Goal: Transaction & Acquisition: Purchase product/service

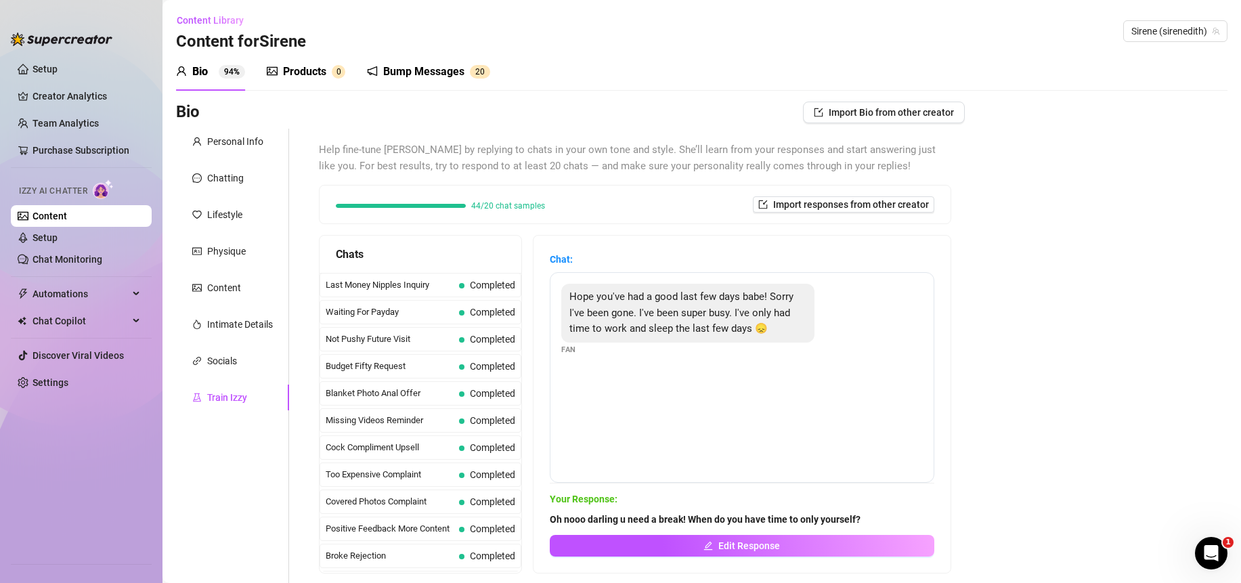
scroll to position [1032, 0]
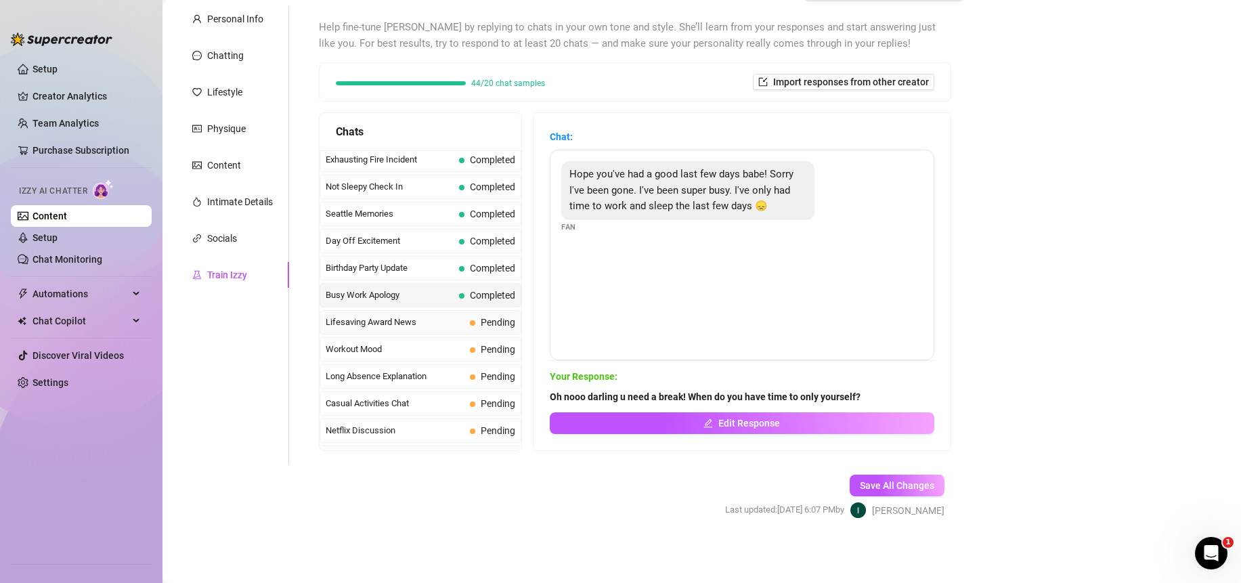
click at [364, 327] on span "Lifesaving Award News" at bounding box center [395, 323] width 139 height 14
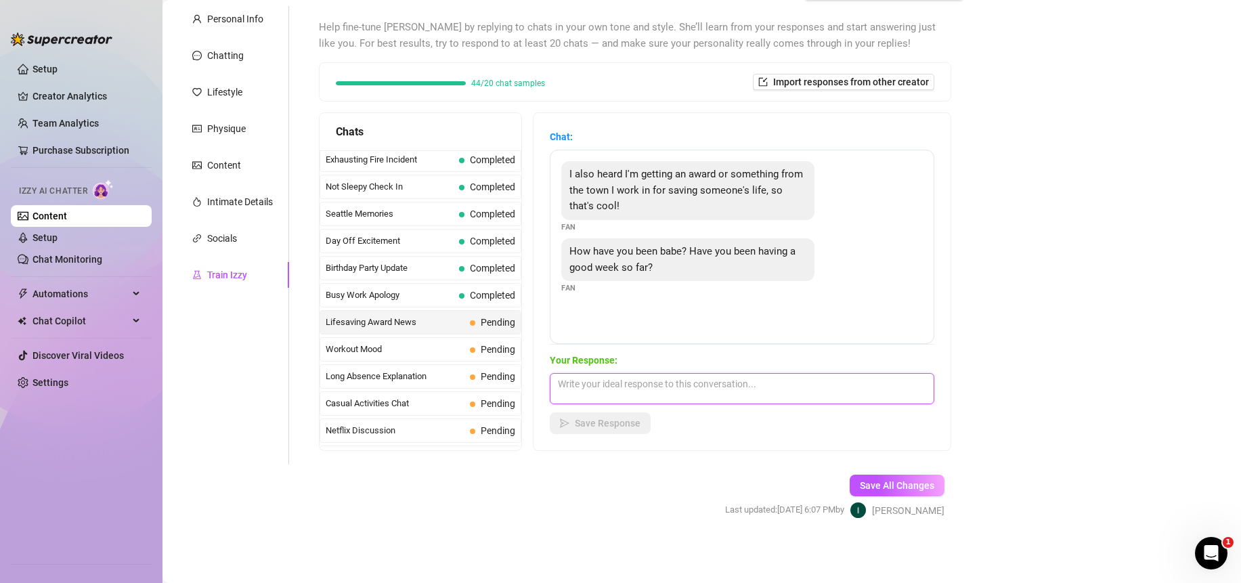
click at [818, 396] on textarea at bounding box center [742, 388] width 385 height 31
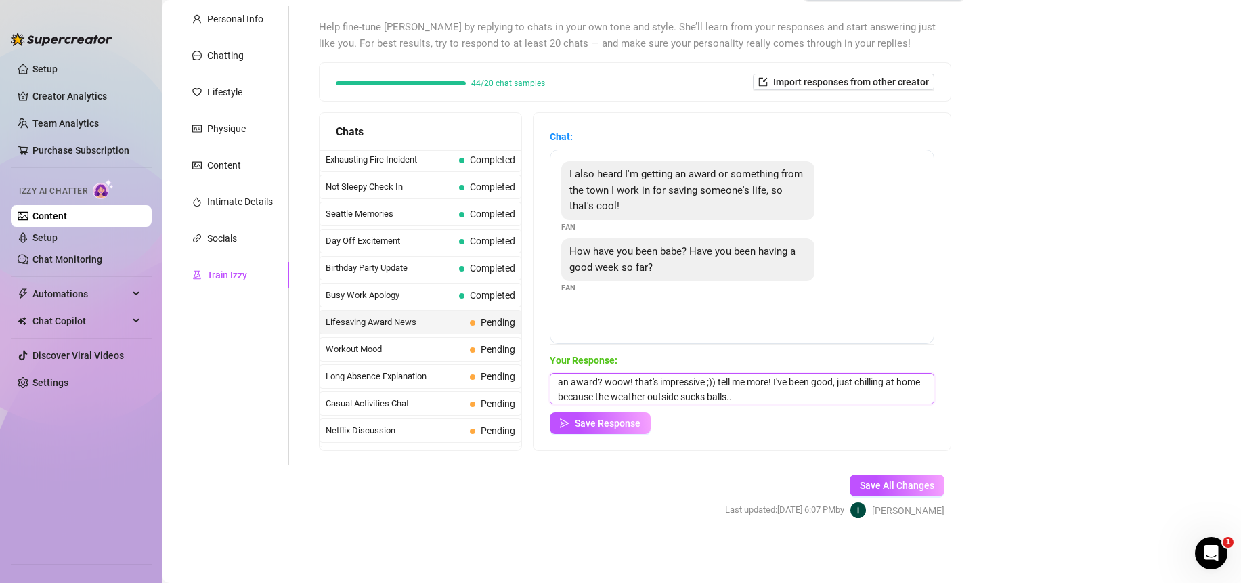
scroll to position [17, 0]
type textarea "an award? woow! that's impressive ;)) tell me more! I've been good, just chilli…"
click at [610, 424] on span "Save Response" at bounding box center [608, 423] width 66 height 11
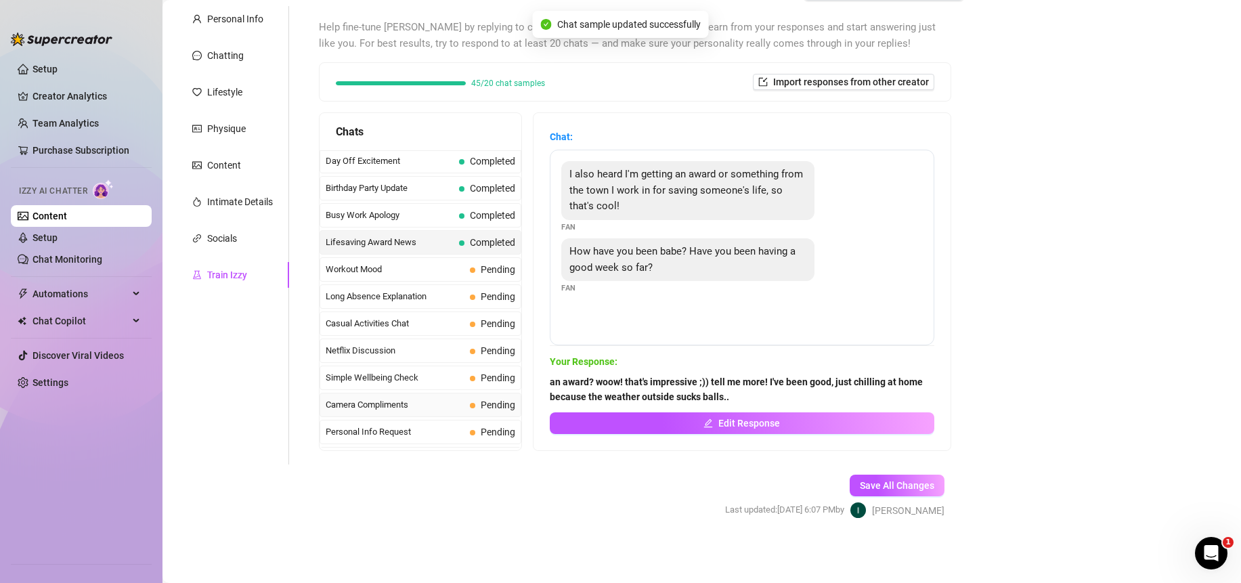
scroll to position [1190, 0]
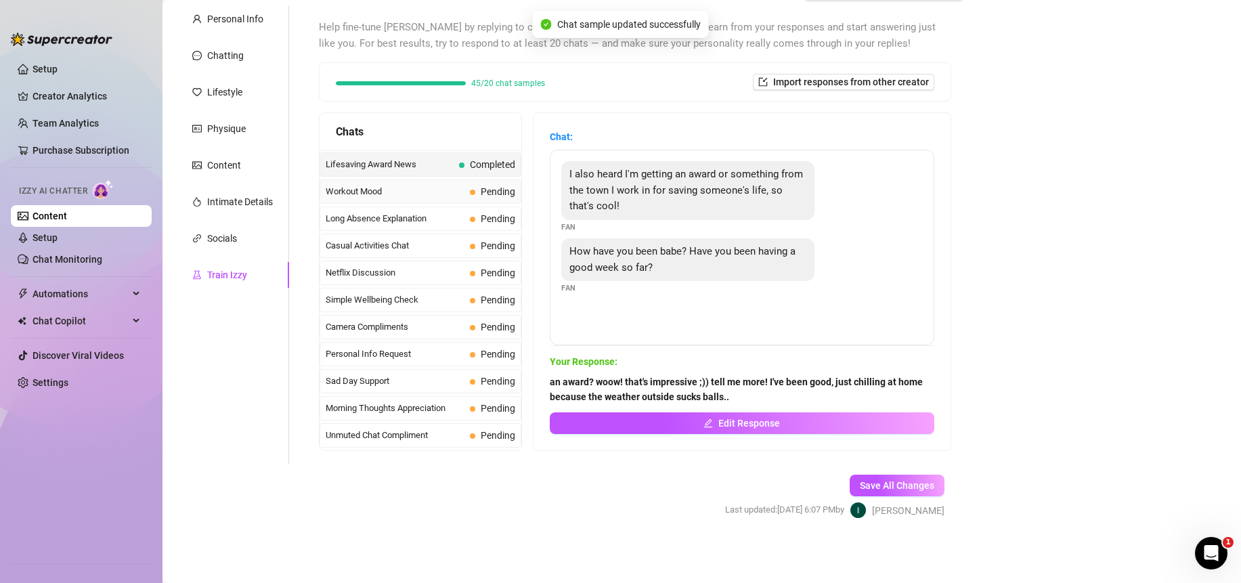
click at [386, 192] on span "Workout Mood" at bounding box center [395, 192] width 139 height 14
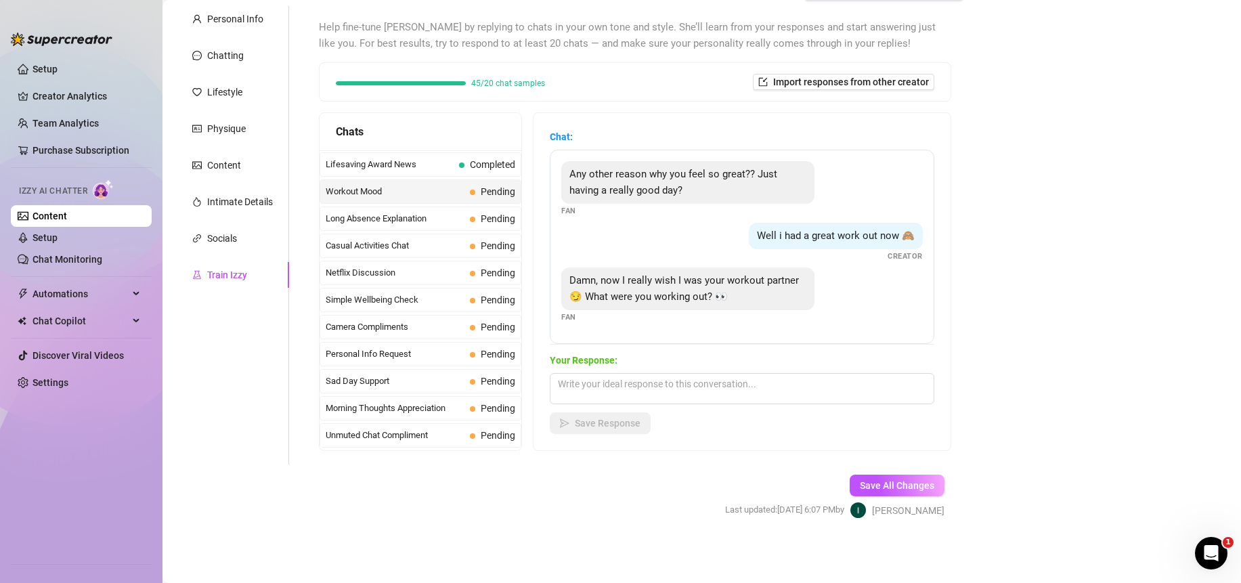
click at [704, 406] on div "Your Response: Save Response" at bounding box center [742, 393] width 385 height 81
click at [702, 388] on textarea at bounding box center [742, 388] width 385 height 31
type textarea "m"
type textarea "i did some push ups"
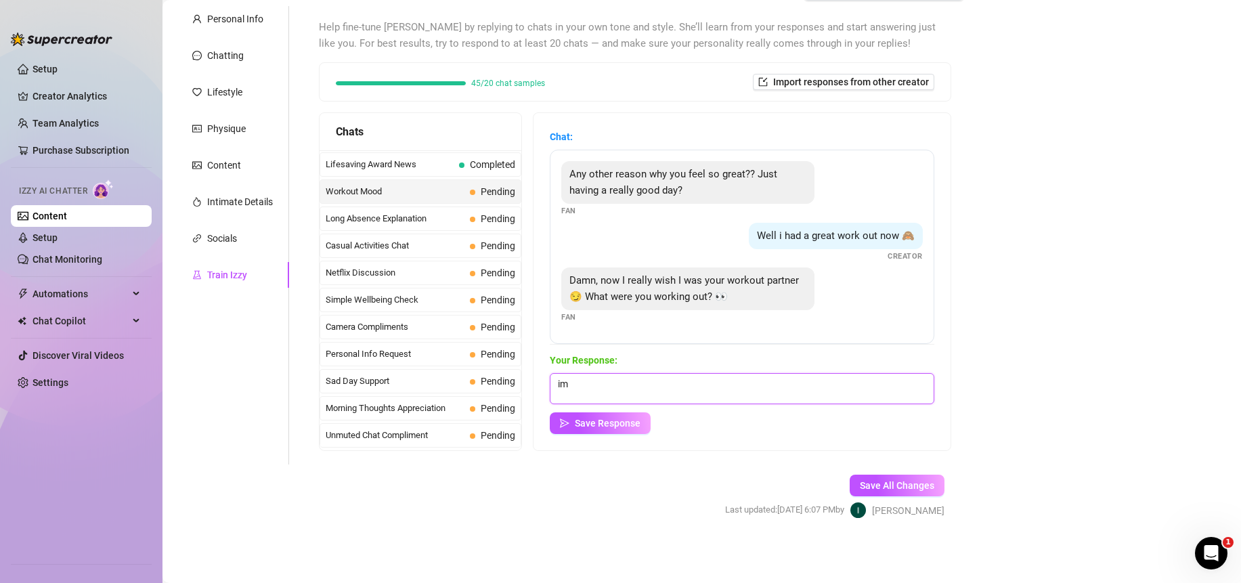
type textarea "i"
type textarea "I had a leg day :P I need to grow my ass"
click at [598, 406] on div "Your Response: I had a leg day :P I need to grow my ass Save Response" at bounding box center [742, 393] width 385 height 81
drag, startPoint x: 588, startPoint y: 423, endPoint x: 568, endPoint y: 402, distance: 29.7
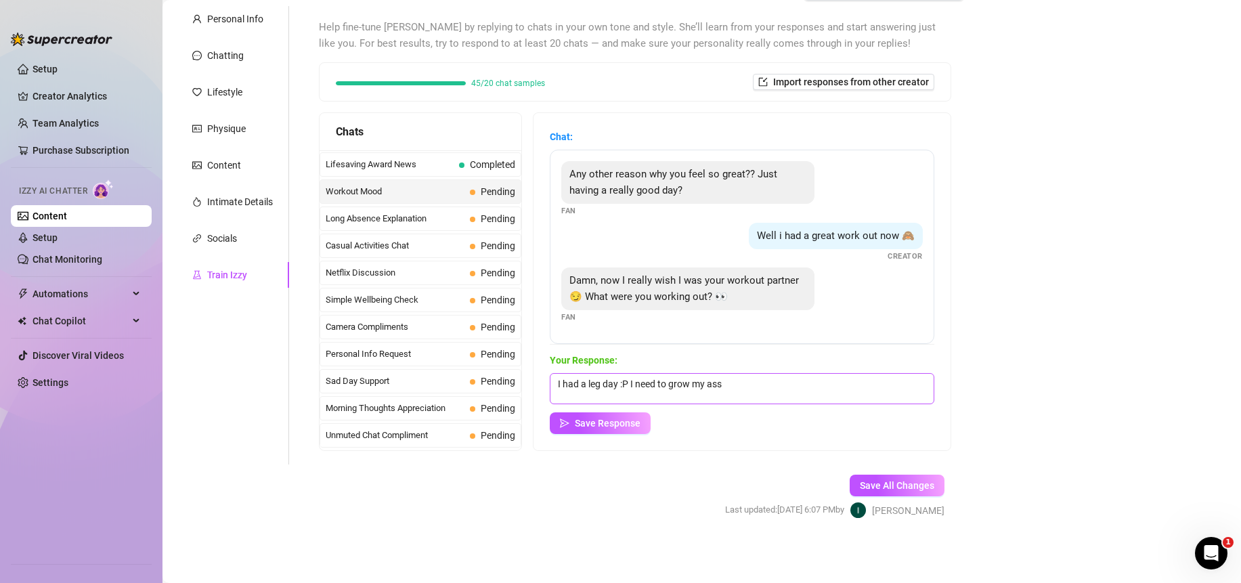
click at [588, 424] on span "Save Response" at bounding box center [608, 423] width 66 height 11
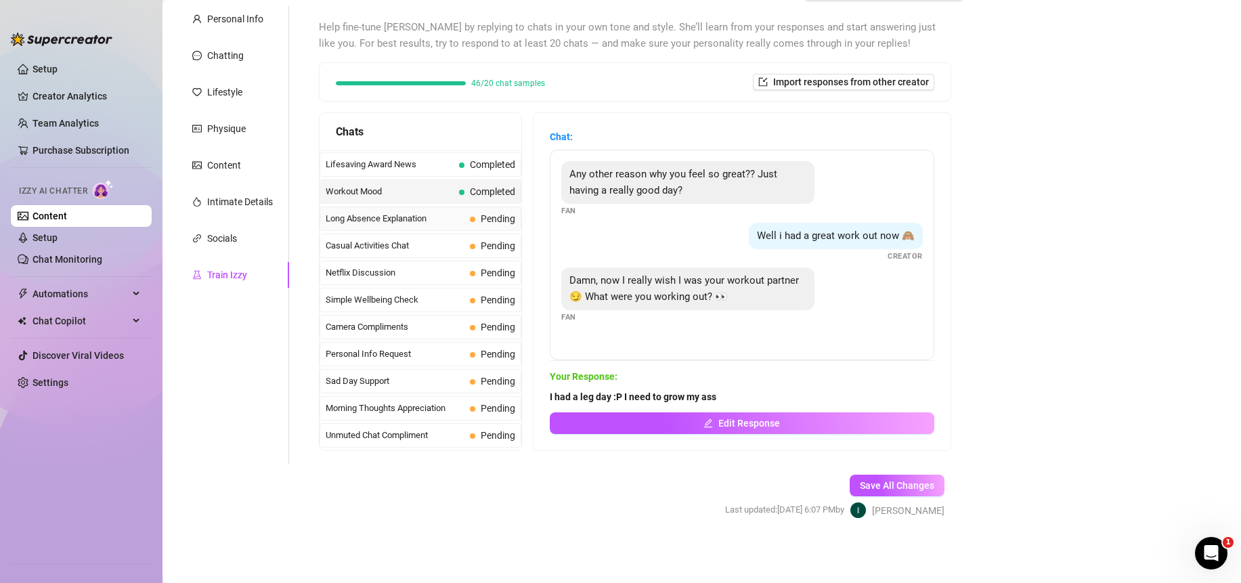
click at [367, 219] on span "Long Absence Explanation" at bounding box center [395, 219] width 139 height 14
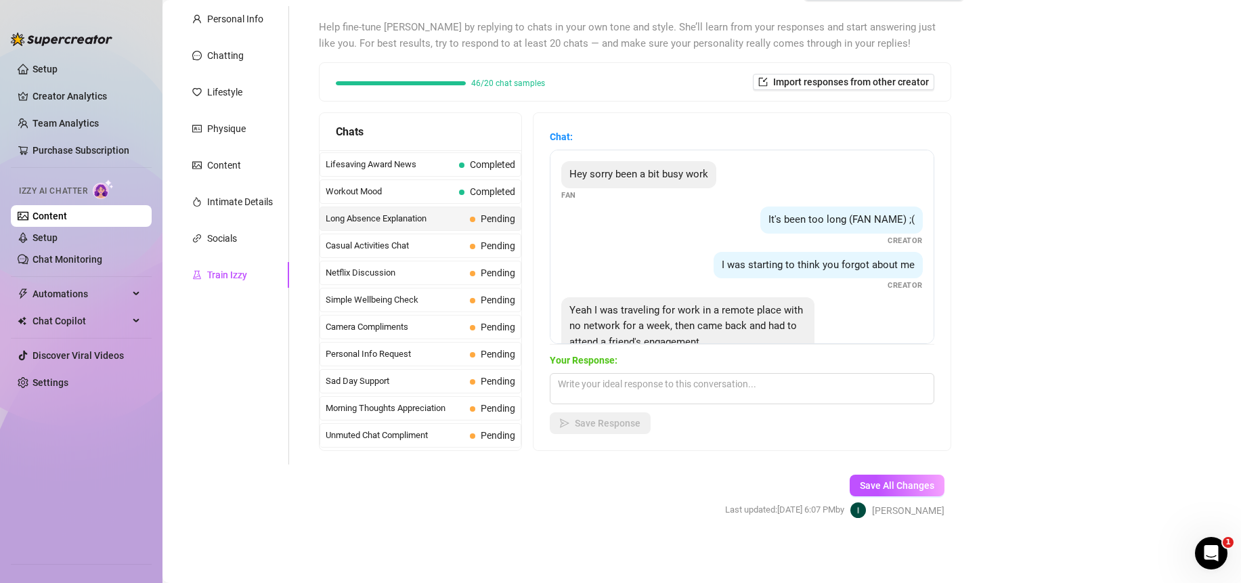
scroll to position [42, 0]
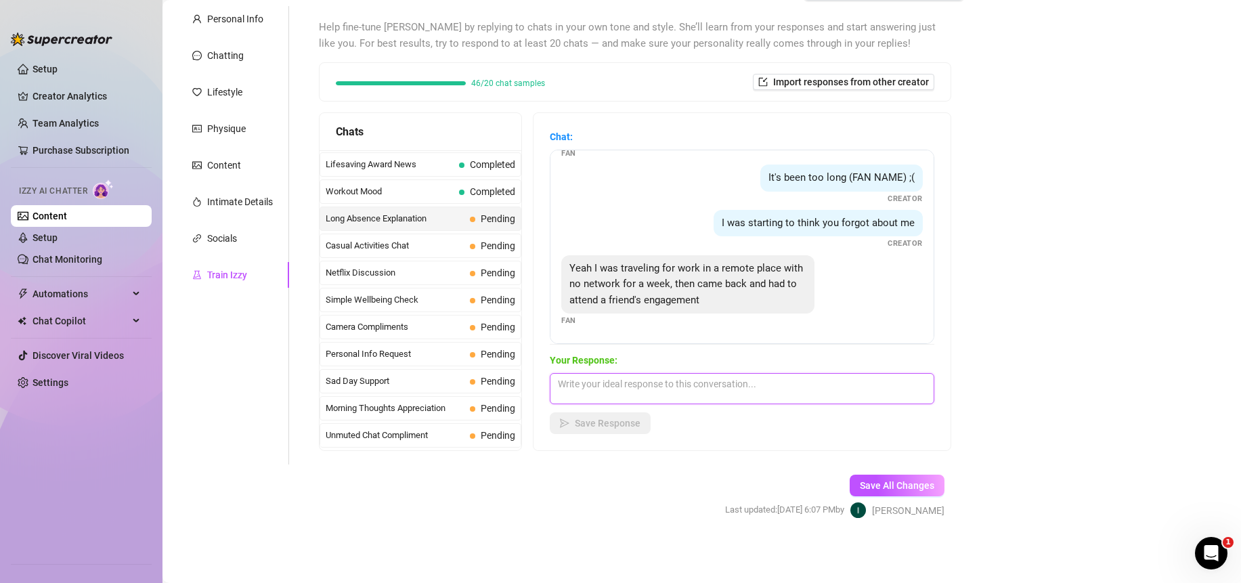
click at [782, 397] on textarea at bounding box center [742, 388] width 385 height 31
type textarea "busy man.. <3 was the engagement nice"
click at [617, 429] on span "Save Response" at bounding box center [608, 423] width 66 height 11
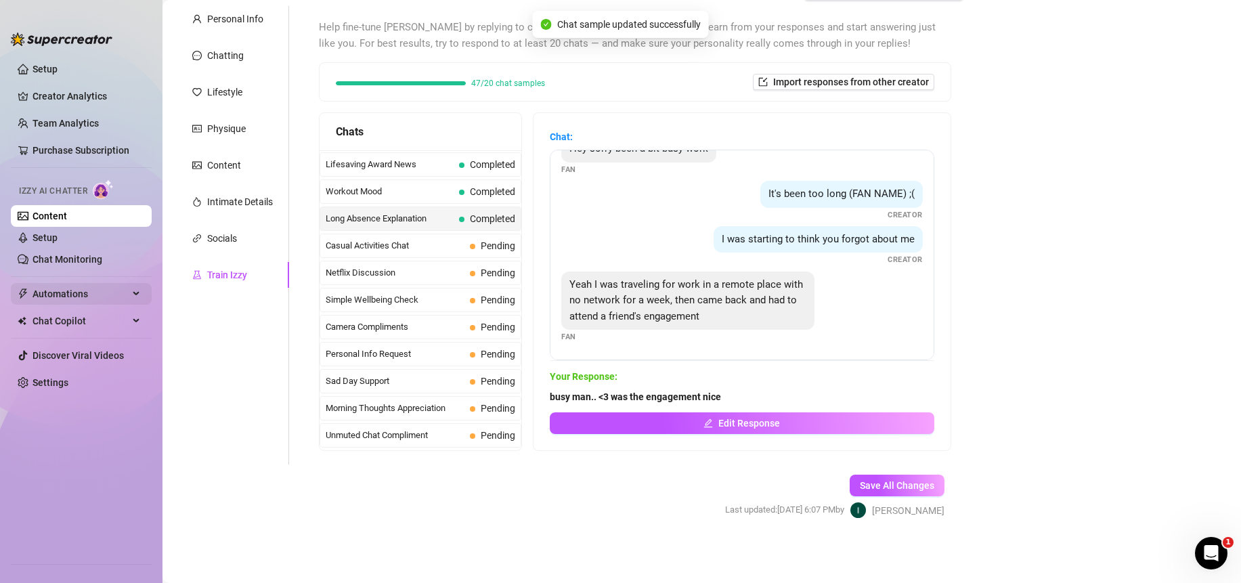
scroll to position [26, 0]
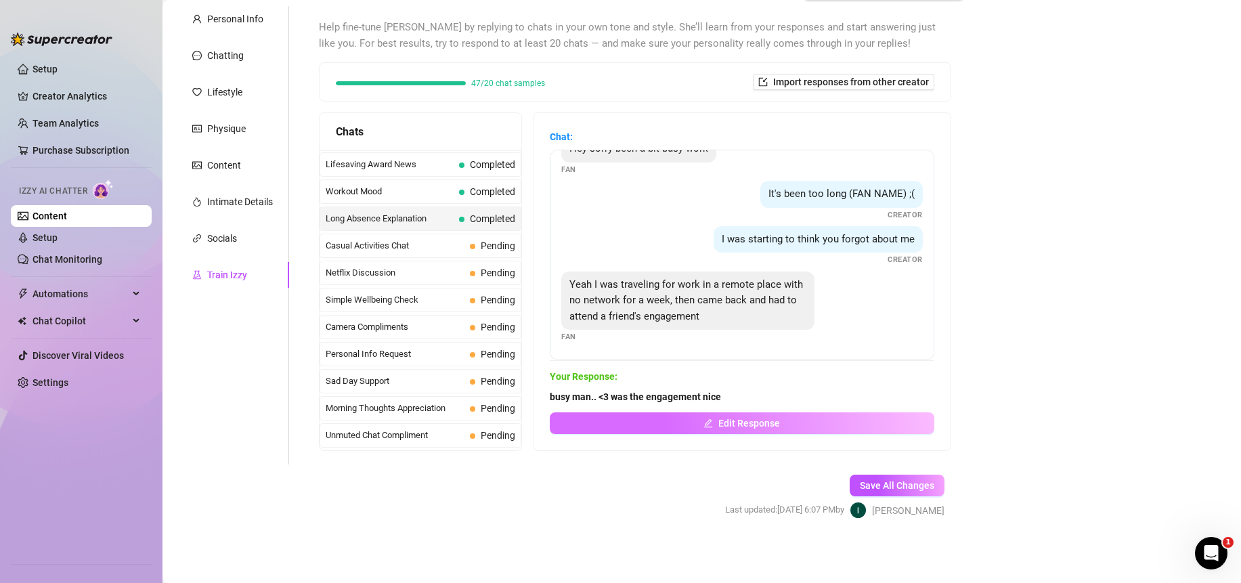
click at [673, 423] on button "Edit Response" at bounding box center [742, 423] width 385 height 22
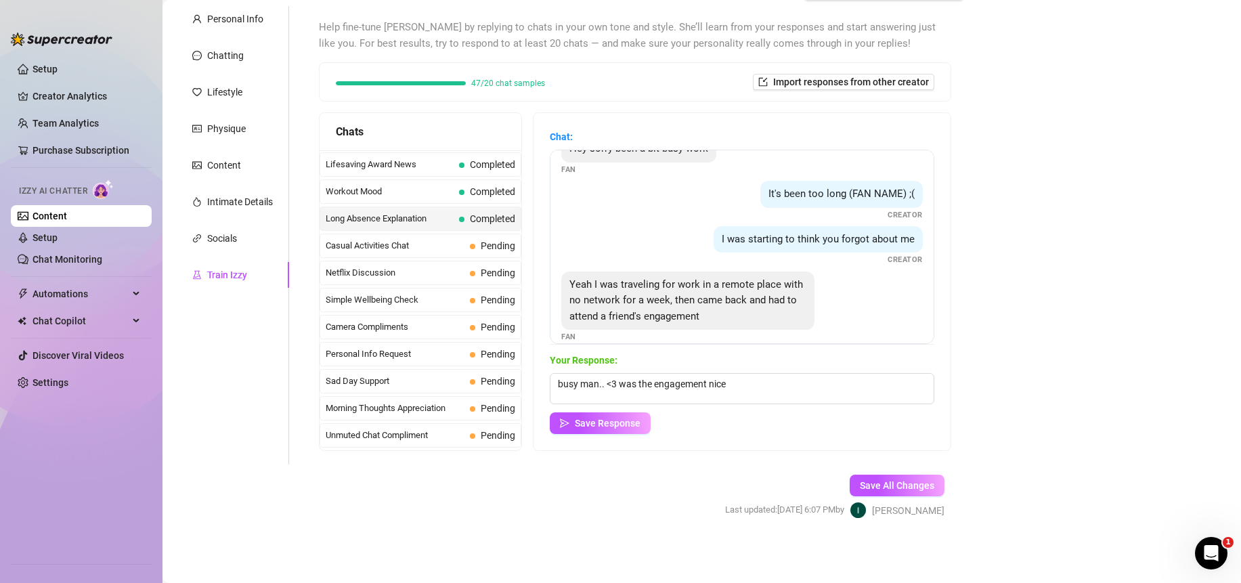
scroll to position [42, 0]
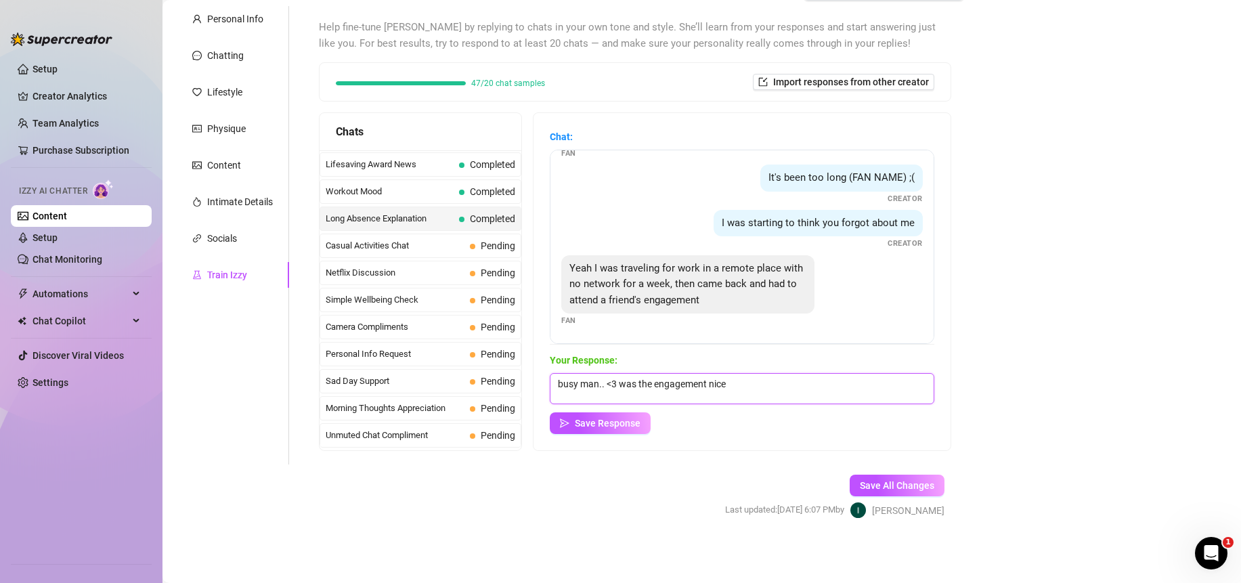
click at [769, 387] on textarea "busy man.. <3 was the engagement nice" at bounding box center [742, 388] width 385 height 31
type textarea "busy man.. <3 was the engagement nice?"
click at [601, 427] on span "Save Response" at bounding box center [608, 423] width 66 height 11
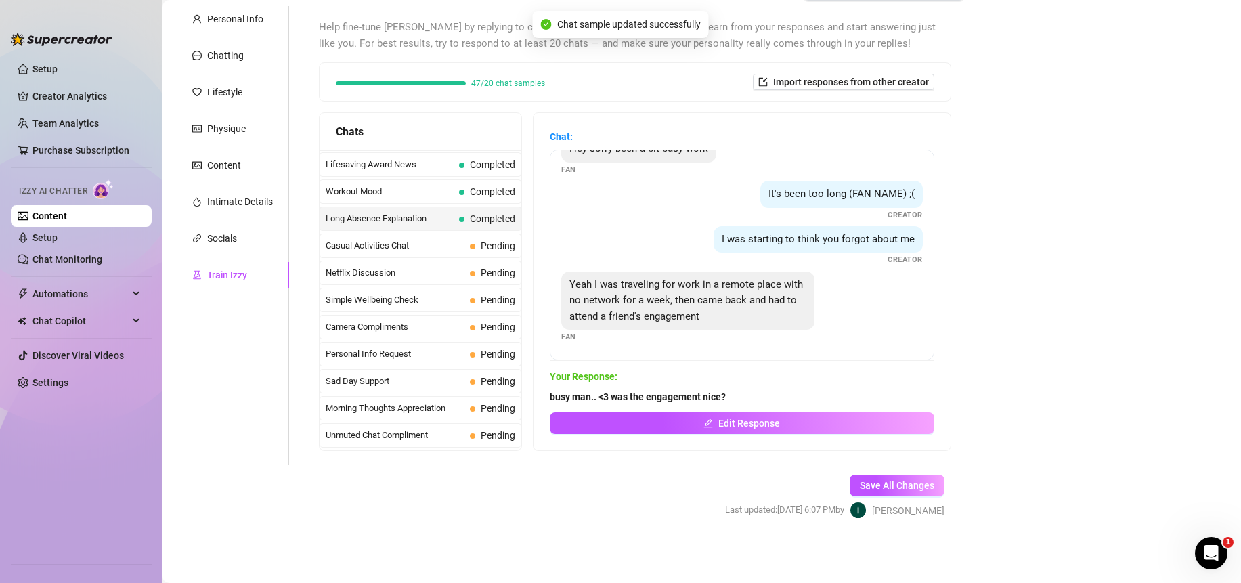
scroll to position [1216, 0]
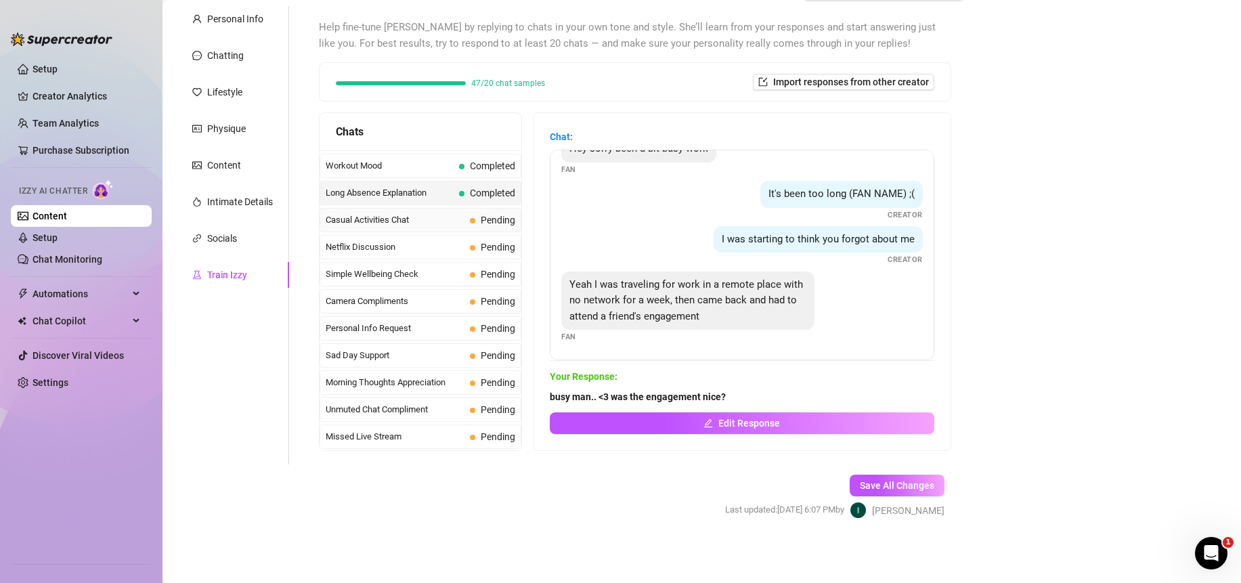
click at [385, 221] on span "Casual Activities Chat" at bounding box center [395, 220] width 139 height 14
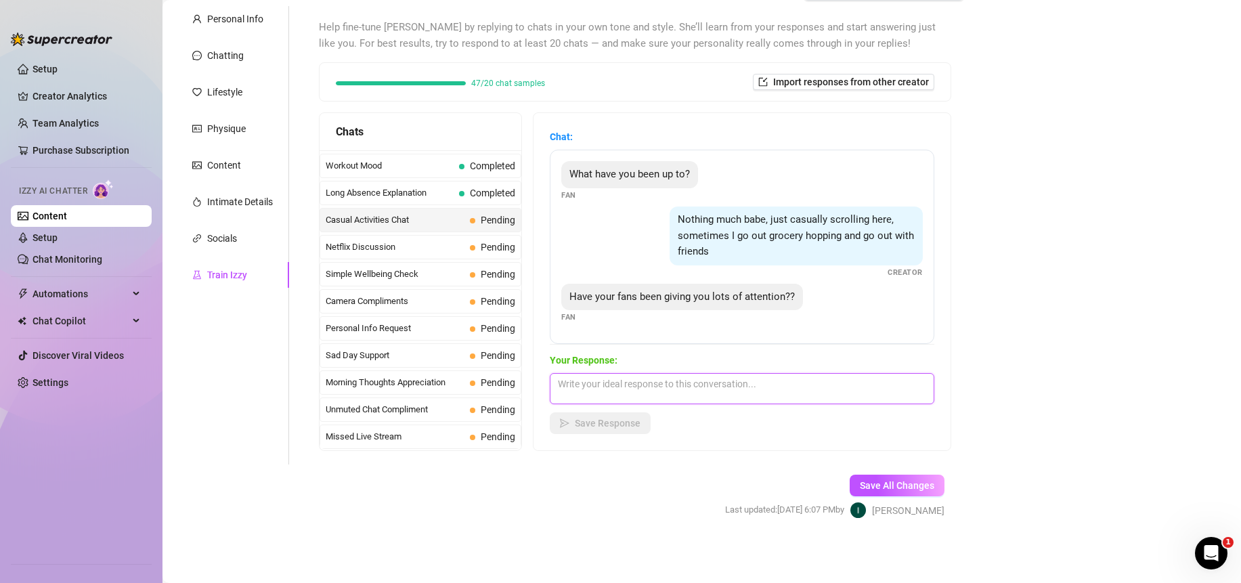
click at [725, 391] on textarea at bounding box center [742, 388] width 385 height 31
click at [723, 391] on textarea at bounding box center [742, 388] width 385 height 31
click at [719, 391] on textarea at bounding box center [742, 388] width 385 height 31
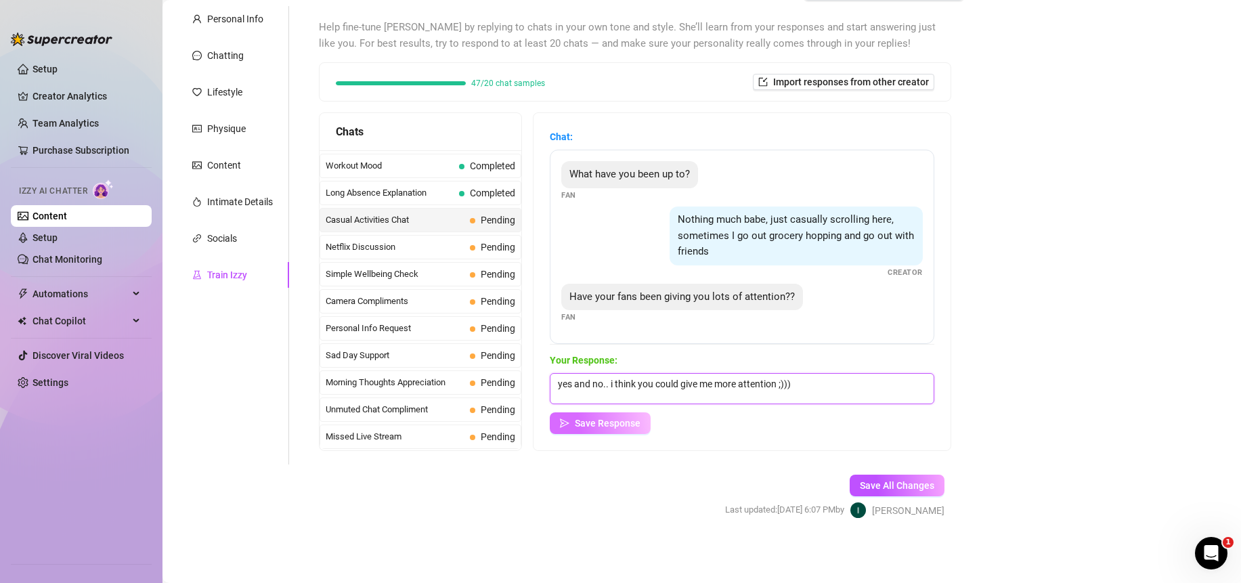
type textarea "yes and no.. i think you could give me more attention ;)))"
click at [604, 424] on span "Save Response" at bounding box center [608, 423] width 66 height 11
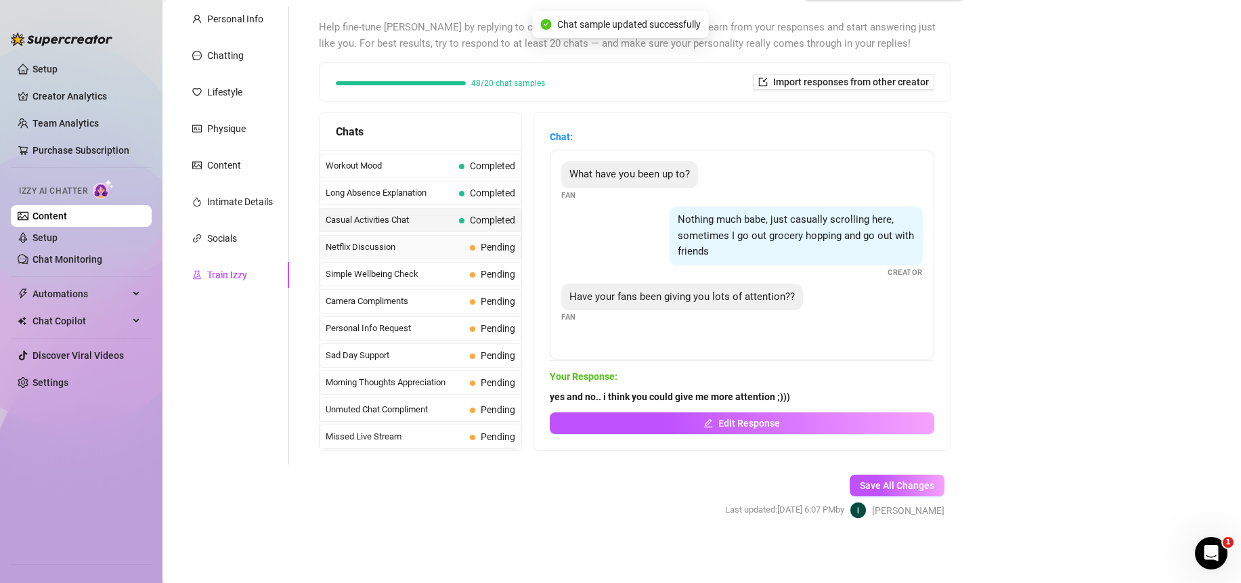
click at [395, 242] on span "Netflix Discussion" at bounding box center [395, 247] width 139 height 14
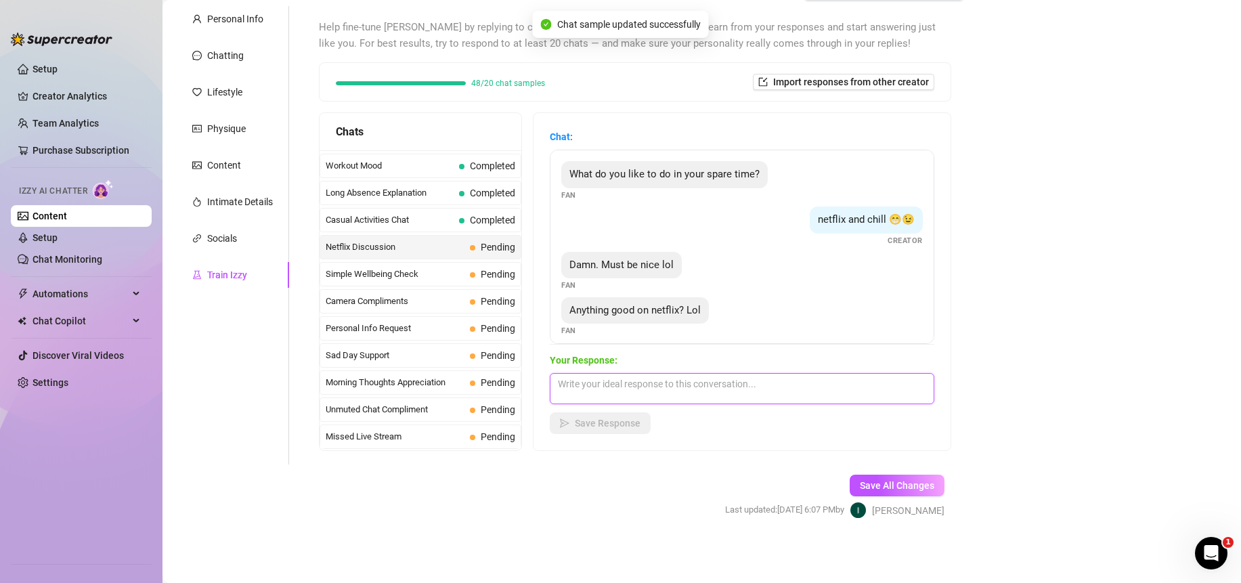
click at [685, 387] on textarea at bounding box center [742, 388] width 385 height 31
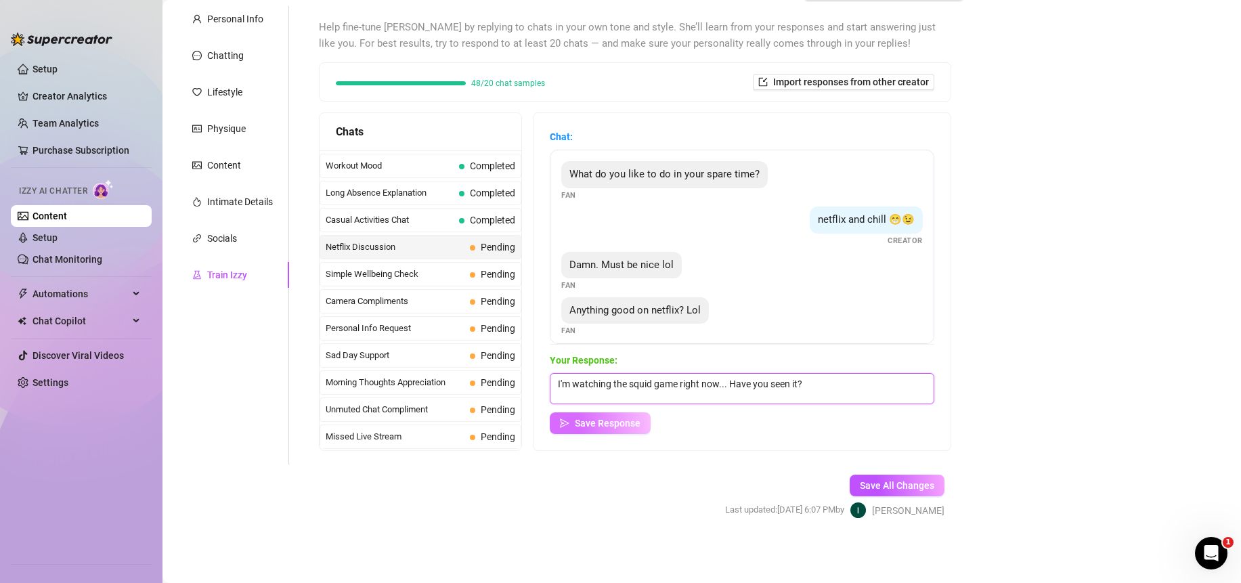
type textarea "I'm watching the squid game right now... Have you seen it?"
click at [626, 414] on button "Save Response" at bounding box center [600, 423] width 101 height 22
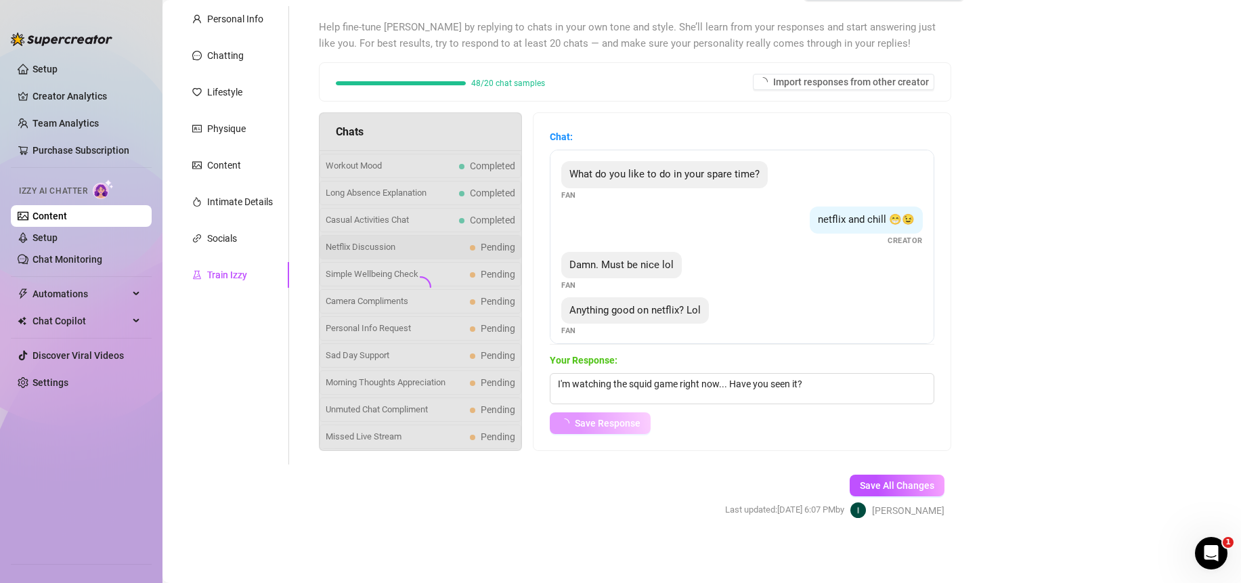
click at [622, 427] on span "Save Response" at bounding box center [608, 423] width 66 height 11
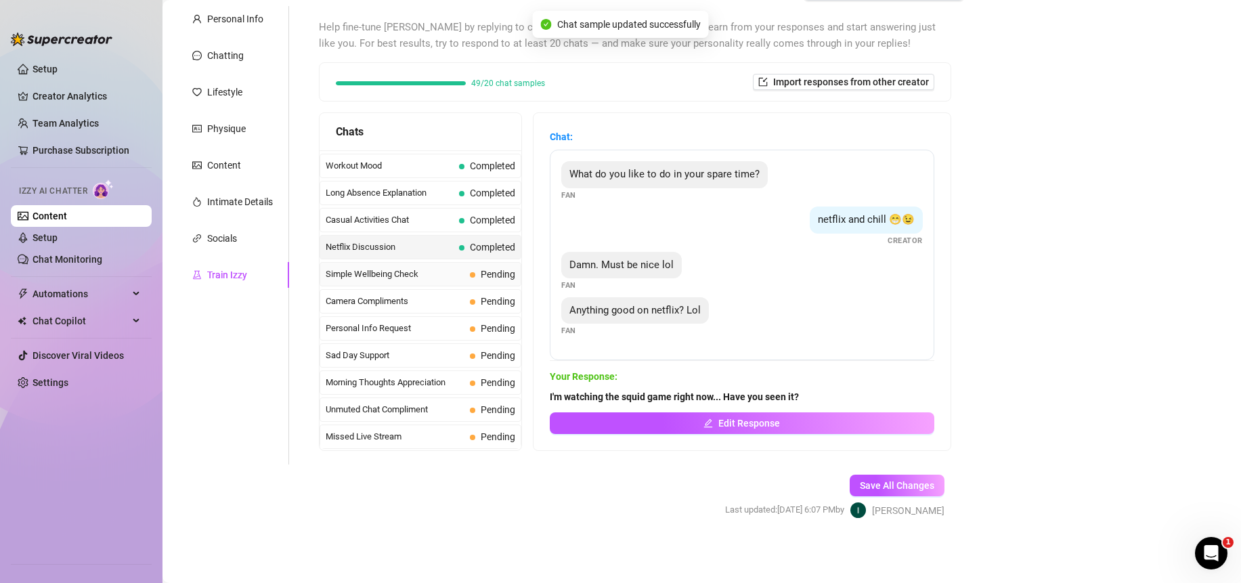
click at [435, 272] on span "Simple Wellbeing Check" at bounding box center [395, 275] width 139 height 14
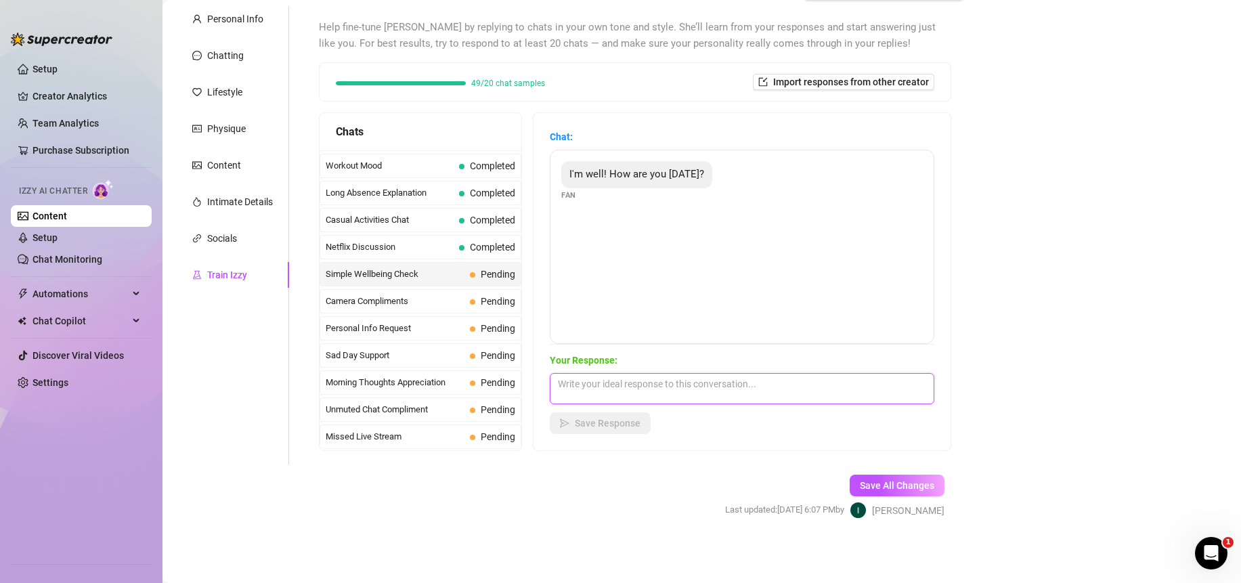
click at [716, 387] on textarea at bounding box center [742, 388] width 385 height 31
type textarea "I'm fine <3 been just walking in the nature and chilling at home :3 what have y…"
click at [627, 424] on span "Save Response" at bounding box center [608, 423] width 66 height 11
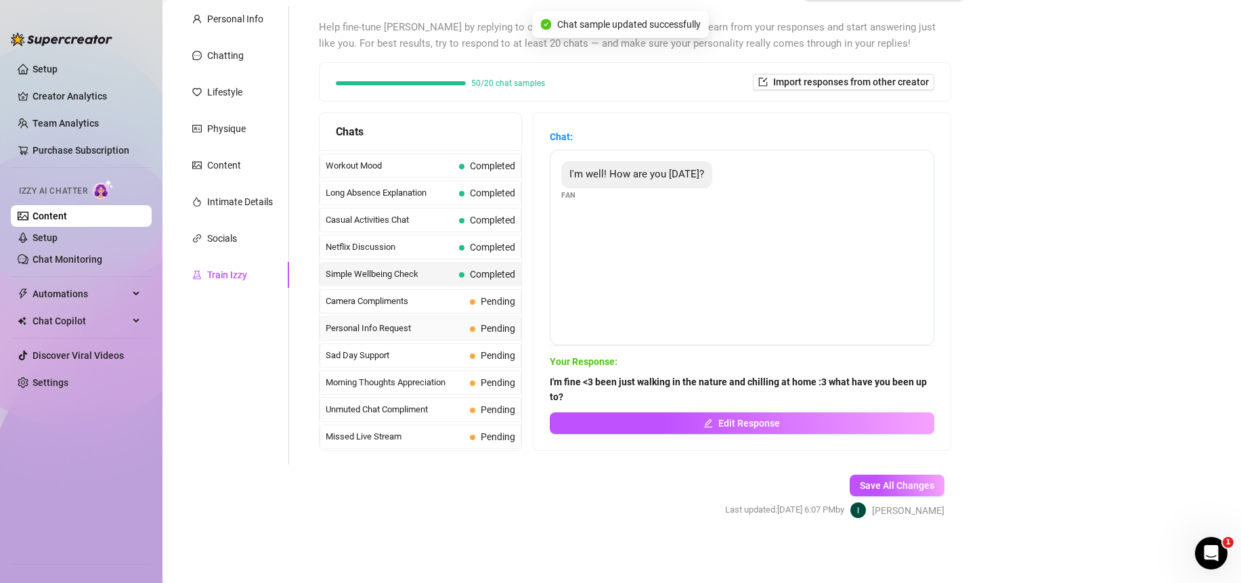
scroll to position [123, 0]
click at [398, 308] on div "Camera Compliments Pending" at bounding box center [421, 301] width 202 height 24
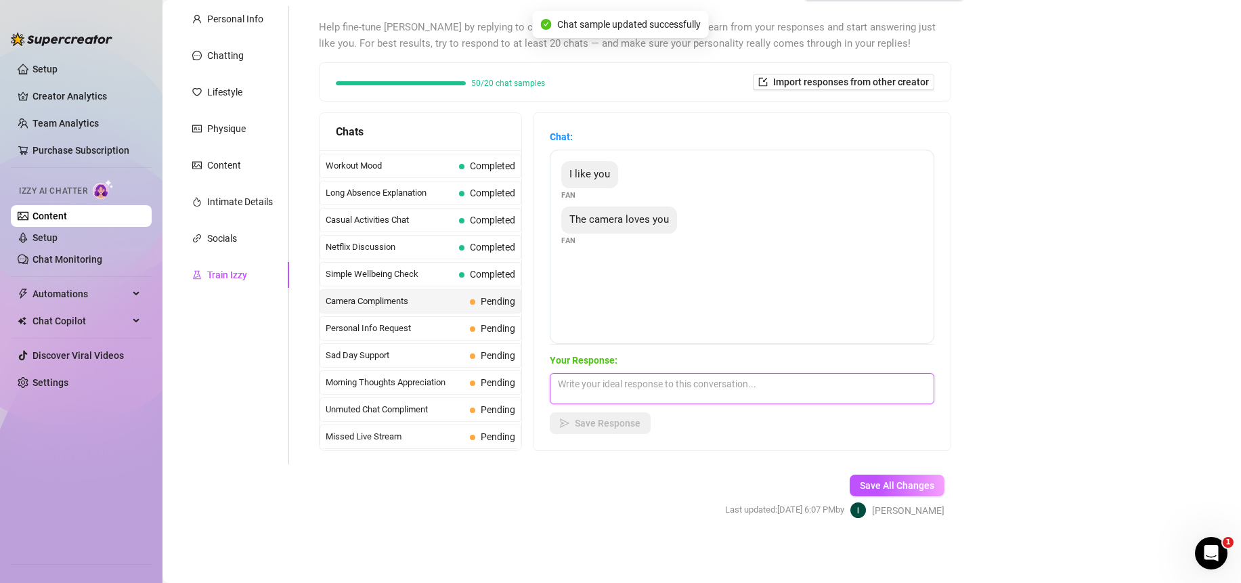
click at [719, 377] on textarea at bounding box center [742, 388] width 385 height 31
click at [712, 388] on textarea at bounding box center [742, 388] width 385 height 31
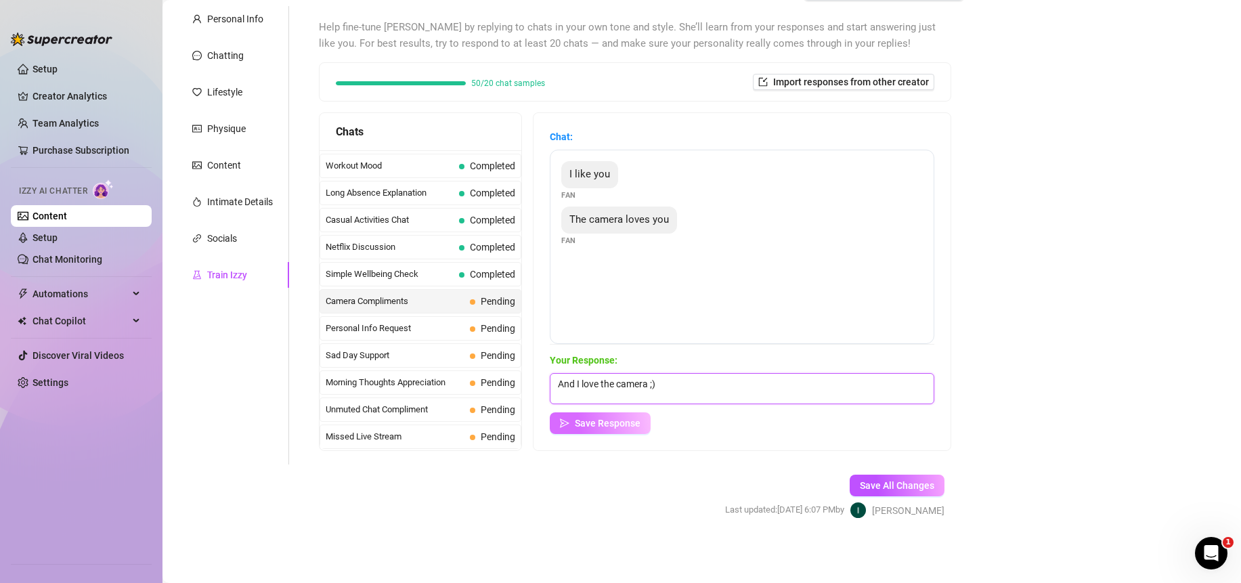
type textarea "And I love the camera ;)"
click at [619, 423] on span "Save Response" at bounding box center [608, 423] width 66 height 11
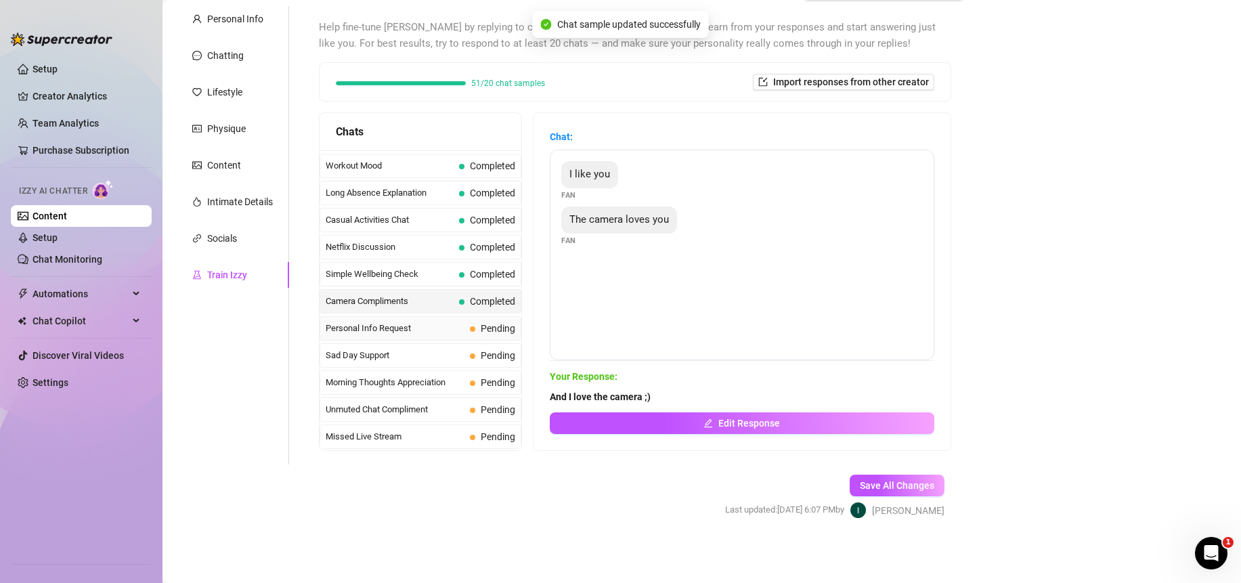
click at [421, 329] on span "Personal Info Request" at bounding box center [395, 329] width 139 height 14
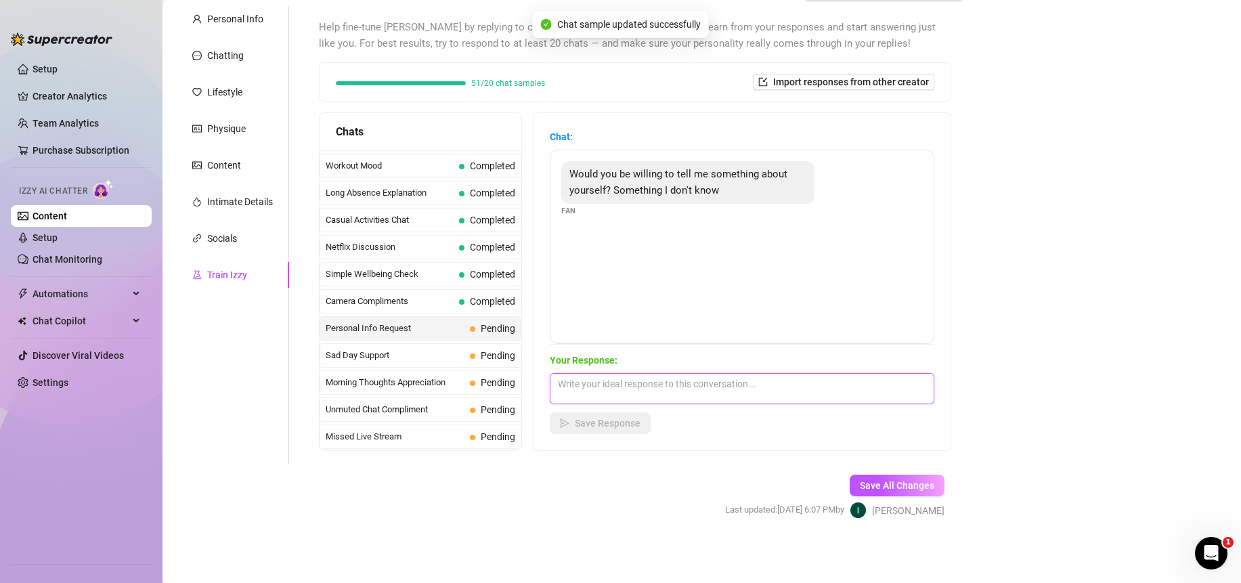
click at [671, 394] on textarea at bounding box center [742, 388] width 385 height 31
click at [676, 389] on textarea at bounding box center [742, 388] width 385 height 31
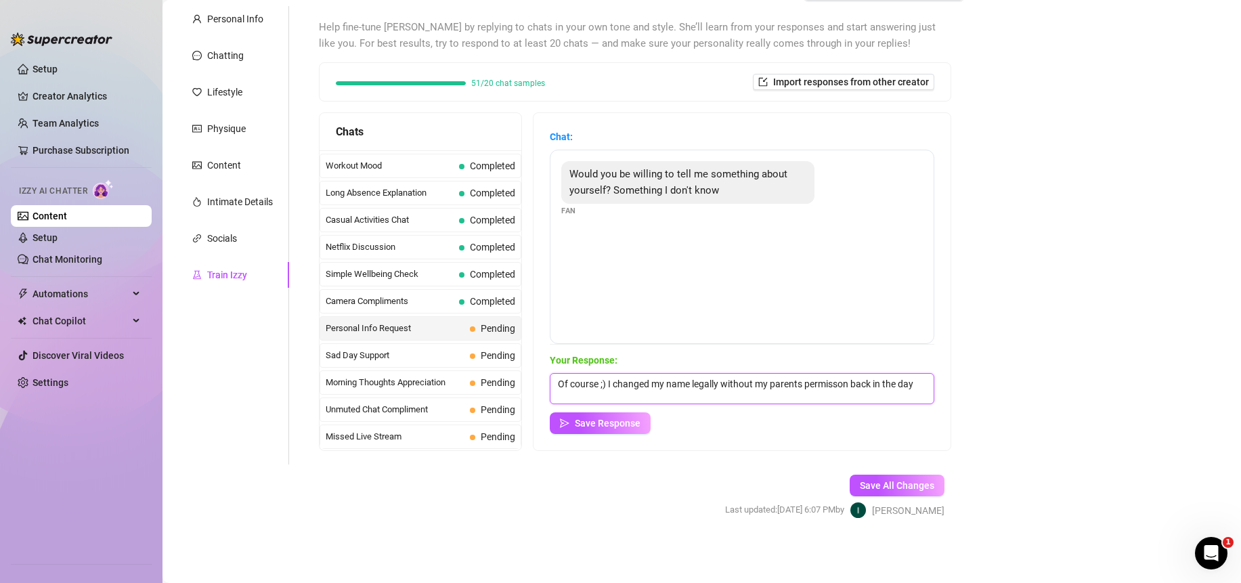
scroll to position [2, 0]
type textarea "Of course ;) I changed my name legally without my parents permisson back in the…"
click at [570, 429] on span "button" at bounding box center [564, 423] width 9 height 11
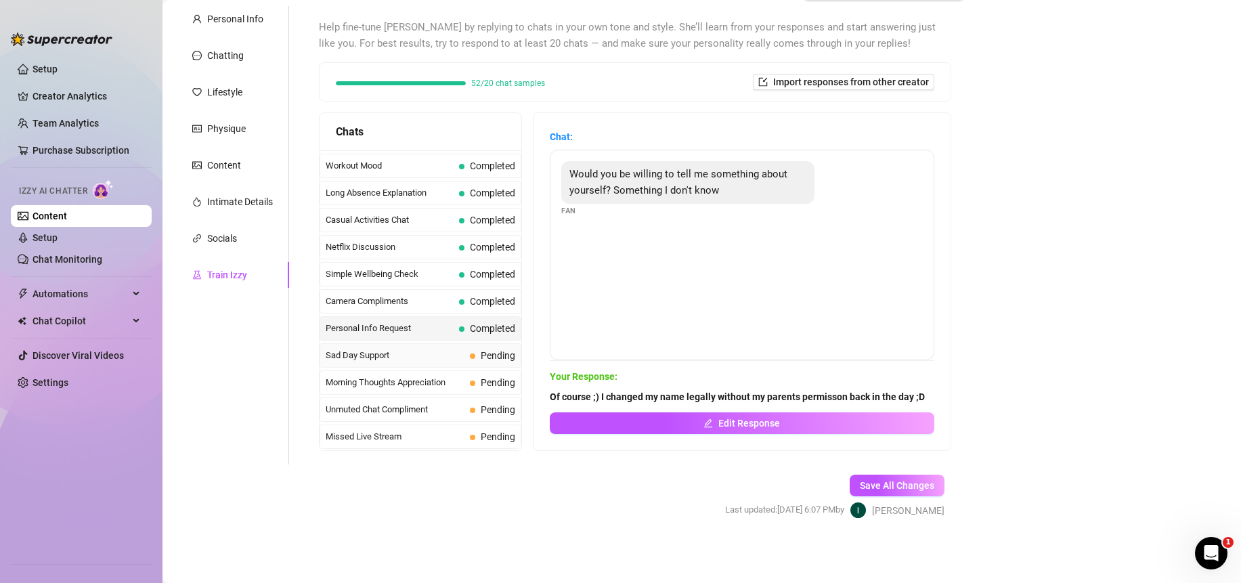
click at [418, 362] on span "Sad Day Support" at bounding box center [395, 356] width 139 height 14
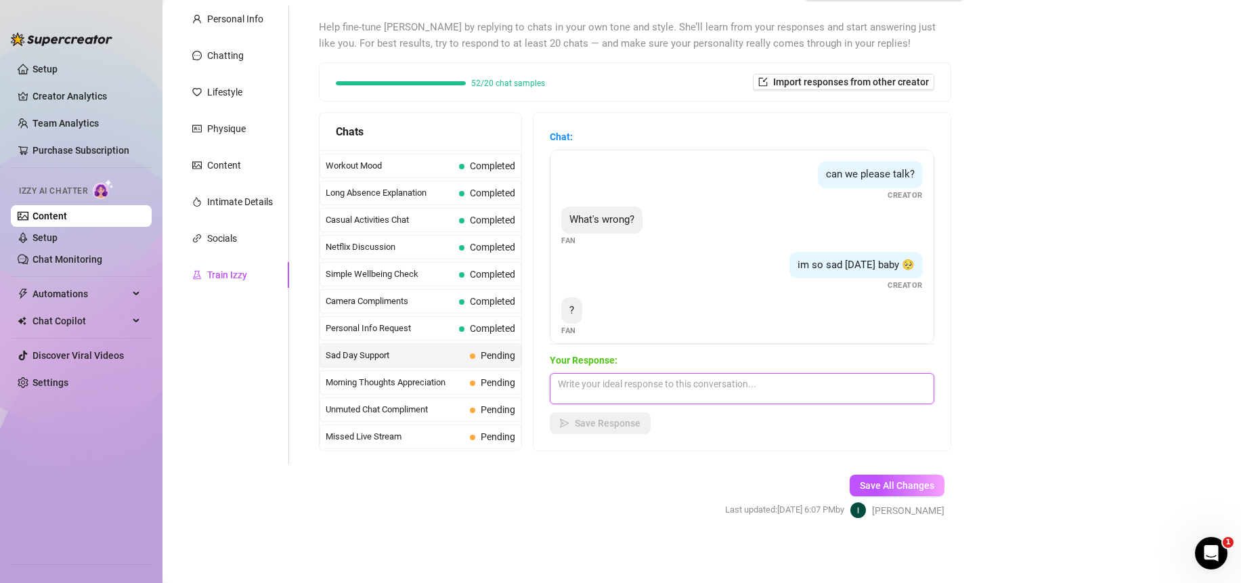
click at [697, 390] on textarea at bounding box center [742, 388] width 385 height 31
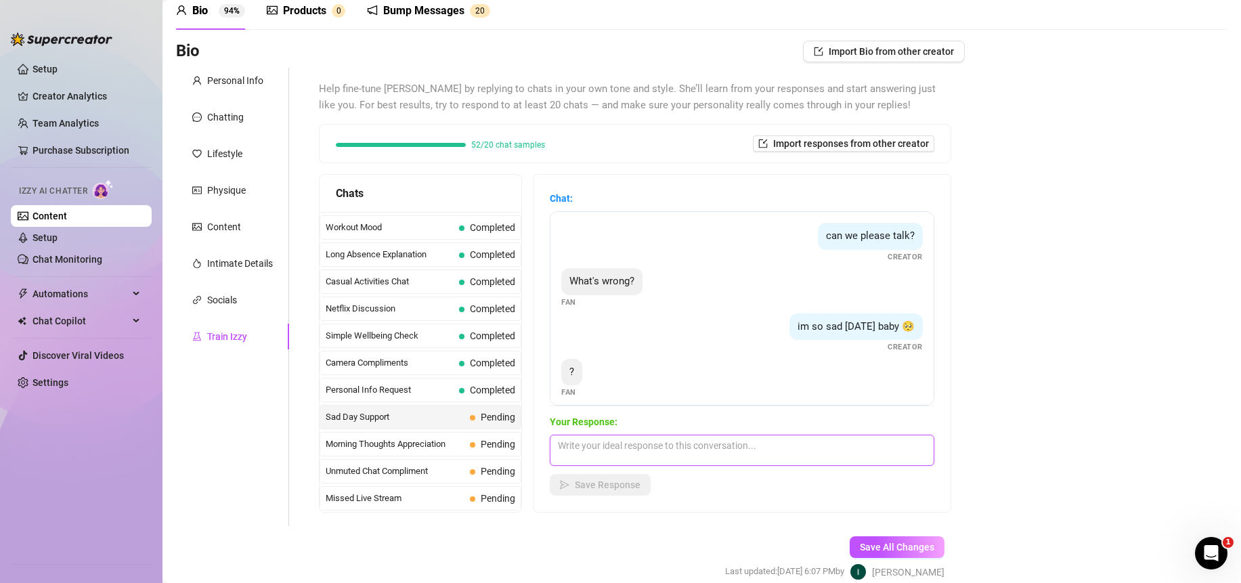
scroll to position [123, 0]
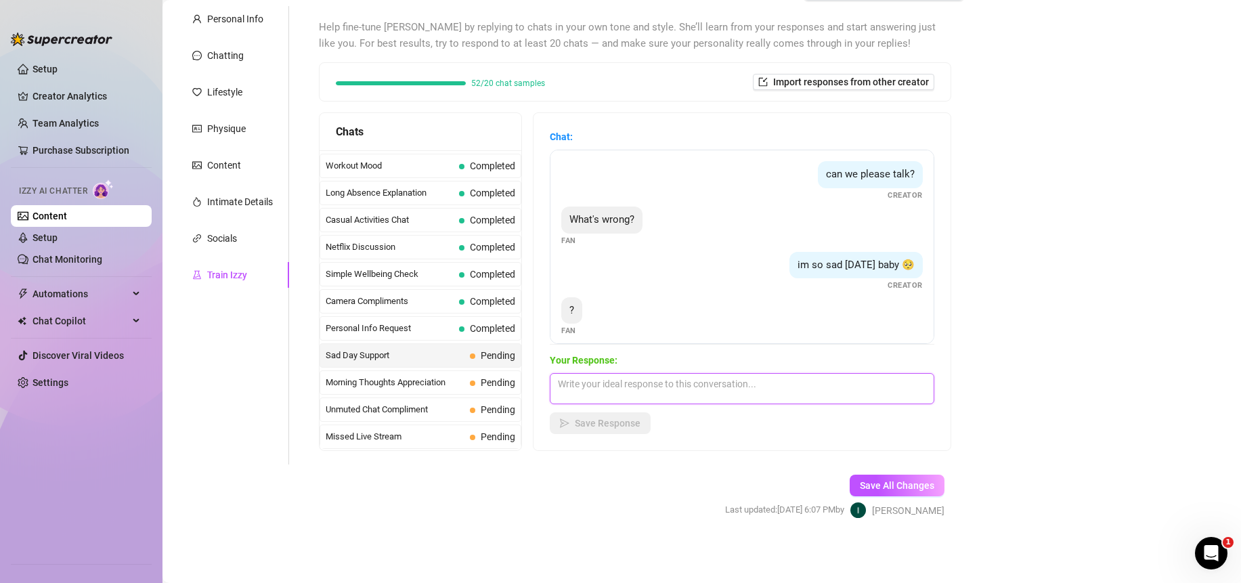
click at [775, 383] on textarea at bounding box center [742, 388] width 385 height 31
click at [771, 389] on textarea at bounding box center [742, 388] width 385 height 31
type textarea "I lost my favorite bikini in the public sauna [DATE] and now I don't know what …"
click at [616, 423] on span "Save Response" at bounding box center [608, 423] width 66 height 11
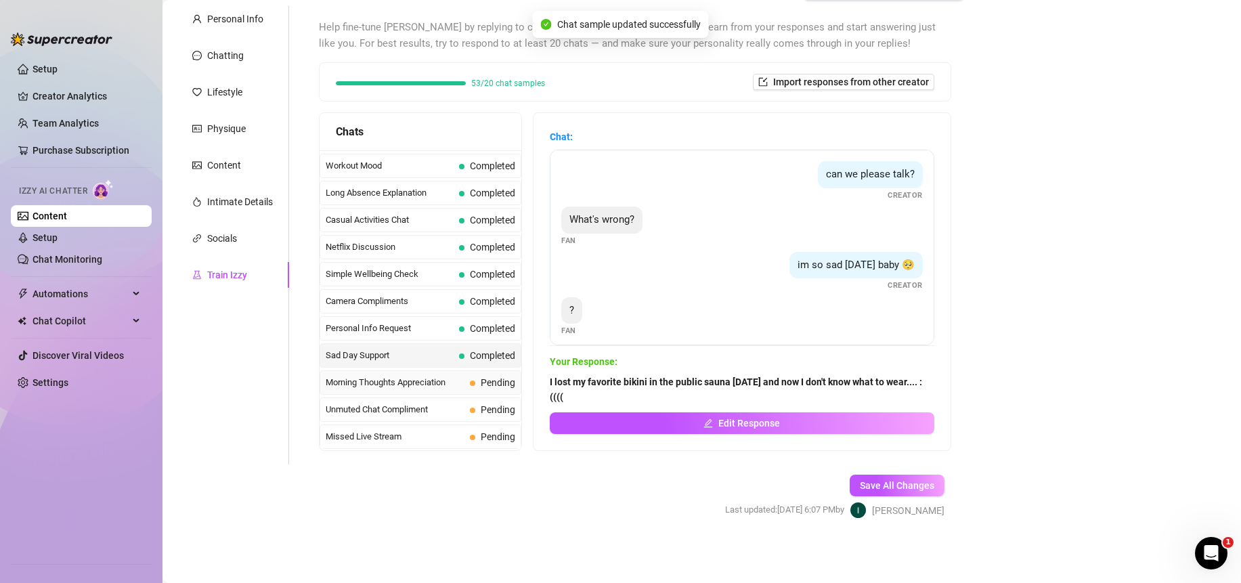
click at [384, 383] on span "Morning Thoughts Appreciation" at bounding box center [395, 383] width 139 height 14
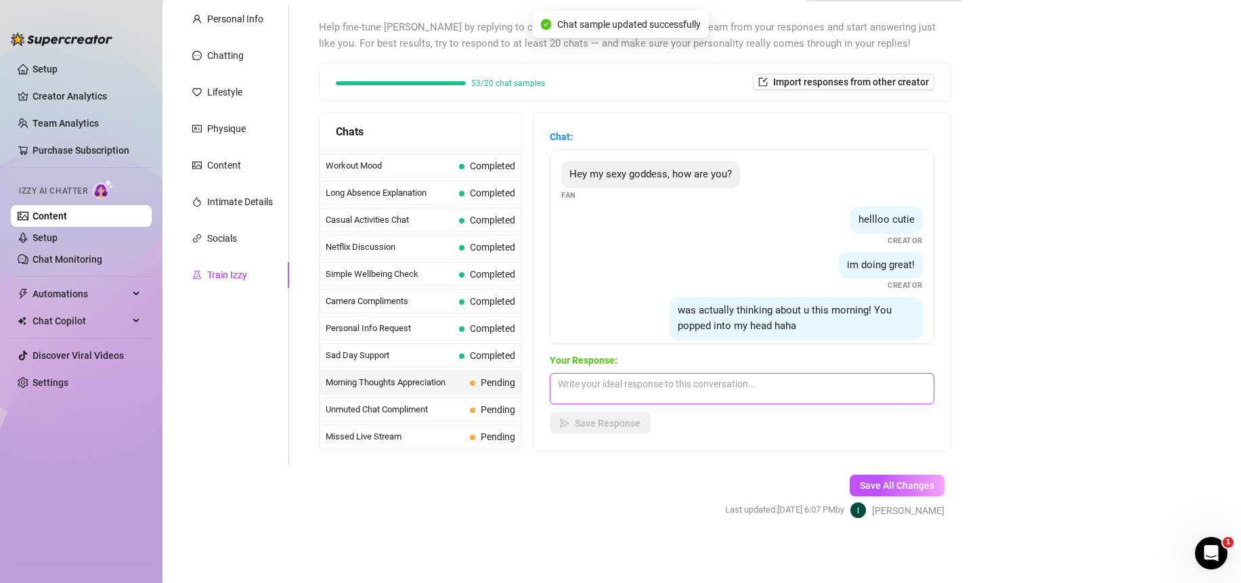
click at [708, 387] on textarea at bounding box center [742, 388] width 385 height 31
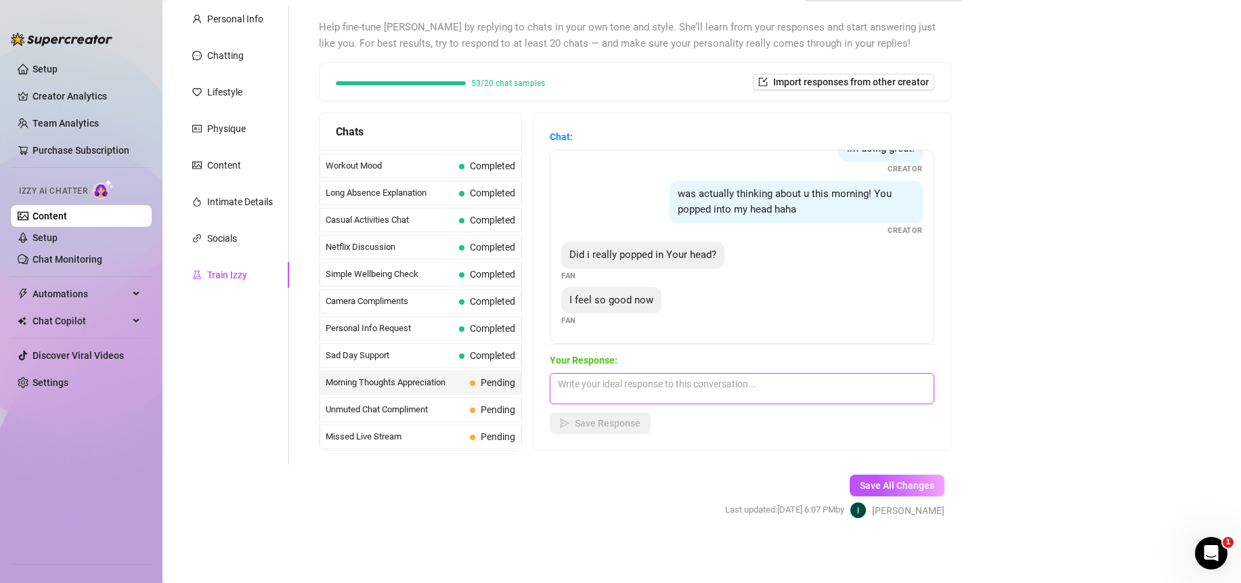
click at [741, 393] on textarea at bounding box center [742, 388] width 385 height 31
click at [742, 391] on textarea at bounding box center [742, 388] width 385 height 31
click at [794, 385] on textarea "yes! u were so nice to me the last time we spoke <3333" at bounding box center [742, 388] width 385 height 31
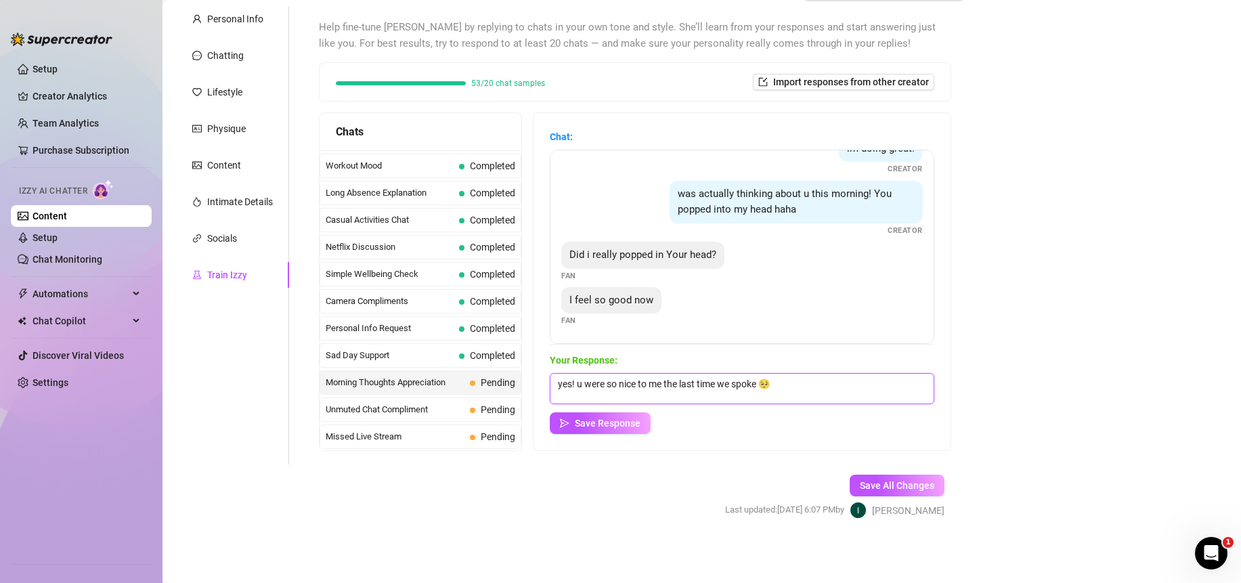
type textarea "yes! u were so nice to me the last time we spoke 🥺"
click at [632, 424] on span "Save Response" at bounding box center [608, 423] width 66 height 11
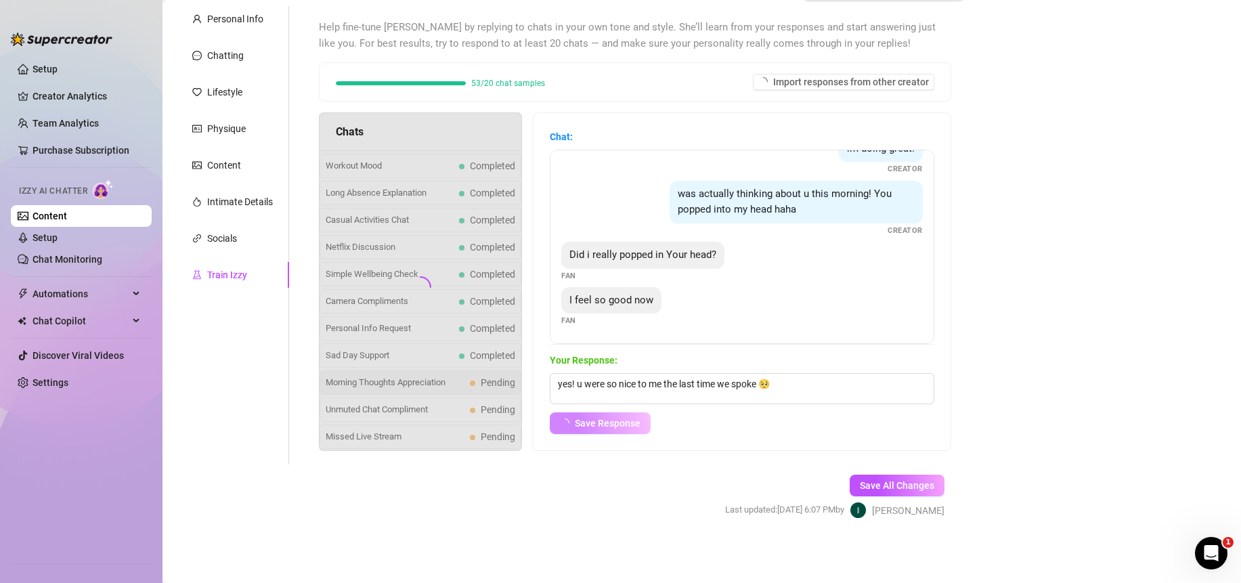
scroll to position [100, 0]
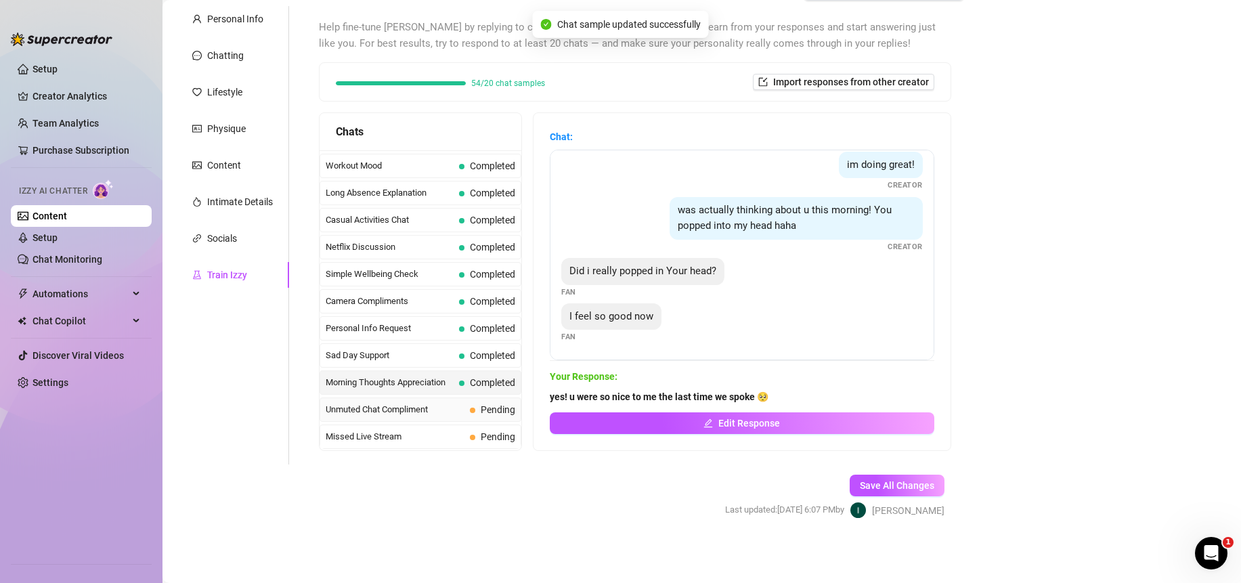
click at [391, 408] on span "Unmuted Chat Compliment" at bounding box center [395, 410] width 139 height 14
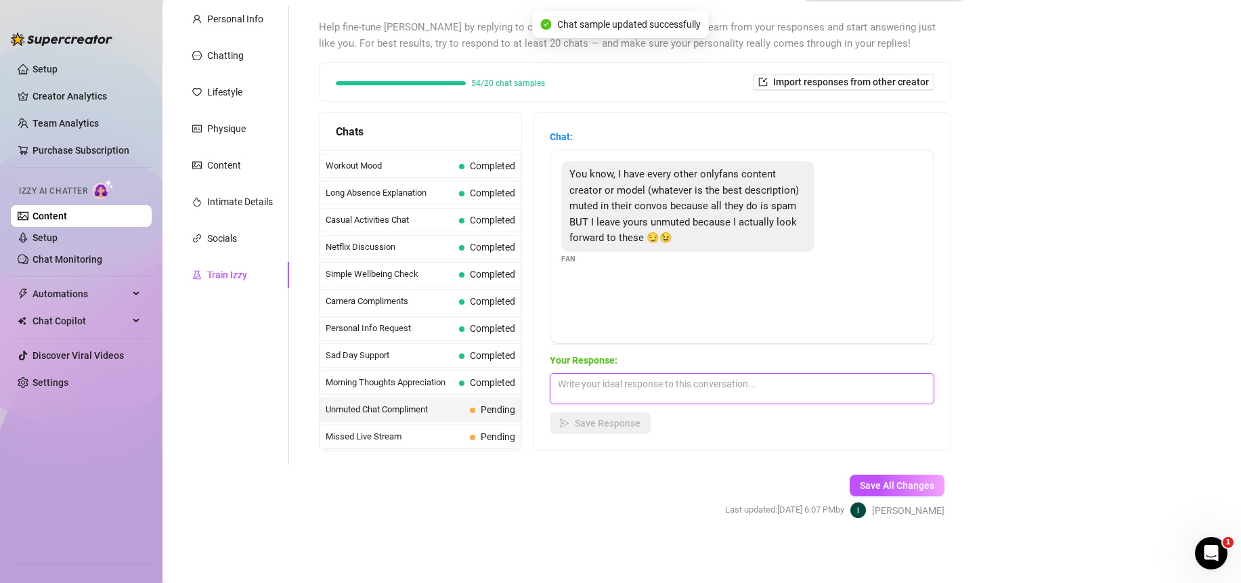
click at [645, 394] on textarea at bounding box center [742, 388] width 385 height 31
click at [645, 393] on textarea at bounding box center [742, 388] width 385 height 31
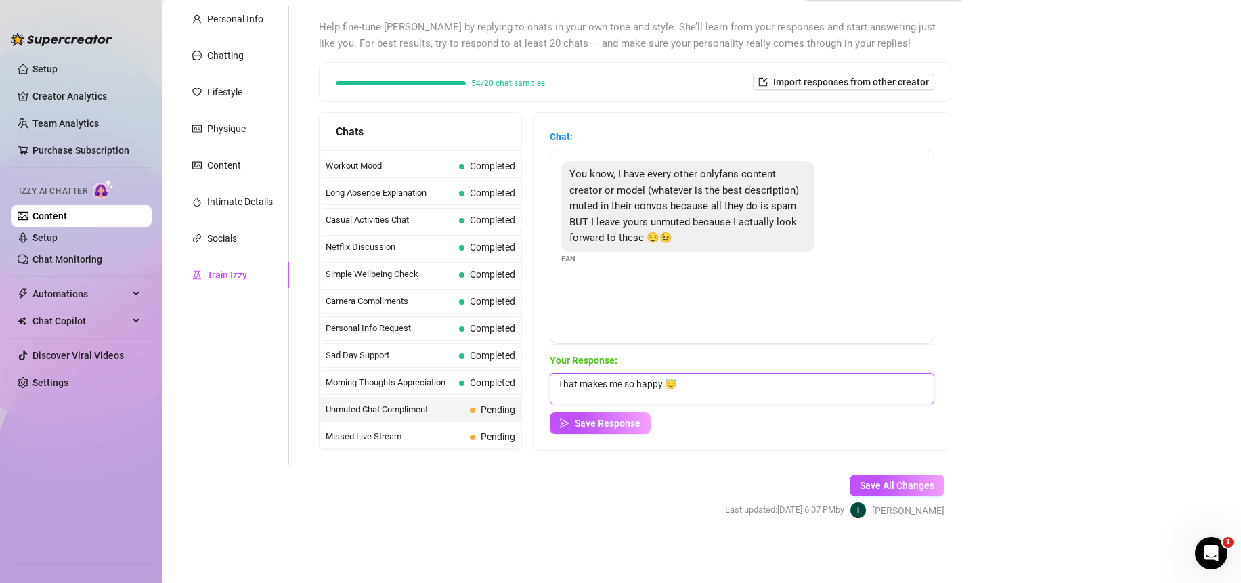
click at [699, 396] on textarea "That makes me so happy 😇" at bounding box center [742, 388] width 385 height 31
type textarea "That makes me so happy 😇 I will never spam you with nonsense <3333"
click at [595, 425] on span "Save Response" at bounding box center [608, 423] width 66 height 11
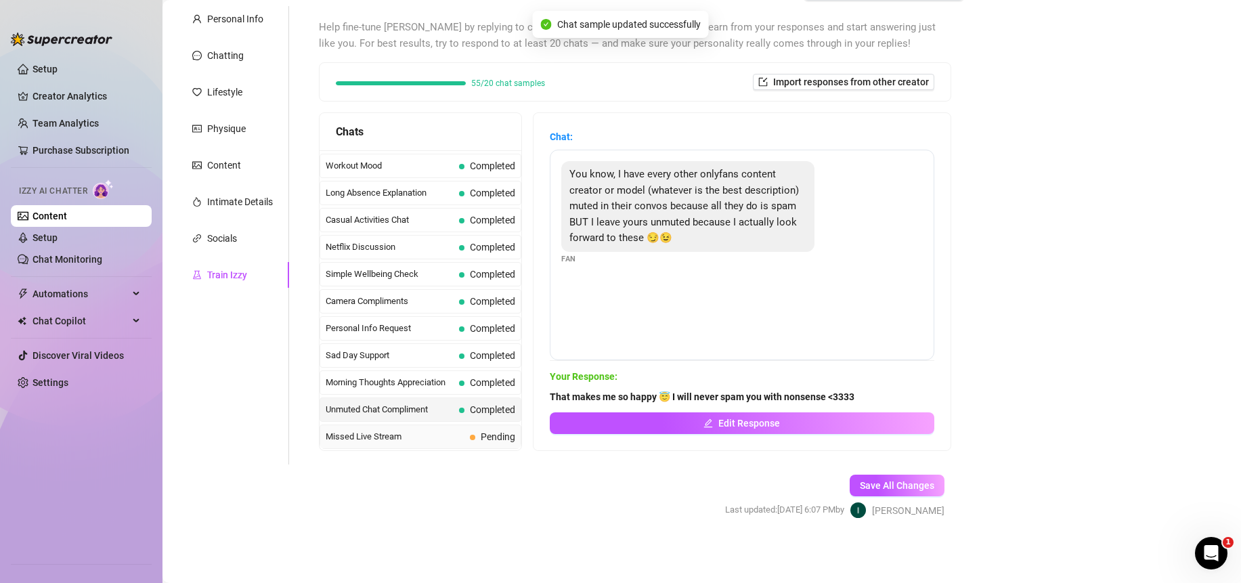
click at [405, 433] on span "Missed Live Stream" at bounding box center [395, 437] width 139 height 14
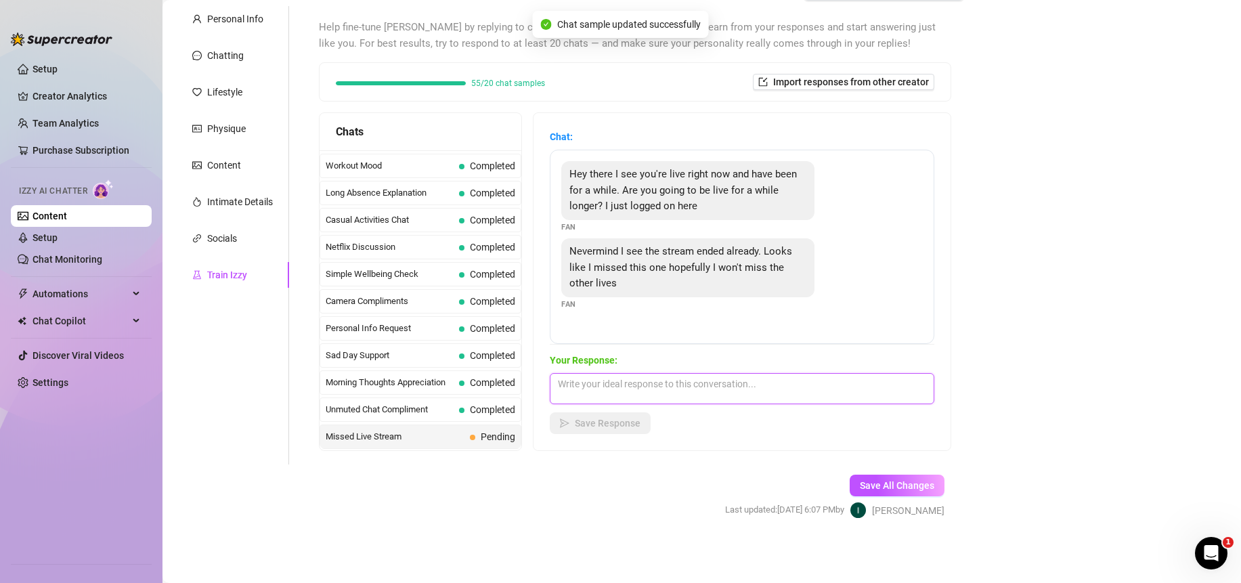
click at [675, 381] on textarea at bounding box center [742, 388] width 385 height 31
click at [672, 389] on textarea at bounding box center [742, 388] width 385 height 31
click at [672, 387] on textarea at bounding box center [742, 388] width 385 height 31
type textarea "I"
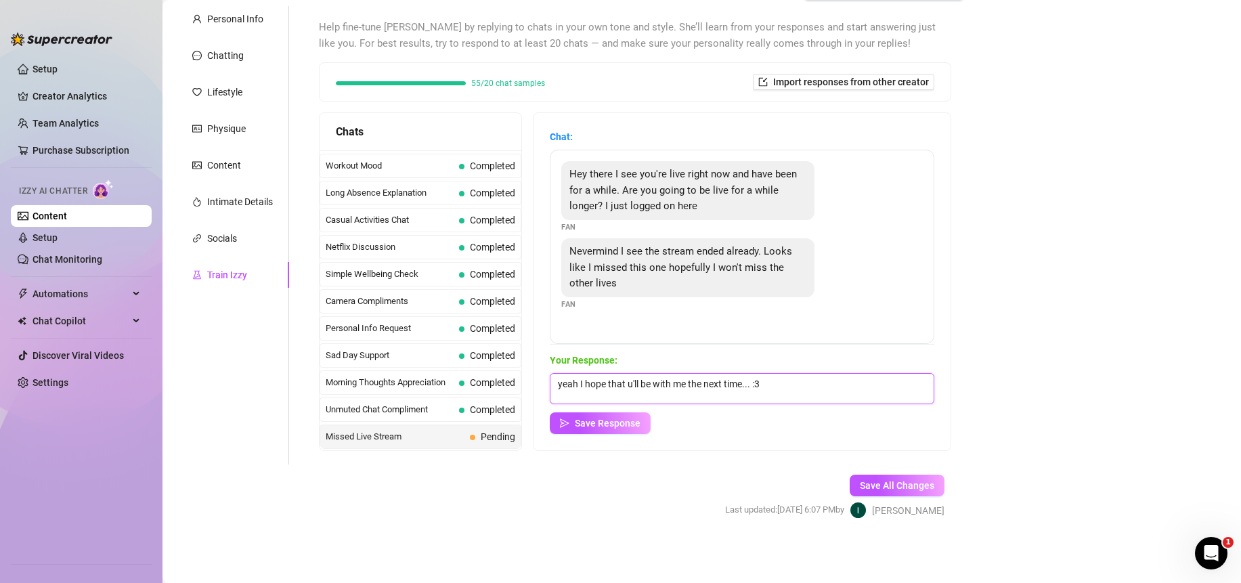
type textarea "yeah I hope that u'll be with me the next time... :3"
click at [600, 428] on span "Save Response" at bounding box center [608, 423] width 66 height 11
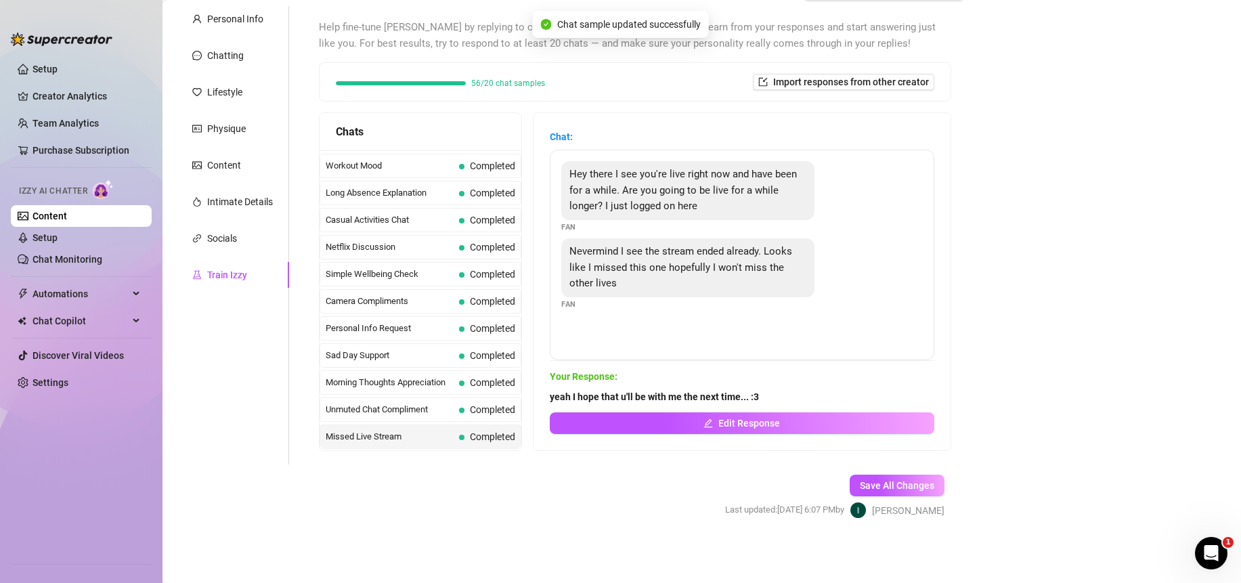
drag, startPoint x: 916, startPoint y: 479, endPoint x: 880, endPoint y: 473, distance: 36.4
click at [916, 480] on span "Save All Changes" at bounding box center [897, 485] width 74 height 11
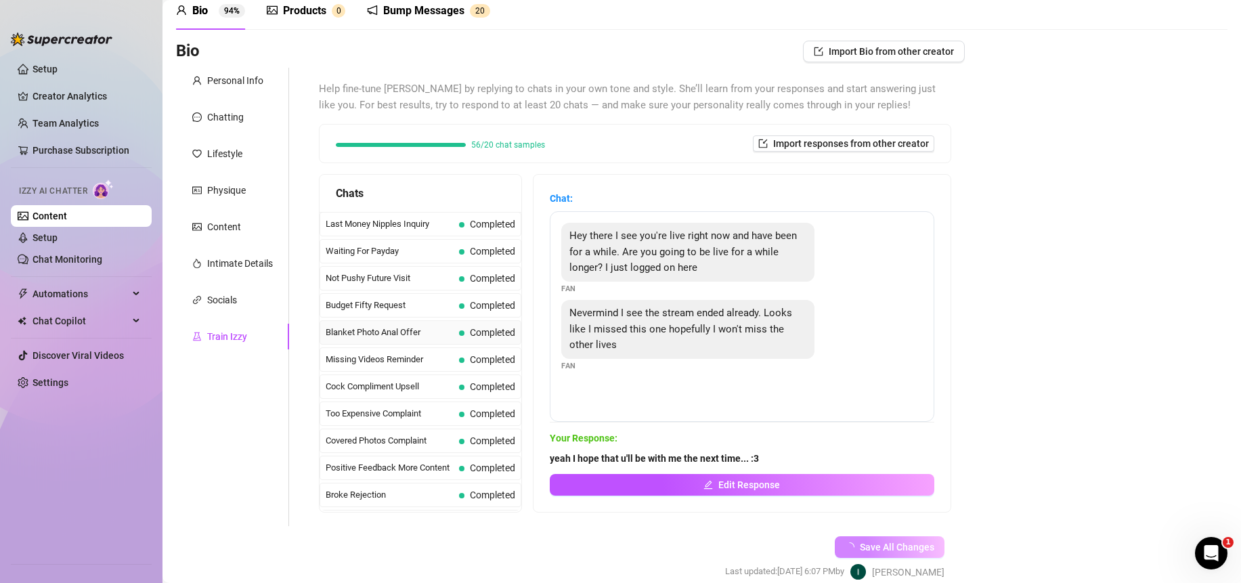
scroll to position [123, 0]
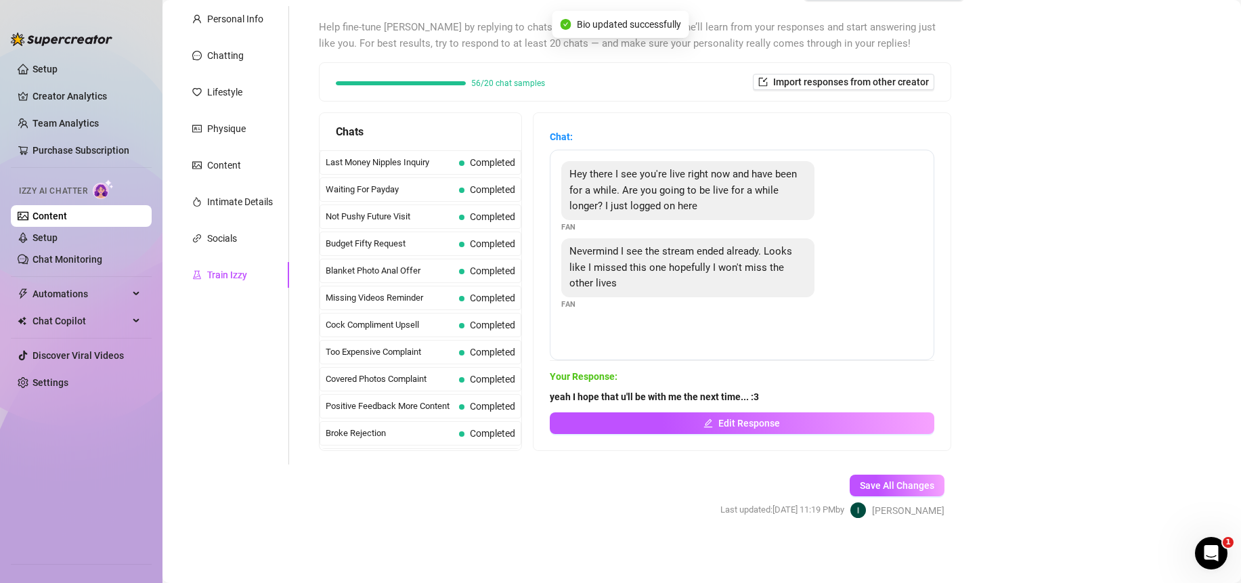
click at [632, 522] on form "Personal Info Chatting Lifestyle Physique Content Intimate Details Socials Trai…" at bounding box center [570, 274] width 789 height 536
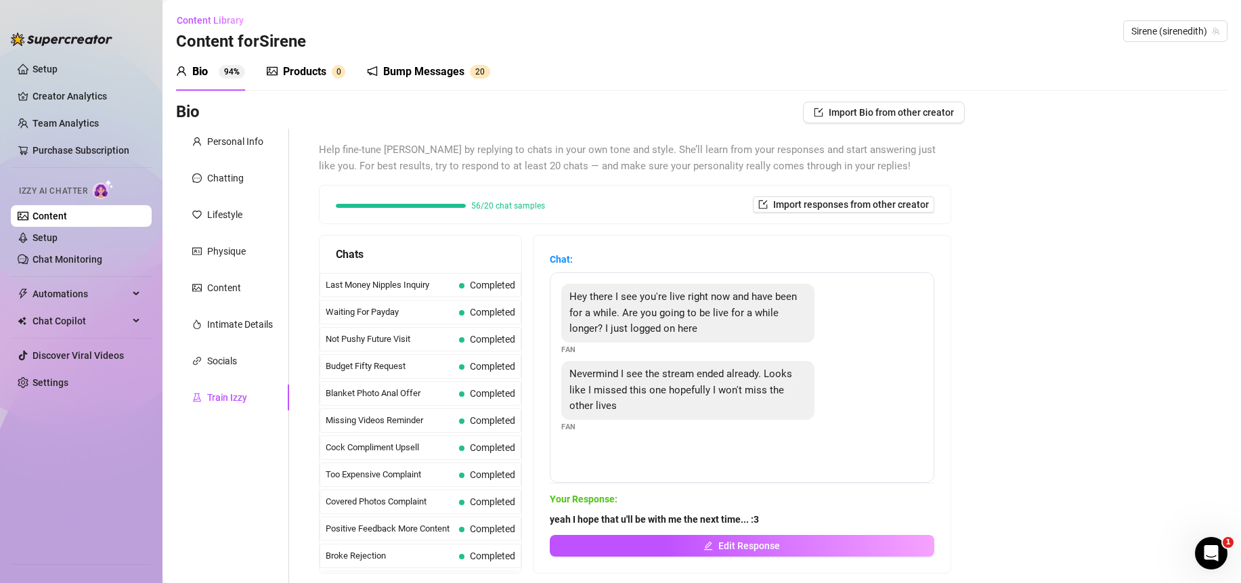
click at [289, 71] on div "Products" at bounding box center [304, 72] width 43 height 16
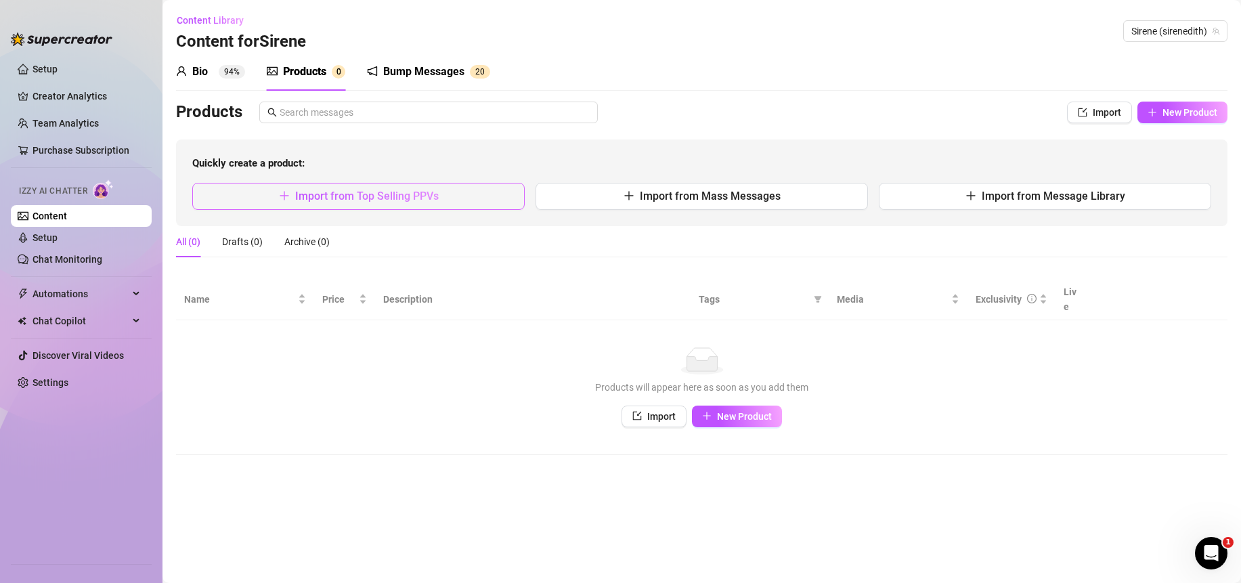
click at [427, 190] on span "Import from Top Selling PPVs" at bounding box center [367, 196] width 144 height 13
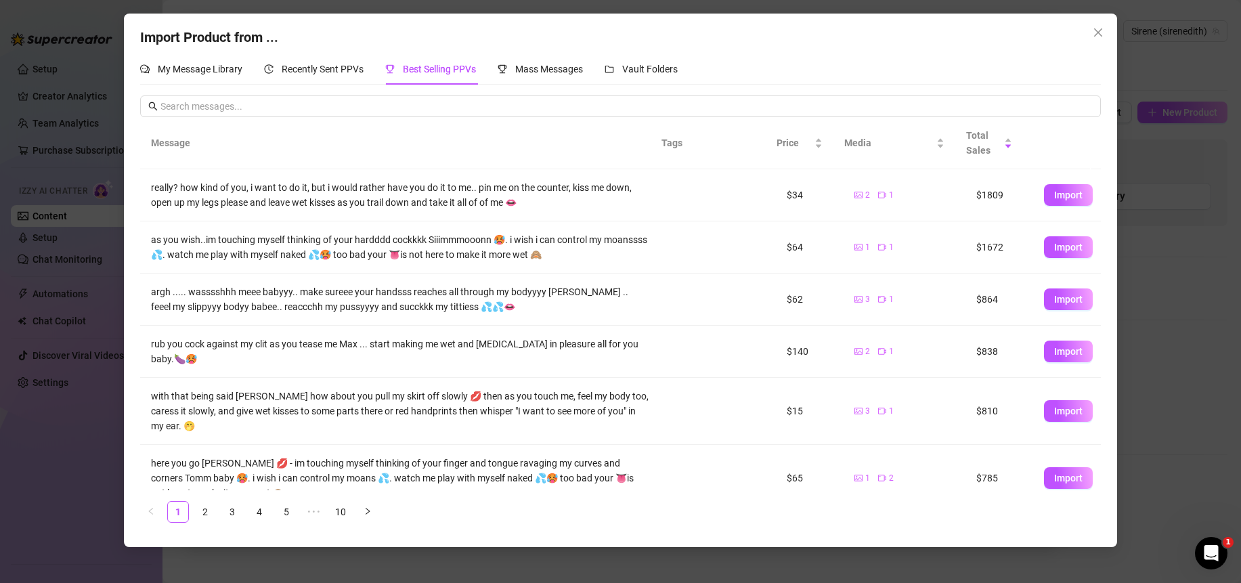
scroll to position [260, 0]
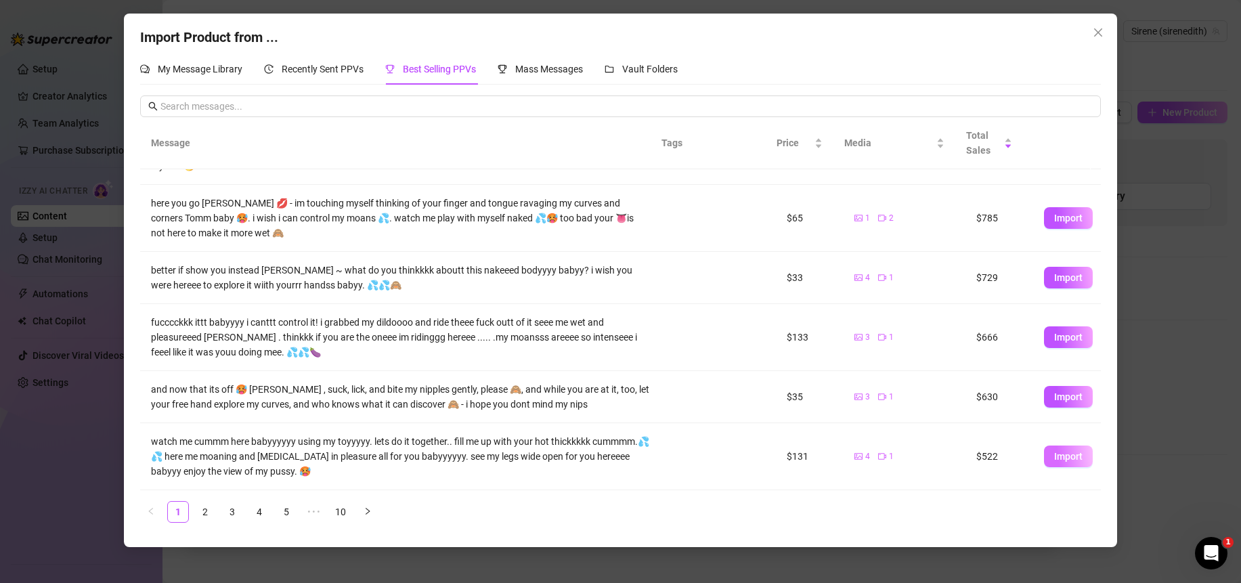
click at [1057, 452] on span "Import" at bounding box center [1068, 456] width 28 height 11
type textarea "watch me cummm here babyyyyyy using my toyyyyy. lets do it together.. fill me u…"
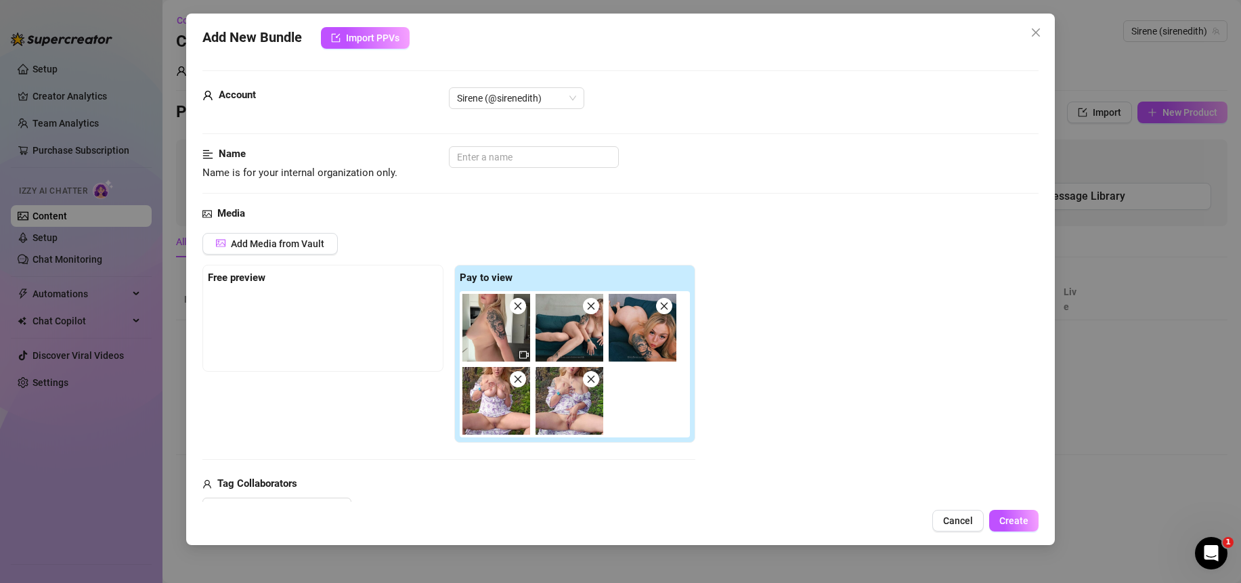
click at [518, 383] on icon "close" at bounding box center [517, 379] width 9 height 9
click at [524, 314] on img at bounding box center [497, 328] width 68 height 68
click at [517, 381] on icon "close" at bounding box center [518, 379] width 7 height 7
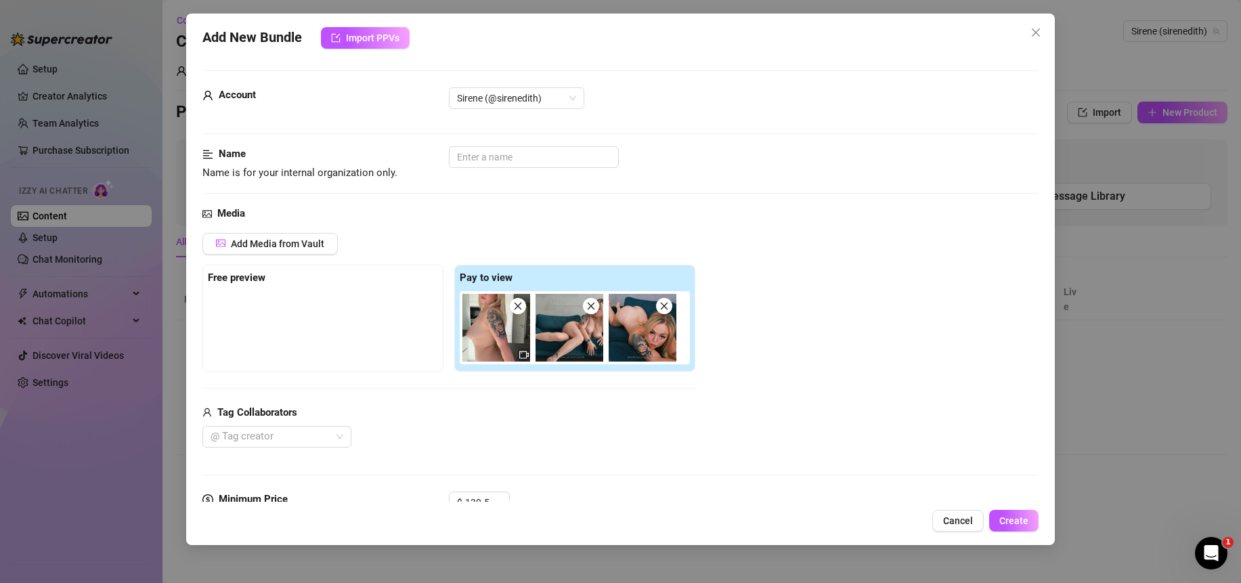
click at [663, 307] on icon "close" at bounding box center [664, 306] width 7 height 7
drag, startPoint x: 603, startPoint y: 305, endPoint x: 536, endPoint y: 303, distance: 67.1
click at [603, 305] on img at bounding box center [570, 328] width 68 height 68
click at [526, 306] on img at bounding box center [497, 328] width 68 height 68
click at [518, 310] on icon "close" at bounding box center [517, 305] width 9 height 9
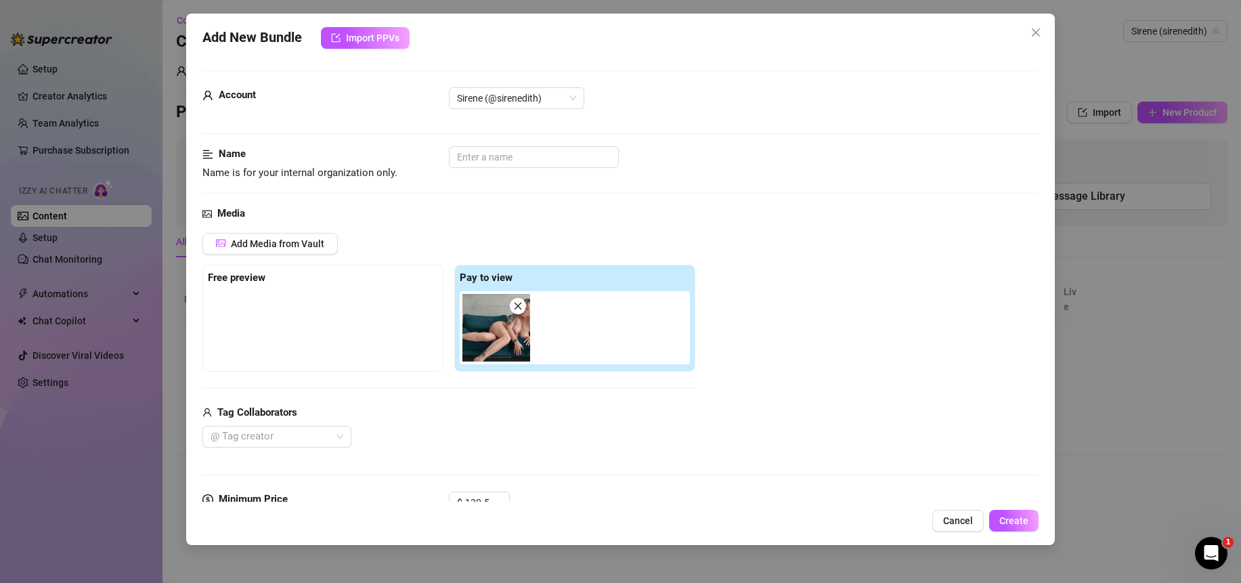
click at [530, 306] on img at bounding box center [497, 328] width 68 height 68
click at [524, 307] on span at bounding box center [518, 306] width 16 height 16
type input "0"
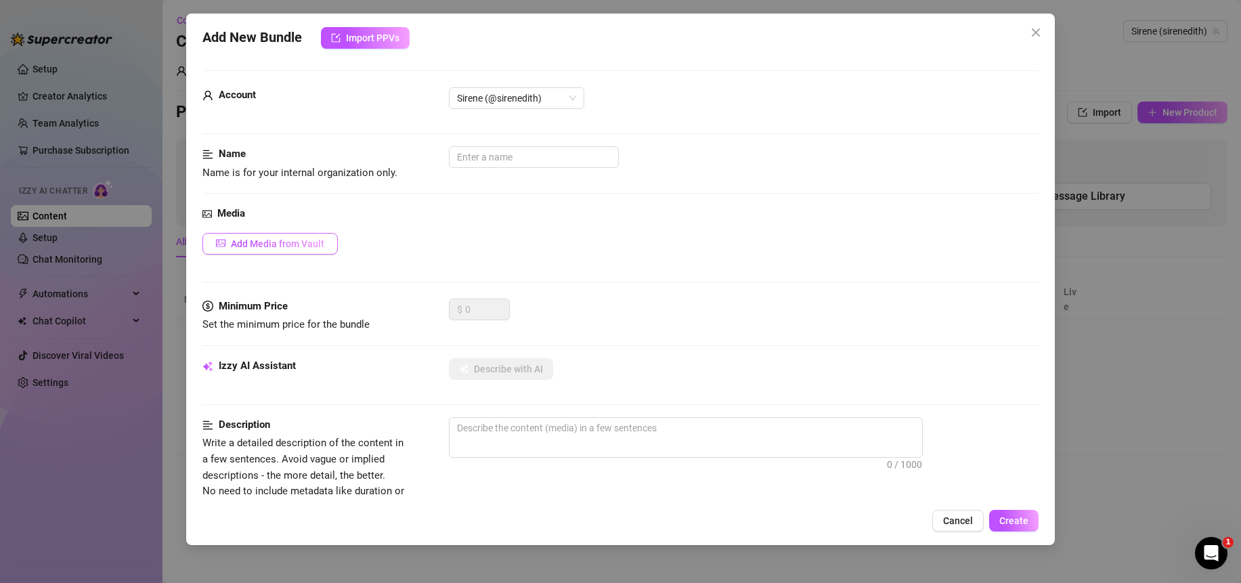
click at [280, 240] on span "Add Media from Vault" at bounding box center [277, 243] width 93 height 11
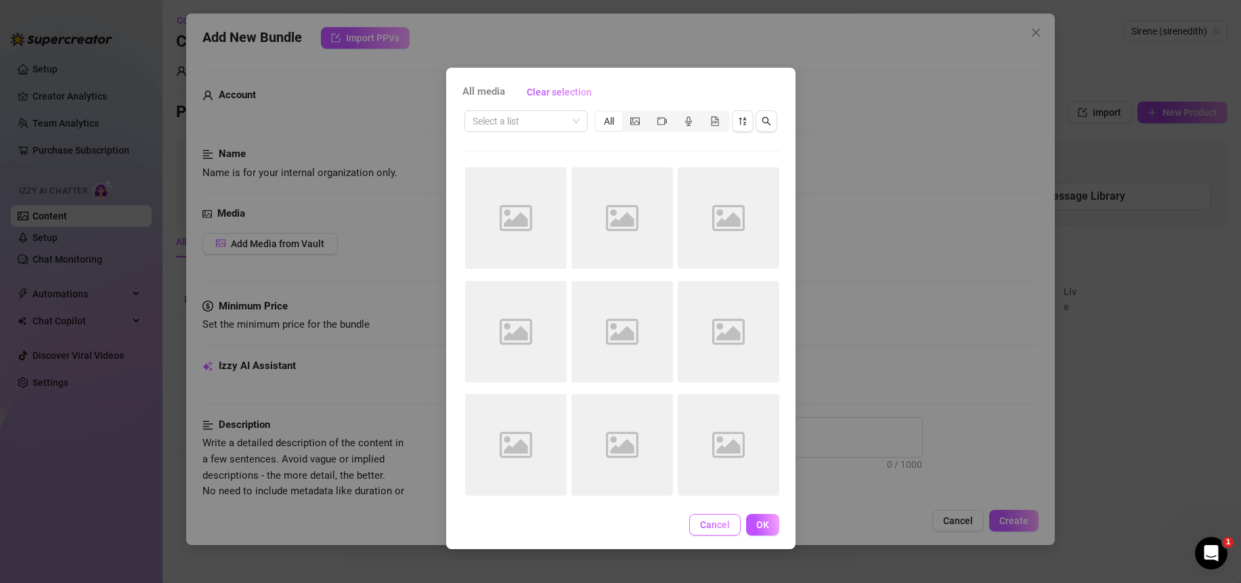
click at [708, 528] on span "Cancel" at bounding box center [715, 524] width 30 height 11
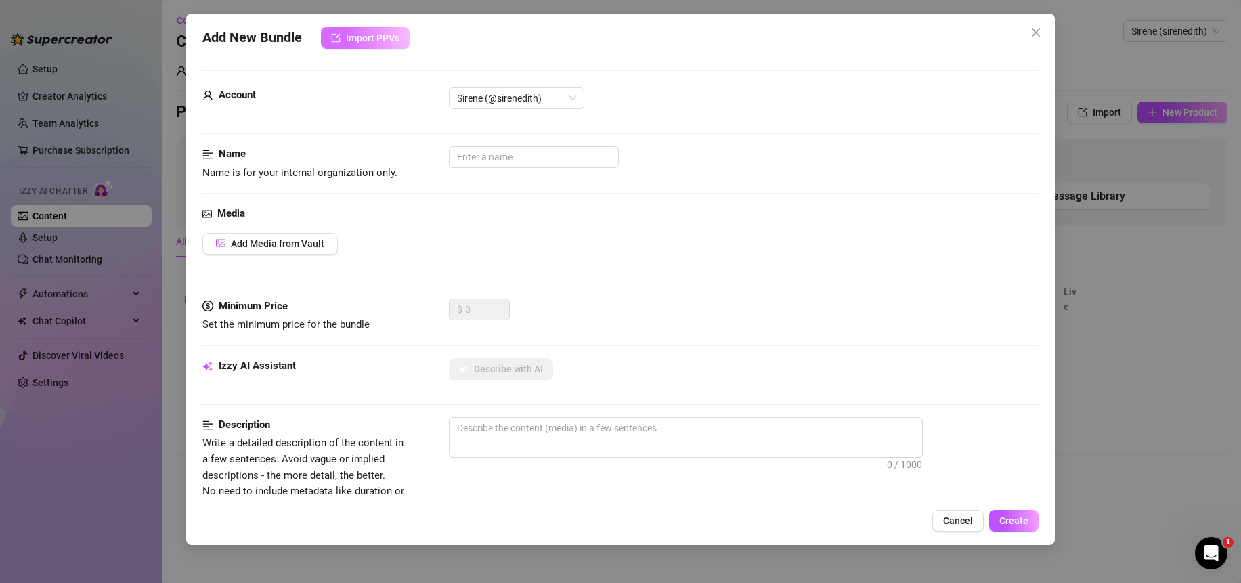
click at [360, 41] on span "Import PPVs" at bounding box center [373, 38] width 54 height 11
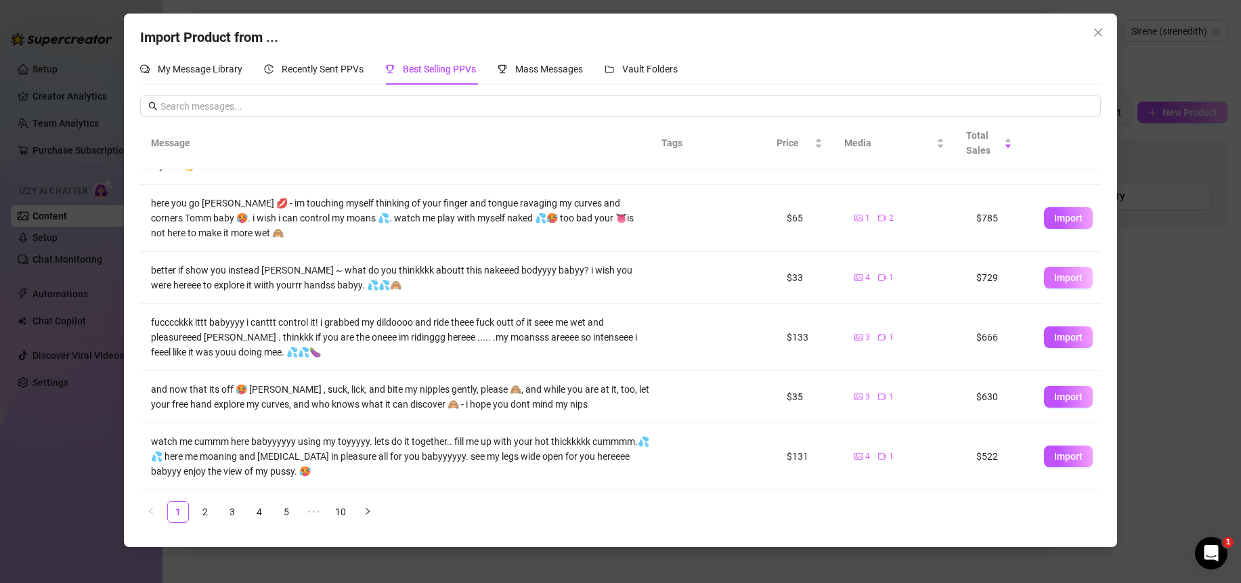
click at [1058, 276] on span "Import" at bounding box center [1068, 277] width 28 height 11
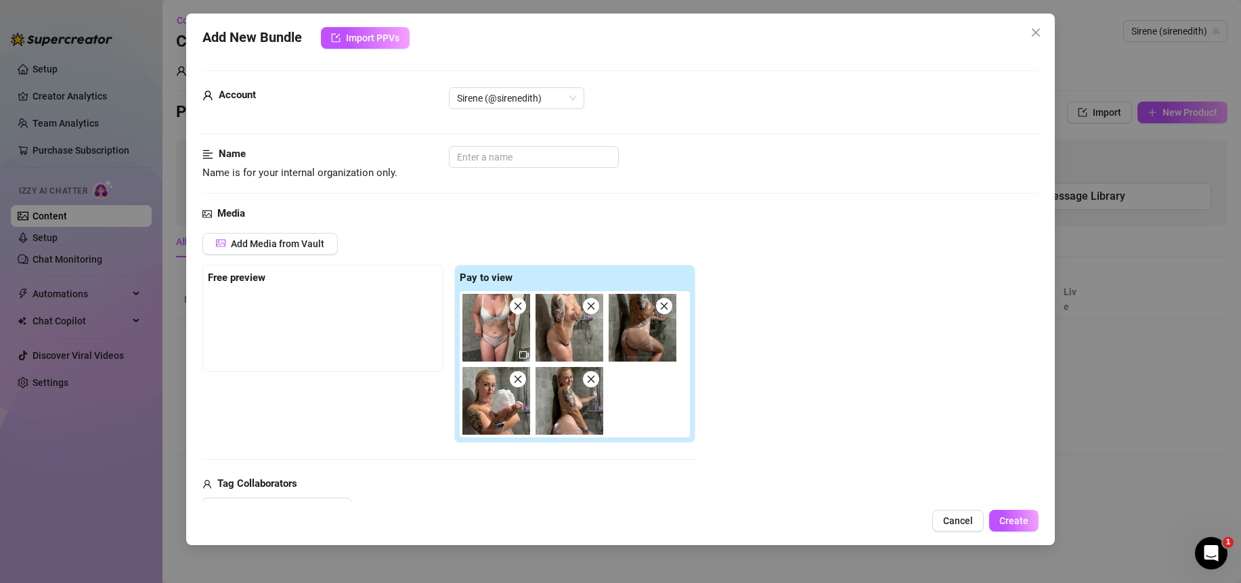
click at [264, 310] on div at bounding box center [323, 325] width 230 height 68
drag, startPoint x: 255, startPoint y: 294, endPoint x: 379, endPoint y: 351, distance: 137.0
click at [255, 293] on div at bounding box center [326, 293] width 236 height 5
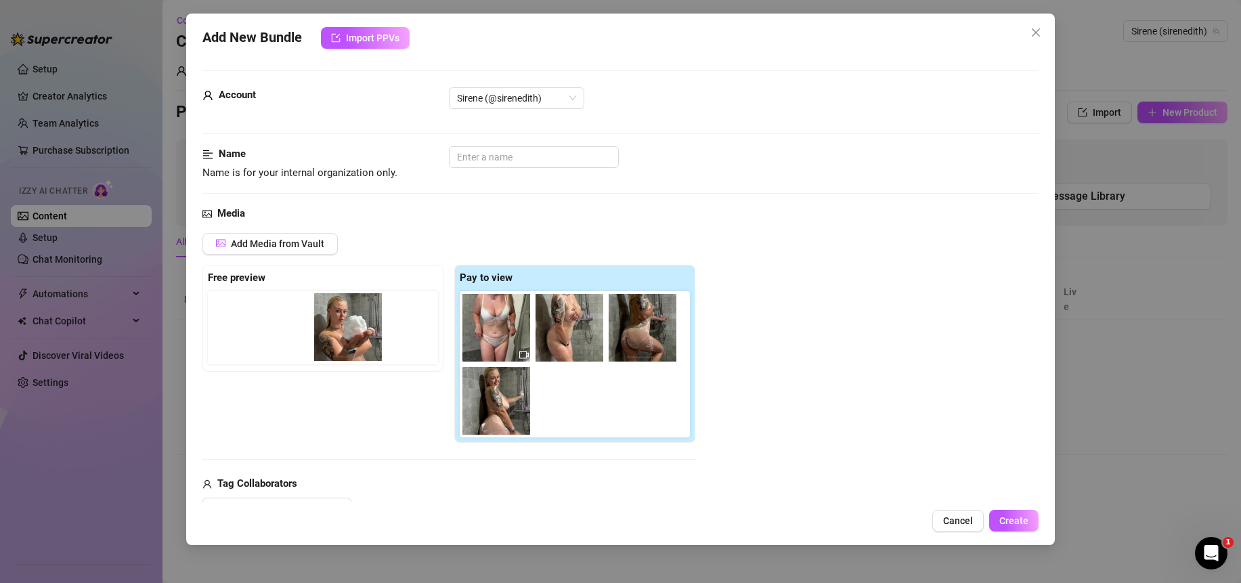
drag, startPoint x: 477, startPoint y: 402, endPoint x: 320, endPoint y: 319, distance: 177.8
click at [320, 319] on div "Free preview Pay to view" at bounding box center [448, 354] width 493 height 179
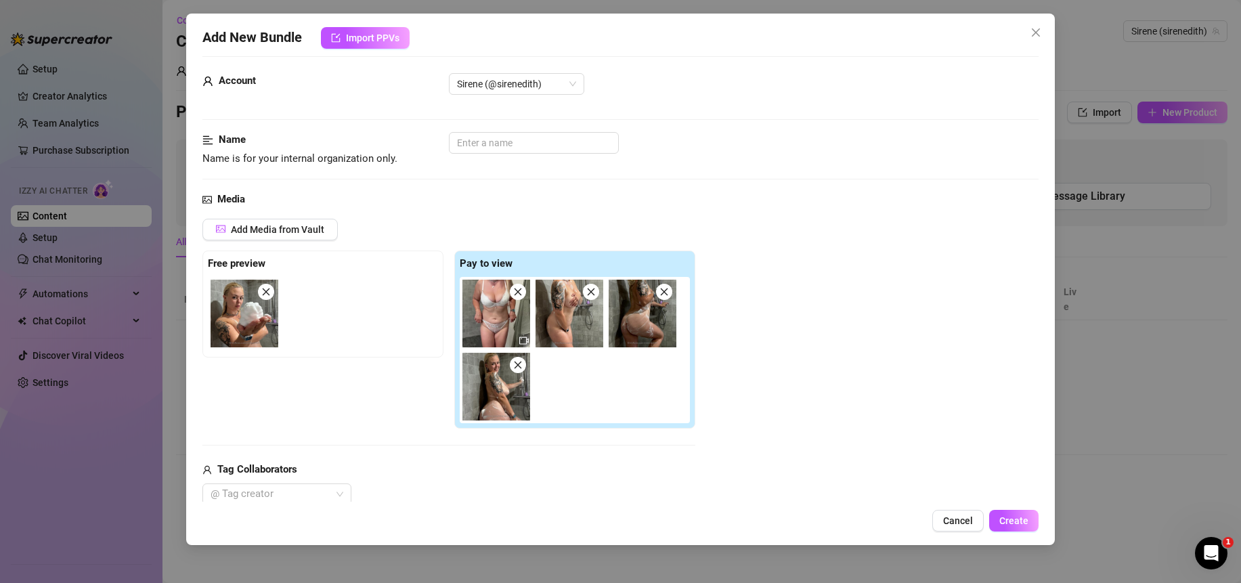
scroll to position [0, 0]
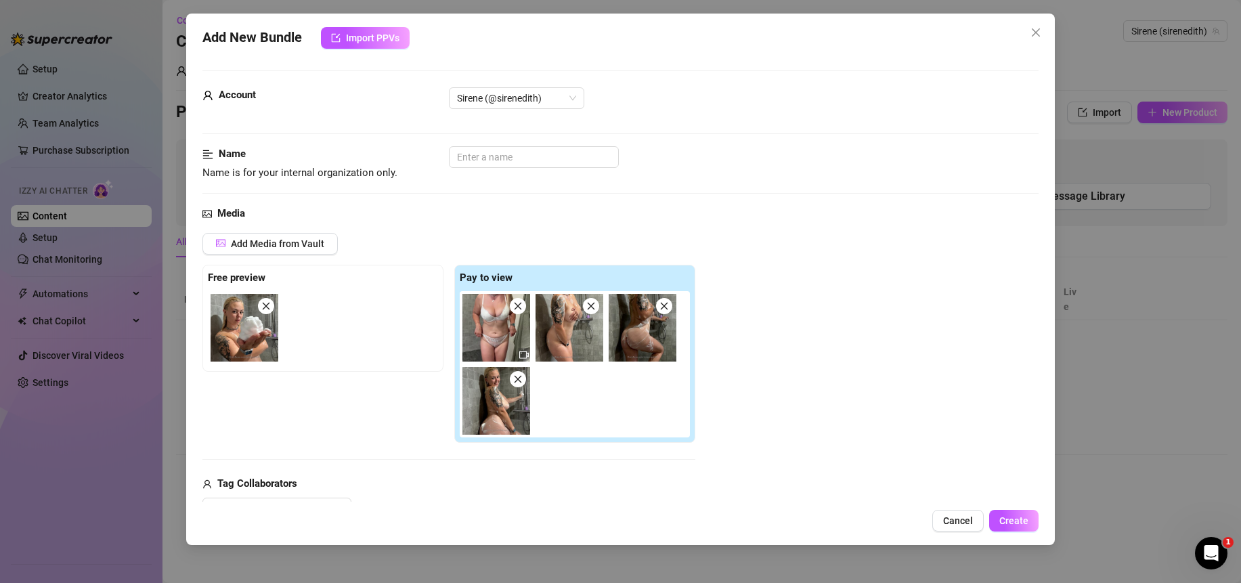
click at [613, 400] on div at bounding box center [578, 364] width 236 height 146
click at [949, 521] on span "Cancel" at bounding box center [958, 520] width 30 height 11
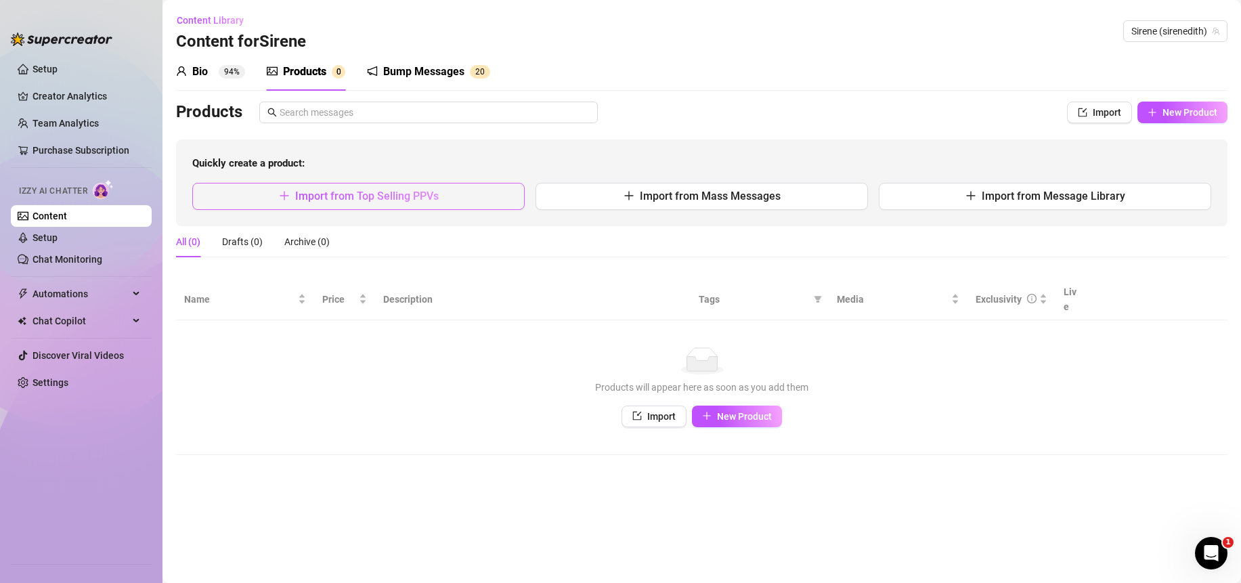
click at [360, 199] on span "Import from Top Selling PPVs" at bounding box center [367, 196] width 144 height 13
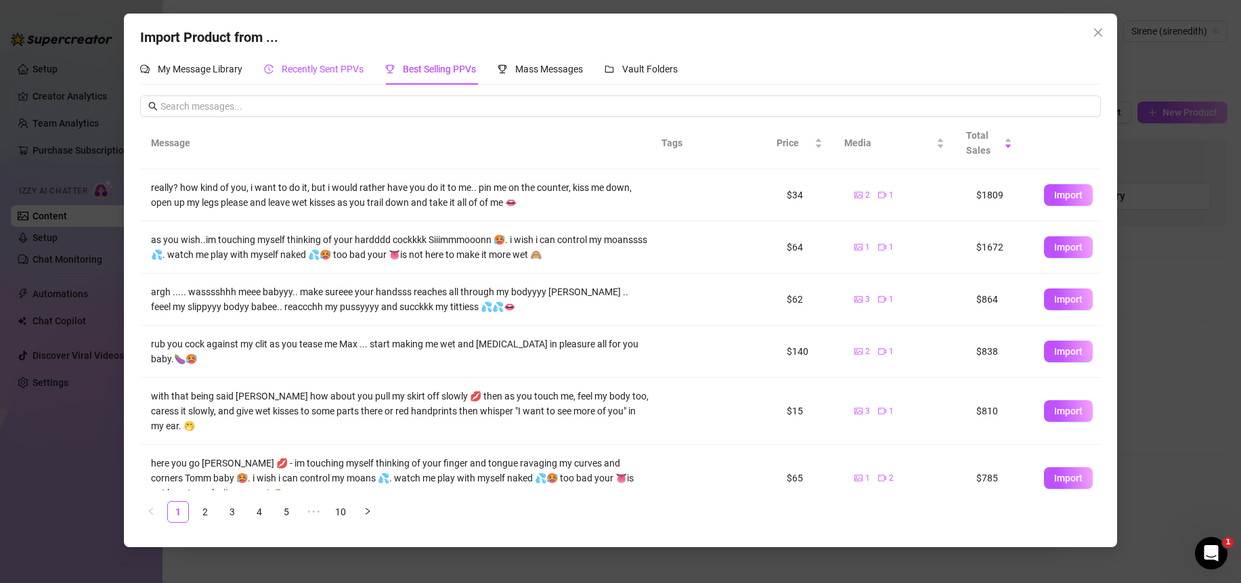
click at [307, 68] on span "Recently Sent PPVs" at bounding box center [323, 69] width 82 height 11
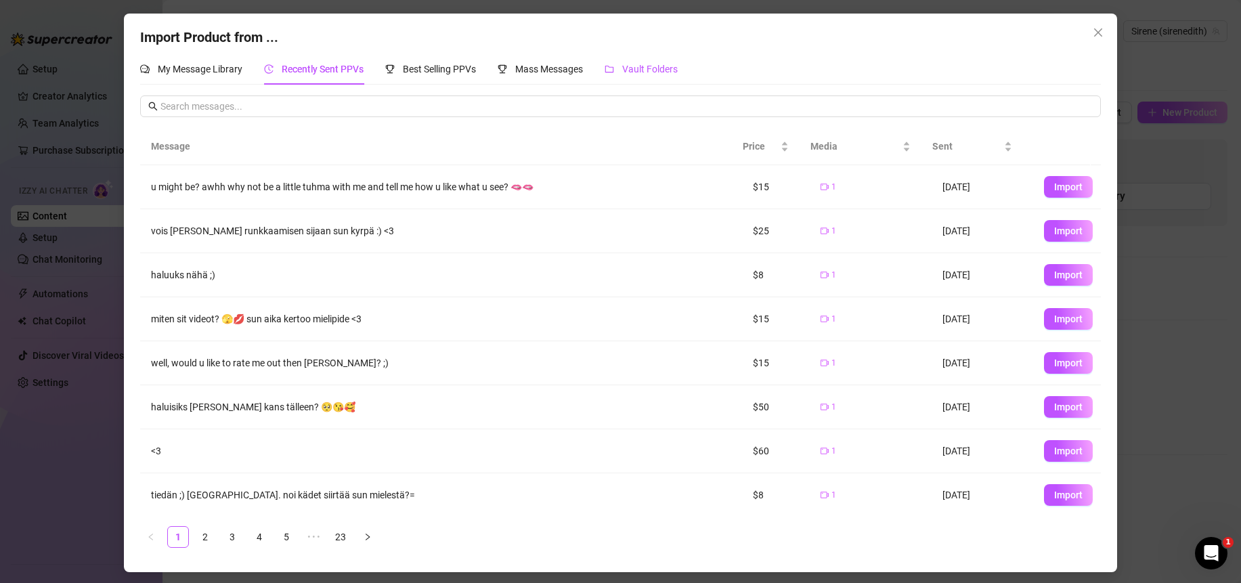
click at [659, 64] on span "Vault Folders" at bounding box center [650, 69] width 56 height 11
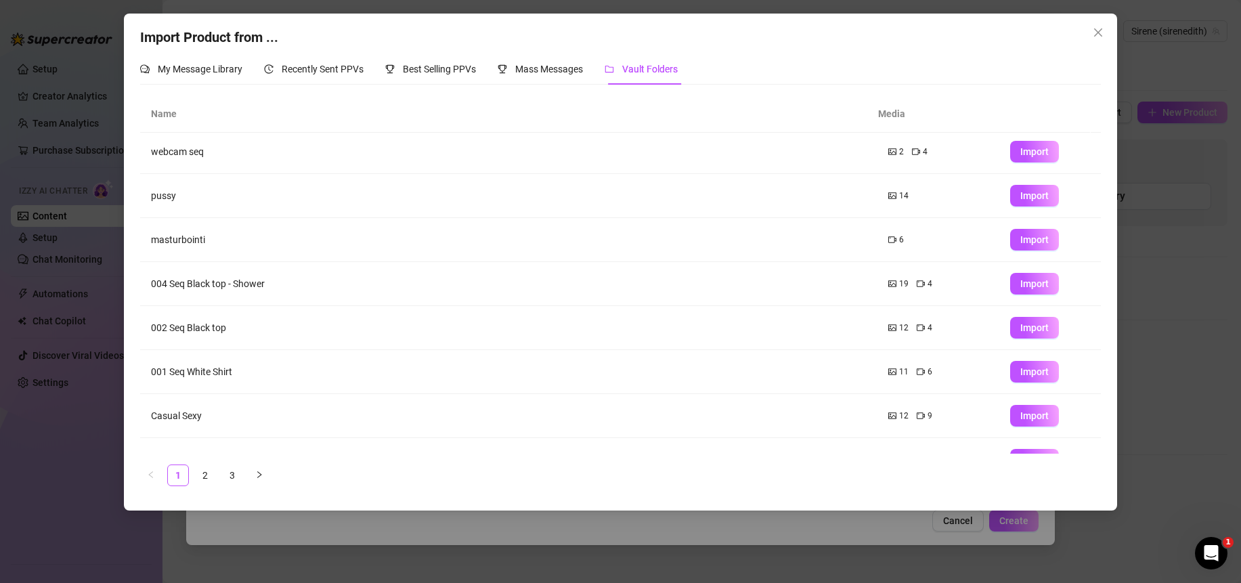
scroll to position [119, 0]
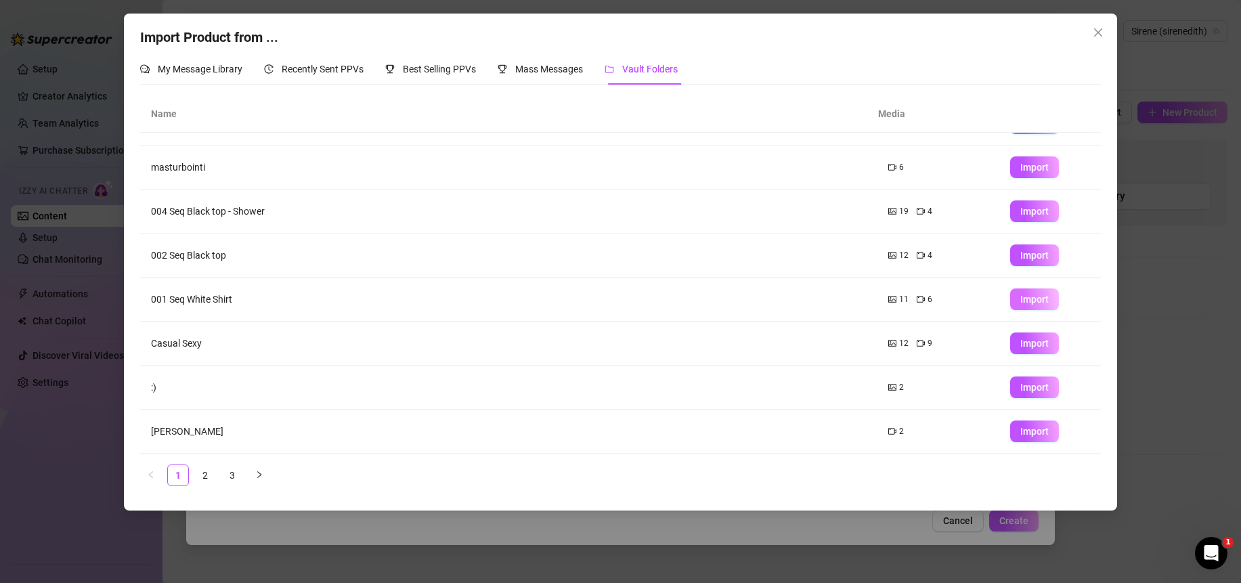
click at [1031, 298] on span "Import" at bounding box center [1035, 299] width 28 height 11
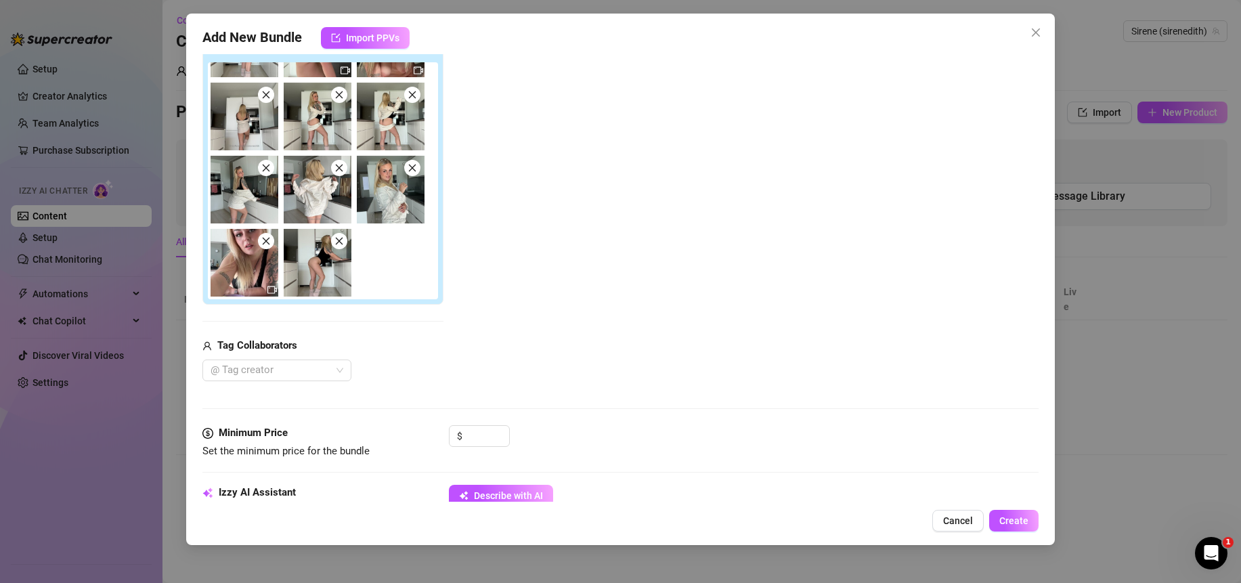
scroll to position [104, 0]
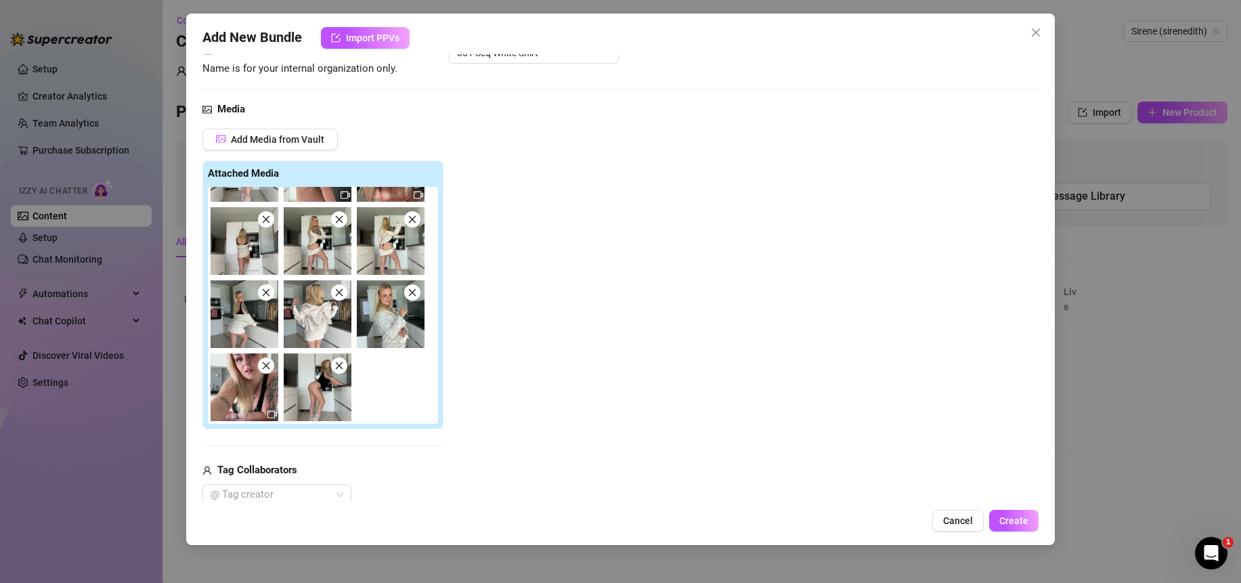
click at [413, 222] on icon "close" at bounding box center [412, 219] width 7 height 7
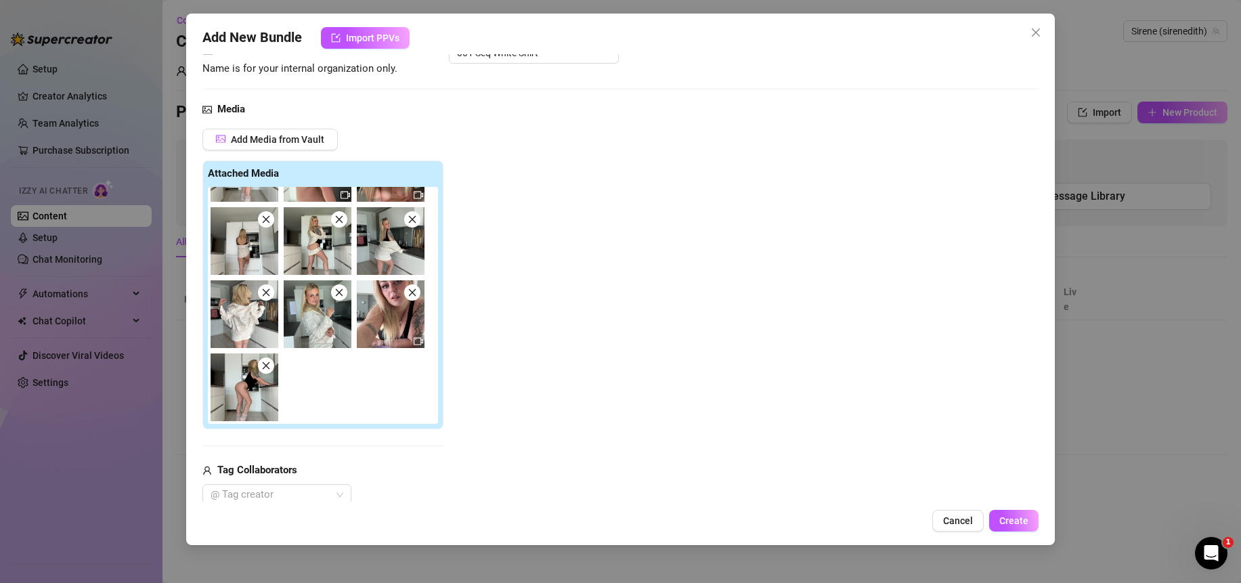
click at [265, 228] on span at bounding box center [266, 219] width 16 height 16
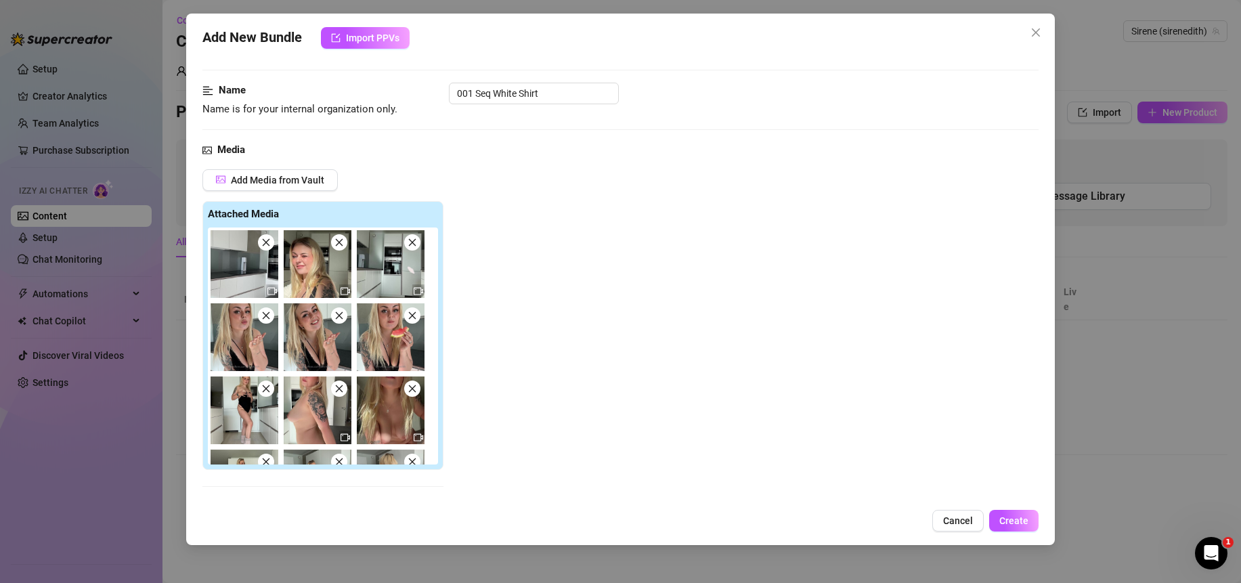
scroll to position [126, 0]
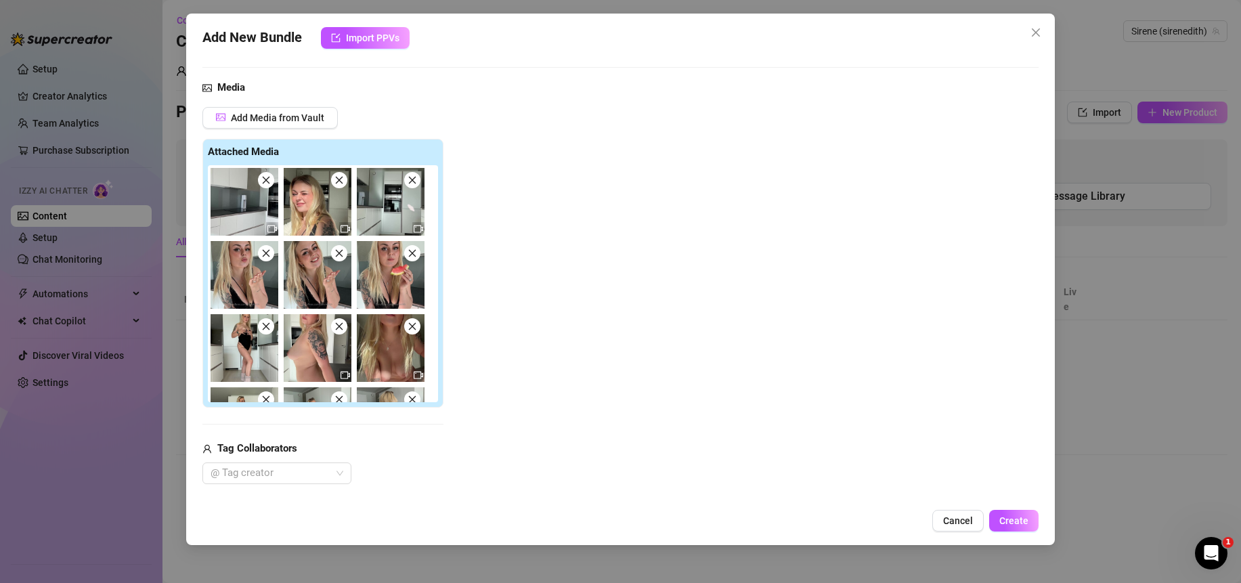
click at [945, 525] on span "Cancel" at bounding box center [958, 520] width 30 height 11
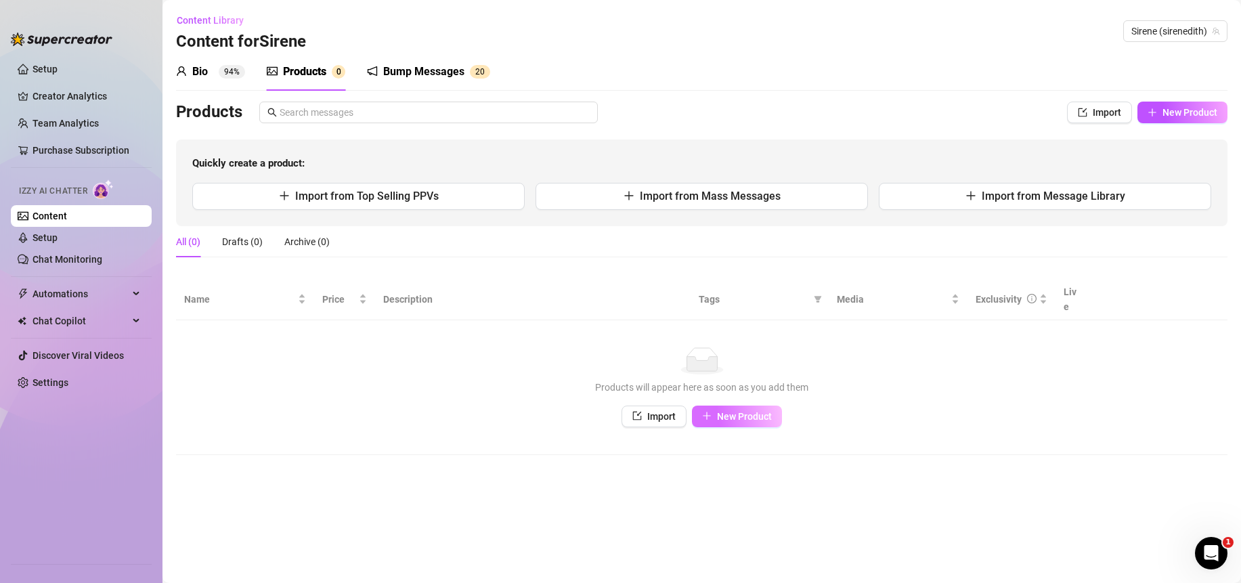
click at [732, 411] on span "New Product" at bounding box center [744, 416] width 55 height 11
type textarea "Type your message here..."
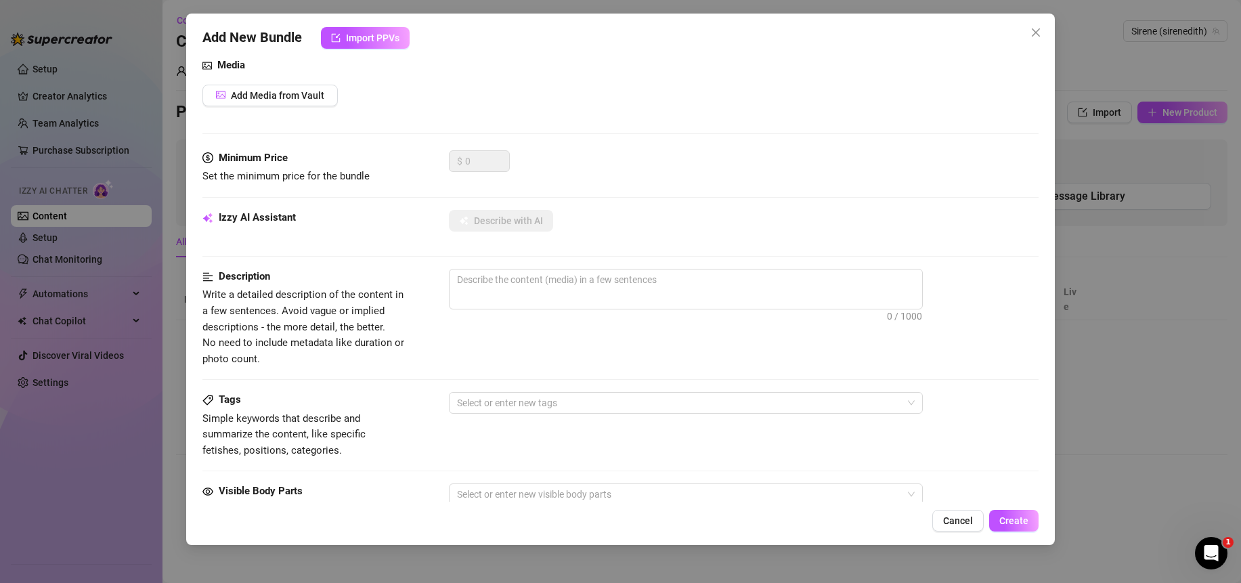
scroll to position [0, 0]
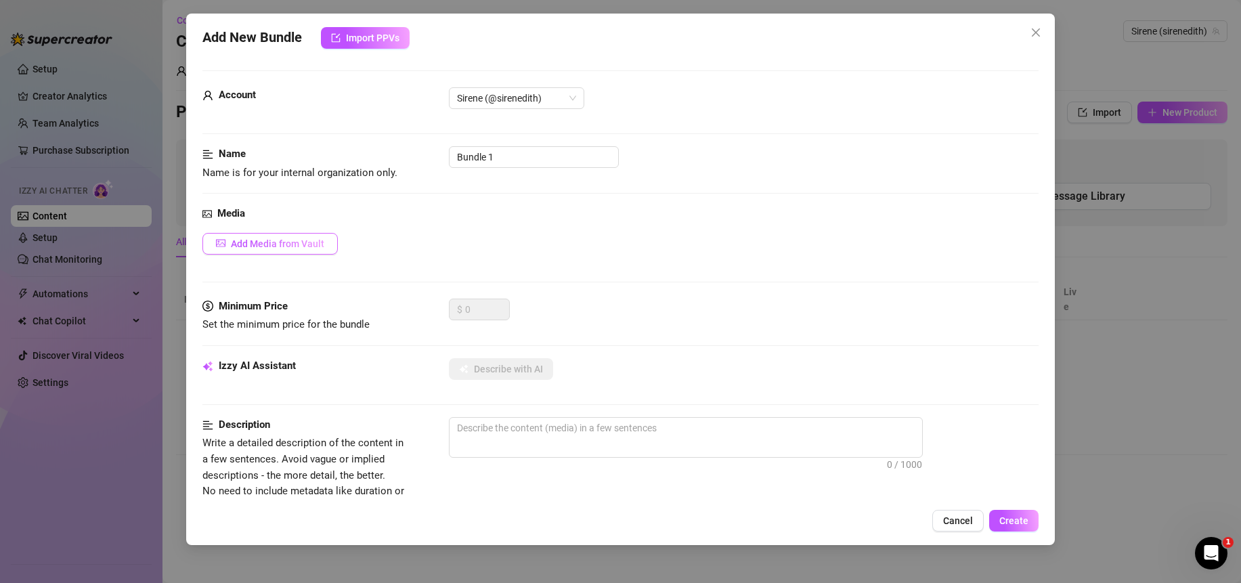
click at [291, 251] on button "Add Media from Vault" at bounding box center [269, 244] width 135 height 22
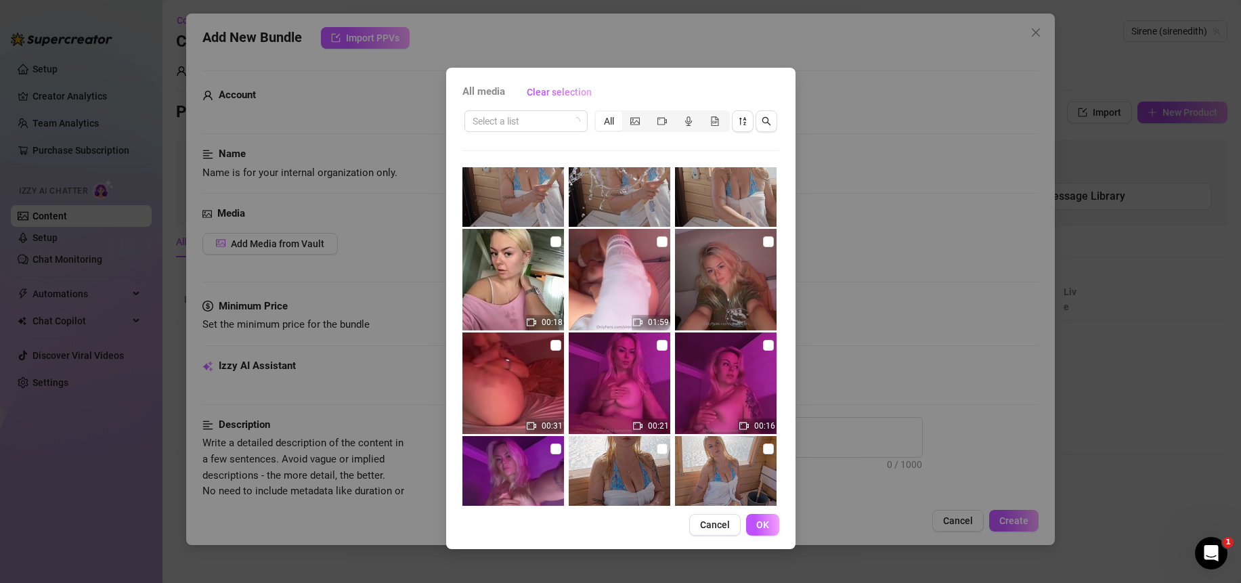
scroll to position [133, 0]
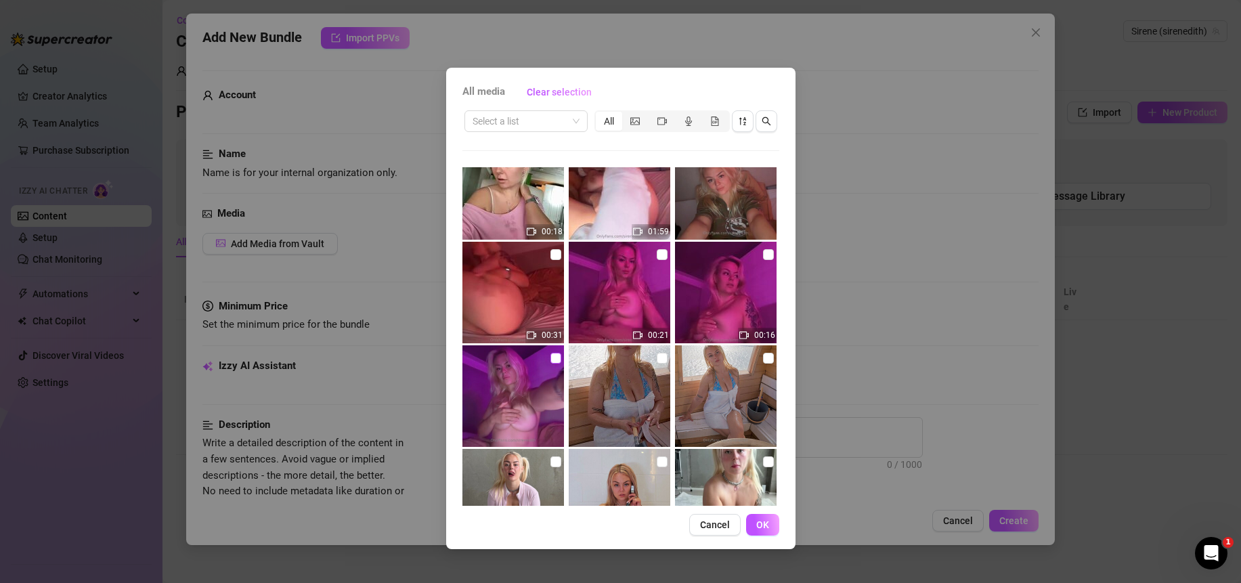
click at [554, 357] on input "checkbox" at bounding box center [556, 358] width 11 height 11
checkbox input "true"
click at [657, 255] on input "checkbox" at bounding box center [662, 254] width 11 height 11
checkbox input "true"
click at [557, 255] on input "checkbox" at bounding box center [556, 254] width 11 height 11
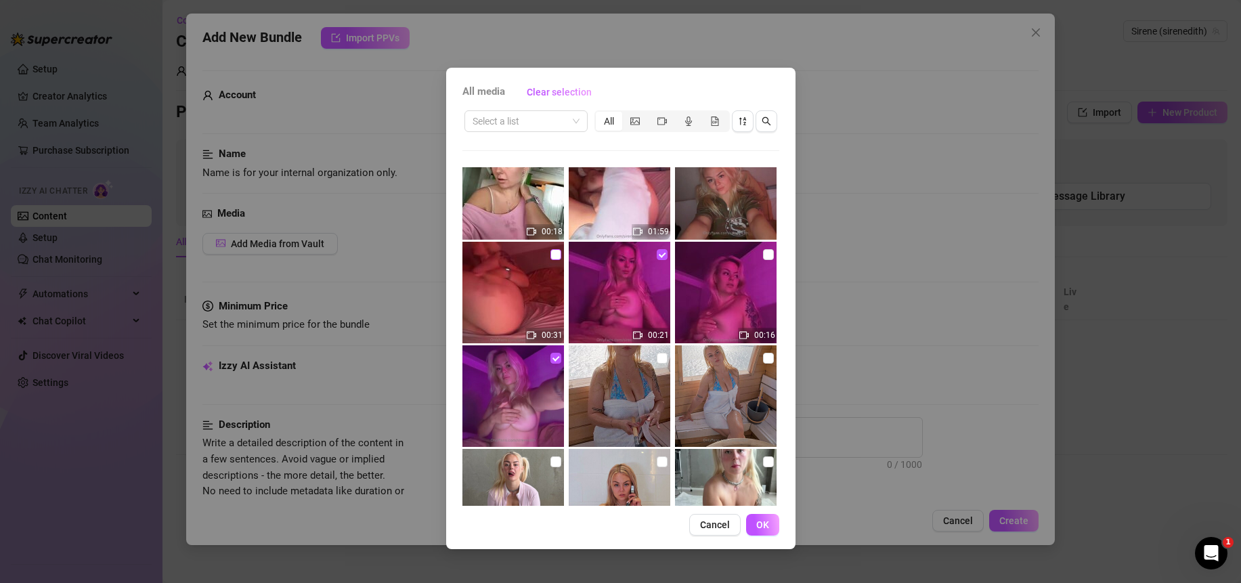
checkbox input "true"
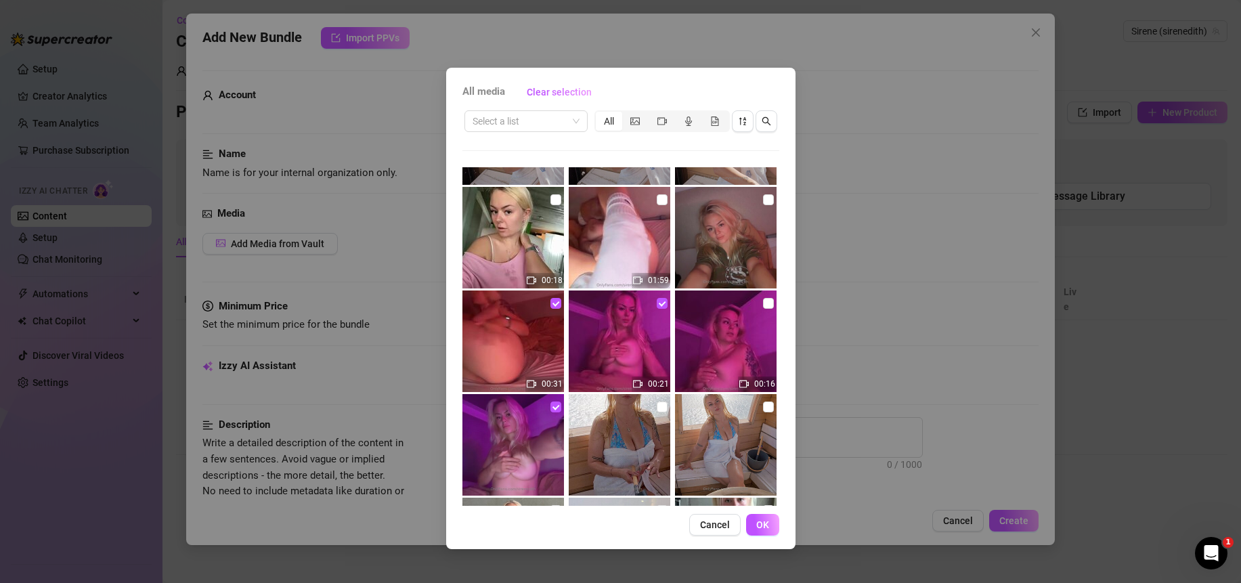
scroll to position [31, 0]
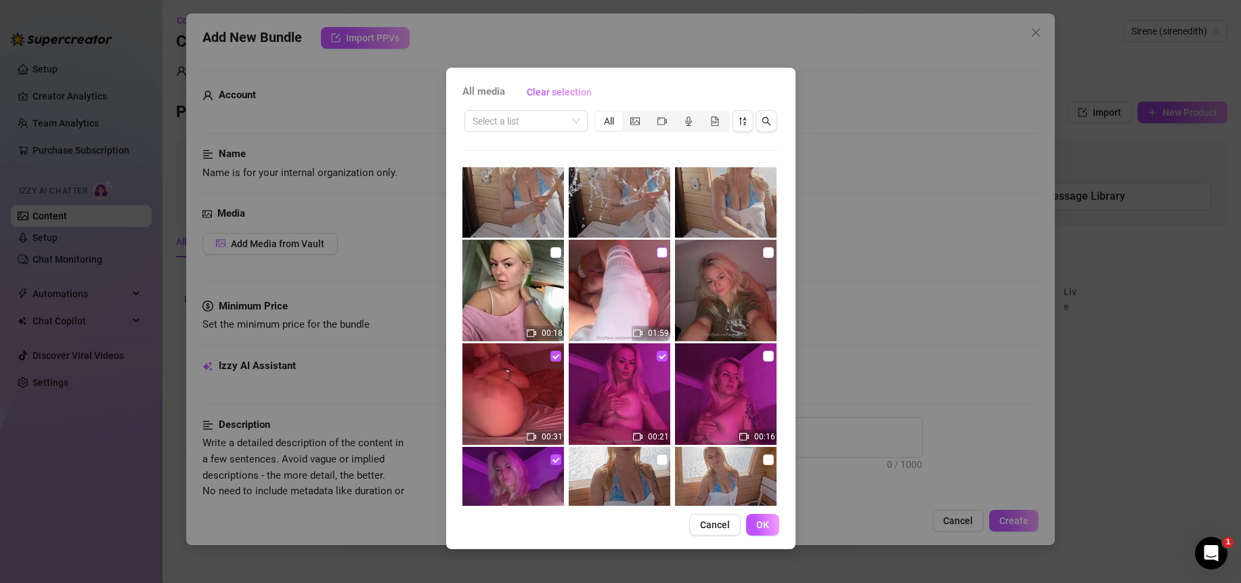
click at [657, 252] on input "checkbox" at bounding box center [662, 252] width 11 height 11
checkbox input "true"
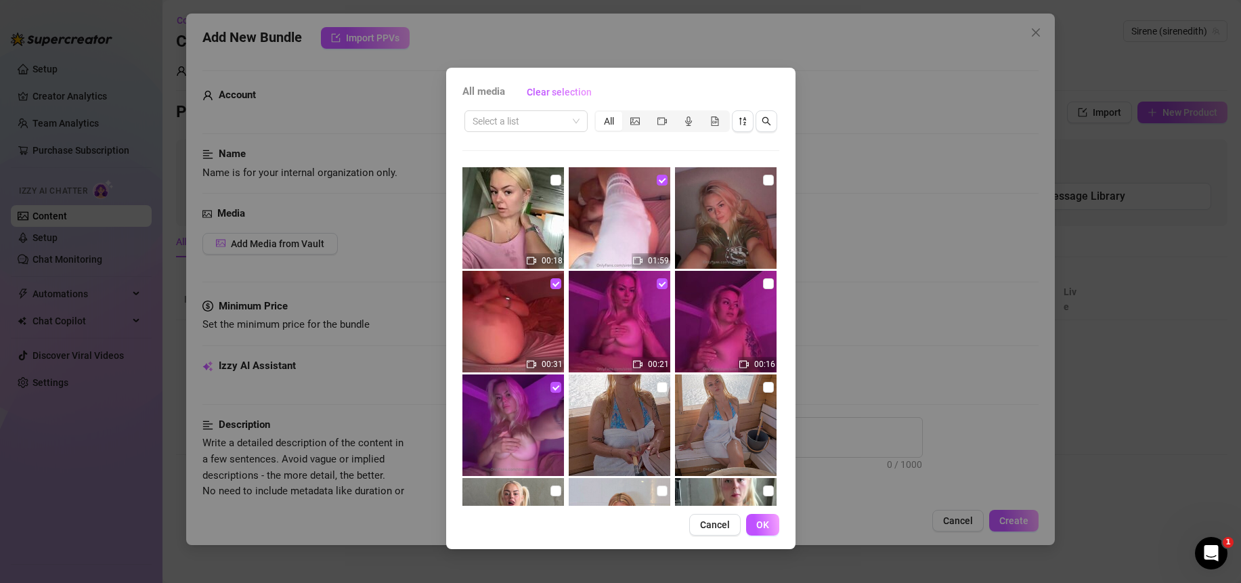
scroll to position [181, 0]
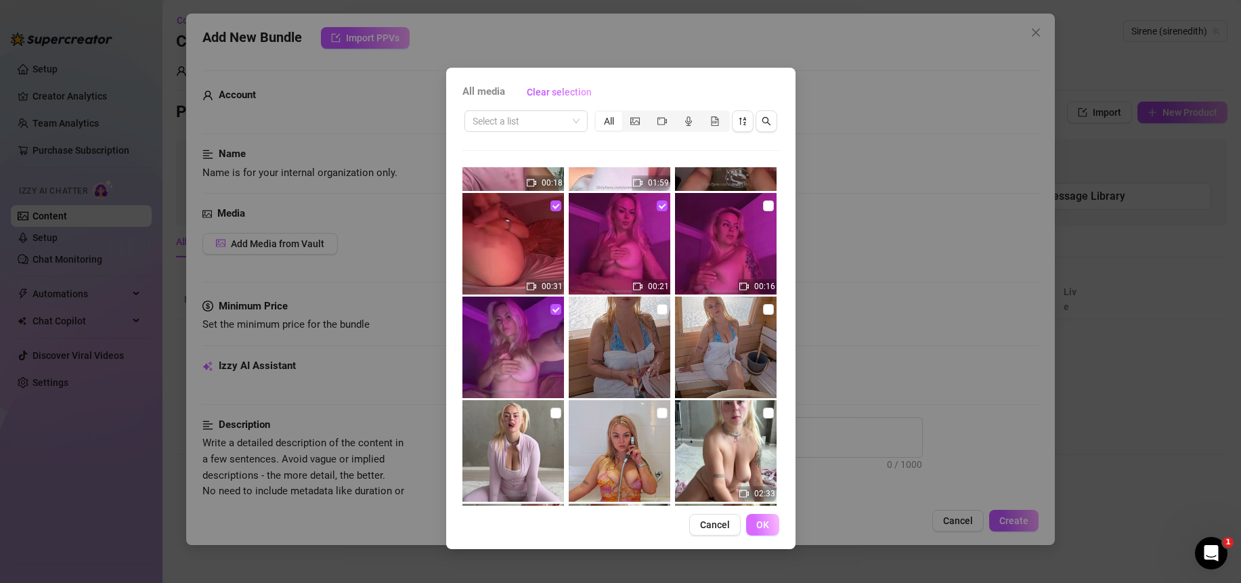
click at [769, 527] on span "OK" at bounding box center [762, 524] width 13 height 11
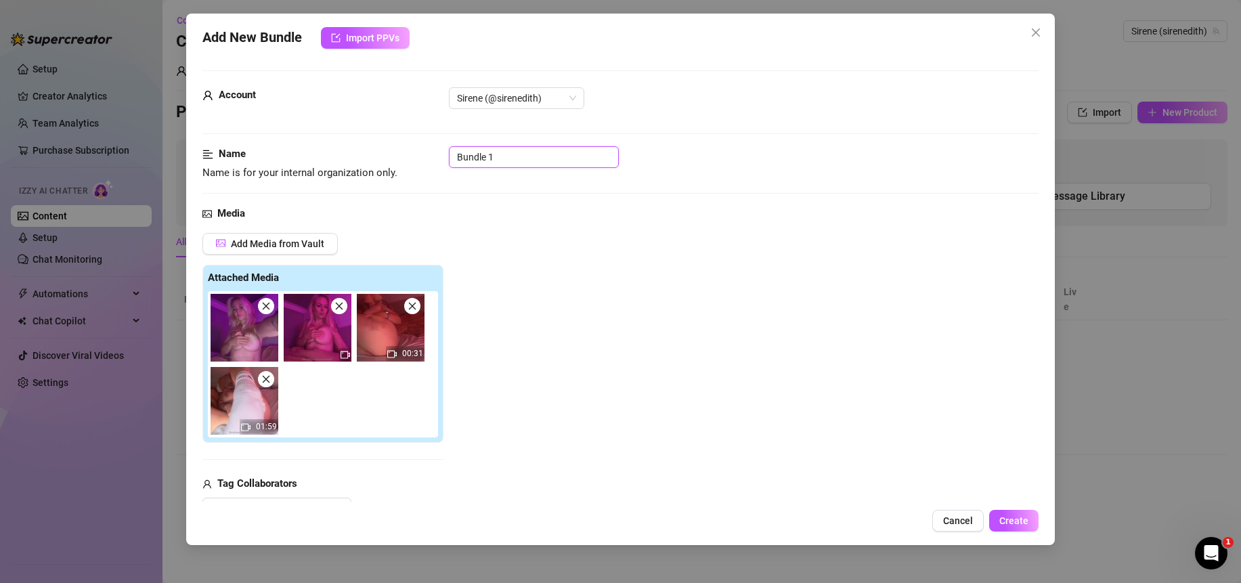
drag, startPoint x: 527, startPoint y: 152, endPoint x: 360, endPoint y: 162, distance: 166.9
click at [360, 162] on div "Name Name is for your internal organization only. Bundle 1" at bounding box center [620, 163] width 836 height 35
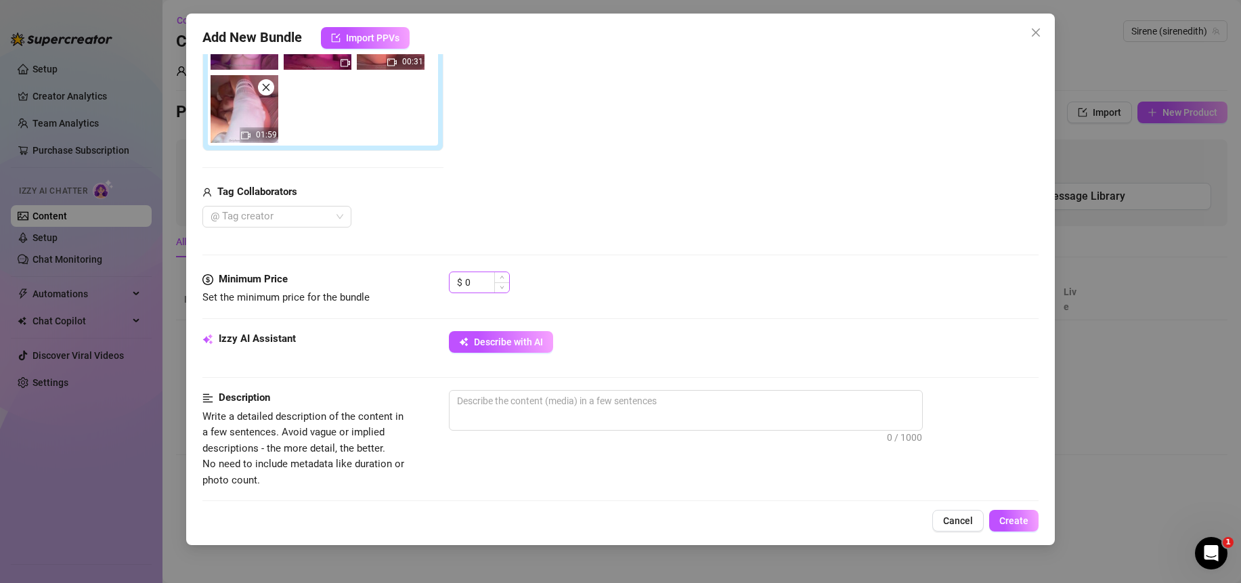
scroll to position [296, 0]
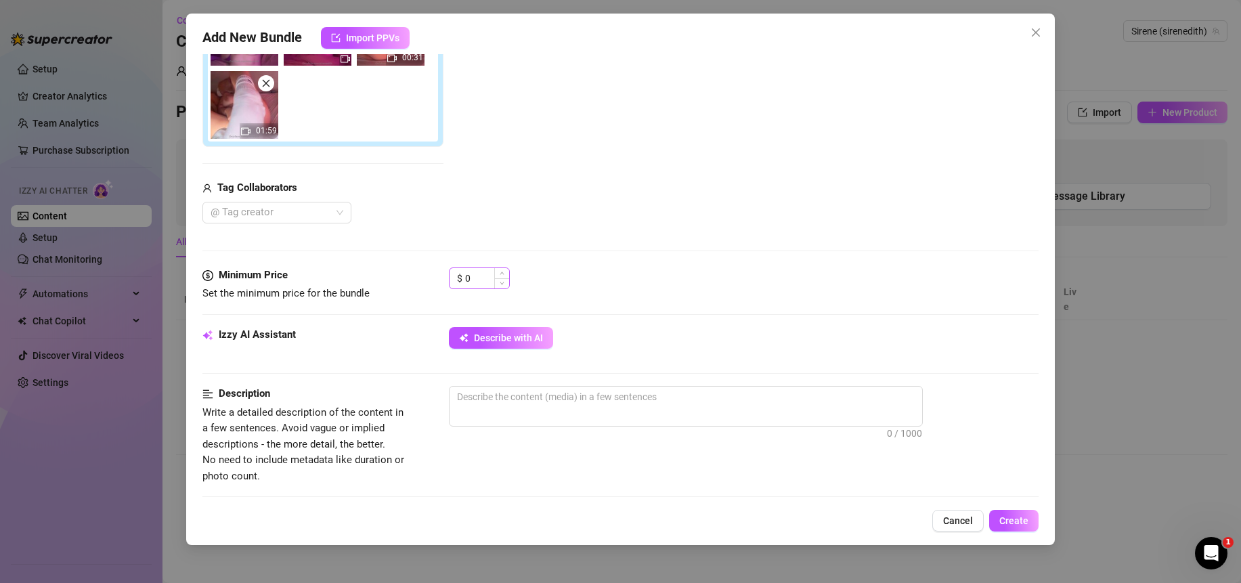
type input "webcam masturbation"
drag, startPoint x: 490, startPoint y: 281, endPoint x: 408, endPoint y: 280, distance: 81.3
click at [408, 280] on div "Minimum Price Set the minimum price for the bundle $ 0" at bounding box center [620, 285] width 836 height 35
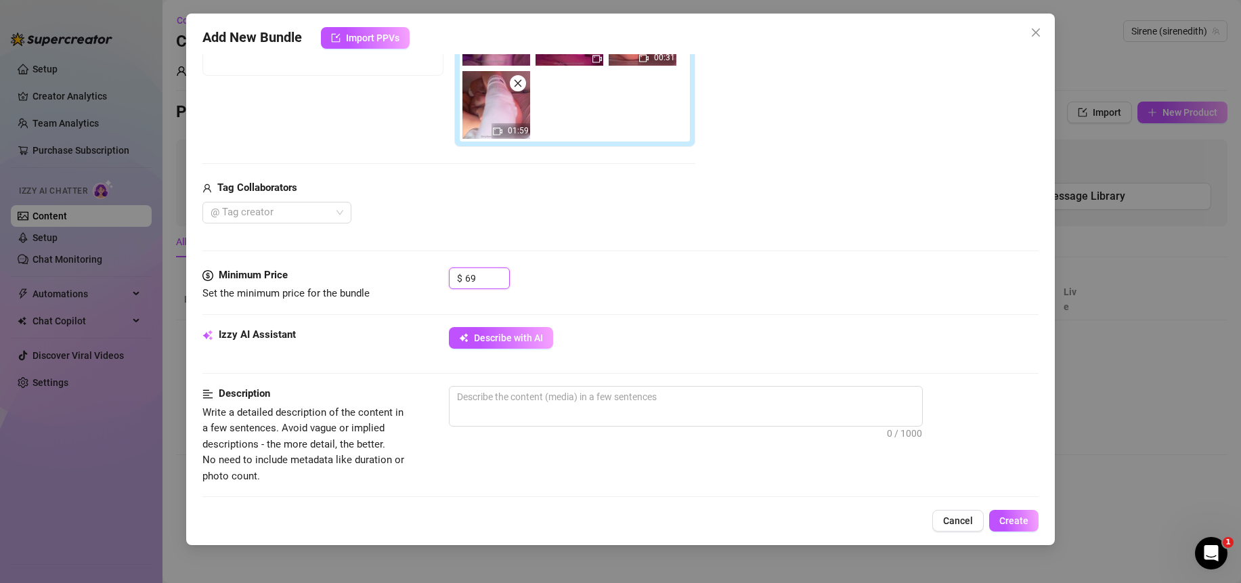
type input "69"
click at [698, 284] on div "$ 69" at bounding box center [744, 285] width 590 height 34
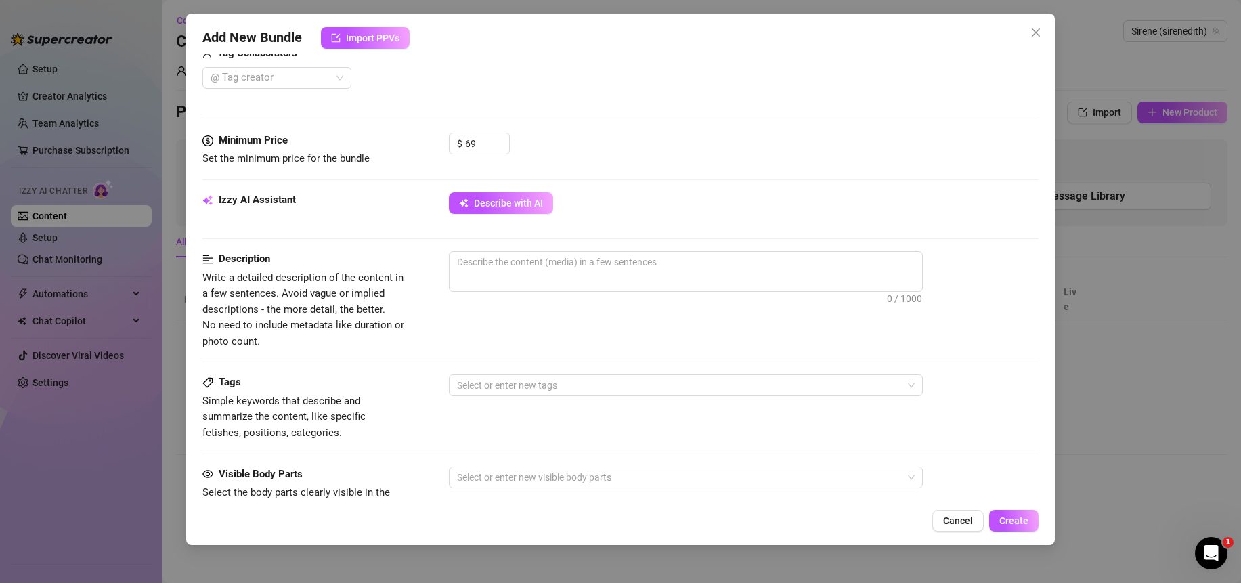
scroll to position [446, 0]
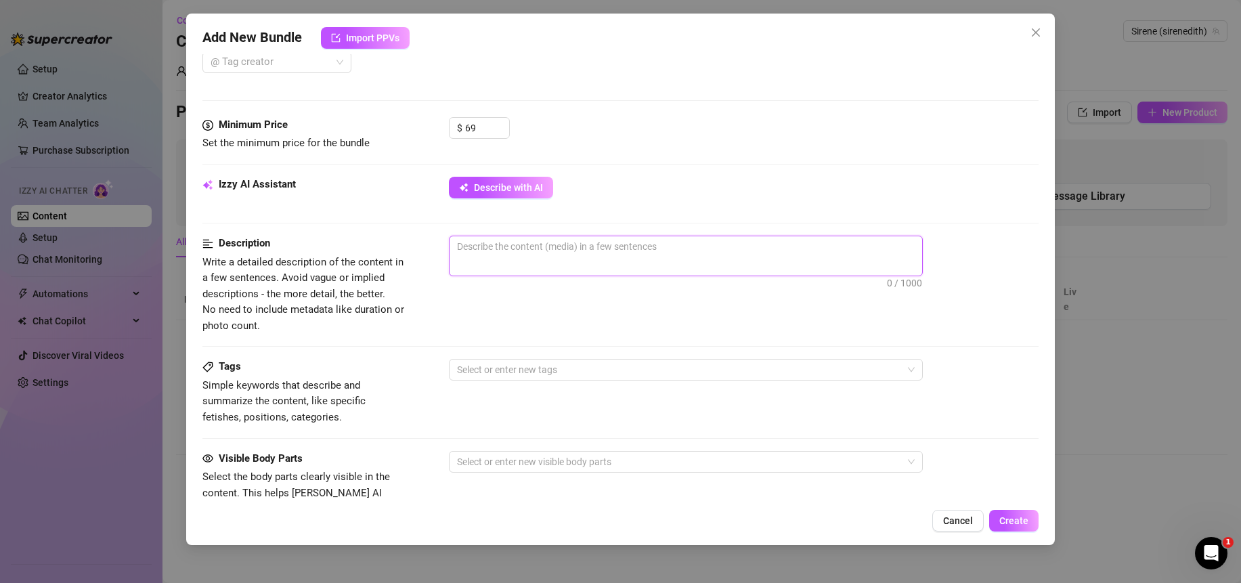
click at [586, 253] on textarea at bounding box center [686, 246] width 473 height 20
click at [624, 260] on span "0 / 1000" at bounding box center [686, 256] width 474 height 41
click at [621, 255] on textarea at bounding box center [686, 246] width 473 height 20
type textarea "M"
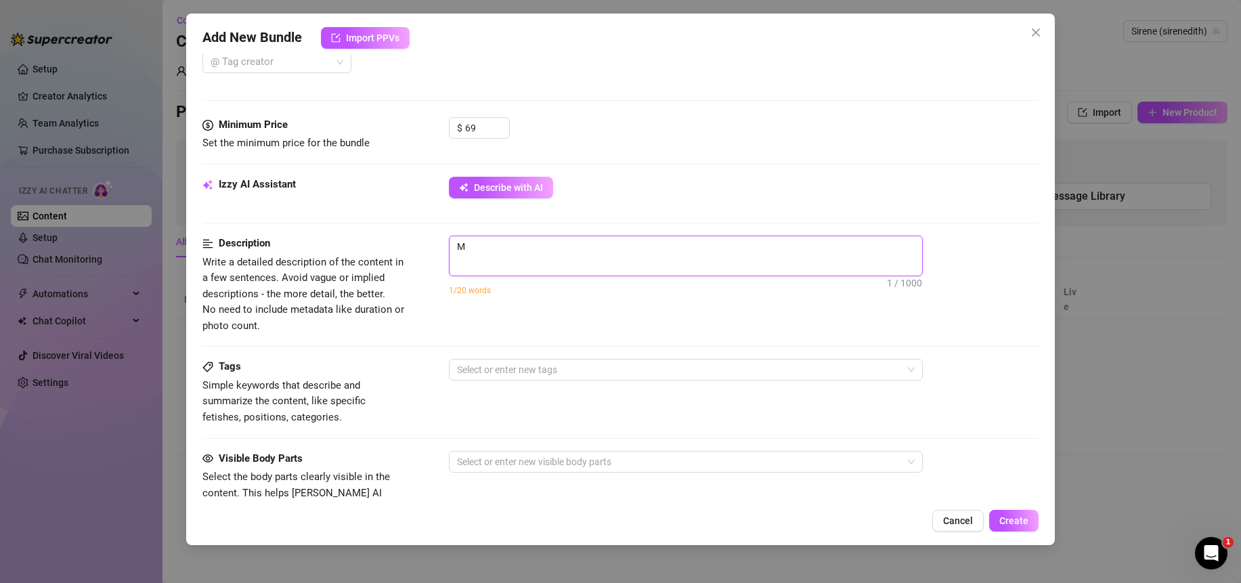
type textarea "Me"
type textarea "Me i"
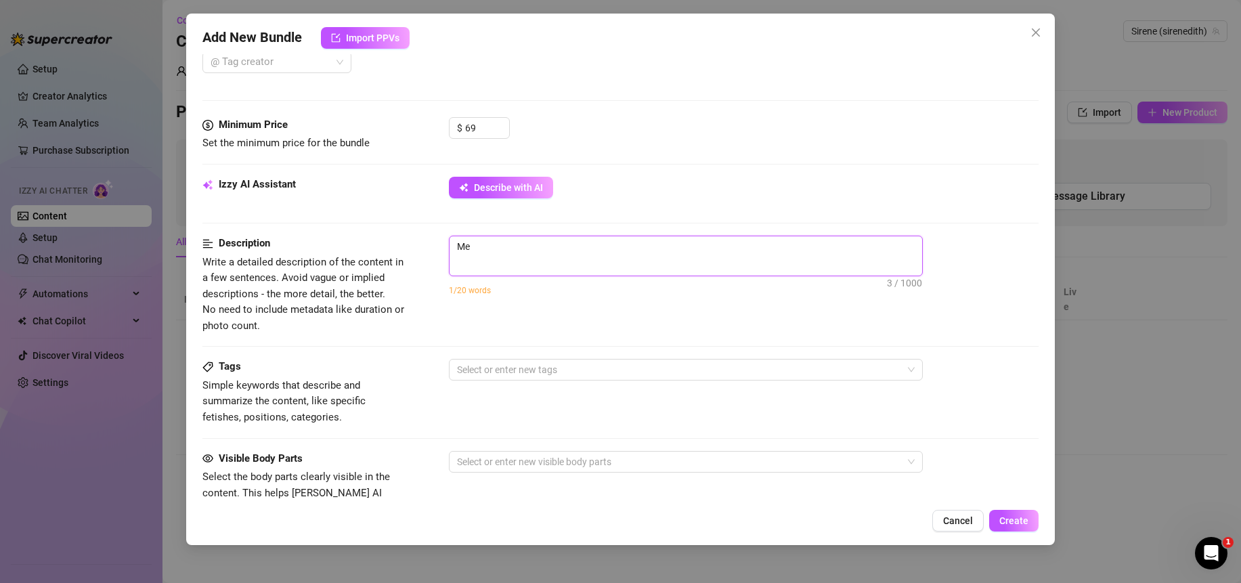
type textarea "Me i"
type textarea "Me"
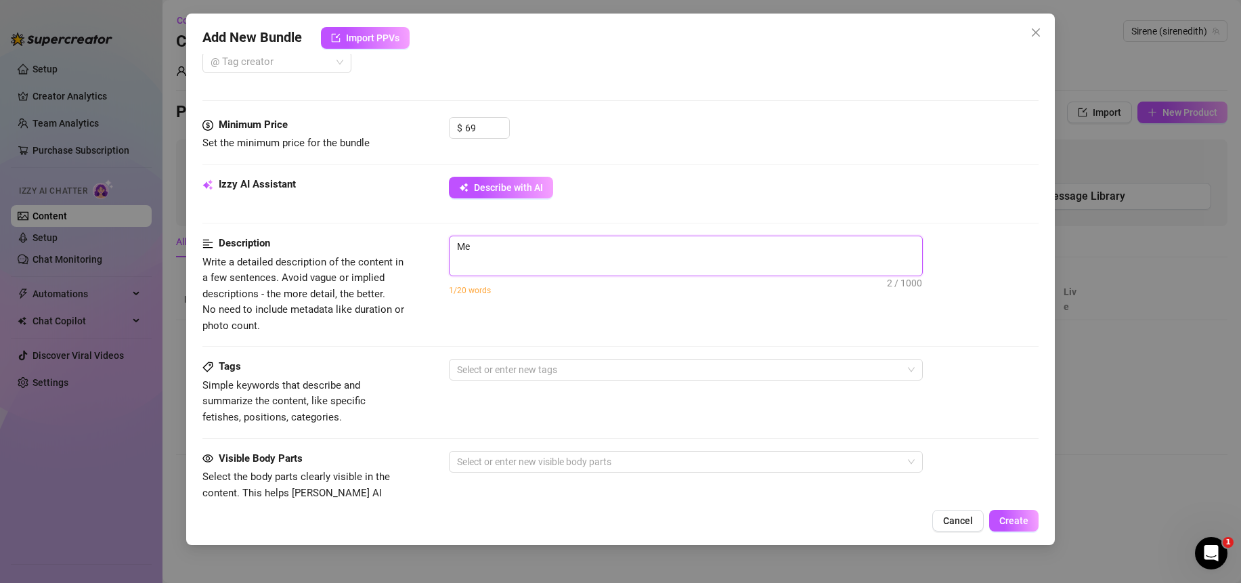
type textarea "M"
type textarea "Describe the content (media) in a few sentences"
type textarea "M"
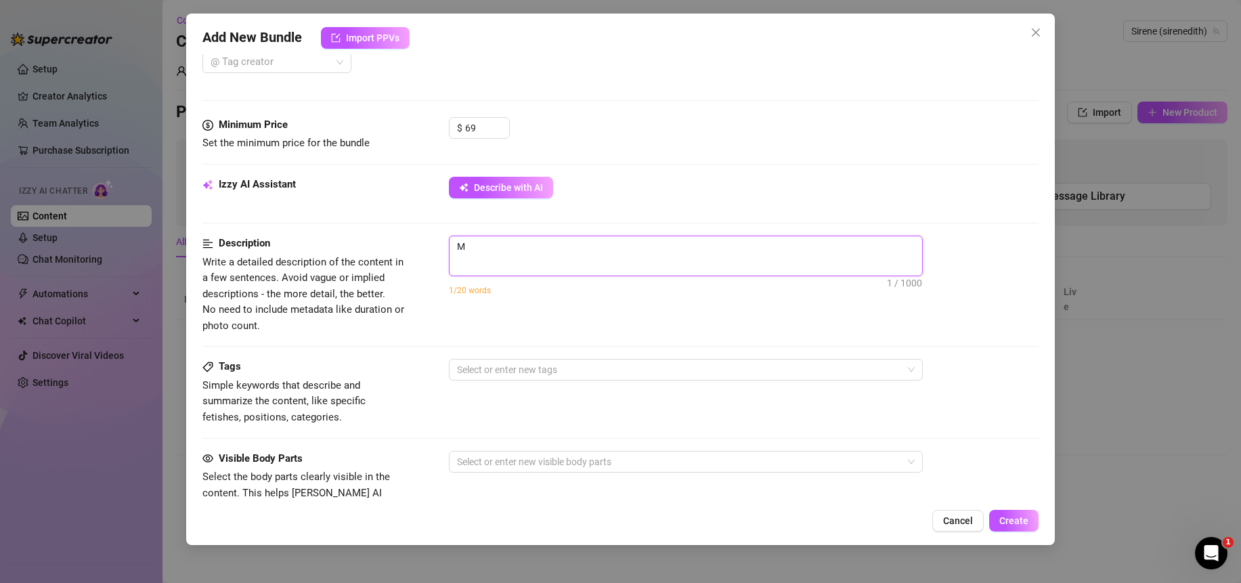
type textarea "Describe the content (media) in a few sentences"
type textarea "I"
type textarea "Im"
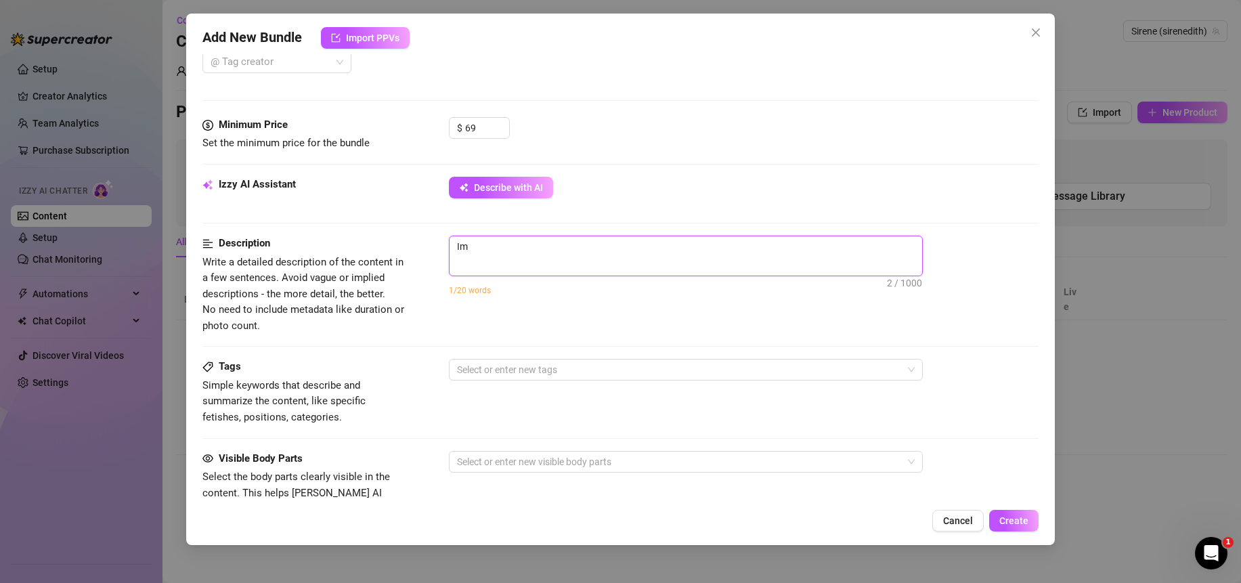
type textarea "Im"
type textarea "Im s"
type textarea "Im si"
type textarea "Im sit"
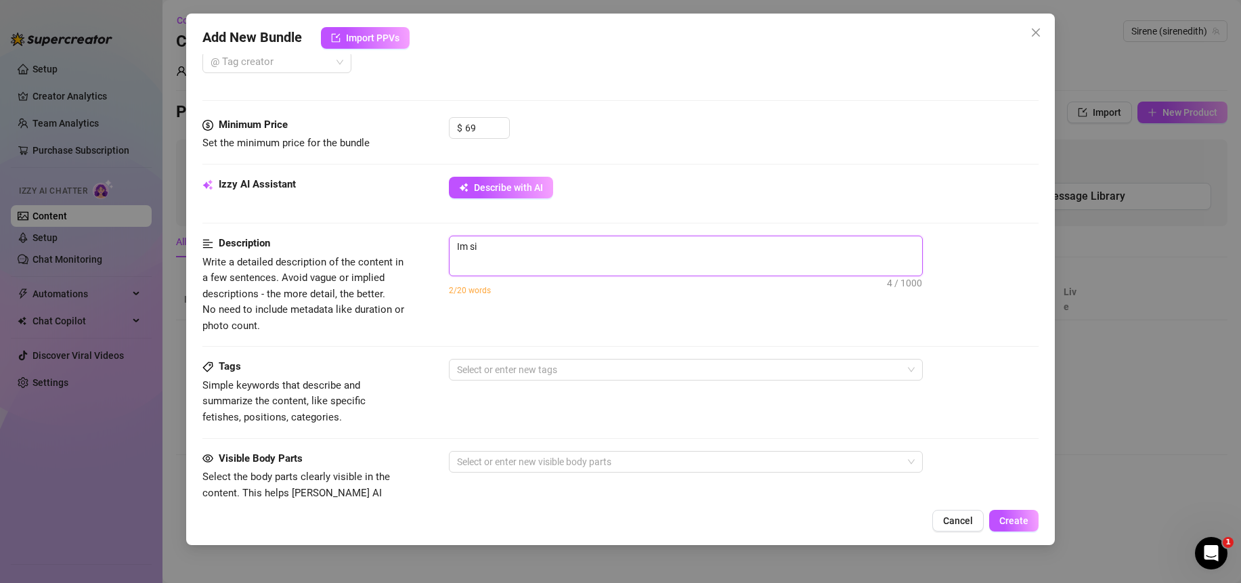
type textarea "Im sit"
type textarea "Im sitt"
type textarea "Im sitti"
type textarea "Im sittin"
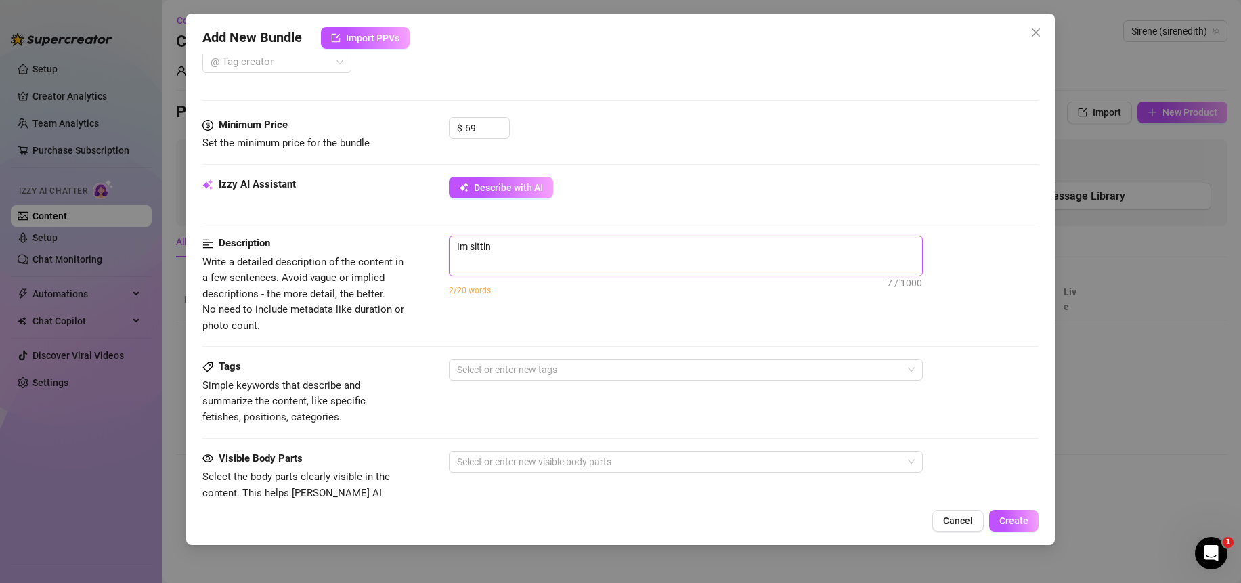
type textarea "Im sitting"
type textarea "Im sitting i"
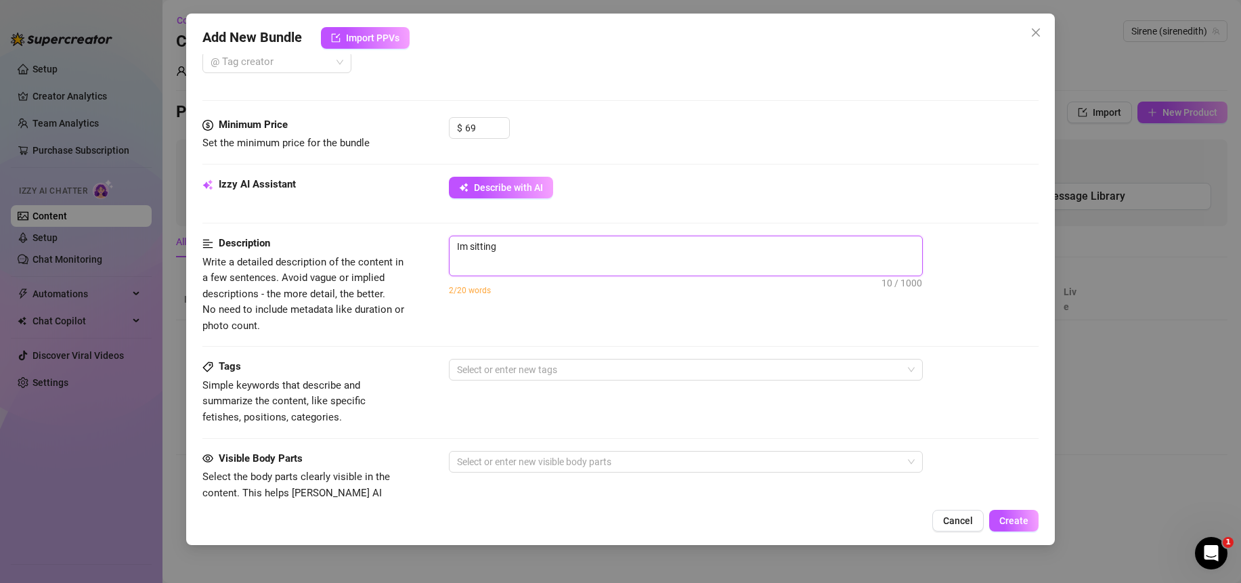
type textarea "Im sitting i"
type textarea "Im sitting in"
type textarea "Im sitting i"
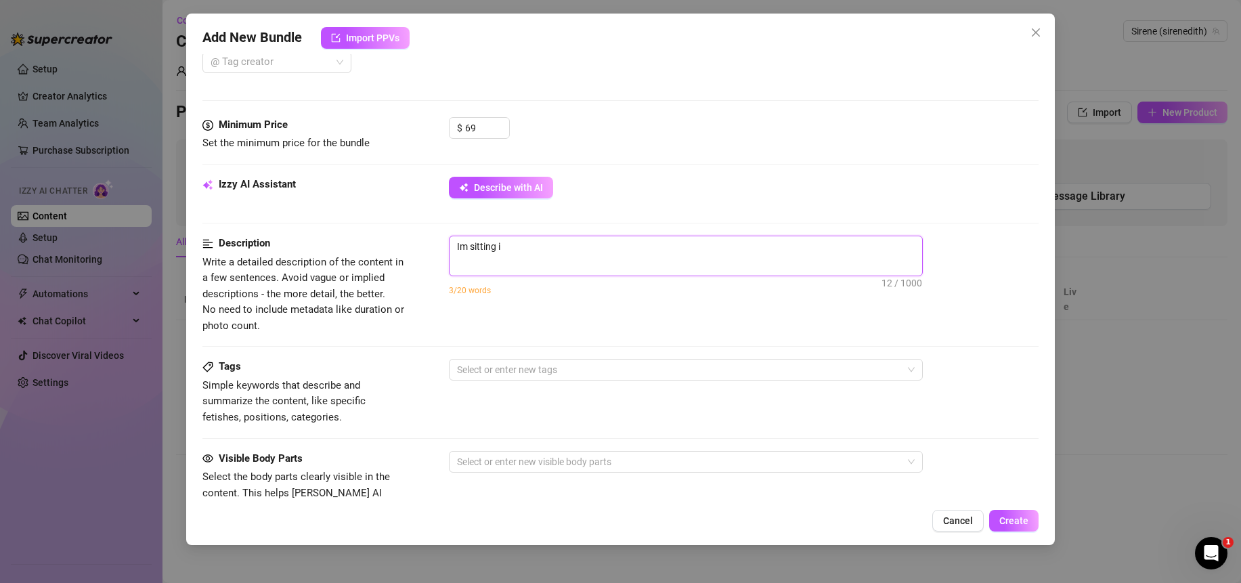
type textarea "Im sitting"
type textarea "Im sitting i"
type textarea "Im sitting in"
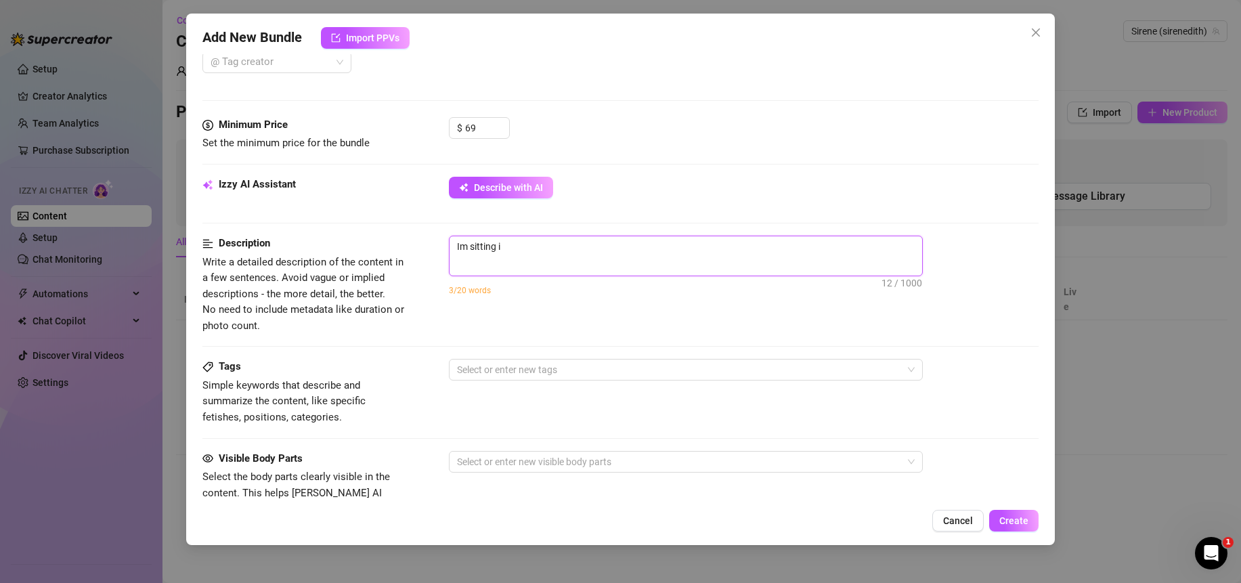
type textarea "Im sitting in"
type textarea "Describe the content (media) in a few sentences"
type textarea "I"
type textarea "Im"
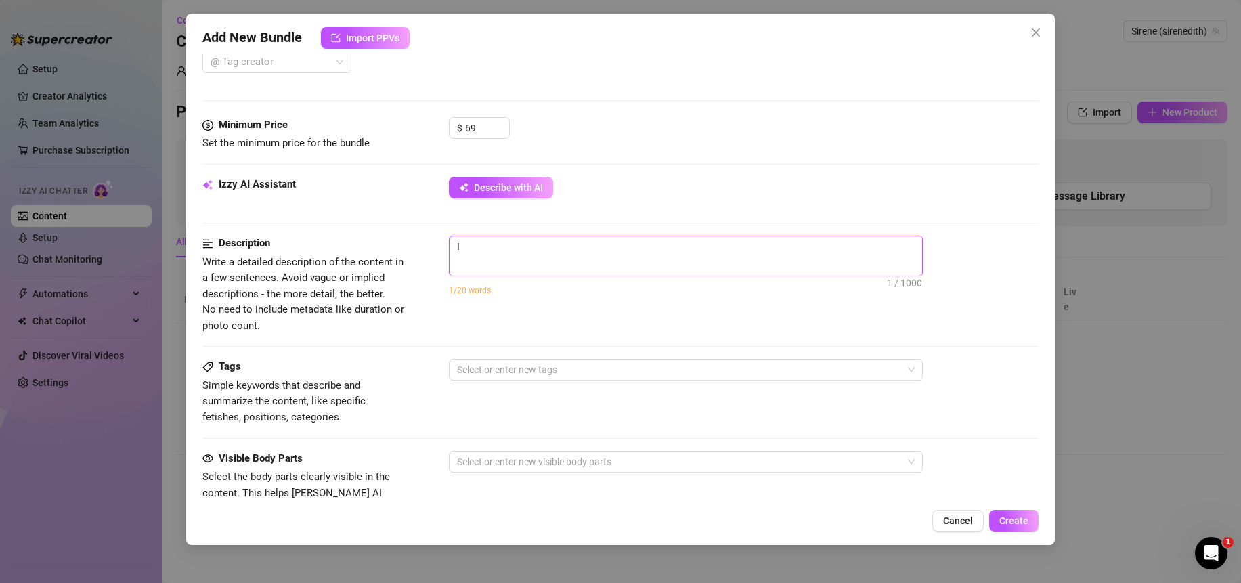
type textarea "Im"
type textarea "Im c"
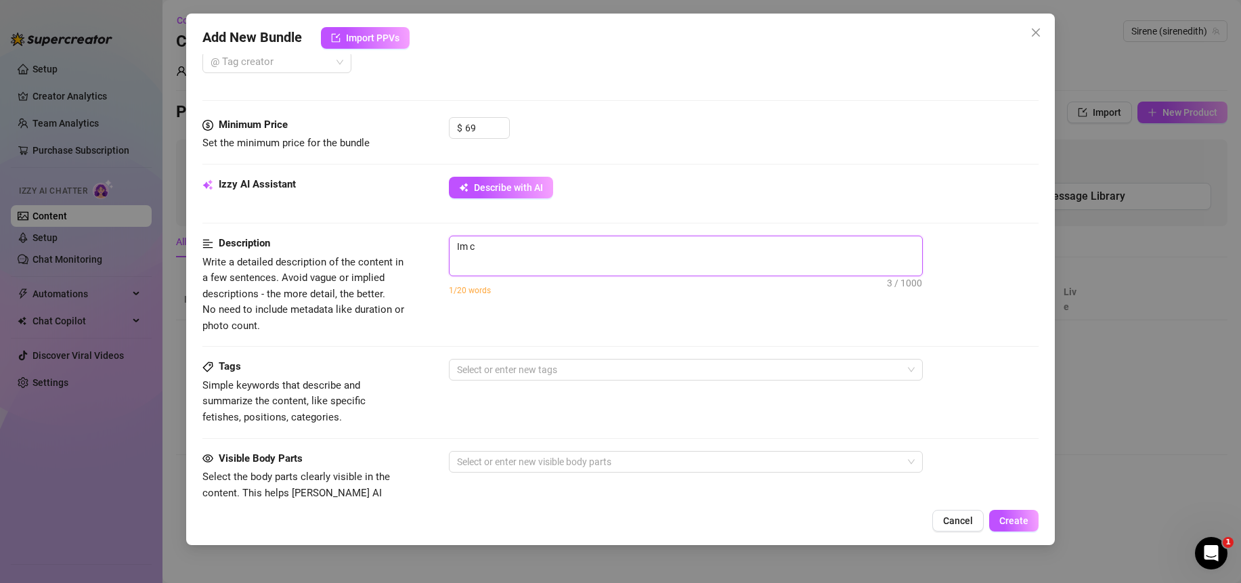
type textarea "Im ch"
type textarea "Im chi"
type textarea "Im chil"
type textarea "Im chill"
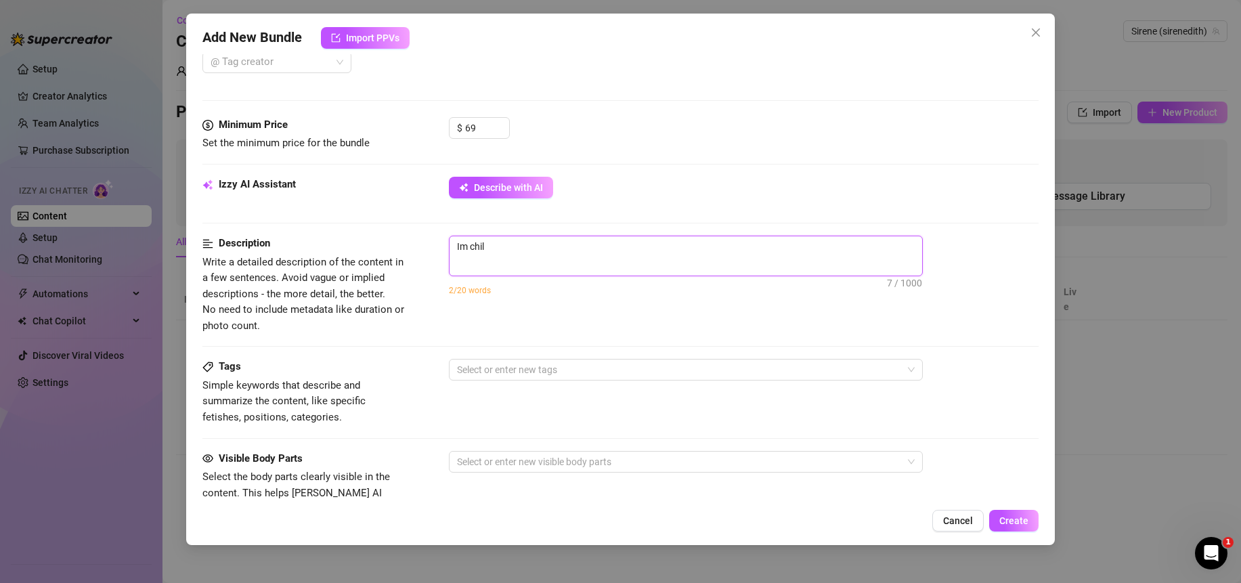
type textarea "Im chill"
type textarea "Im chilli"
type textarea "Im chillin"
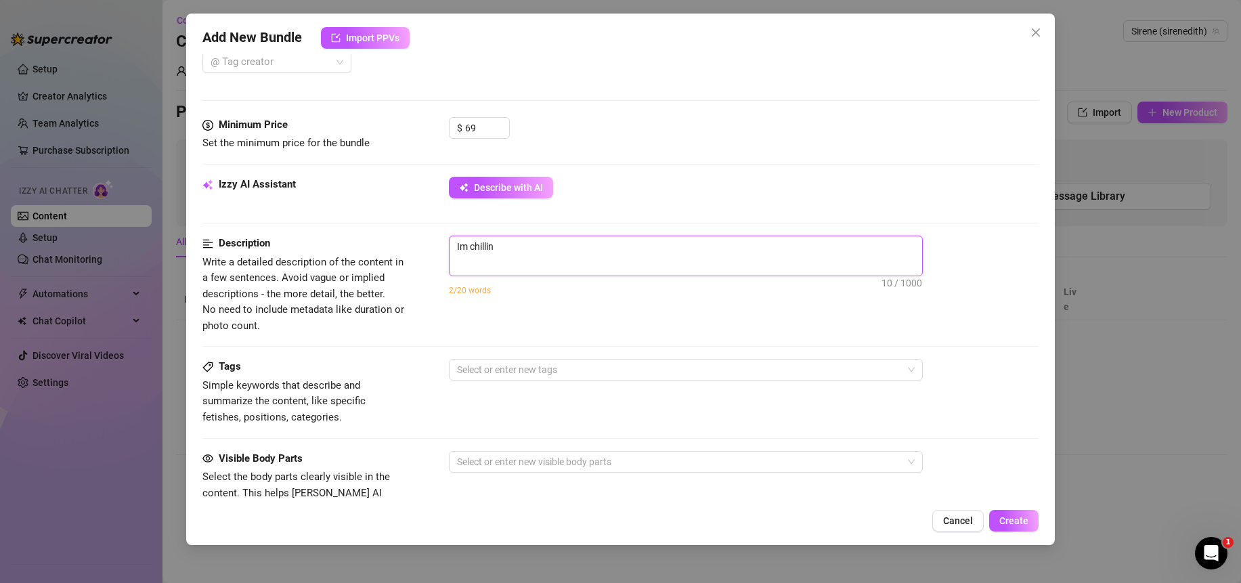
type textarea "Im chillin"
type textarea "Im chilling"
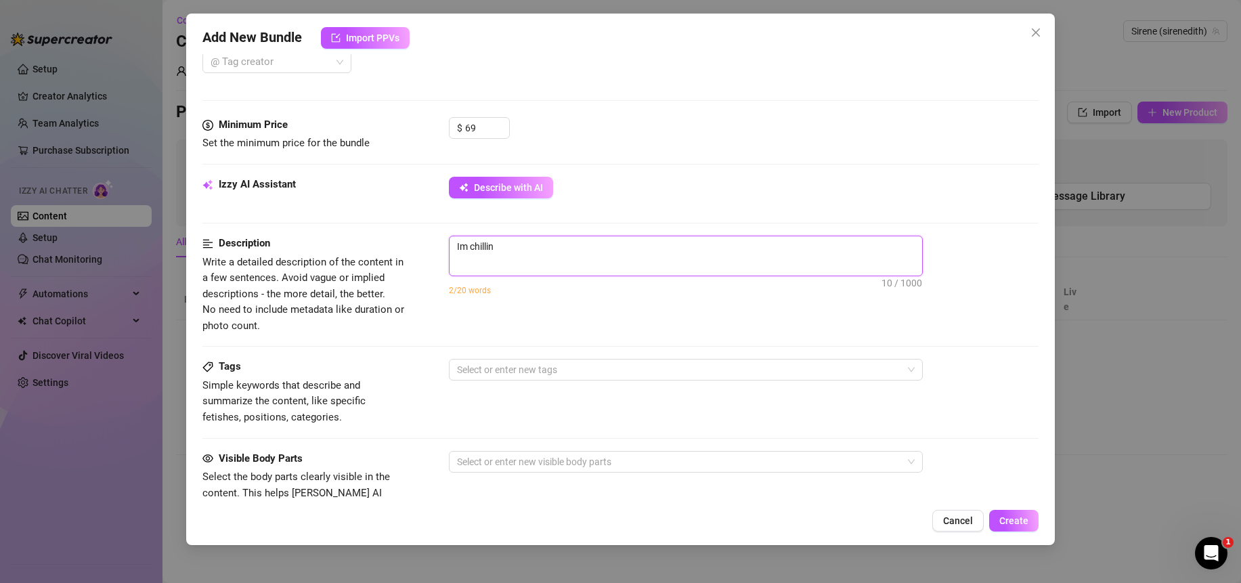
type textarea "Im chilling"
type textarea "Im chilling i"
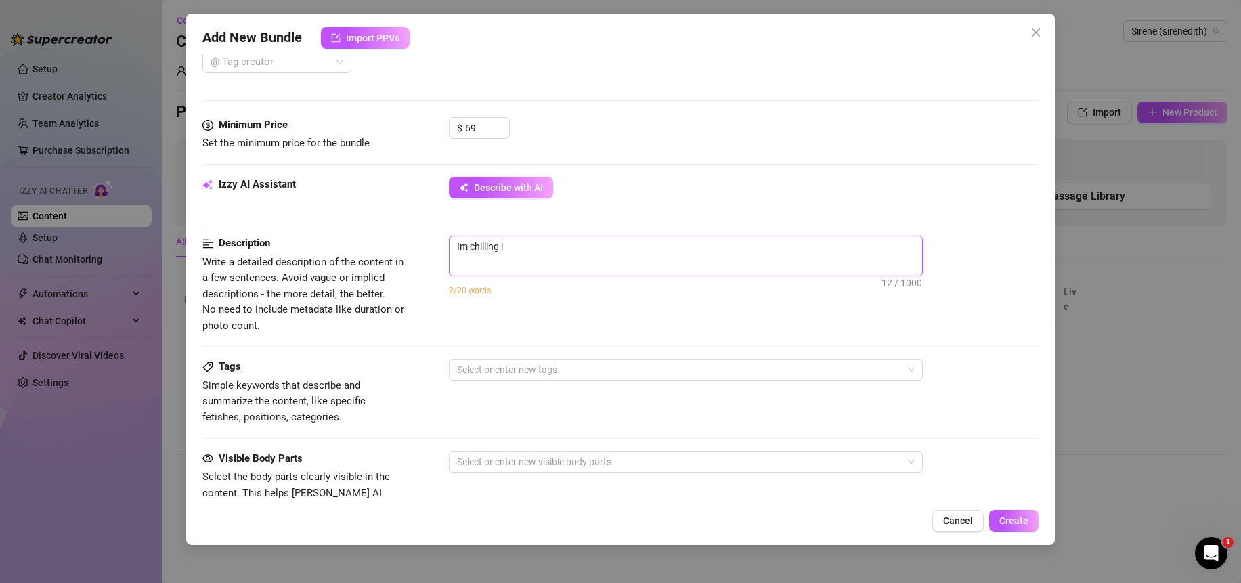
type textarea "Im chilling in"
type textarea "Im chilling in m"
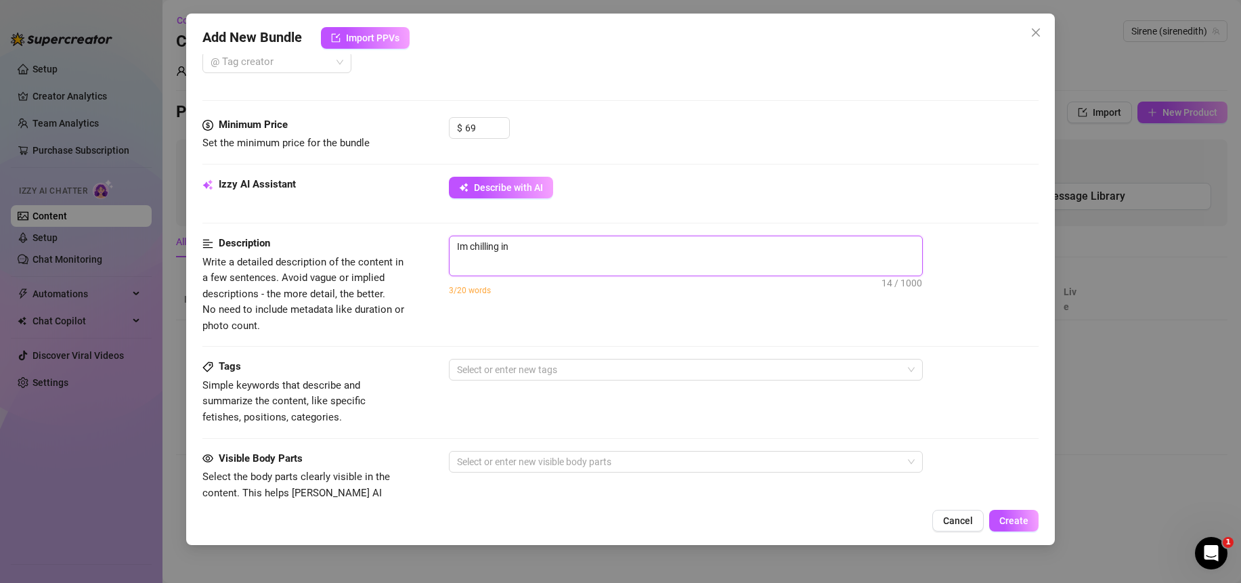
type textarea "Im chilling in m"
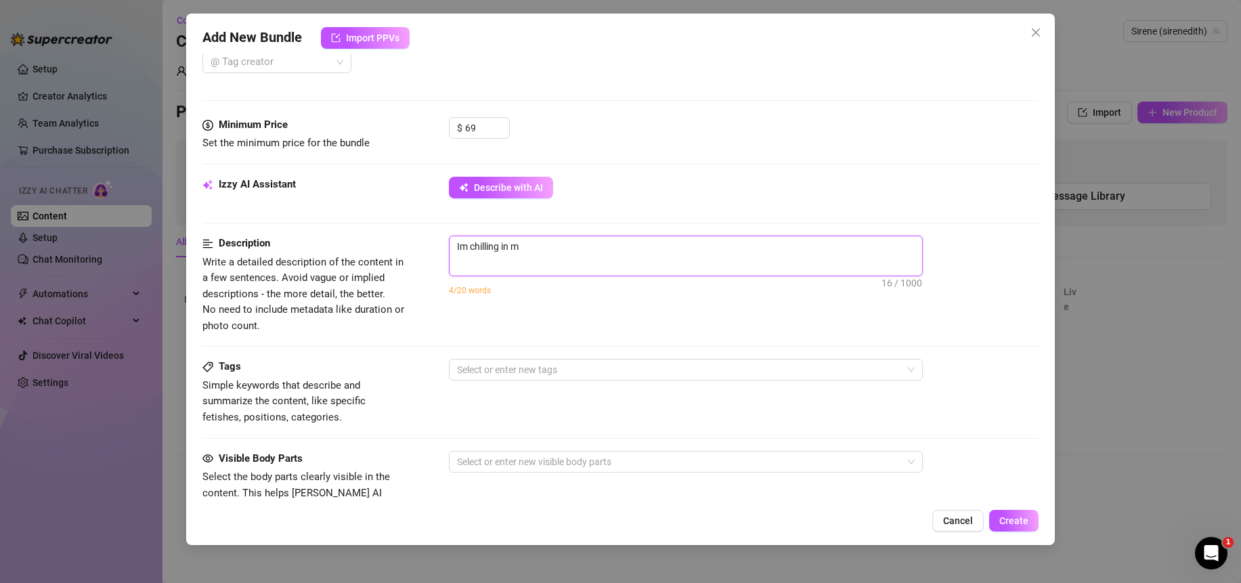
type textarea "Im chilling in m"
type textarea "Im chilling in my"
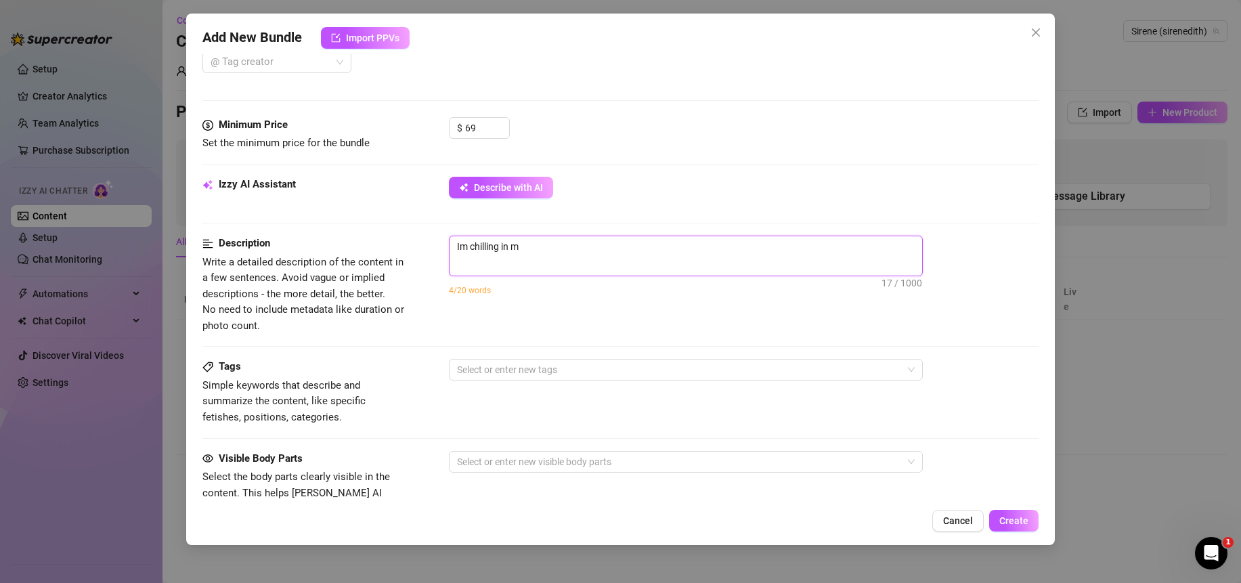
type textarea "Im chilling in my"
type textarea "Im chilling in my b"
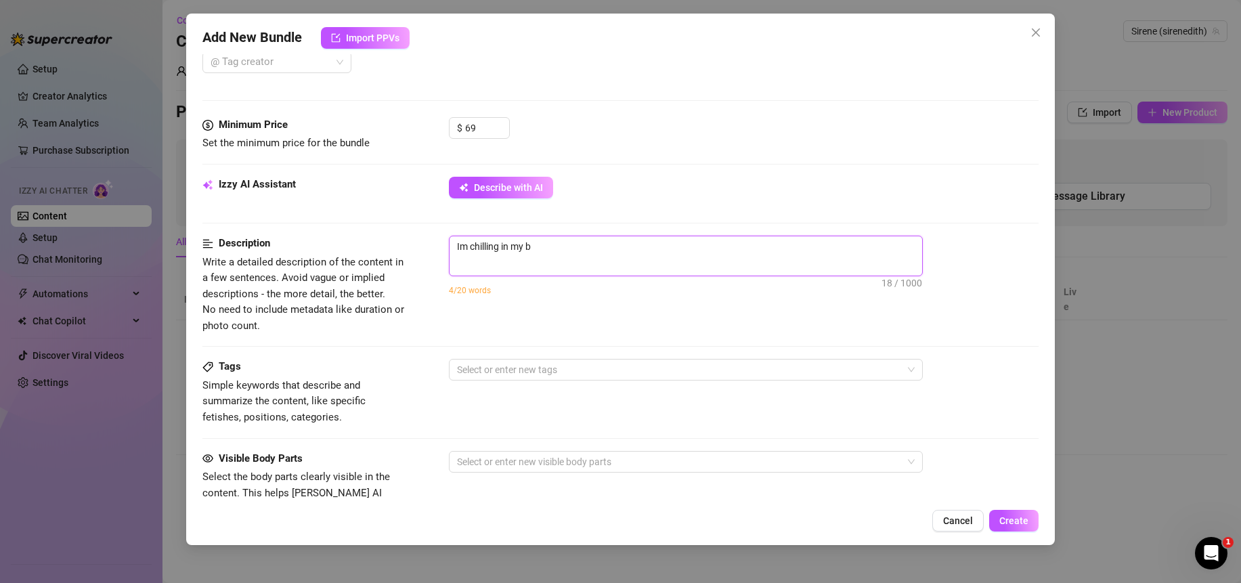
type textarea "Im chilling in my be"
type textarea "Im chilling in my bed"
type textarea "Im chilling in my bed,"
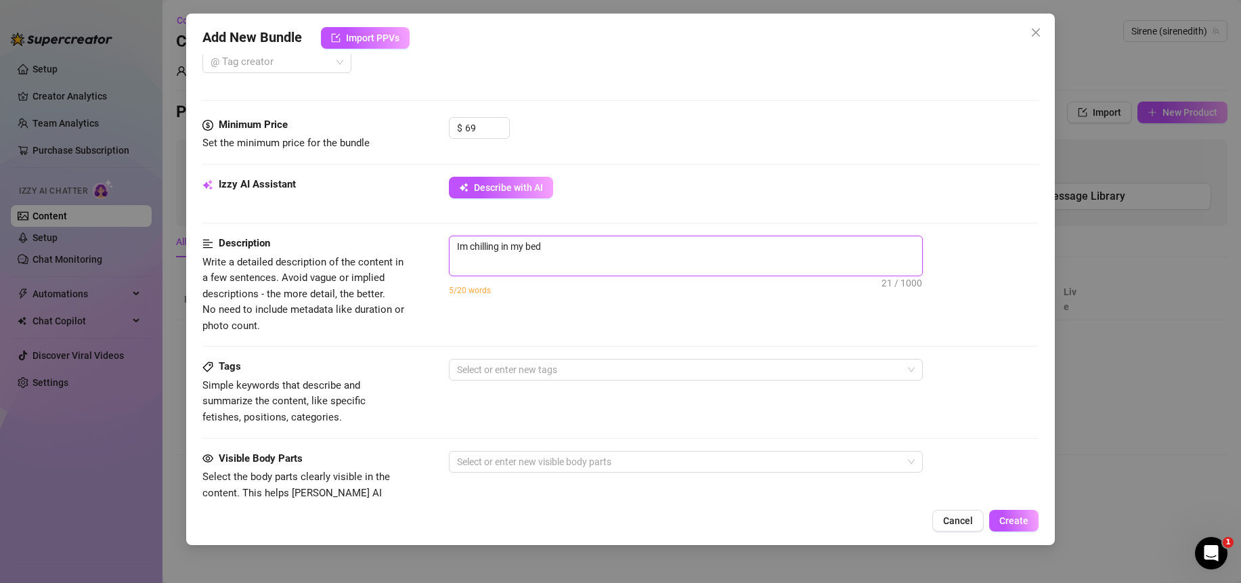
type textarea "Im chilling in my bed,"
type textarea "Im chilling in my bed, s"
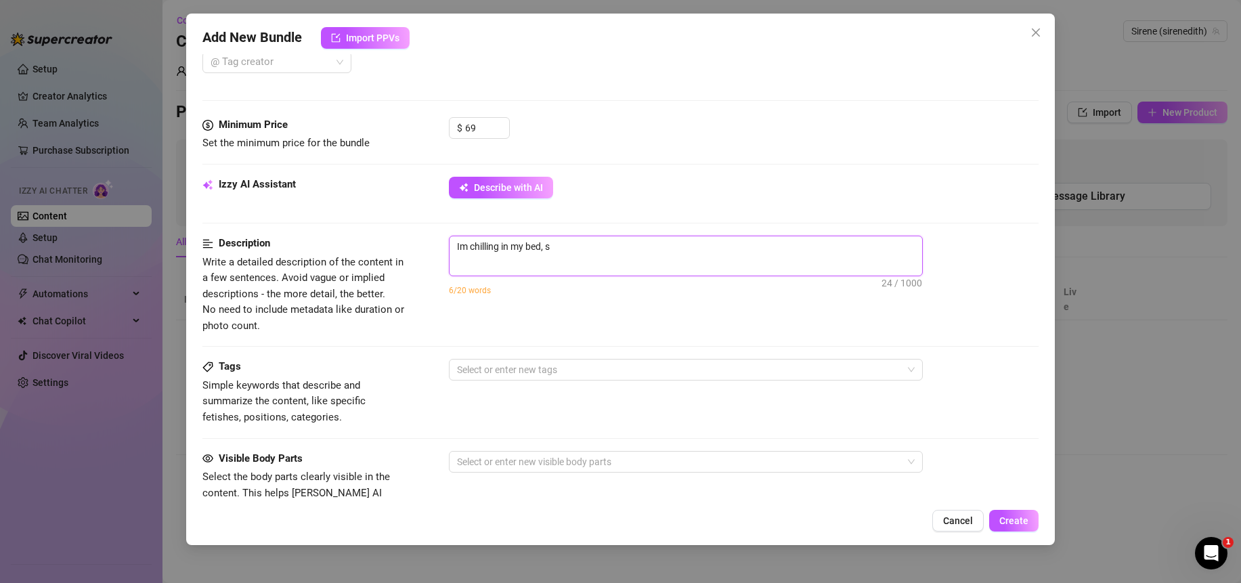
type textarea "Im chilling in my bed, sl"
type textarea "Im chilling in my bed, slo"
type textarea "Im chilling in my bed, slow"
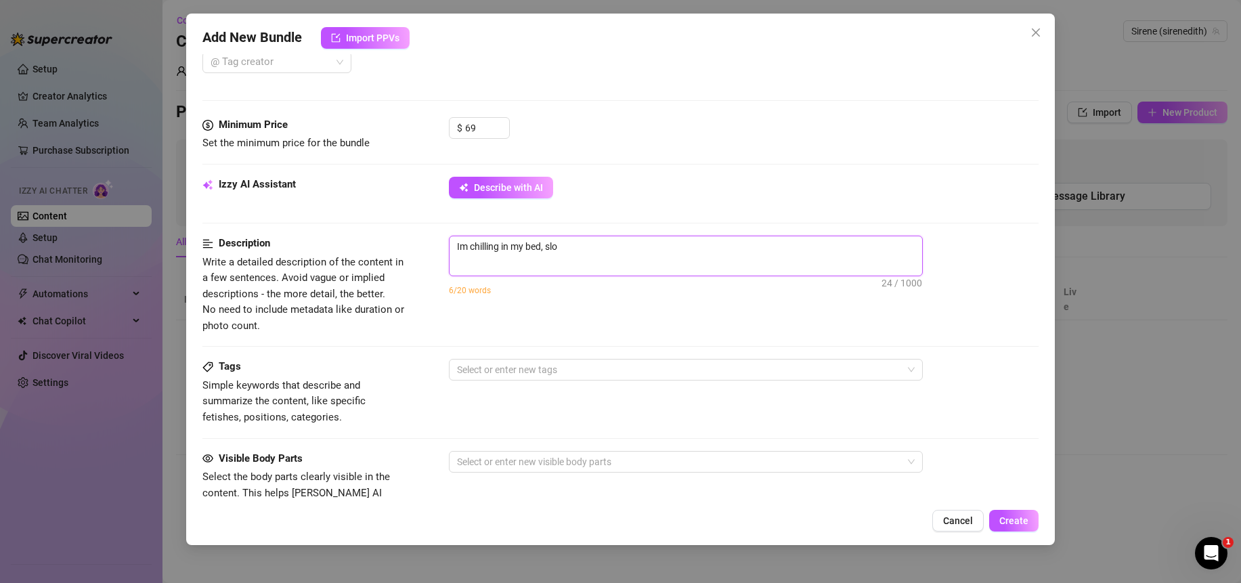
type textarea "Im chilling in my bed, slow"
type textarea "Im chilling in my bed, slowk"
type textarea "Im chilling in my bed, slow"
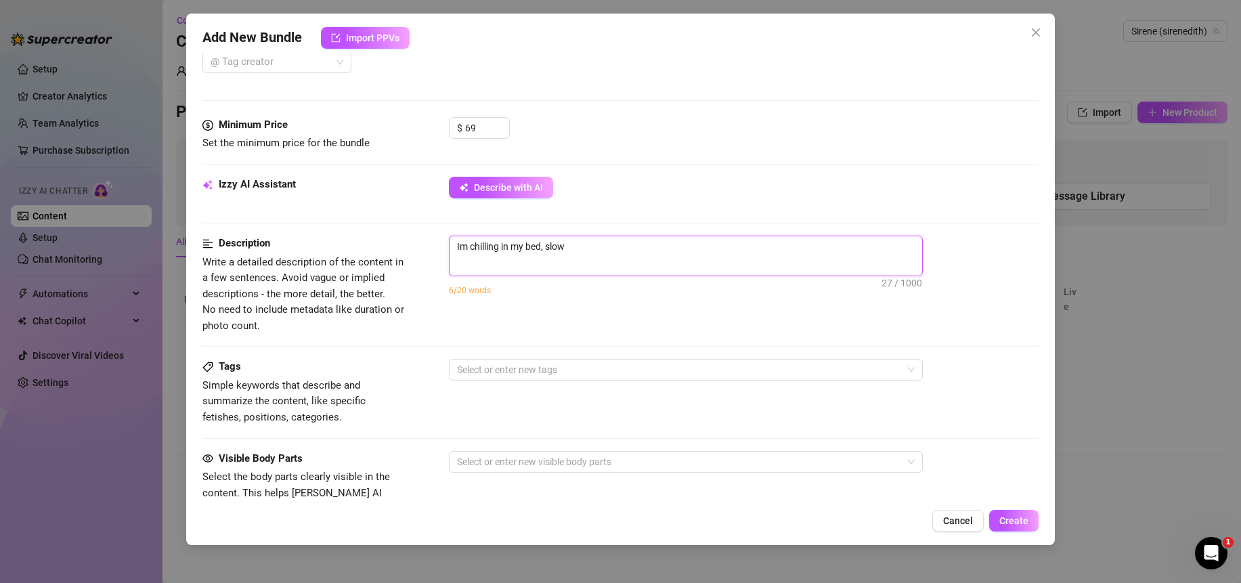
type textarea "Im chilling in my bed, slo"
type textarea "Im chilling in my bed, sl"
type textarea "Im chilling in my bed, s"
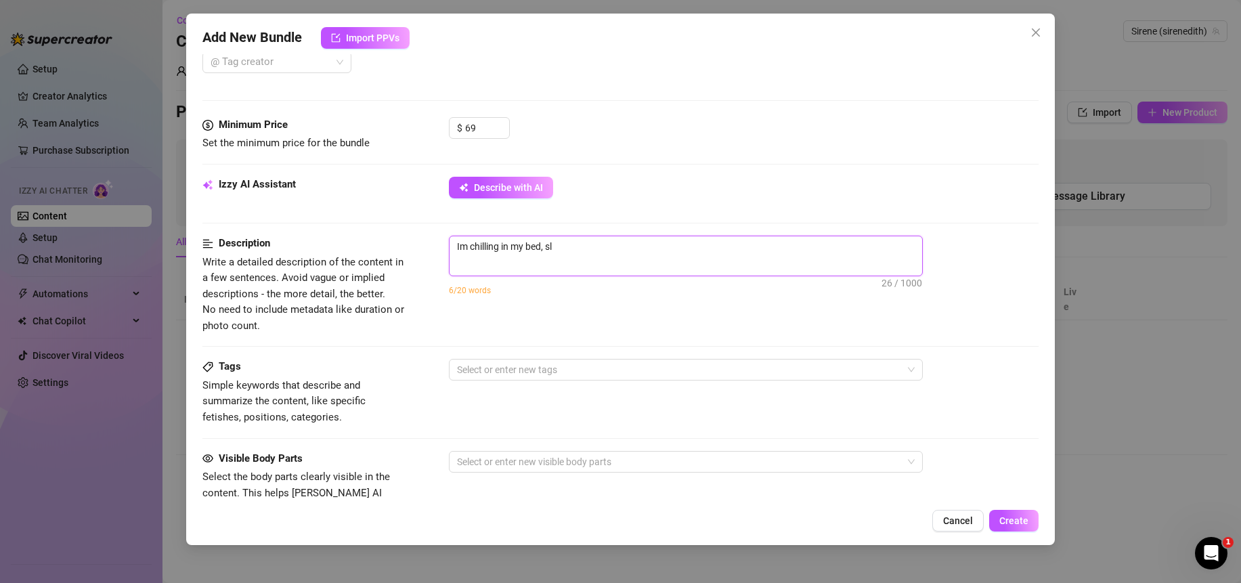
type textarea "Im chilling in my bed, s"
type textarea "Im chilling in my bed,"
type textarea "Im chilling in my bed, t"
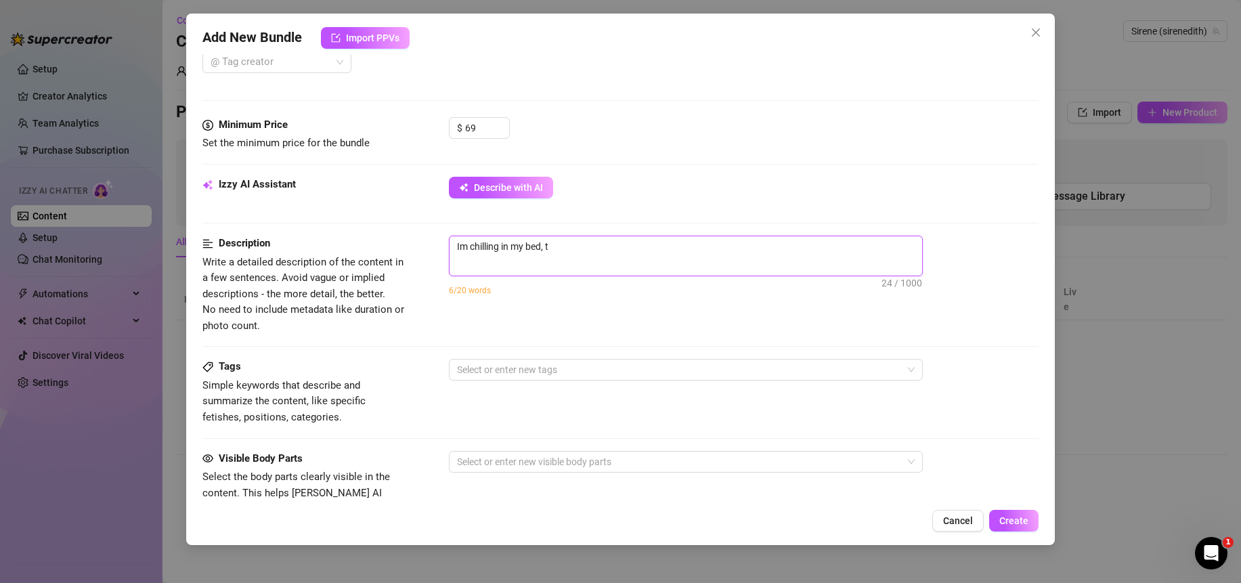
type textarea "Im chilling in my bed, to"
type textarea "Im chilling in my bed, tou"
type textarea "Im chilling in my bed, touc"
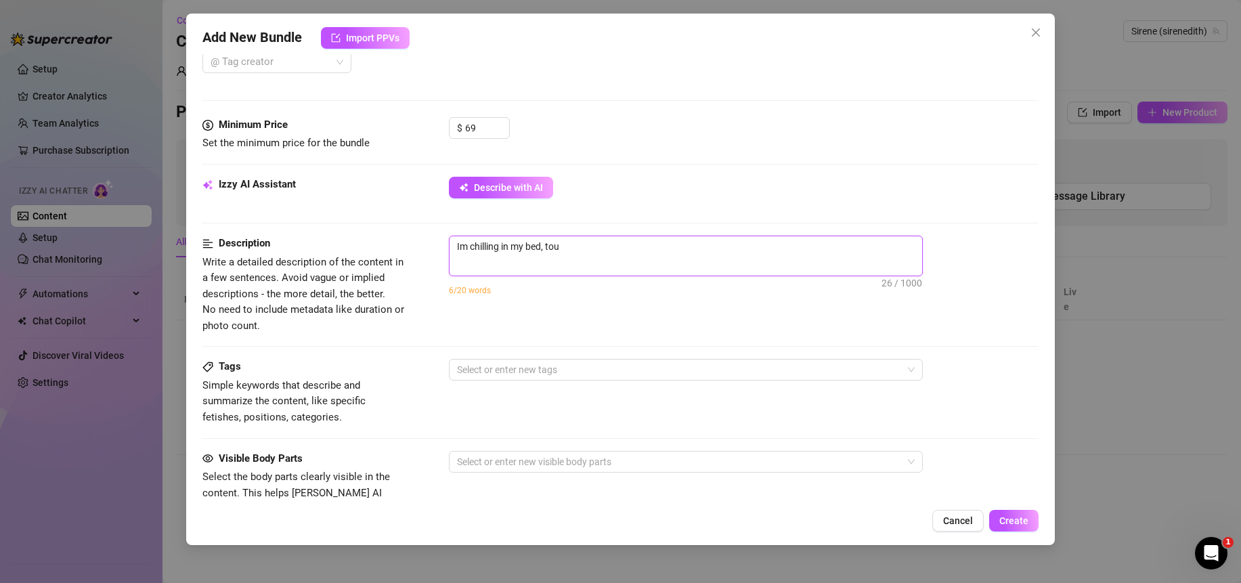
type textarea "Im chilling in my bed, touc"
type textarea "Im chilling in my bed, touch"
type textarea "Im chilling in my bed, touchi"
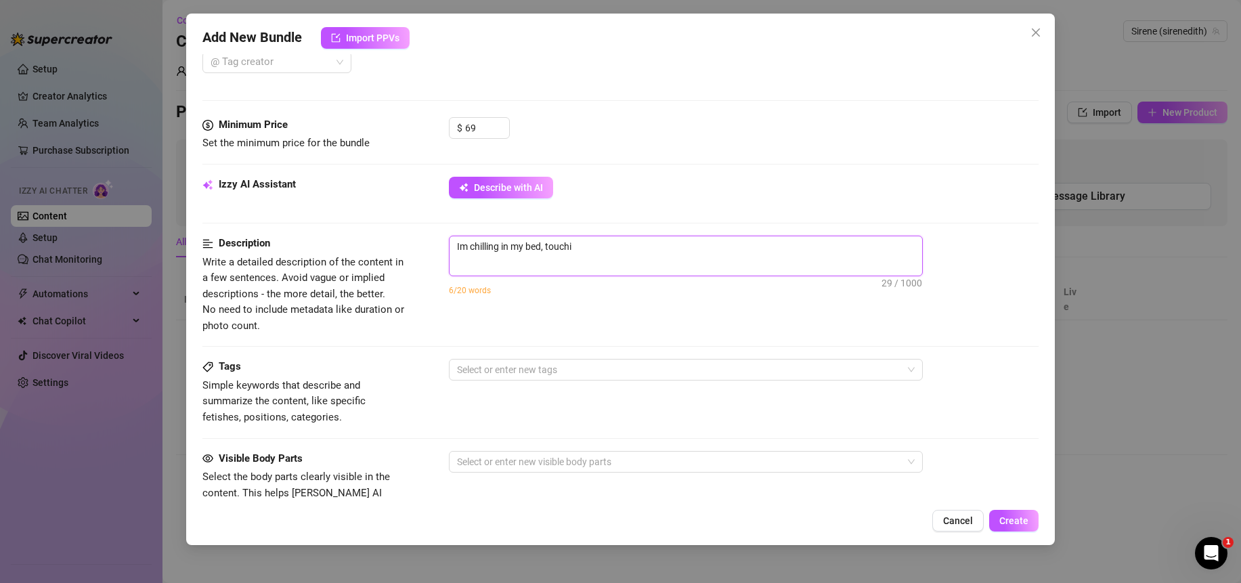
type textarea "Im chilling in my bed, touchin"
type textarea "Im chilling in my bed, touching"
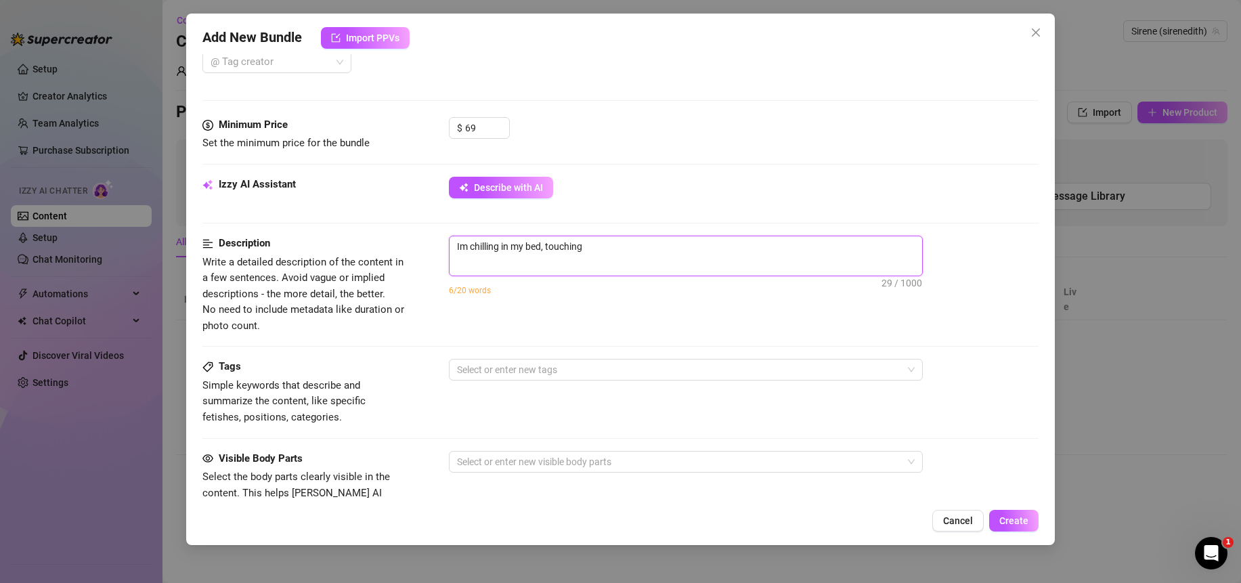
type textarea "Im chilling in my bed, touching"
type textarea "Im chilling in my bed, touching m"
type textarea "Im chilling in my bed, touching my"
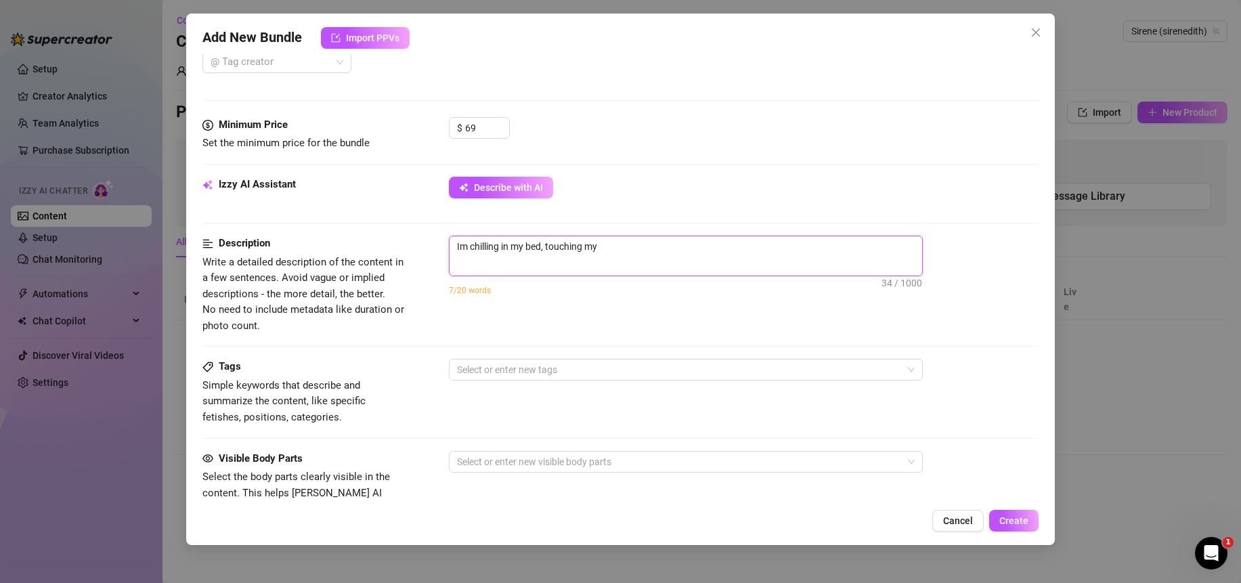
type textarea "Im chilling in my bed, touching mys"
type textarea "Im chilling in my bed, touching myse"
type textarea "Im chilling in my bed, touching mys"
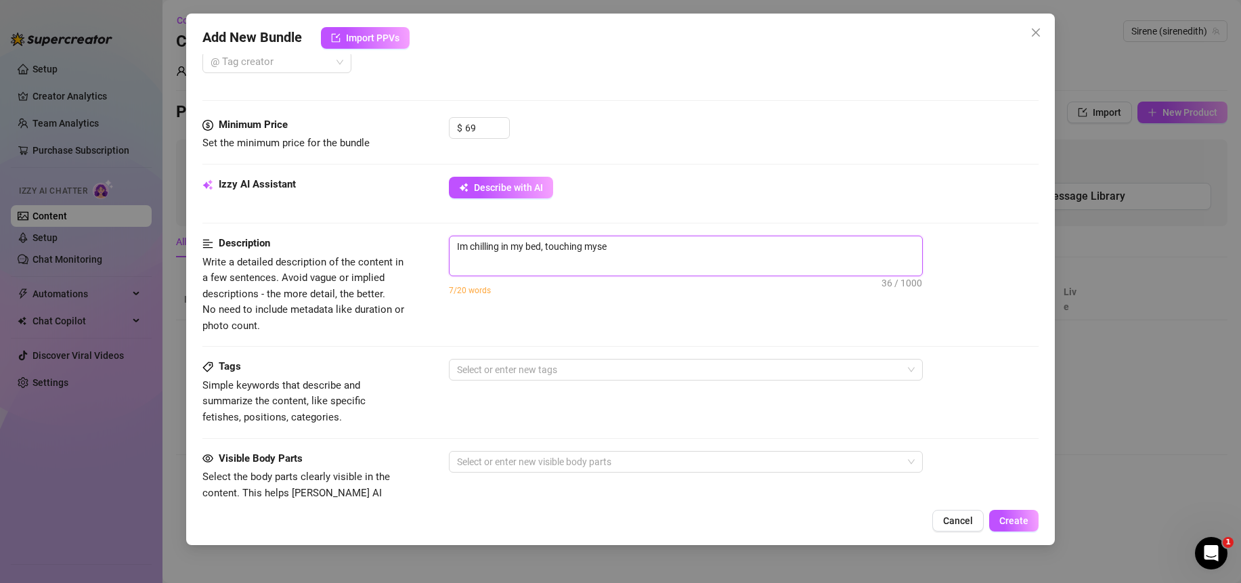
type textarea "Im chilling in my bed, touching mys"
type textarea "Im chilling in my bed, touching my"
type textarea "Im chilling in my bed, touching mys"
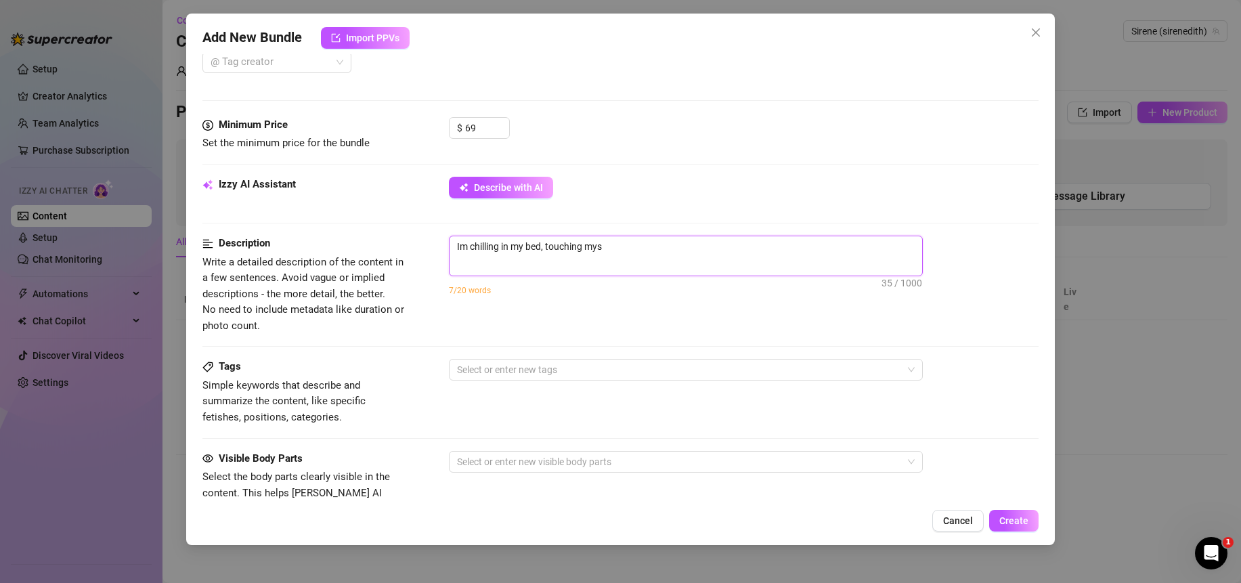
type textarea "Im chilling in my bed, touching myse"
type textarea "Im chilling in my bed, touching mysel"
type textarea "Im chilling in my bed, touching myself"
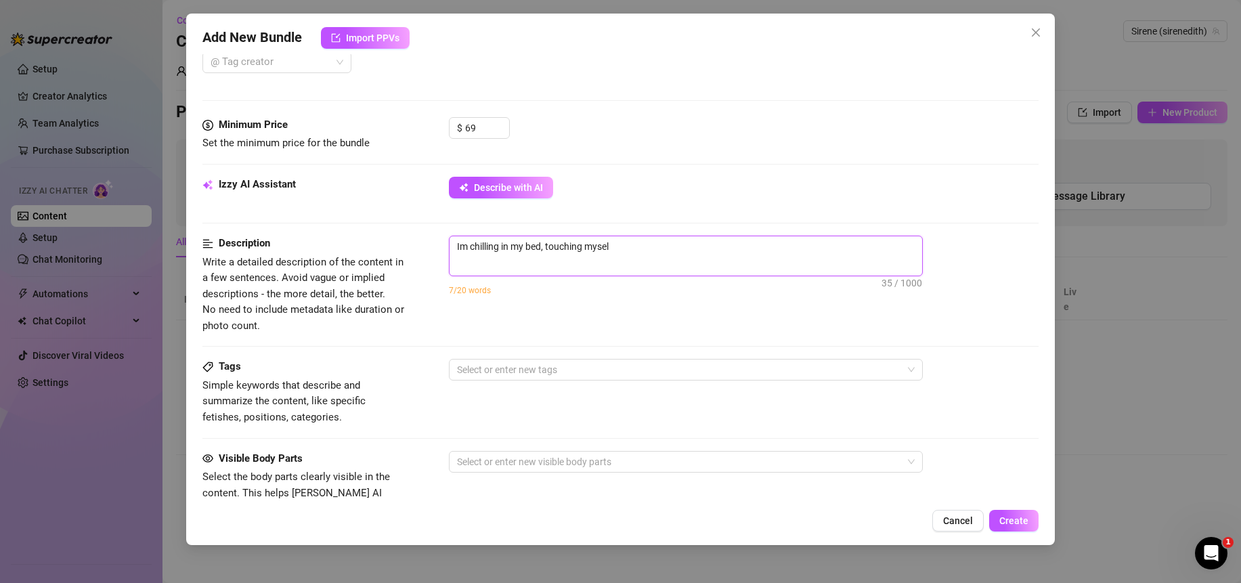
type textarea "Im chilling in my bed, touching myself"
type textarea "Im chilling in my bed, touching myself a"
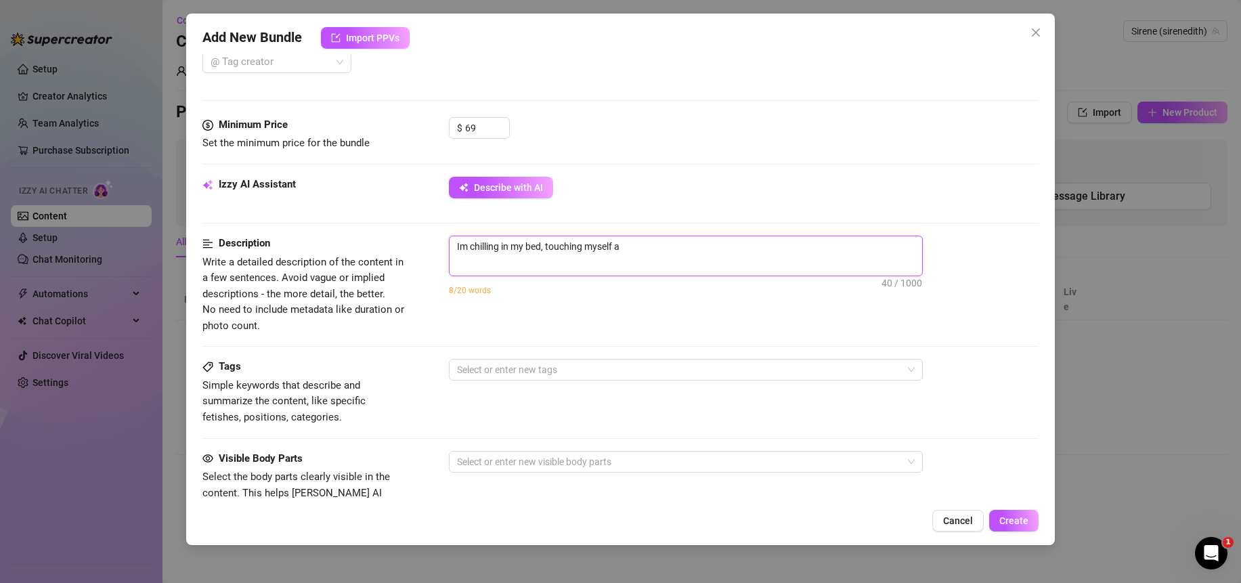
type textarea "Im chilling in my bed, touching myself an"
type textarea "Im chilling in my bed, touching myself and"
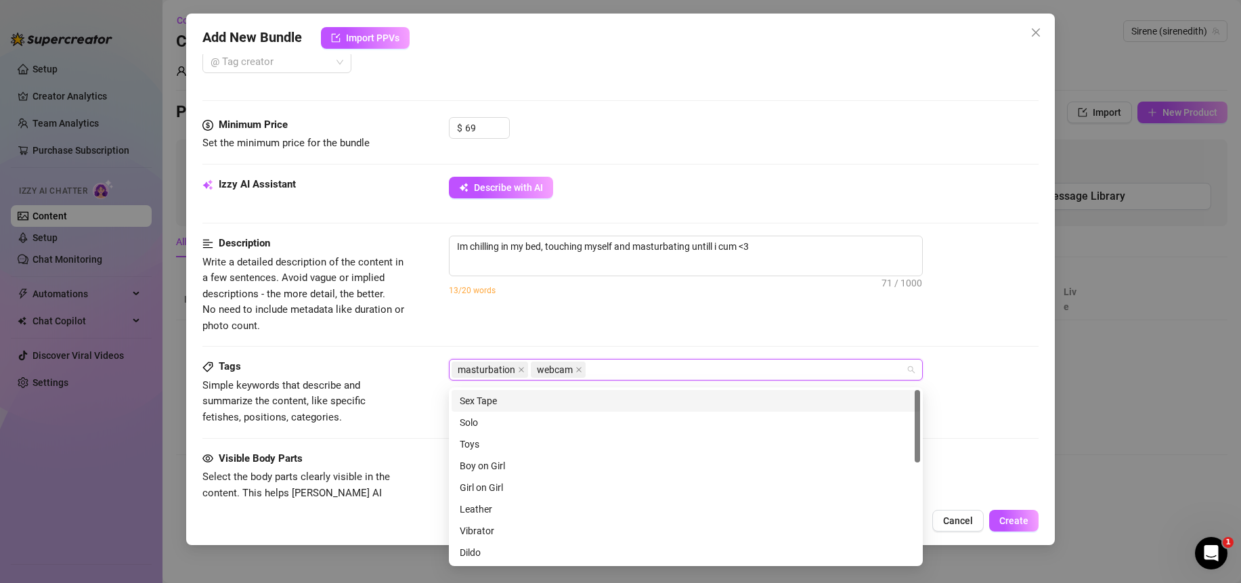
click at [374, 327] on span "Write a detailed description of the content in a few sentences. Avoid vague or …" at bounding box center [303, 295] width 203 height 80
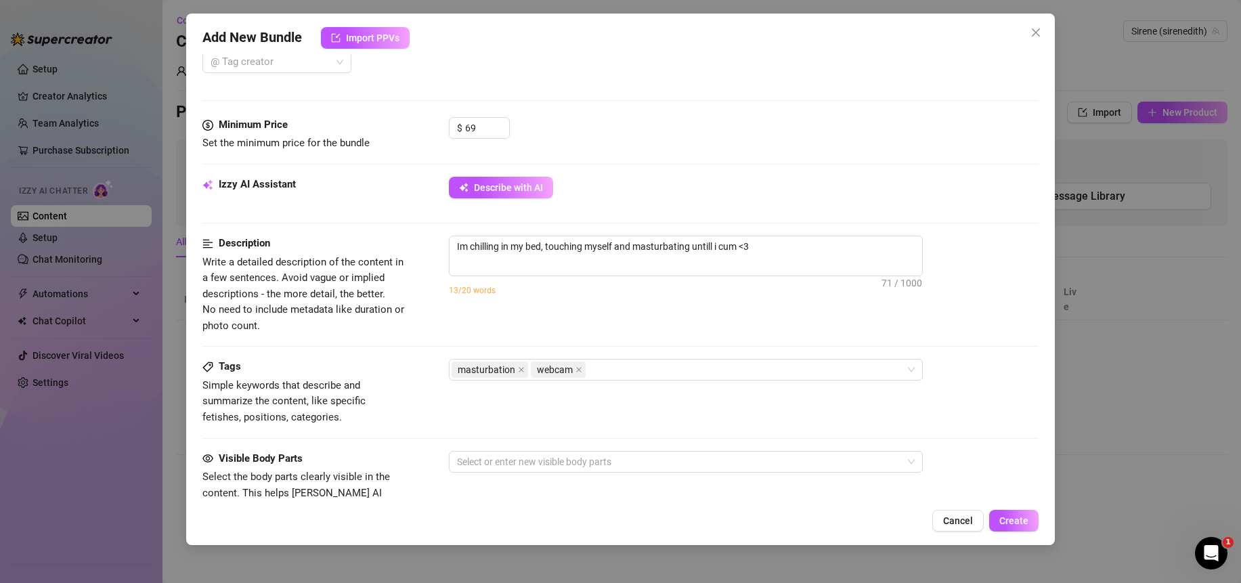
scroll to position [681, 0]
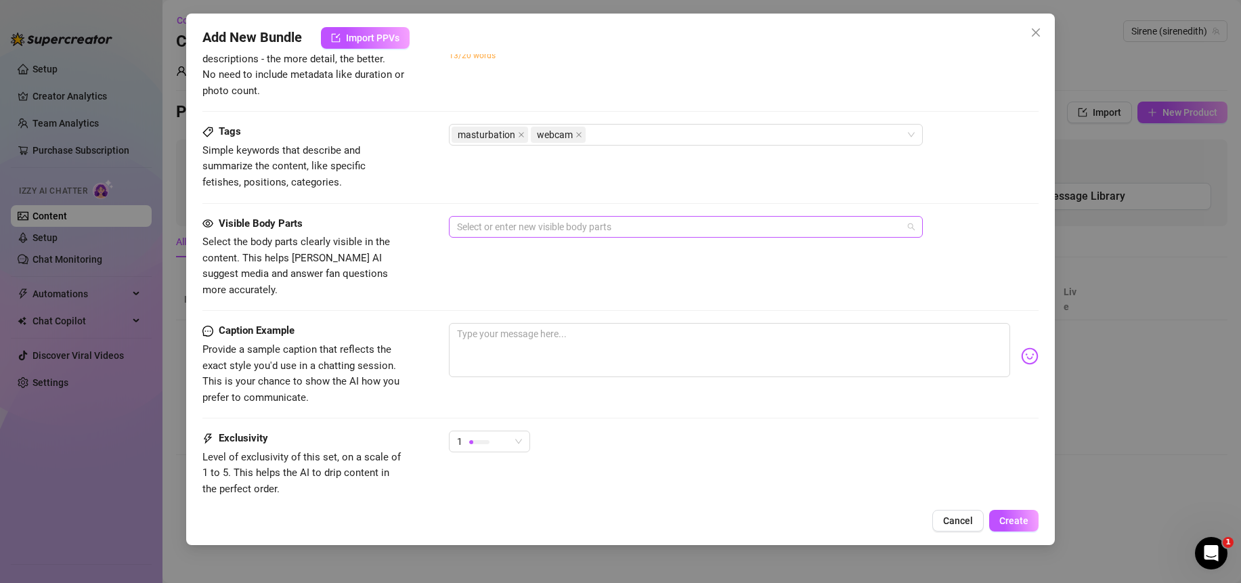
click at [500, 233] on div at bounding box center [679, 226] width 454 height 19
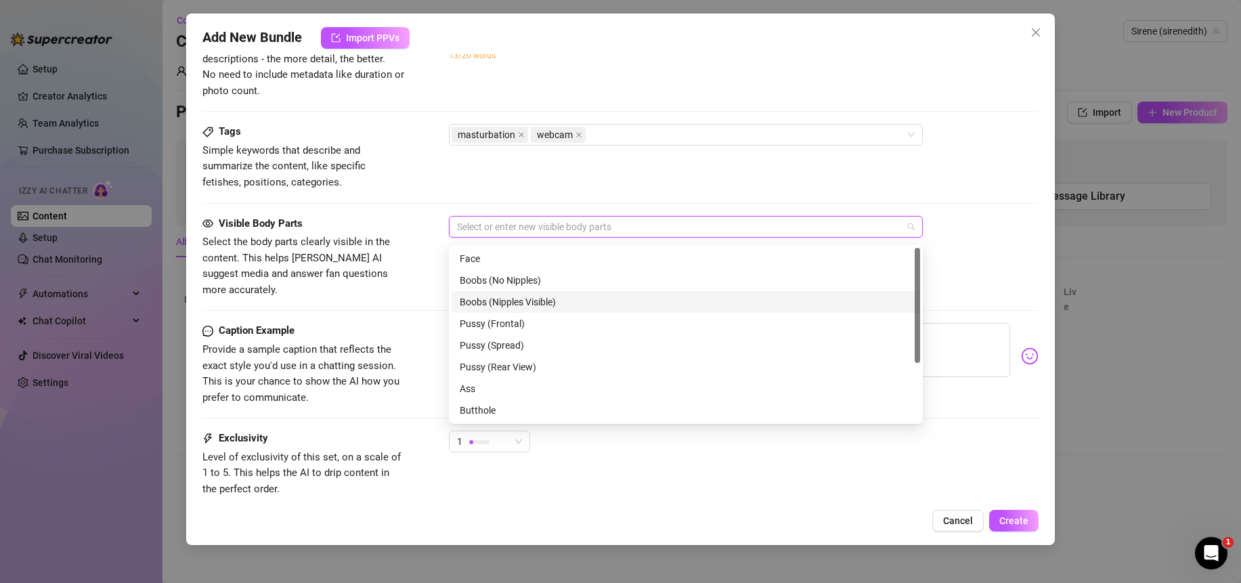
click at [544, 299] on div "Boobs (Nipples Visible)" at bounding box center [686, 302] width 452 height 15
click at [608, 223] on div "Boobs (Nipples Visible)" at bounding box center [679, 226] width 454 height 19
click at [608, 228] on div "Boobs (Nipples Visible)" at bounding box center [679, 226] width 454 height 19
click at [511, 326] on div "Pussy (Frontal)" at bounding box center [686, 323] width 452 height 15
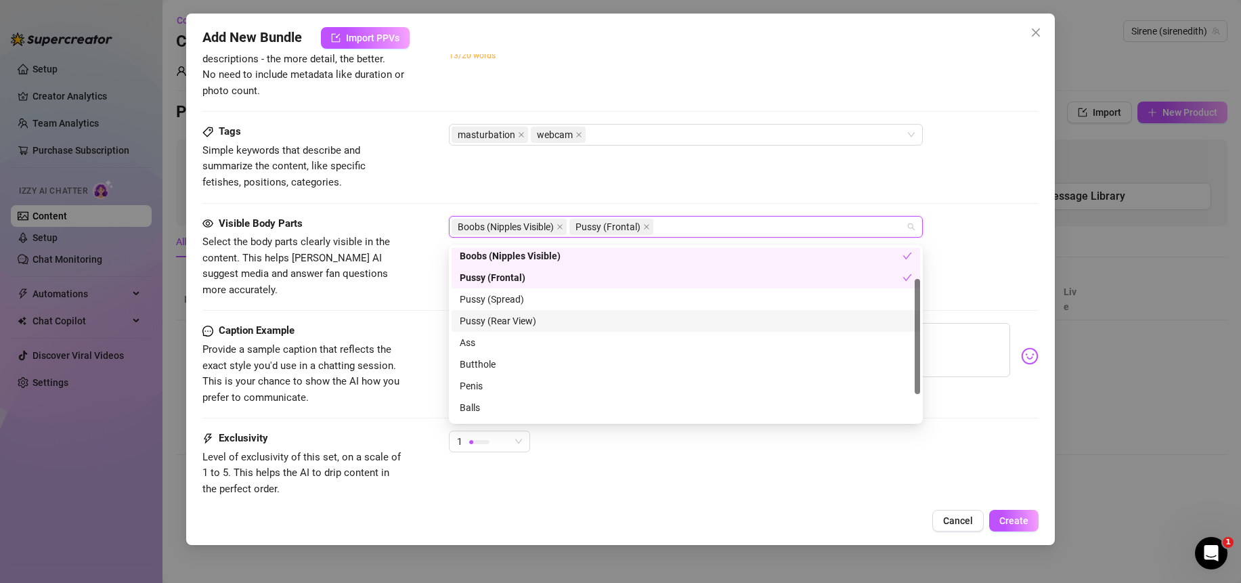
scroll to position [87, 0]
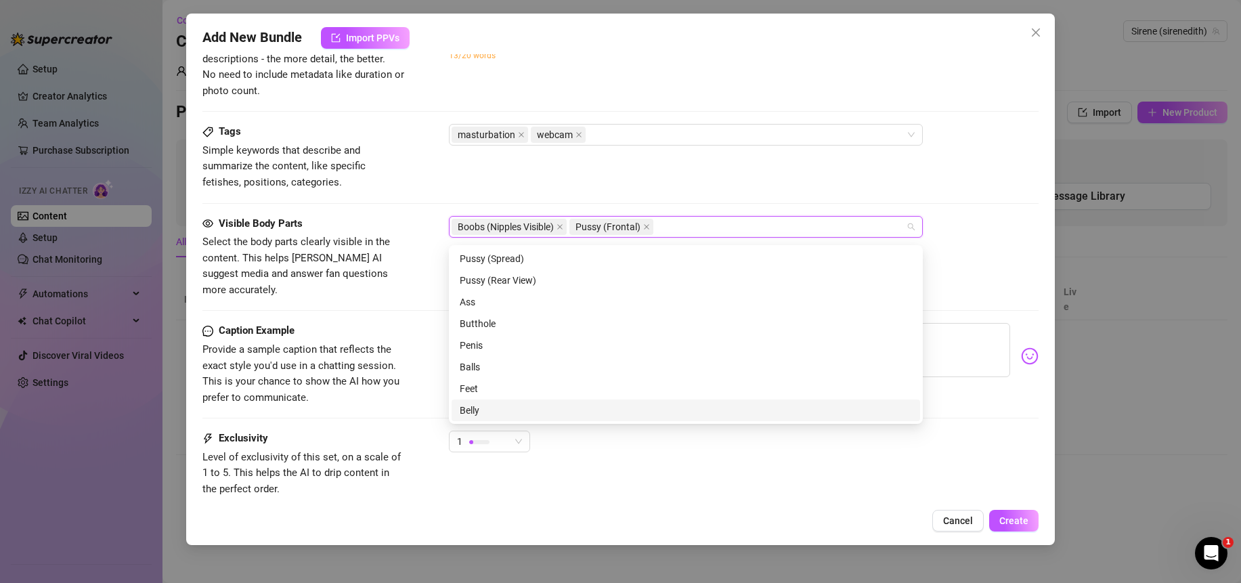
click at [487, 408] on div "Belly" at bounding box center [686, 410] width 452 height 15
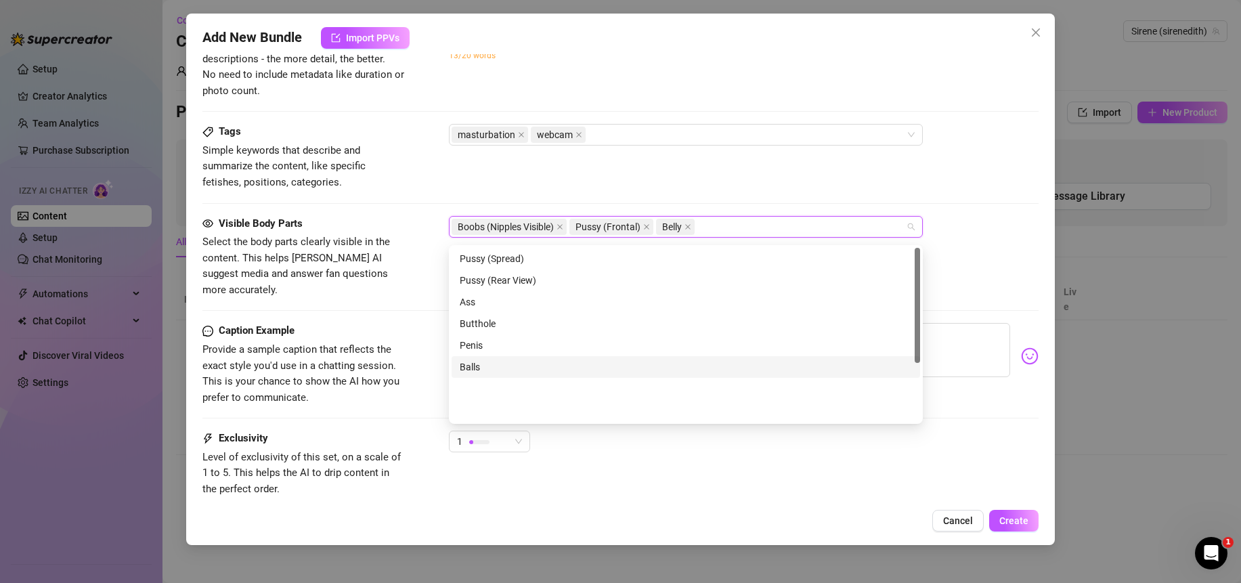
scroll to position [0, 0]
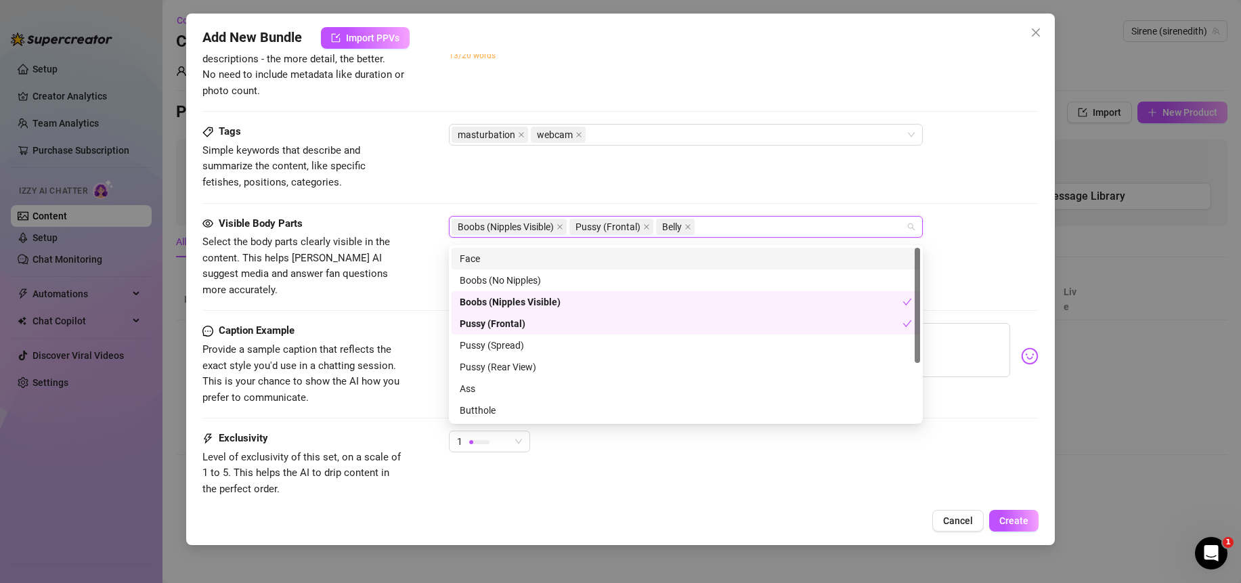
click at [477, 258] on div "Face" at bounding box center [686, 258] width 452 height 15
click at [419, 205] on div "Tags Simple keywords that describe and summarize the content, like specific fet…" at bounding box center [620, 169] width 836 height 91
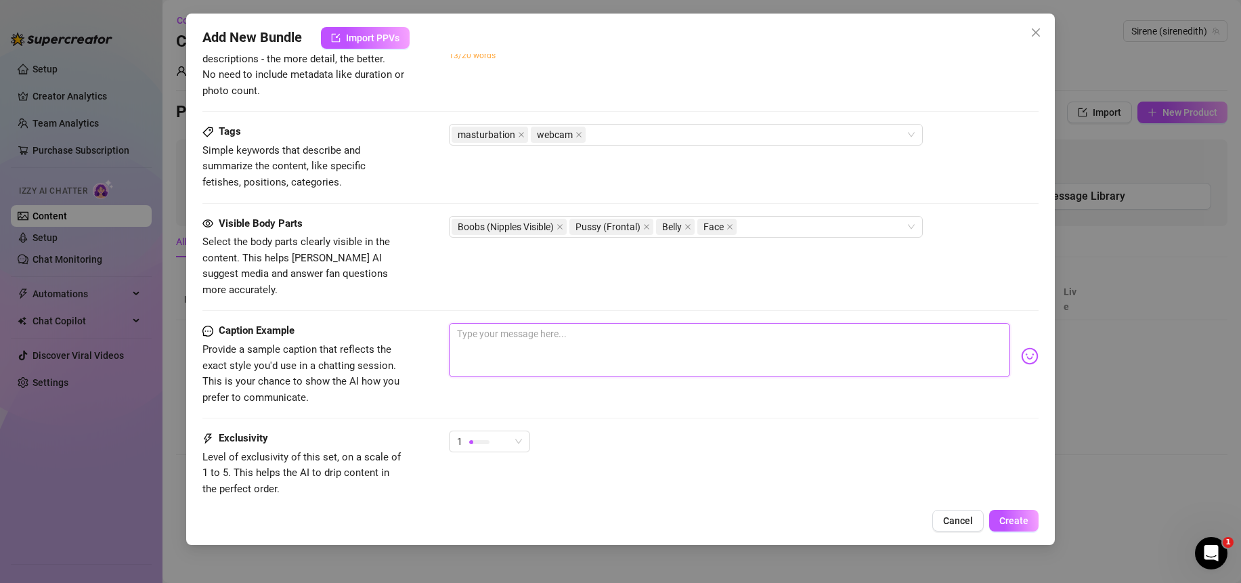
click at [523, 337] on textarea at bounding box center [729, 350] width 561 height 54
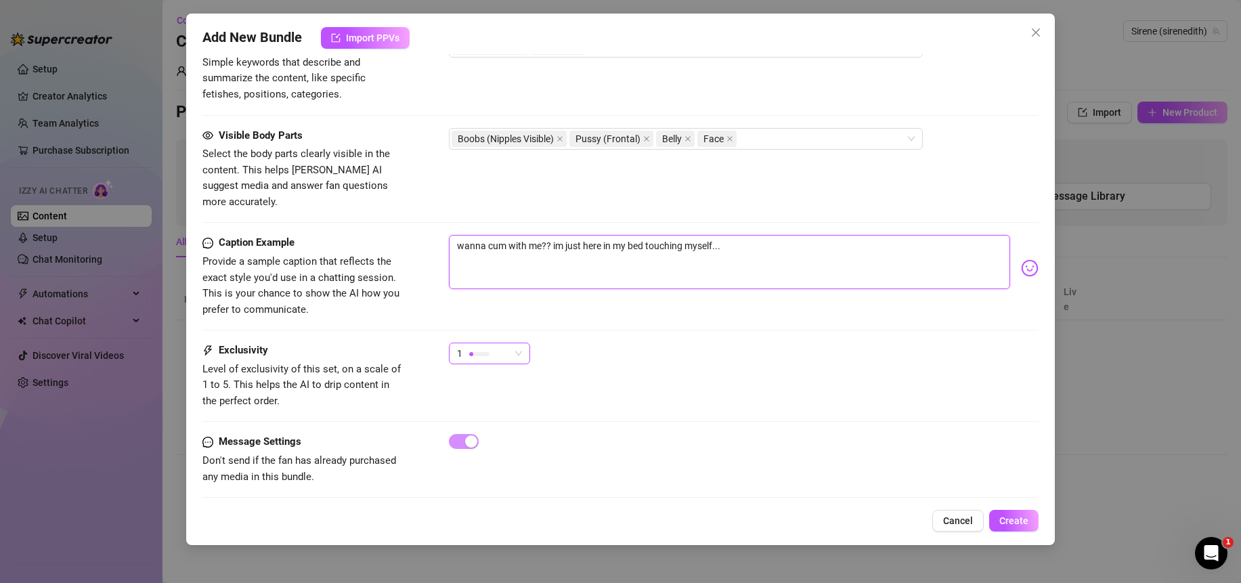
click at [519, 345] on span "1" at bounding box center [489, 353] width 65 height 20
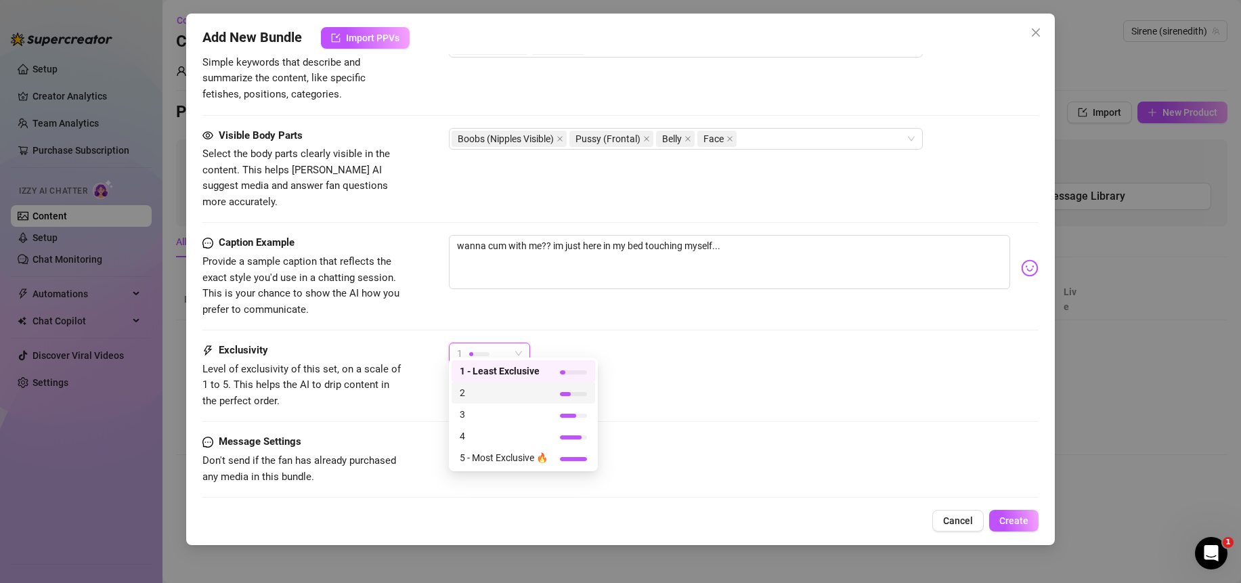
click at [482, 389] on span "2" at bounding box center [504, 392] width 88 height 15
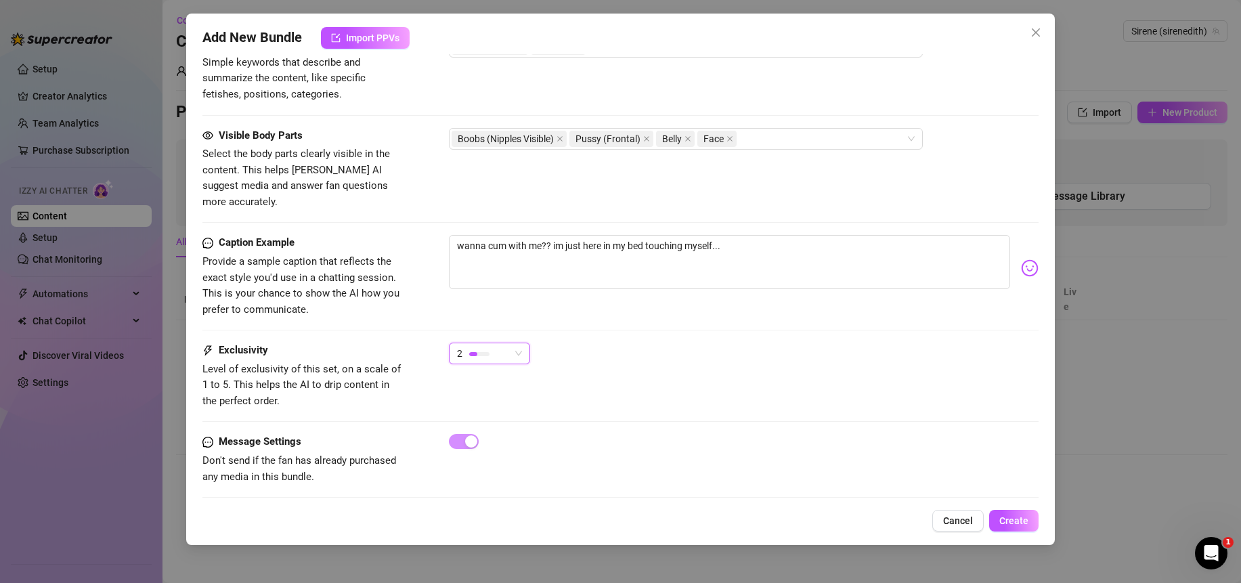
click at [652, 379] on div "Exclusivity Level of exclusivity of this set, on a scale of 1 to 5. This helps …" at bounding box center [620, 376] width 836 height 66
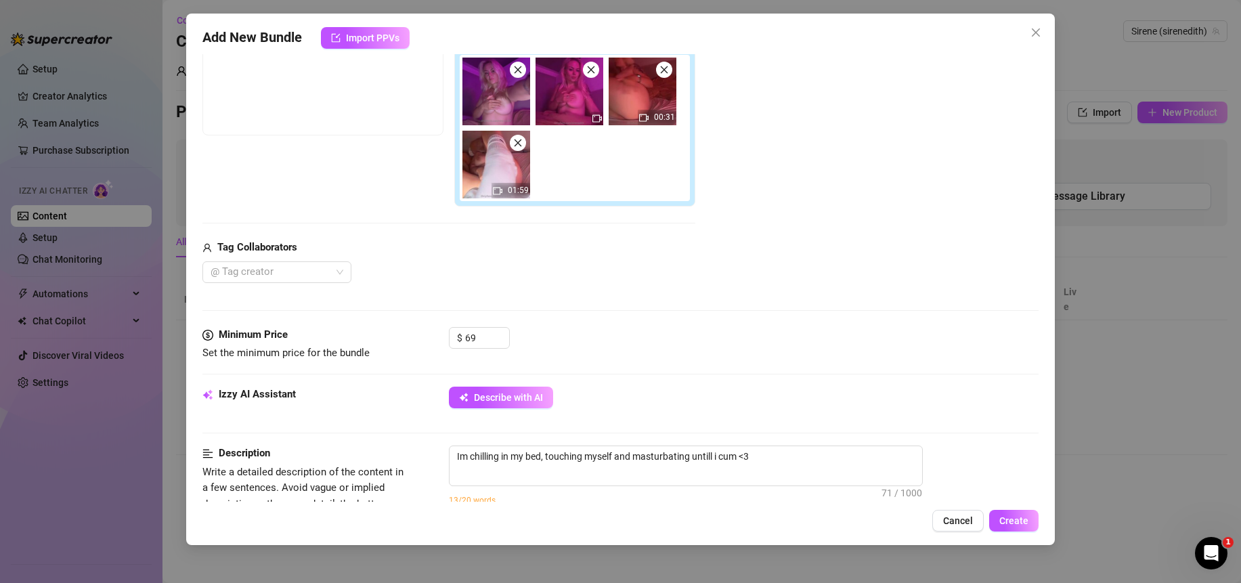
scroll to position [0, 0]
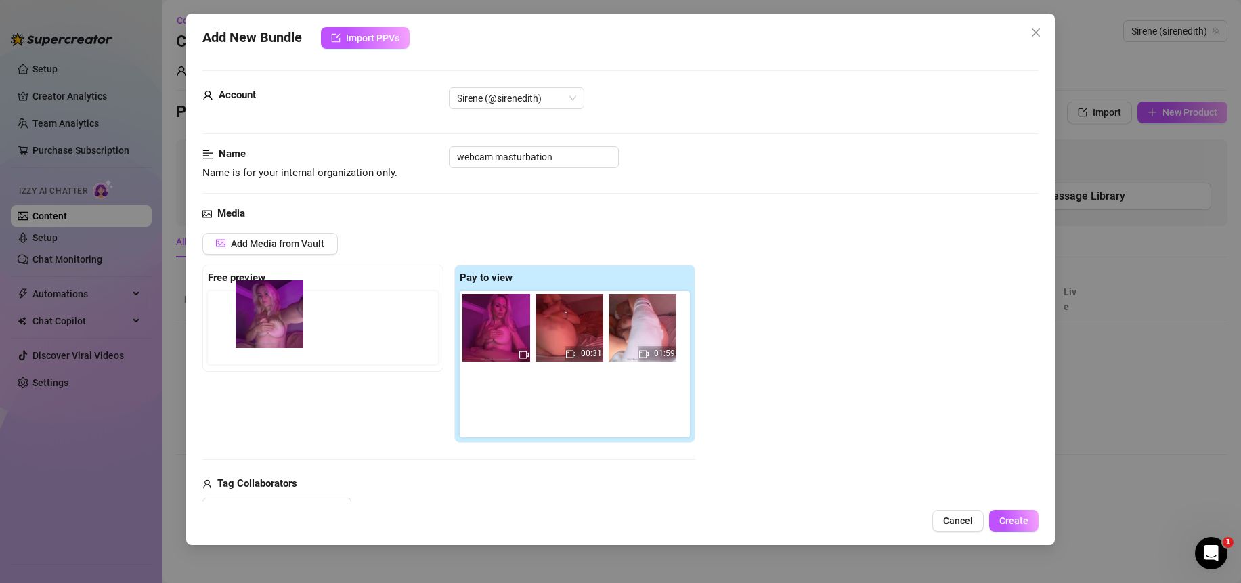
drag, startPoint x: 500, startPoint y: 335, endPoint x: 268, endPoint y: 318, distance: 233.0
click at [268, 318] on div "Free preview Pay to view 00:31 01:59" at bounding box center [448, 354] width 493 height 179
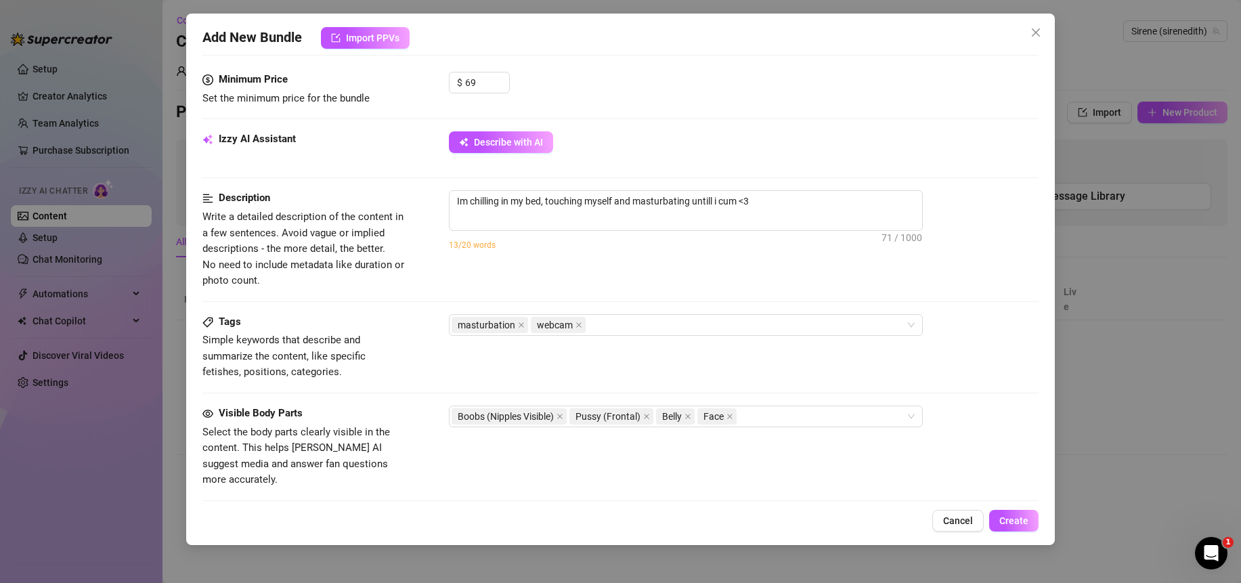
scroll to position [697, 0]
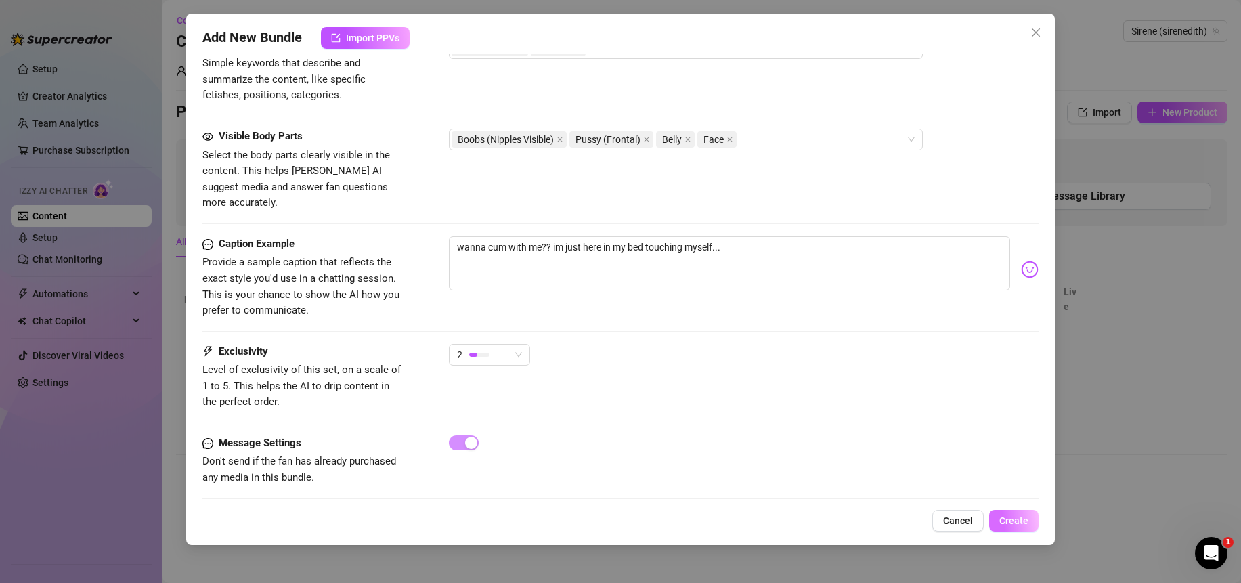
click at [1014, 526] on span "Create" at bounding box center [1014, 520] width 29 height 11
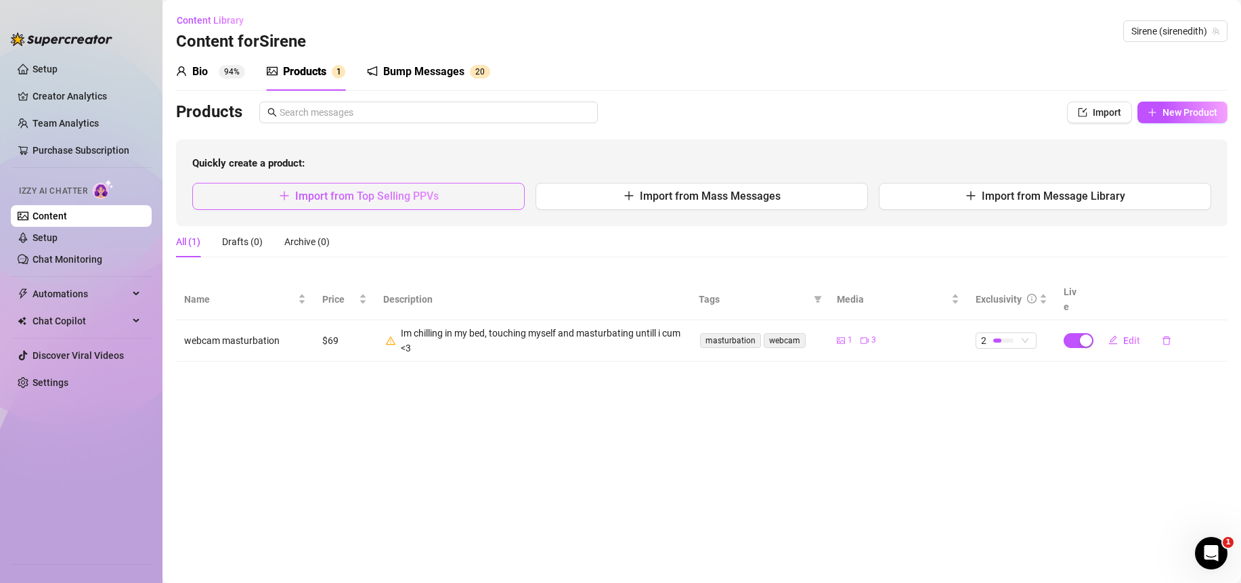
click at [371, 199] on span "Import from Top Selling PPVs" at bounding box center [367, 196] width 144 height 13
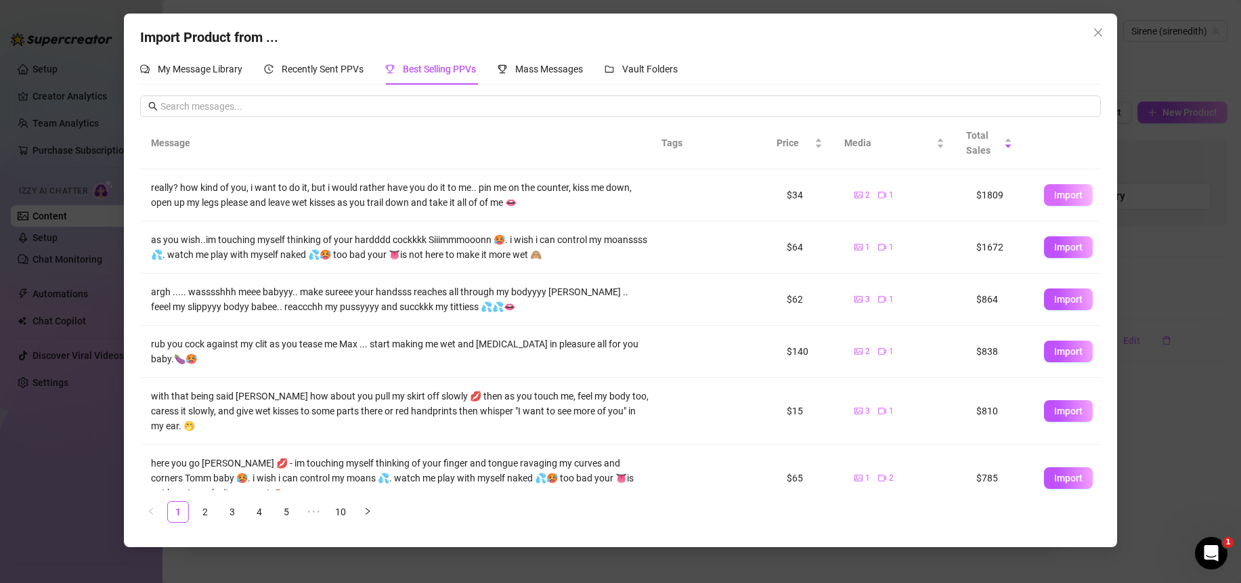
click at [1063, 192] on span "Import" at bounding box center [1068, 195] width 28 height 11
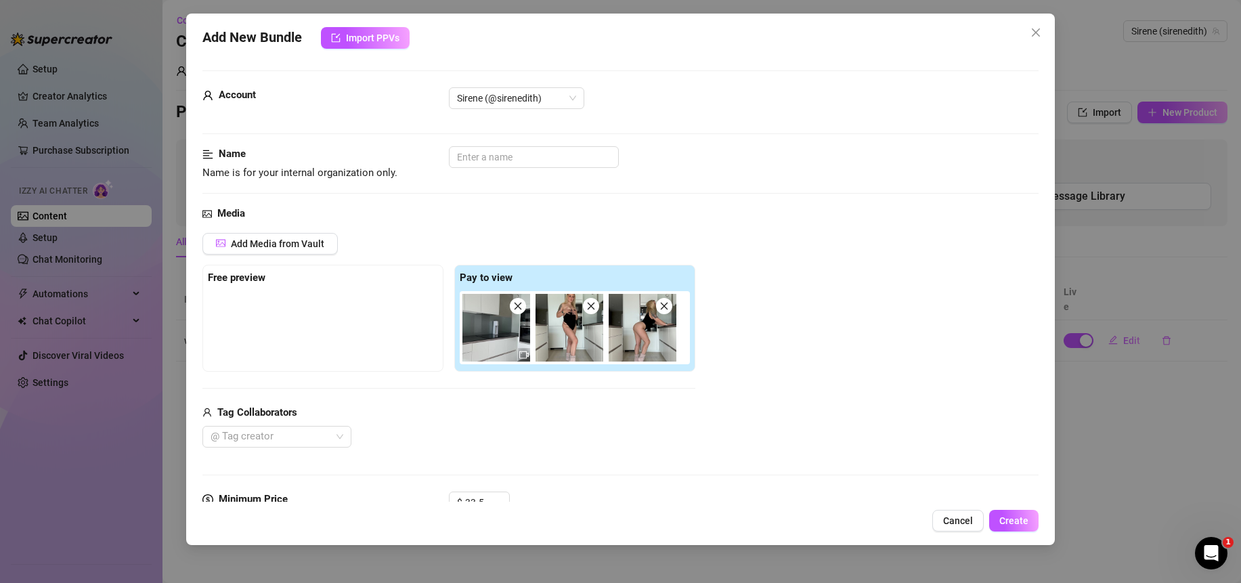
click at [329, 303] on div at bounding box center [323, 325] width 230 height 68
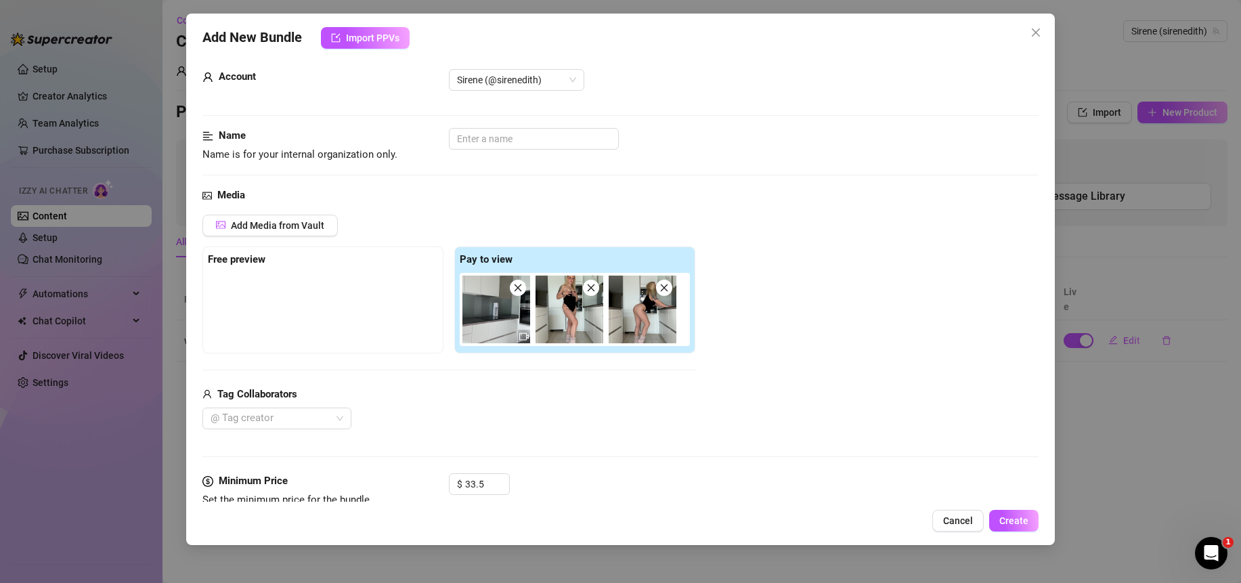
scroll to position [0, 0]
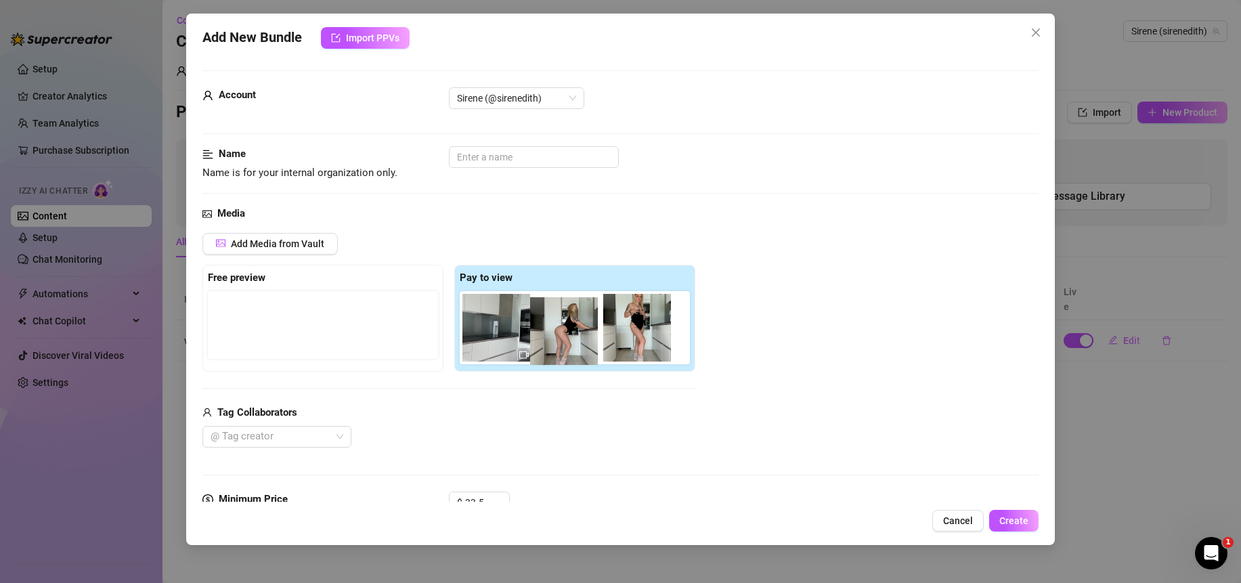
drag, startPoint x: 635, startPoint y: 336, endPoint x: 552, endPoint y: 337, distance: 82.6
click at [552, 337] on div at bounding box center [578, 327] width 236 height 73
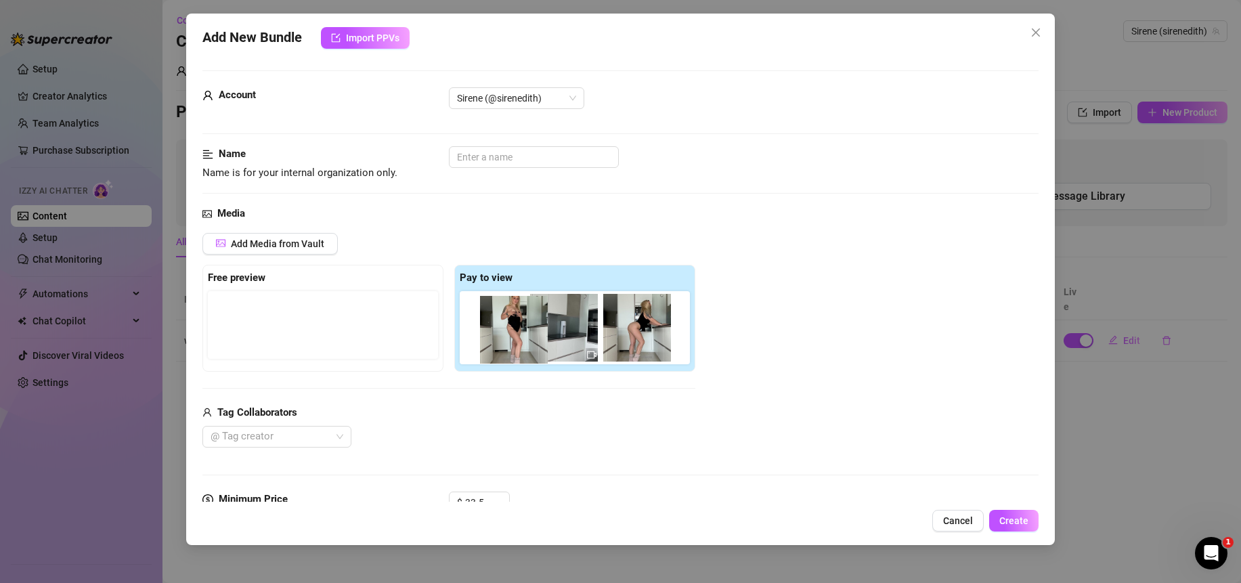
drag, startPoint x: 584, startPoint y: 344, endPoint x: 517, endPoint y: 343, distance: 67.1
click at [517, 343] on div at bounding box center [578, 327] width 236 height 73
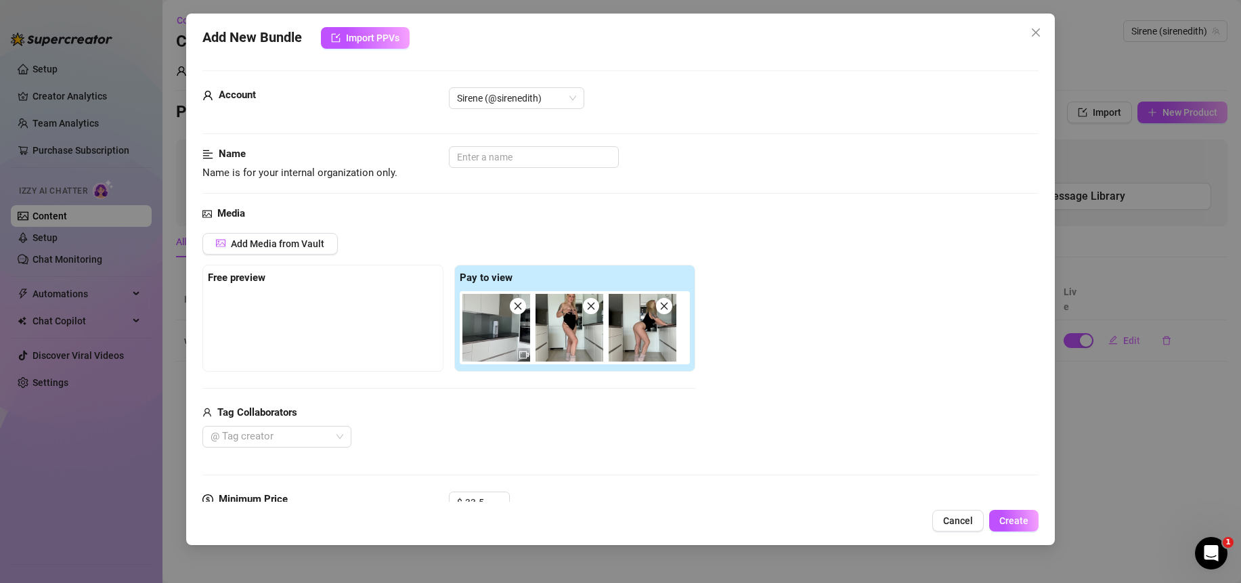
click at [517, 311] on icon "close" at bounding box center [517, 305] width 9 height 9
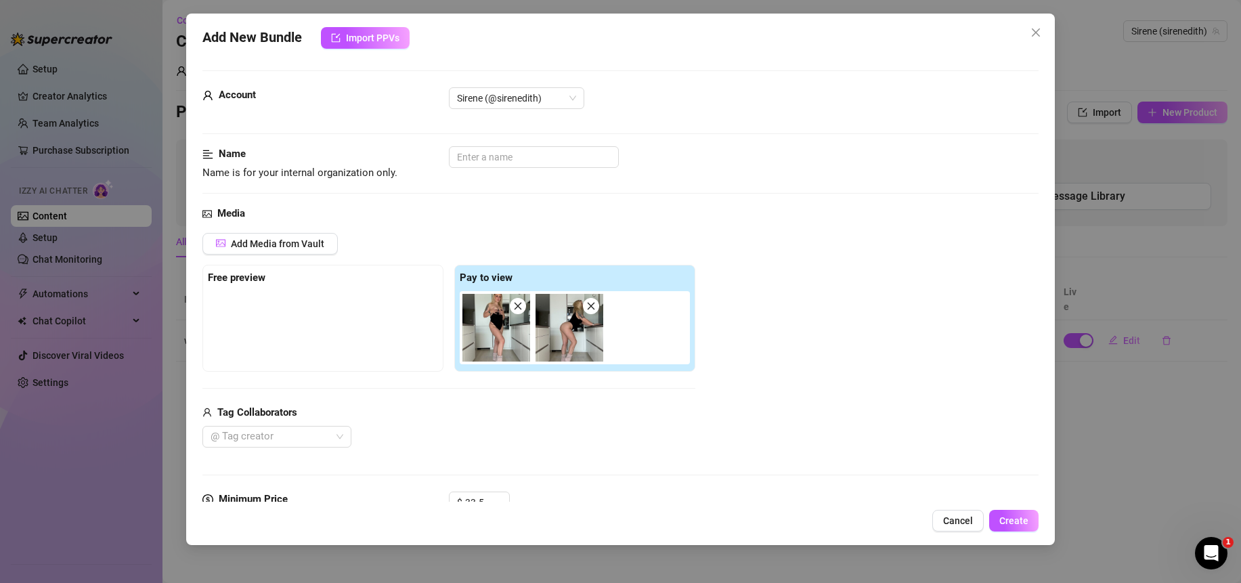
click at [517, 311] on icon "close" at bounding box center [517, 305] width 9 height 9
click at [517, 310] on icon "close" at bounding box center [517, 305] width 9 height 9
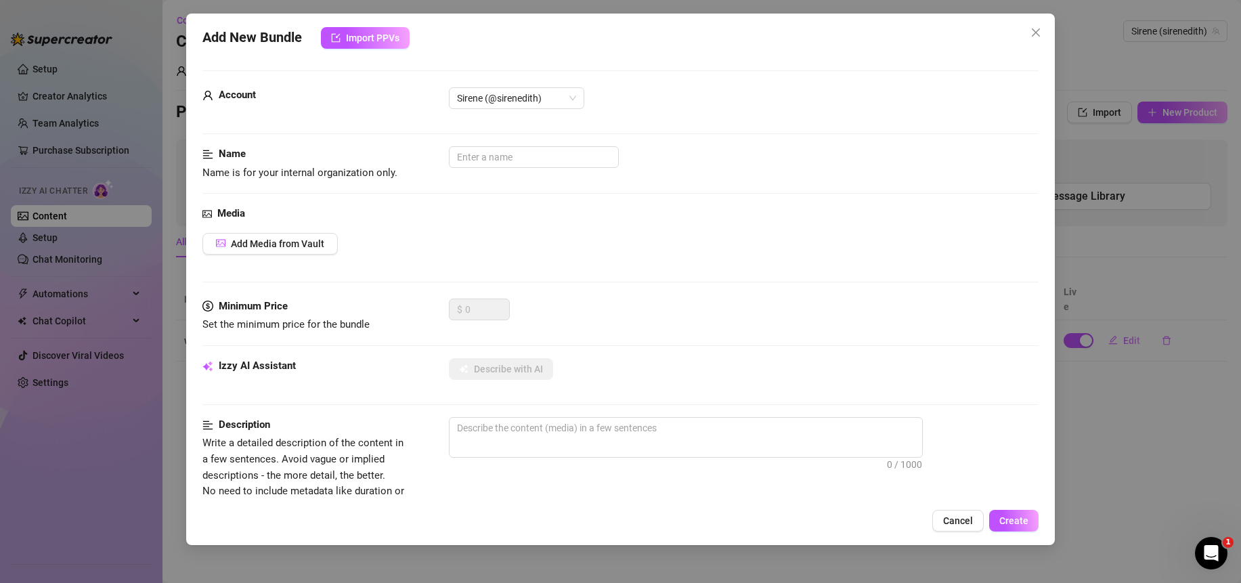
click at [428, 253] on div "Add Media from Vault" at bounding box center [620, 244] width 836 height 22
click at [297, 244] on span "Add Media from Vault" at bounding box center [277, 243] width 93 height 11
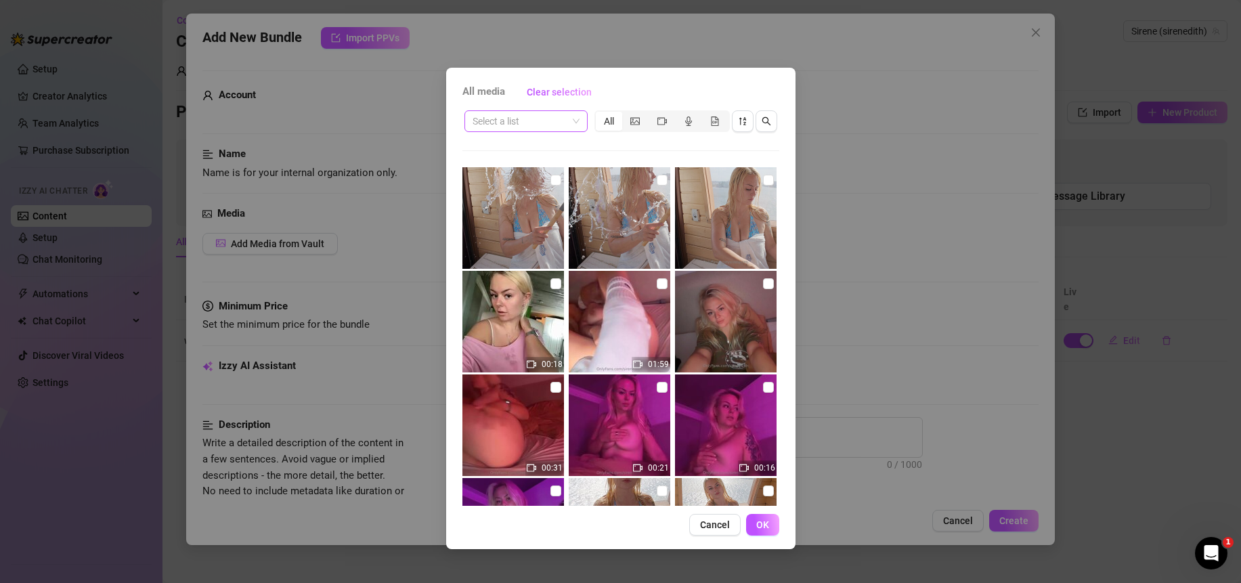
click at [549, 119] on input "search" at bounding box center [520, 121] width 95 height 20
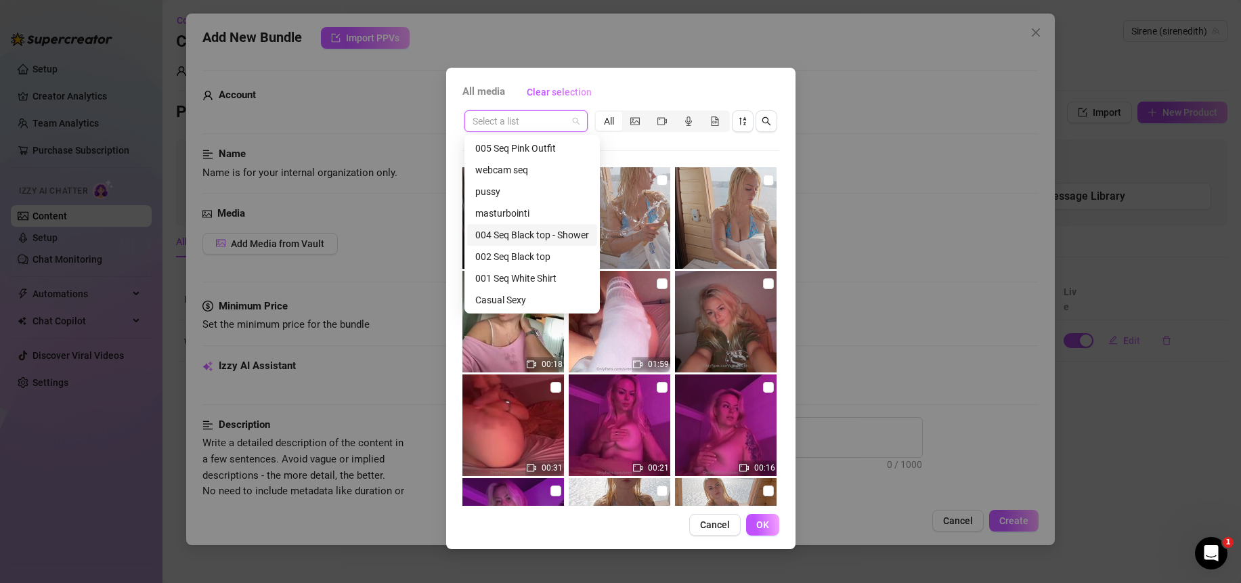
click at [520, 236] on div "004 Seq Black top - Shower" at bounding box center [532, 235] width 114 height 15
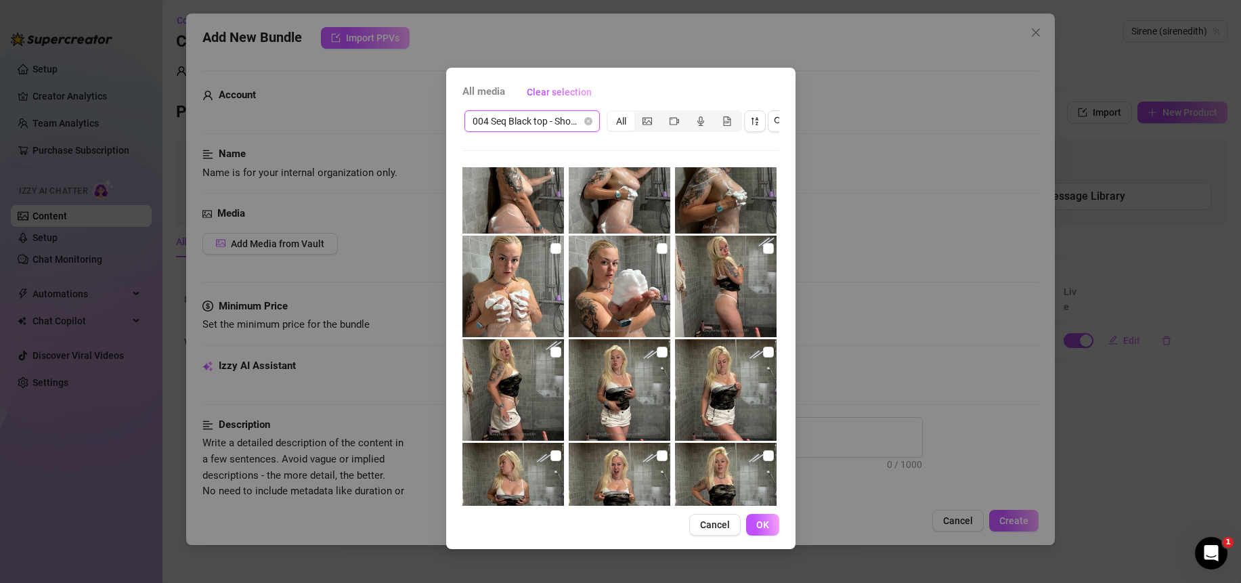
scroll to position [511, 0]
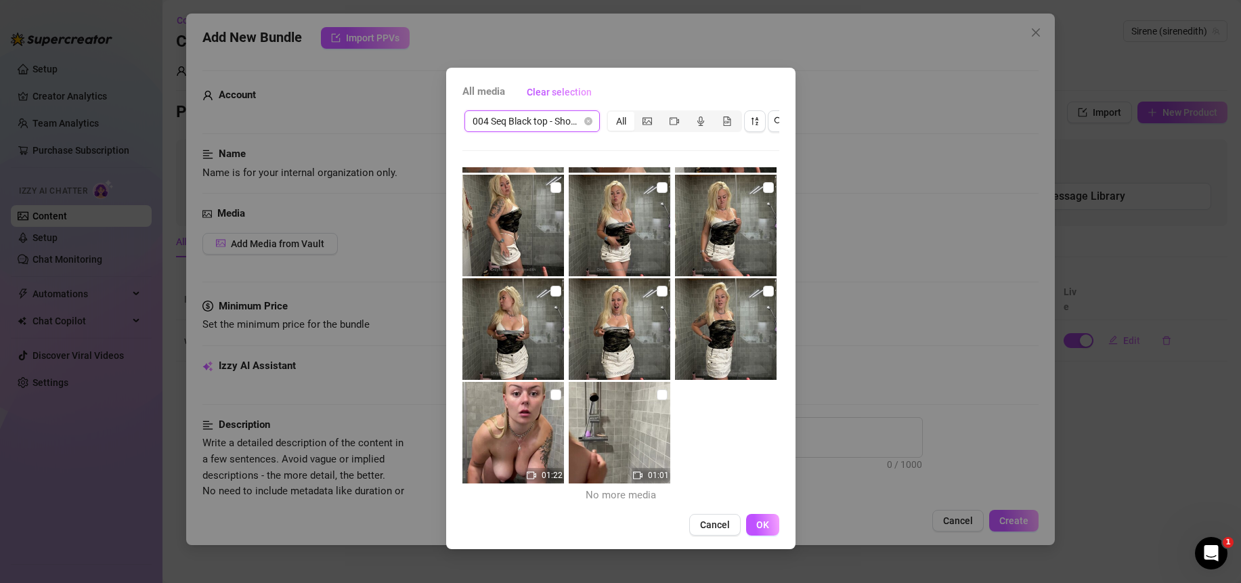
drag, startPoint x: 654, startPoint y: 395, endPoint x: 624, endPoint y: 394, distance: 30.5
click at [657, 395] on input "checkbox" at bounding box center [662, 394] width 11 height 11
click at [551, 395] on input "checkbox" at bounding box center [556, 394] width 11 height 11
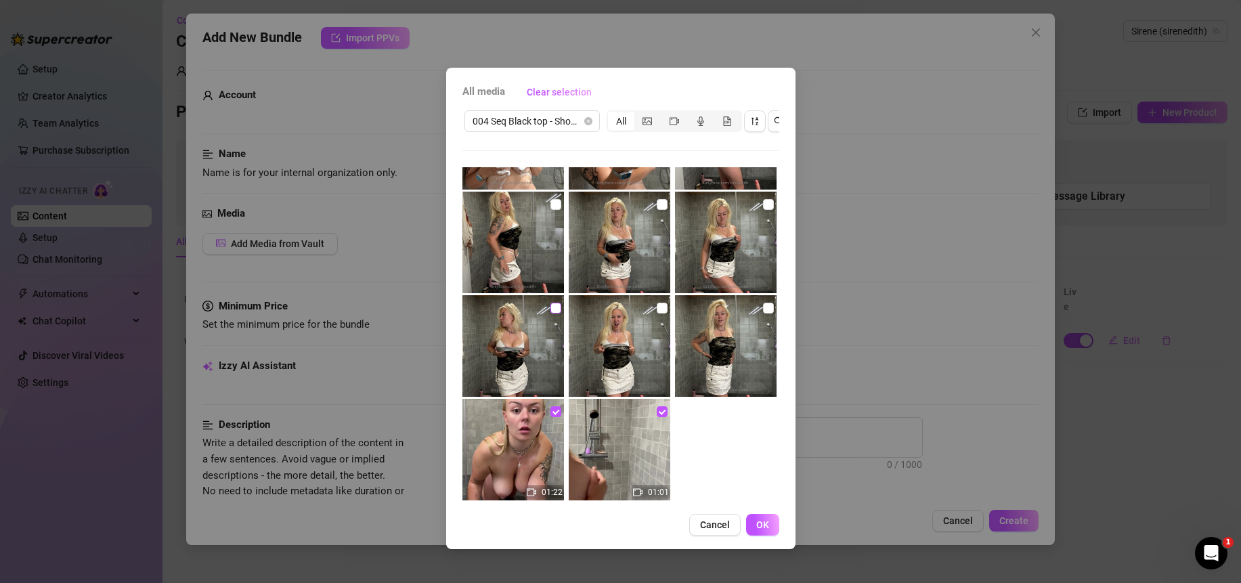
click at [553, 310] on input "checkbox" at bounding box center [556, 308] width 11 height 11
click at [763, 204] on input "checkbox" at bounding box center [768, 204] width 11 height 11
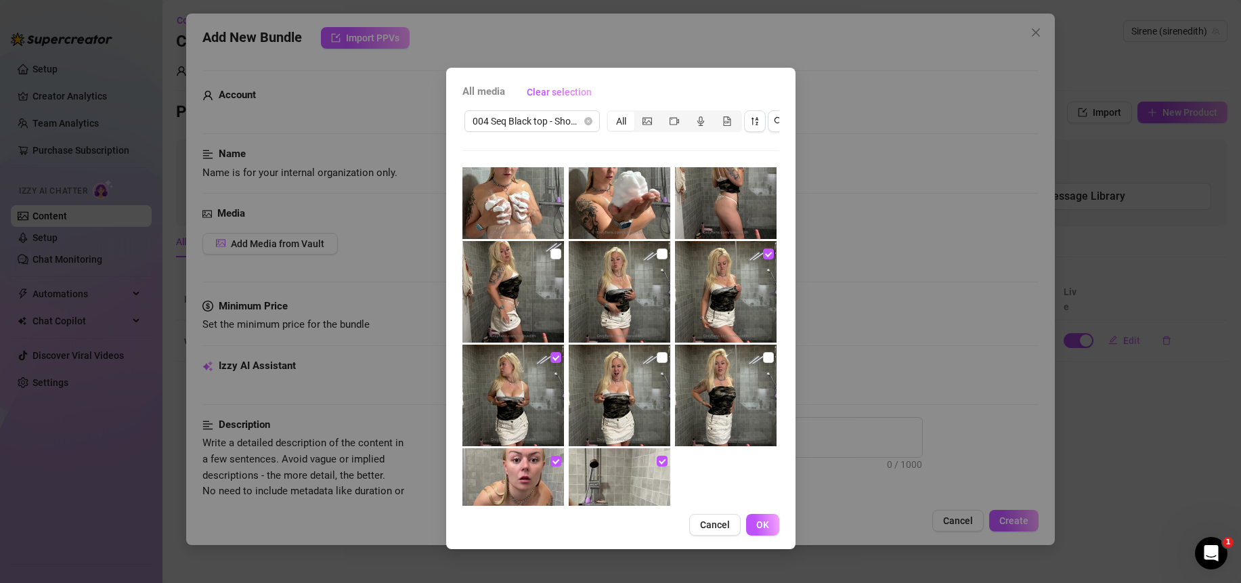
scroll to position [335, 0]
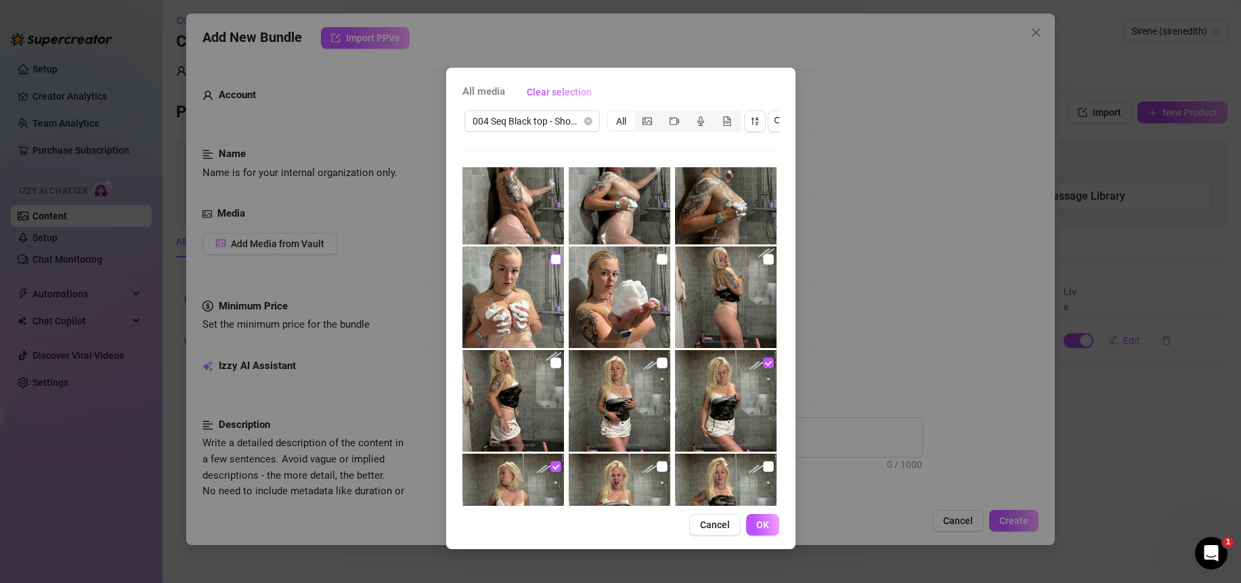
click at [552, 260] on input "checkbox" at bounding box center [556, 259] width 11 height 11
click at [551, 259] on input "checkbox" at bounding box center [556, 259] width 11 height 11
click at [763, 261] on input "checkbox" at bounding box center [768, 259] width 11 height 11
click at [551, 262] on input "checkbox" at bounding box center [556, 259] width 11 height 11
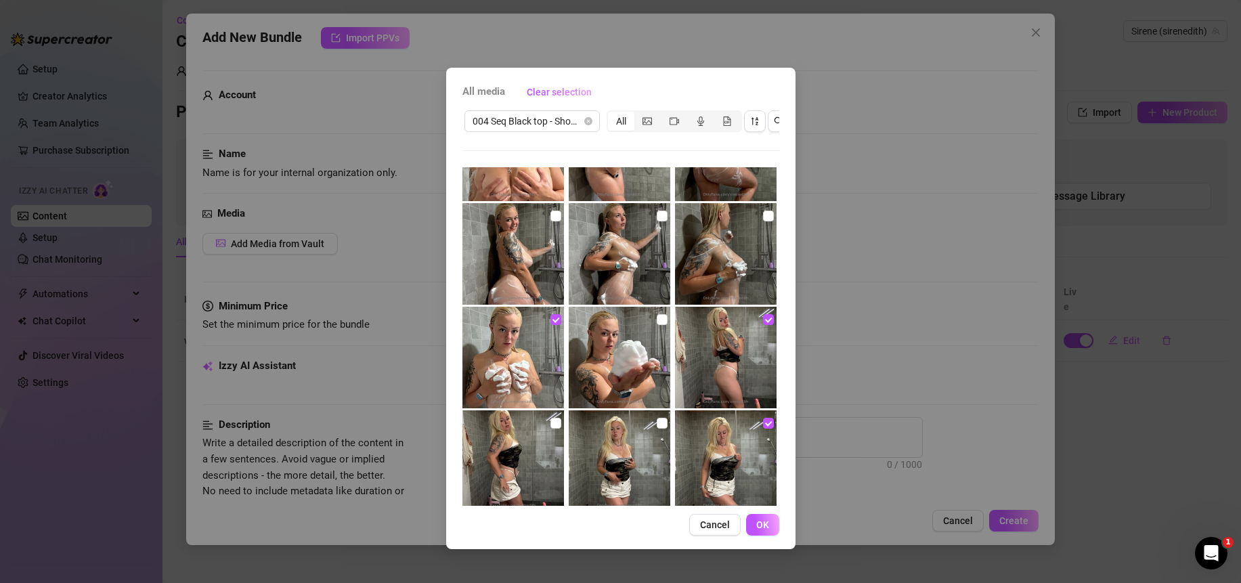
scroll to position [205, 0]
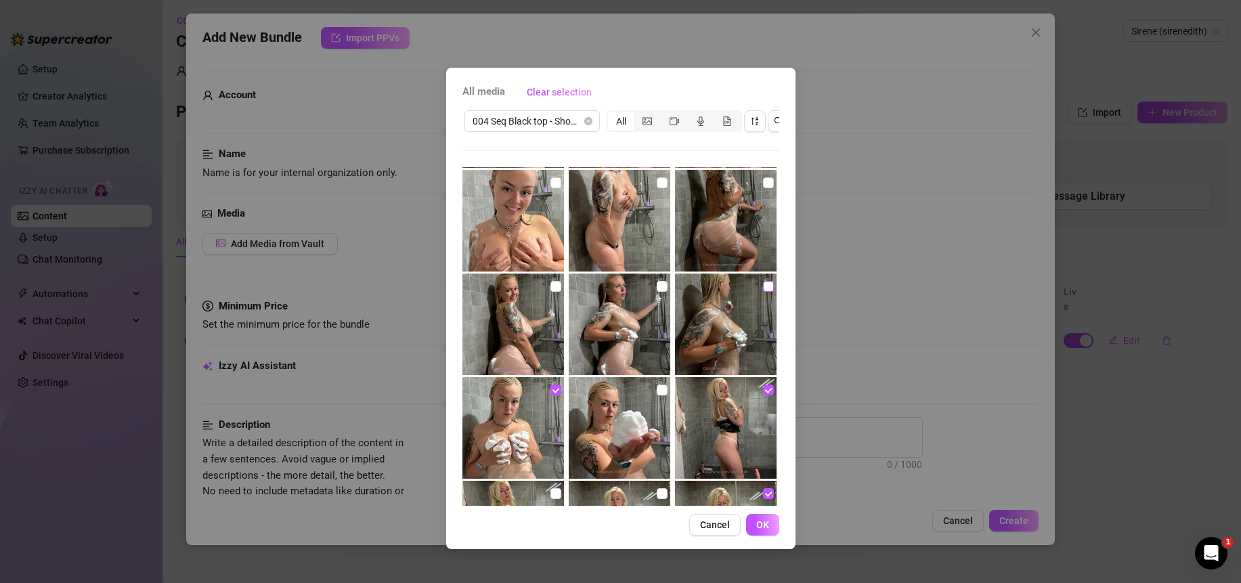
click at [763, 290] on input "checkbox" at bounding box center [768, 286] width 11 height 11
click at [551, 288] on input "checkbox" at bounding box center [556, 286] width 11 height 11
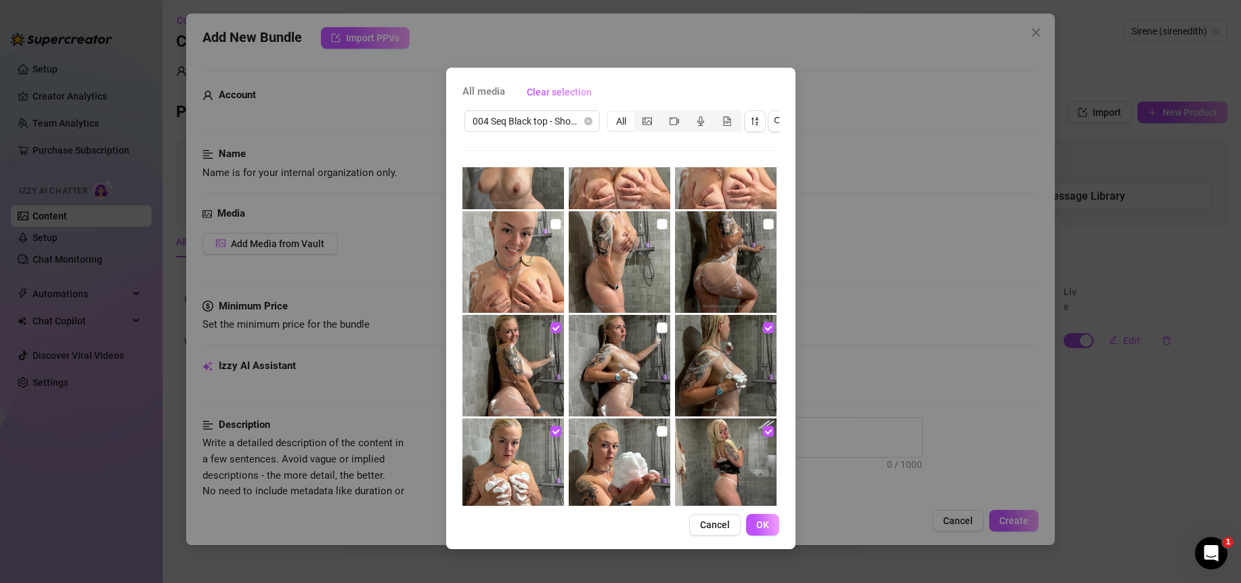
scroll to position [166, 0]
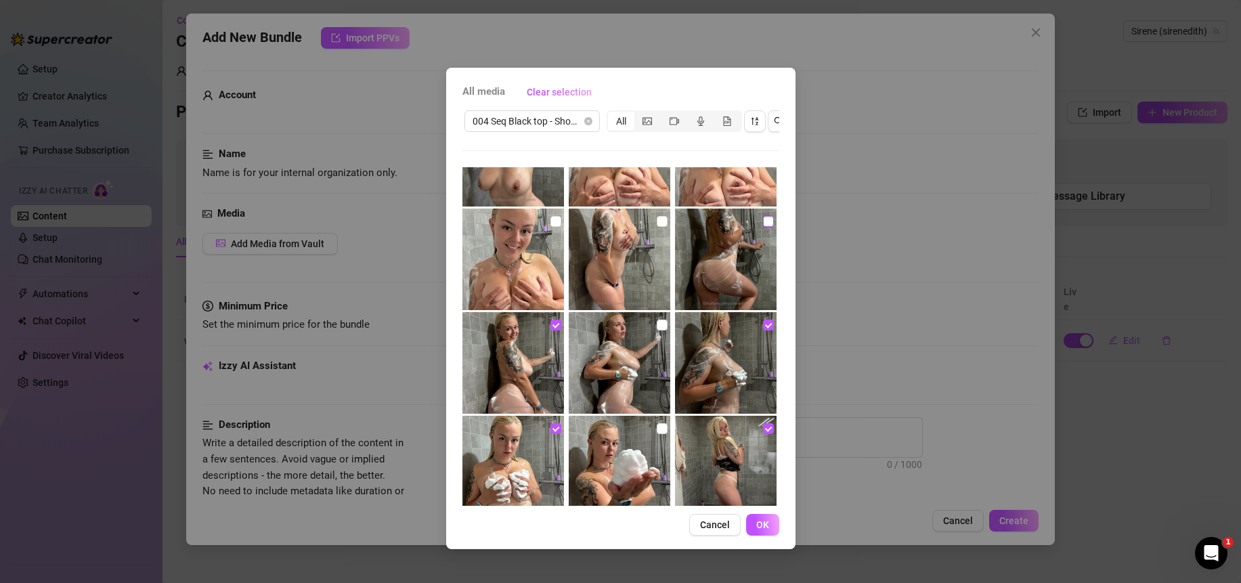
click at [763, 220] on input "checkbox" at bounding box center [768, 221] width 11 height 11
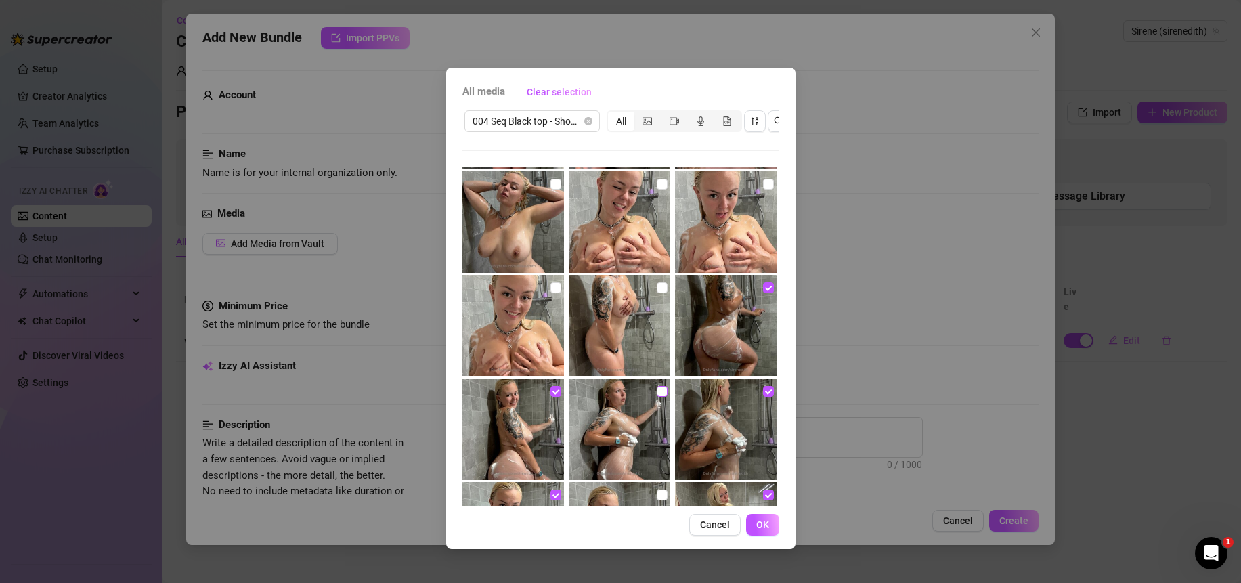
scroll to position [100, 0]
click at [657, 185] on input "checkbox" at bounding box center [662, 183] width 11 height 11
click at [551, 184] on input "checkbox" at bounding box center [556, 183] width 11 height 11
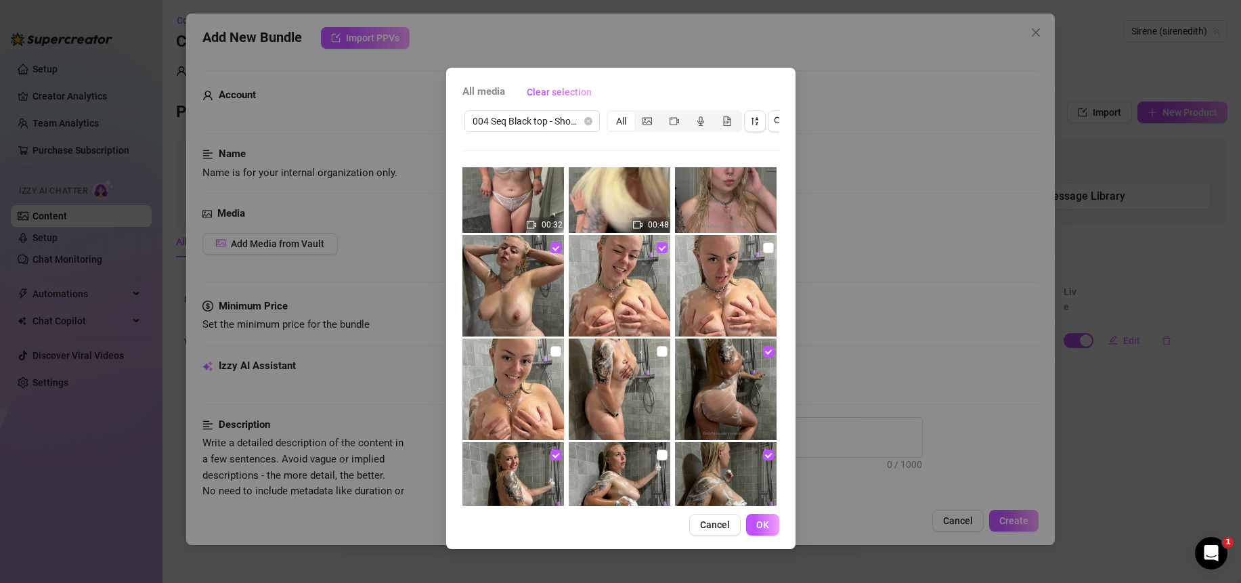
scroll to position [0, 0]
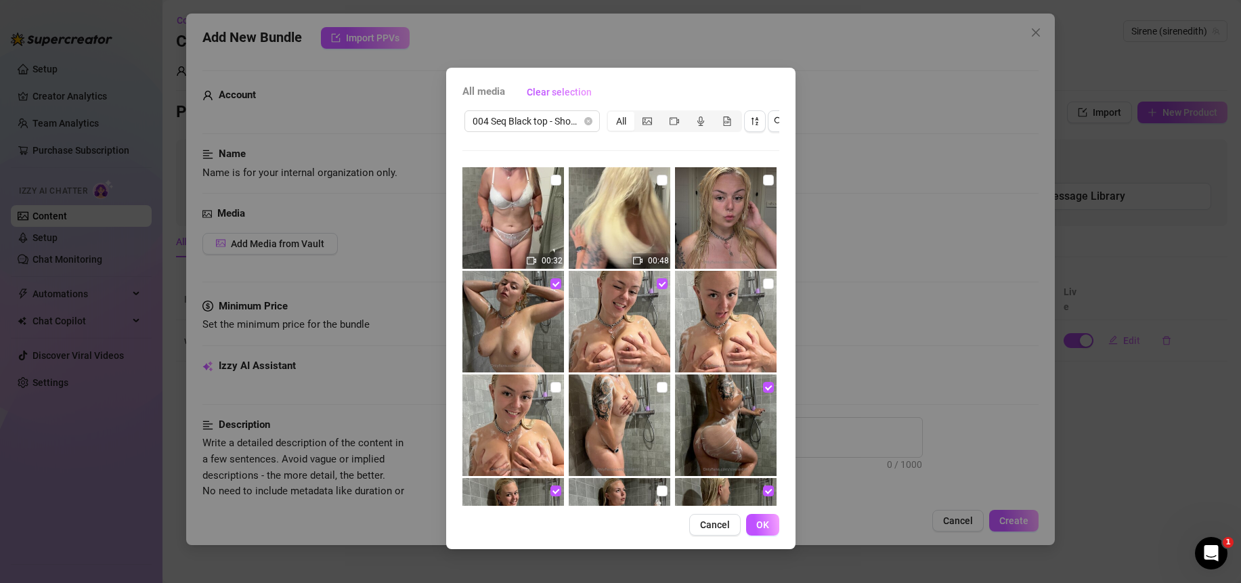
click at [635, 233] on img at bounding box center [620, 218] width 102 height 102
click at [635, 261] on icon "video-camera" at bounding box center [637, 260] width 9 height 9
click at [713, 530] on span "Cancel" at bounding box center [715, 524] width 30 height 11
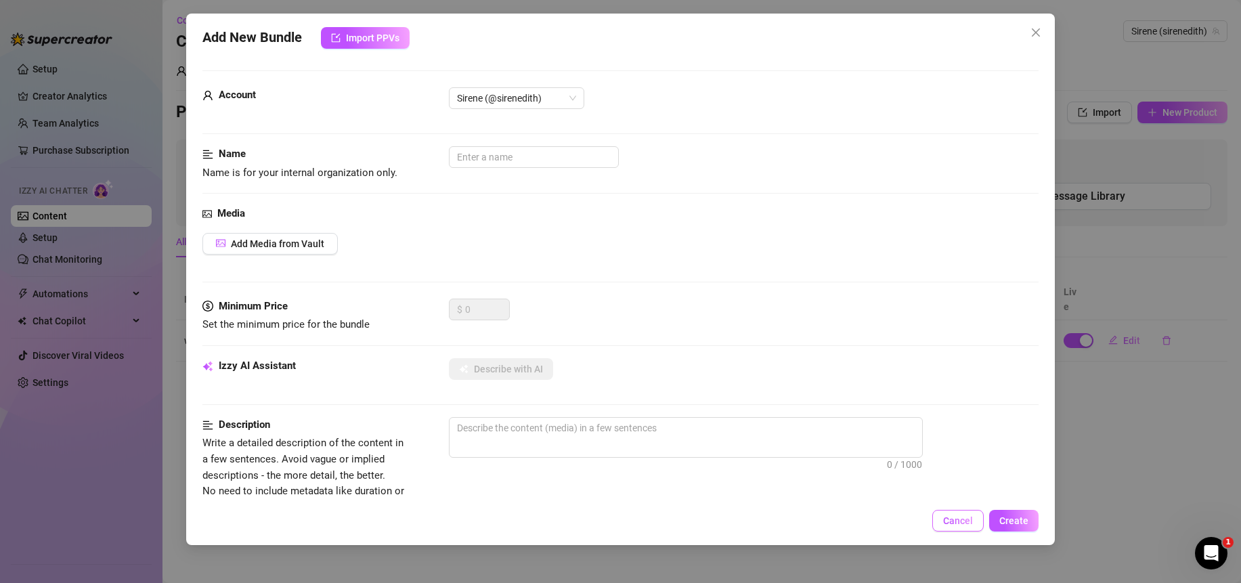
click at [954, 517] on span "Cancel" at bounding box center [958, 520] width 30 height 11
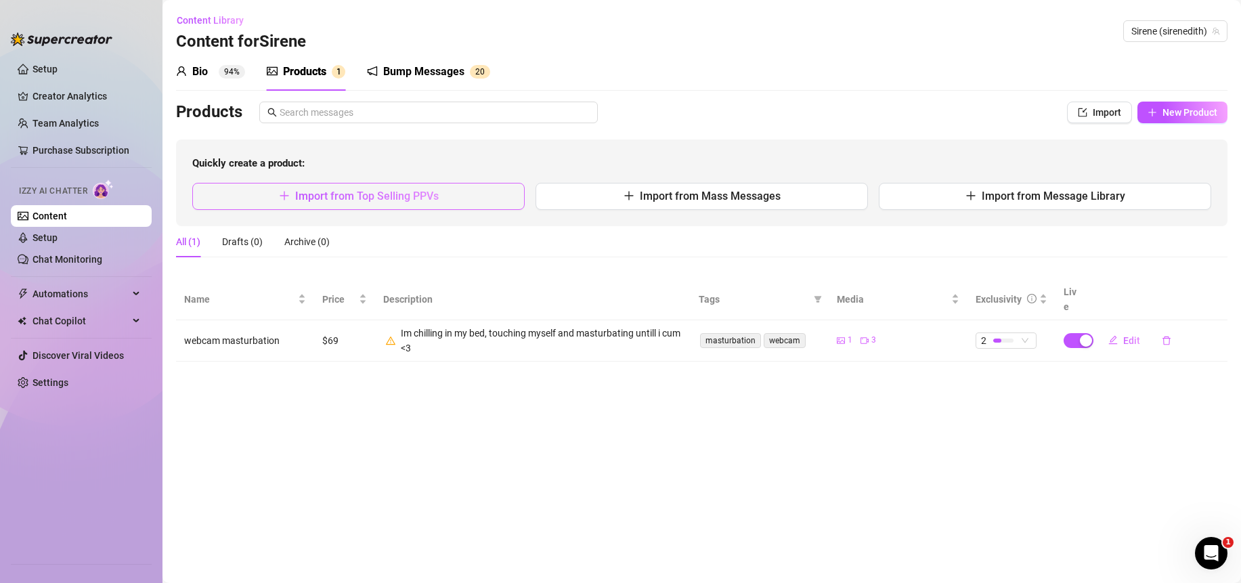
click at [341, 197] on span "Import from Top Selling PPVs" at bounding box center [367, 196] width 144 height 13
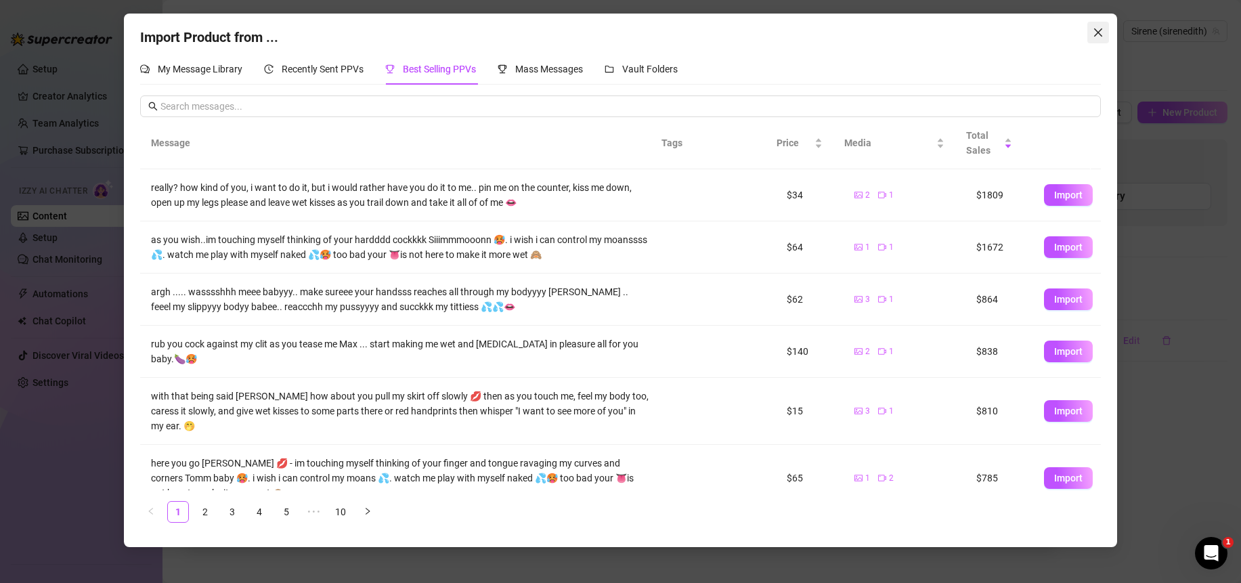
click at [1094, 35] on icon "close" at bounding box center [1098, 32] width 11 height 11
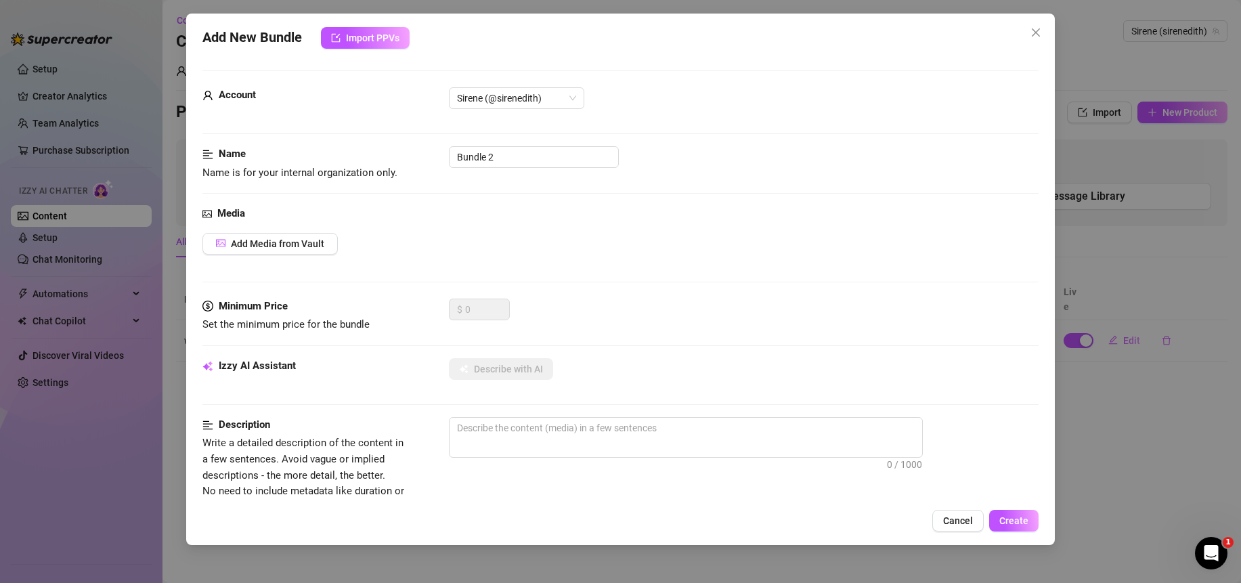
drag, startPoint x: 955, startPoint y: 517, endPoint x: 899, endPoint y: 467, distance: 74.9
click at [955, 517] on span "Cancel" at bounding box center [958, 520] width 30 height 11
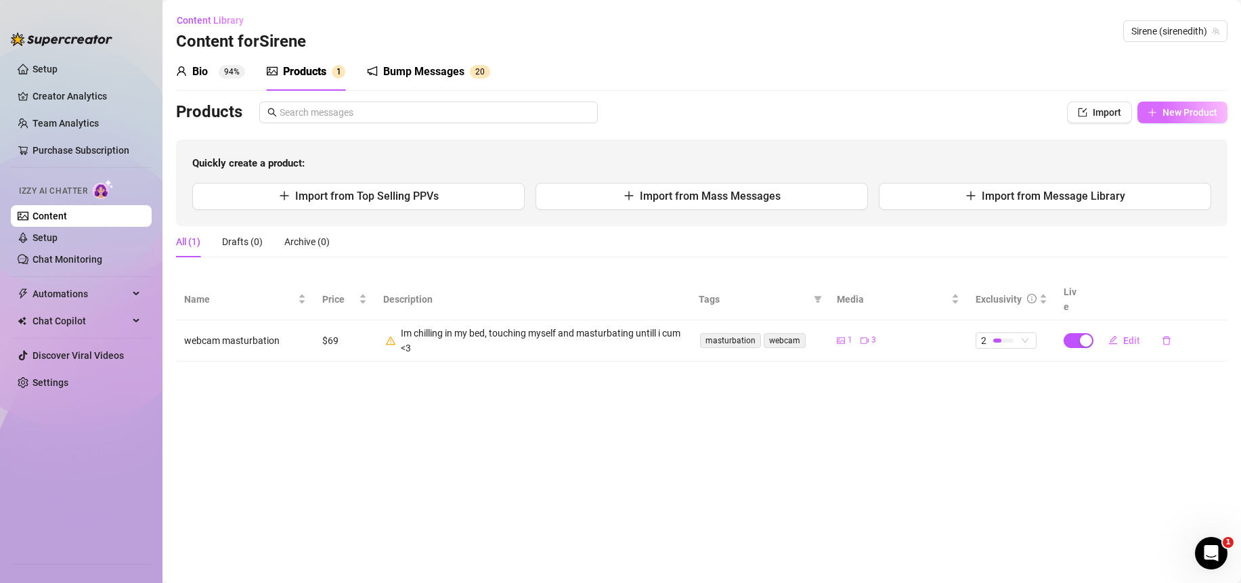
click at [1166, 114] on span "New Product" at bounding box center [1190, 112] width 55 height 11
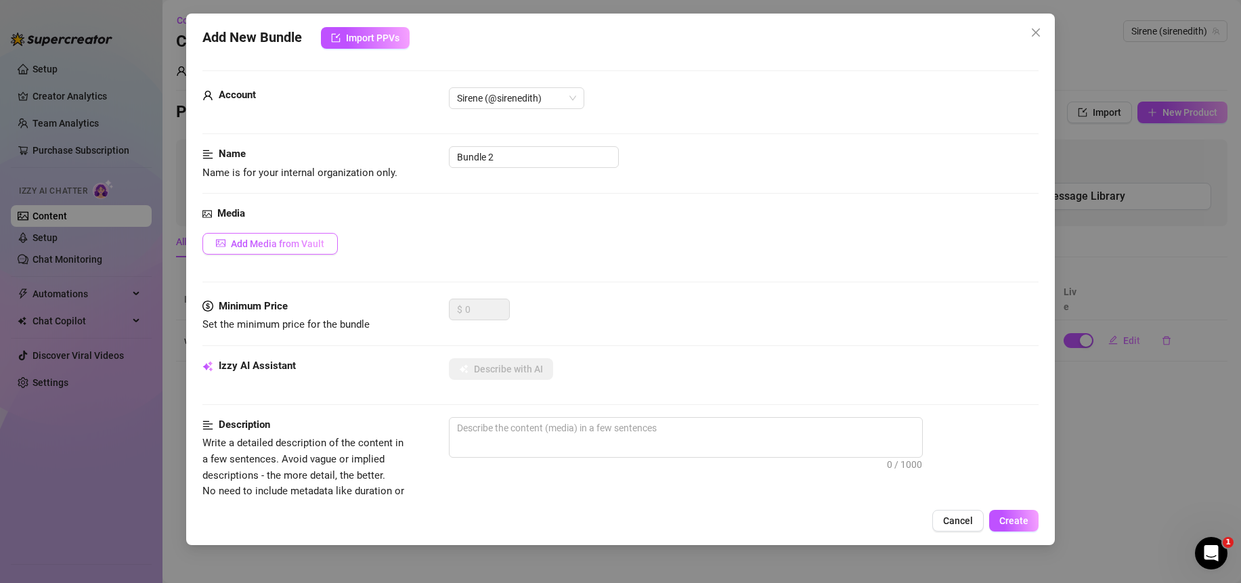
click at [301, 249] on span "Add Media from Vault" at bounding box center [277, 243] width 93 height 11
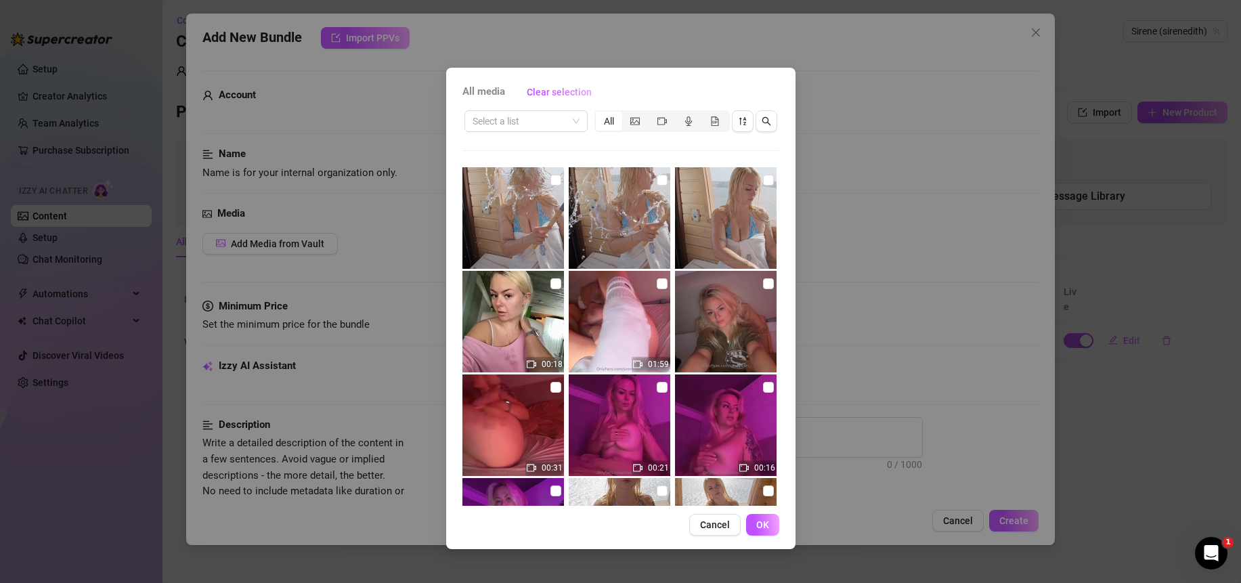
click at [557, 133] on div "Select a list All" at bounding box center [621, 121] width 317 height 26
click at [557, 121] on input "search" at bounding box center [520, 121] width 95 height 20
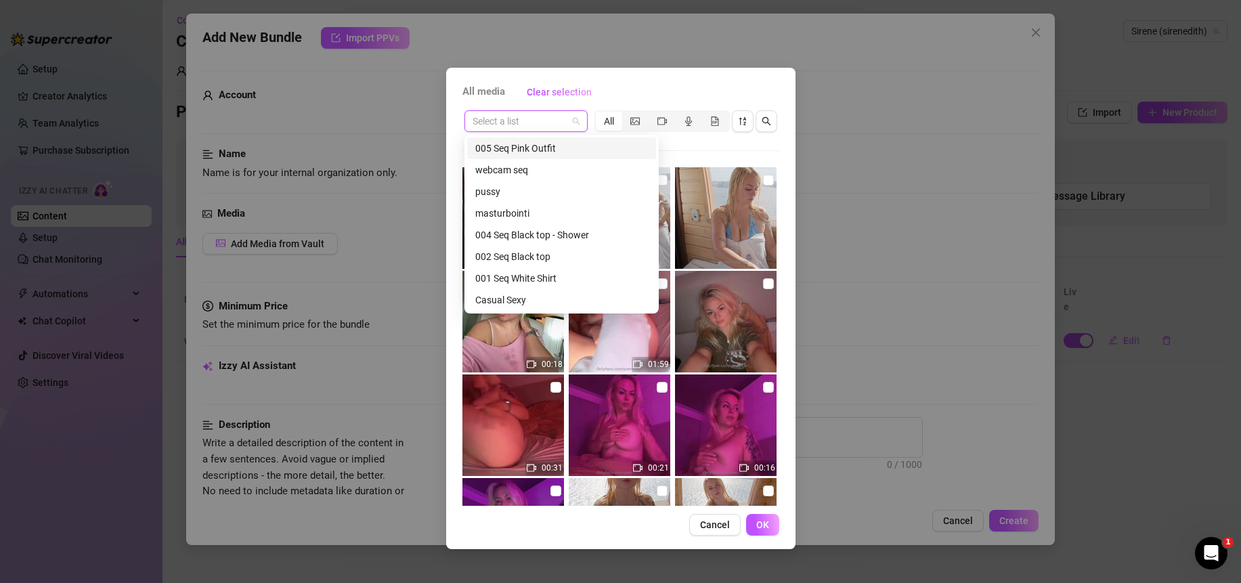
click at [517, 142] on div "005 Seq Pink Outfit" at bounding box center [561, 148] width 173 height 15
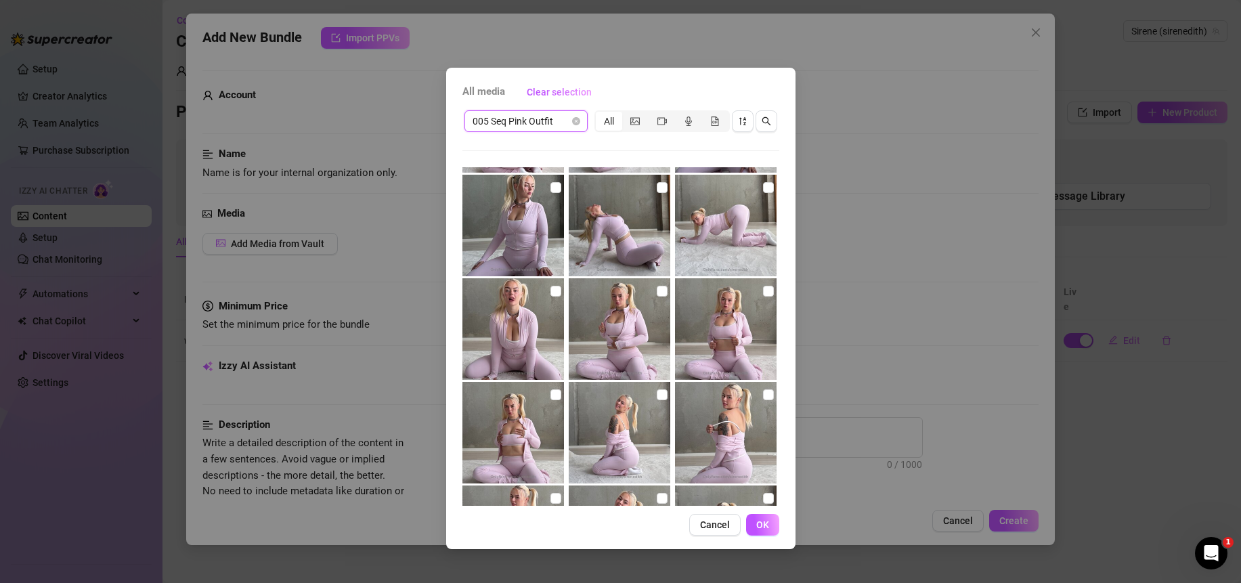
scroll to position [672, 0]
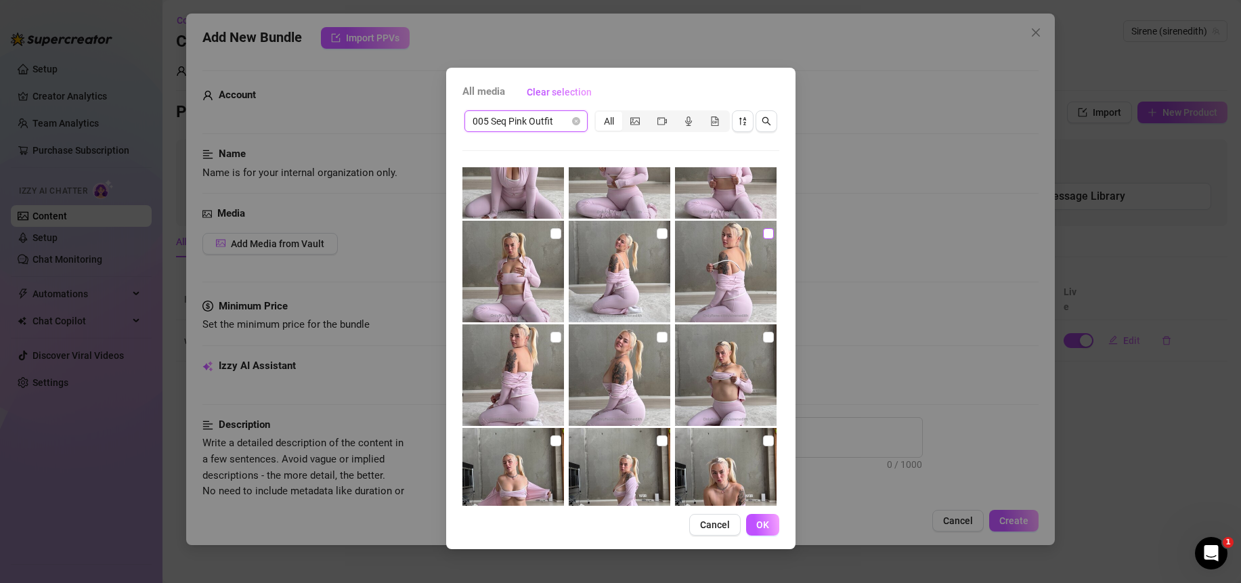
click at [763, 234] on input "checkbox" at bounding box center [768, 233] width 11 height 11
click at [763, 338] on input "checkbox" at bounding box center [768, 337] width 11 height 11
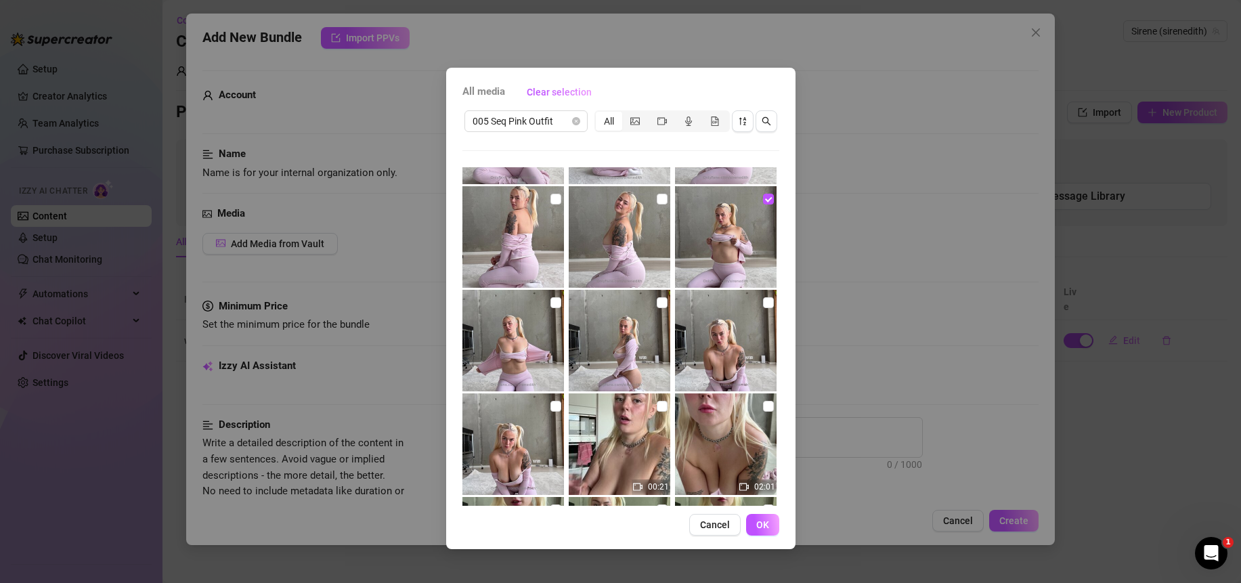
scroll to position [826, 0]
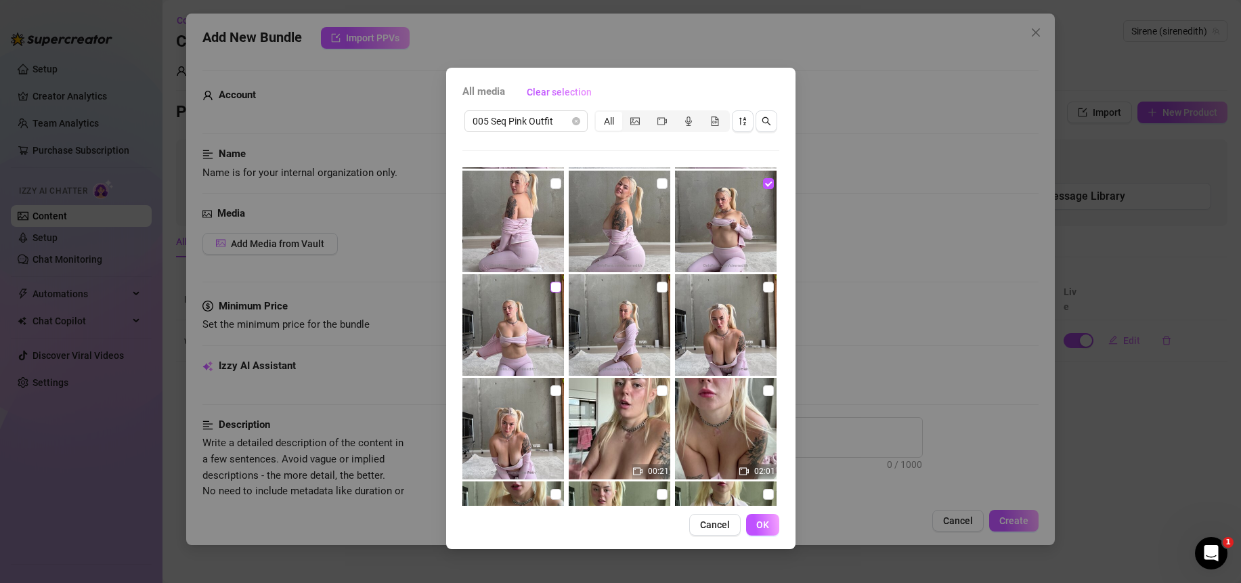
click at [556, 286] on input "checkbox" at bounding box center [556, 287] width 11 height 11
click at [657, 285] on input "checkbox" at bounding box center [662, 287] width 11 height 11
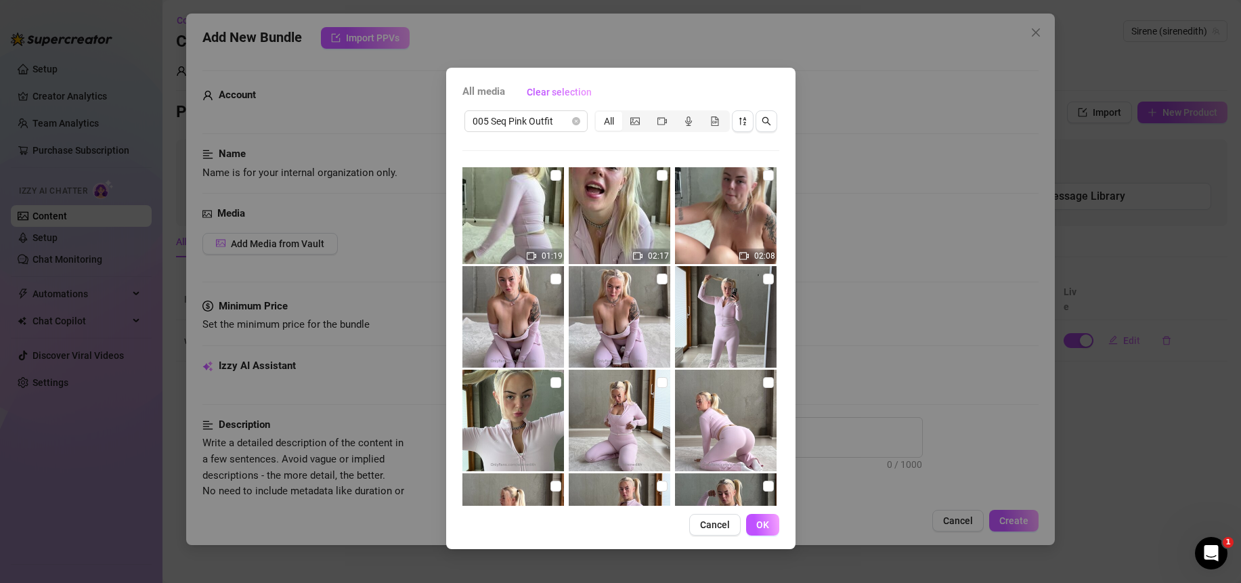
scroll to position [0, 0]
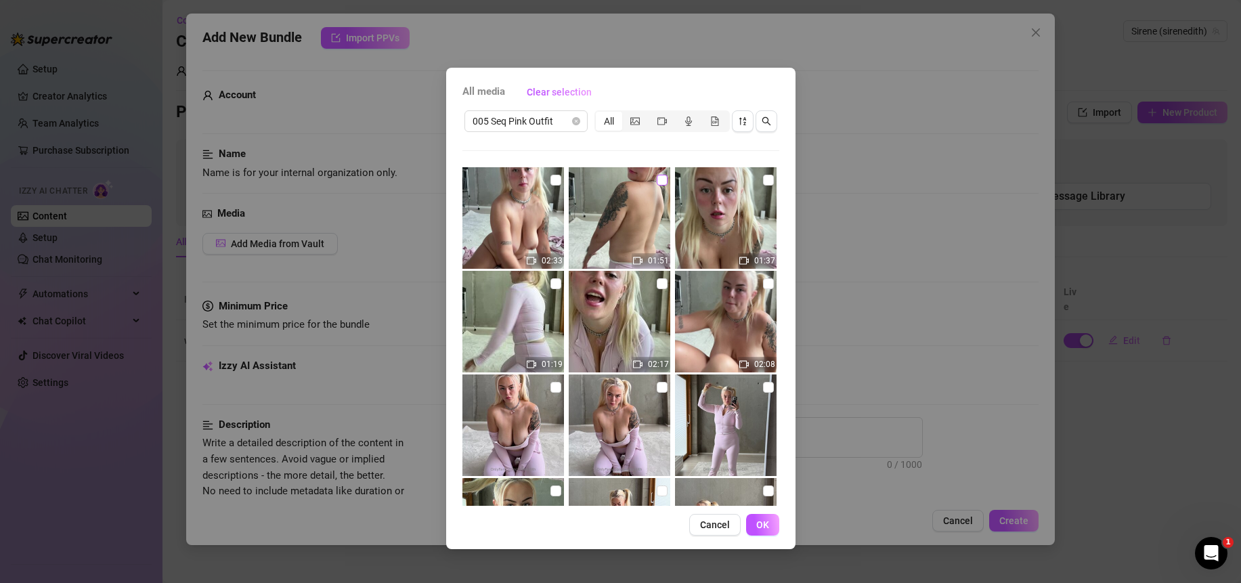
click at [658, 180] on input "checkbox" at bounding box center [662, 180] width 11 height 11
click at [763, 177] on input "checkbox" at bounding box center [768, 180] width 11 height 11
click at [718, 530] on button "Cancel" at bounding box center [714, 525] width 51 height 22
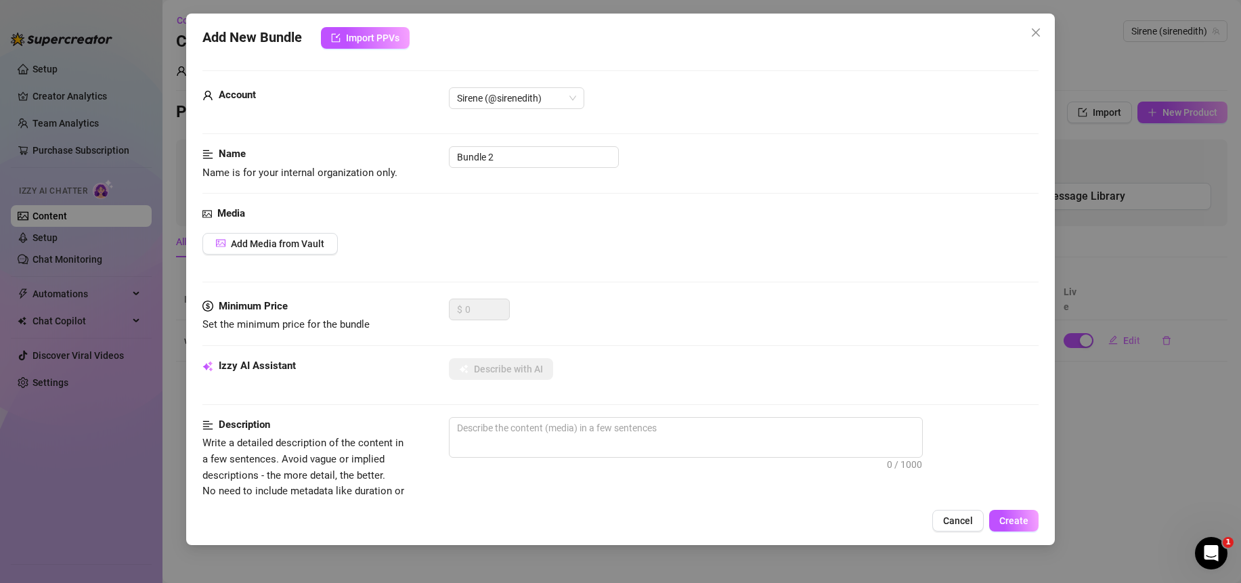
scroll to position [337, 0]
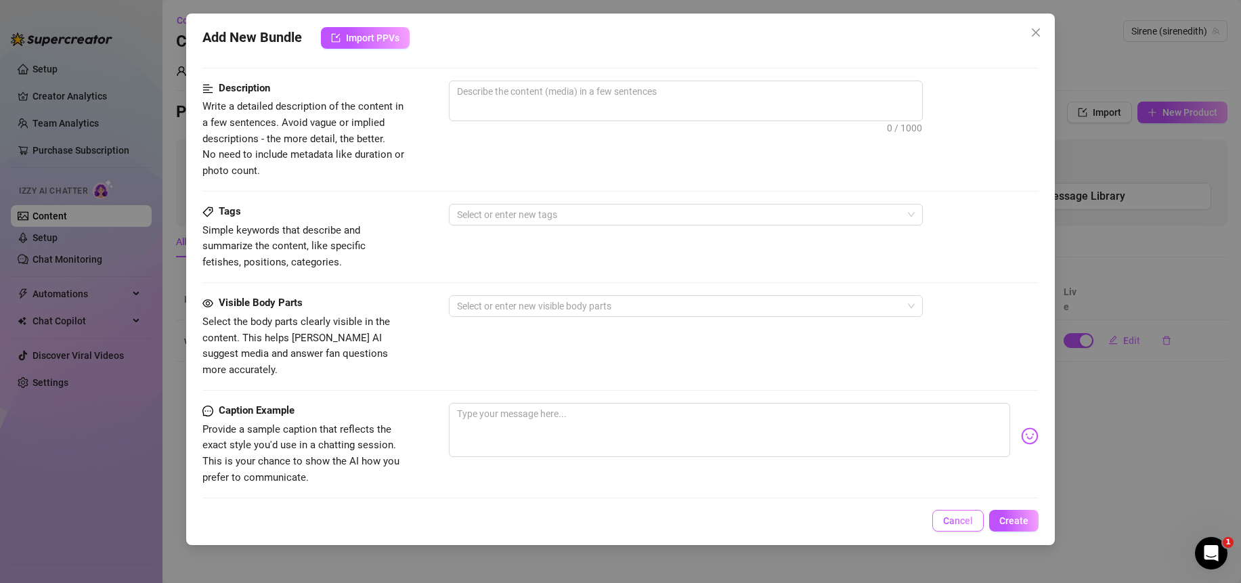
click at [952, 518] on span "Cancel" at bounding box center [958, 520] width 30 height 11
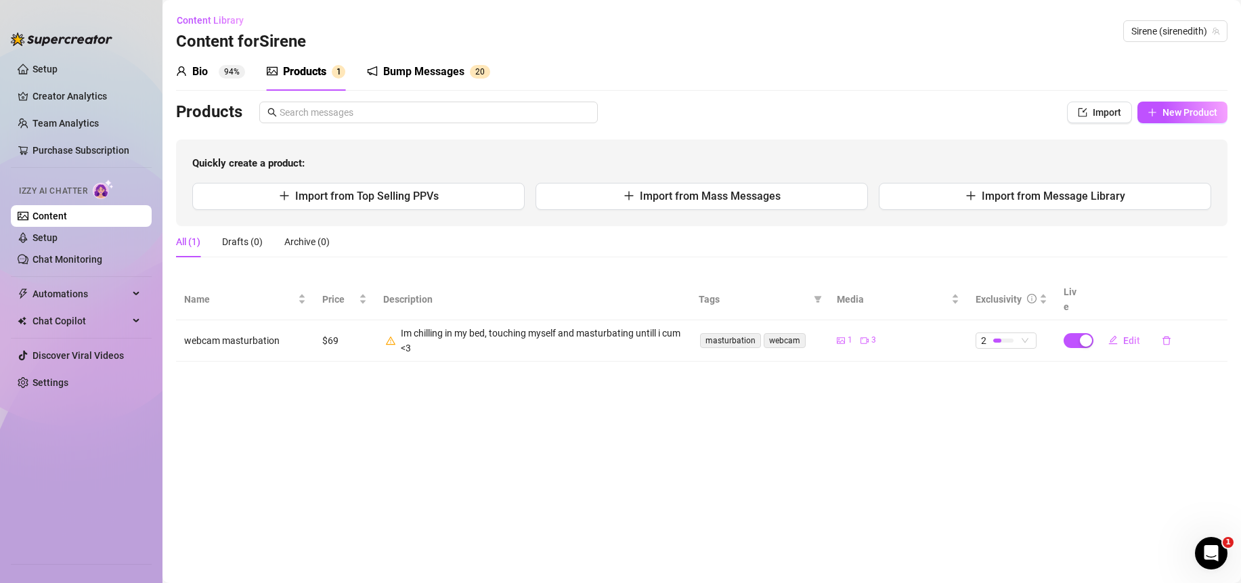
click at [820, 440] on main "Content Library Content for [PERSON_NAME] (sirenedith) Bio 94% Products 1 Bump …" at bounding box center [702, 291] width 1079 height 583
click at [1169, 108] on span "New Product" at bounding box center [1190, 112] width 55 height 11
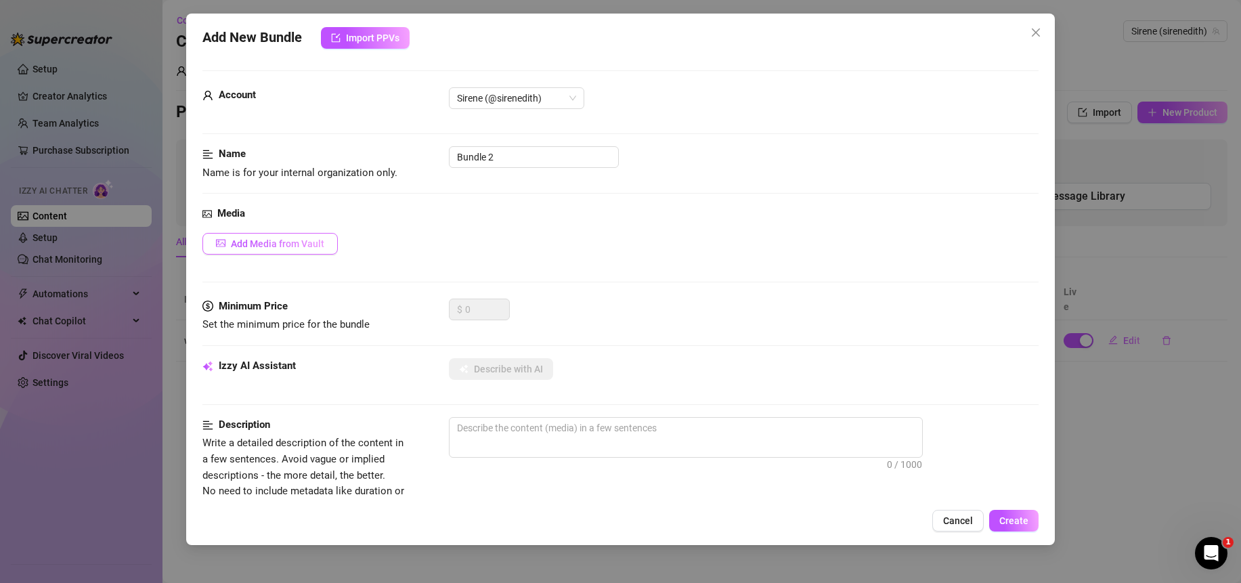
click at [325, 245] on button "Add Media from Vault" at bounding box center [269, 244] width 135 height 22
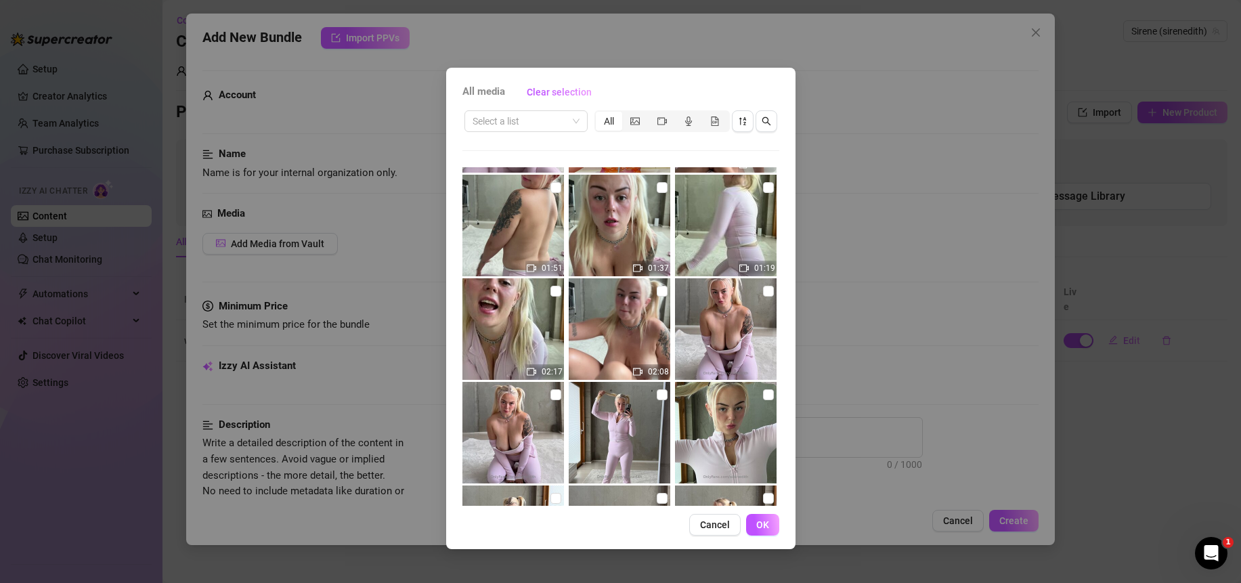
scroll to position [508, 0]
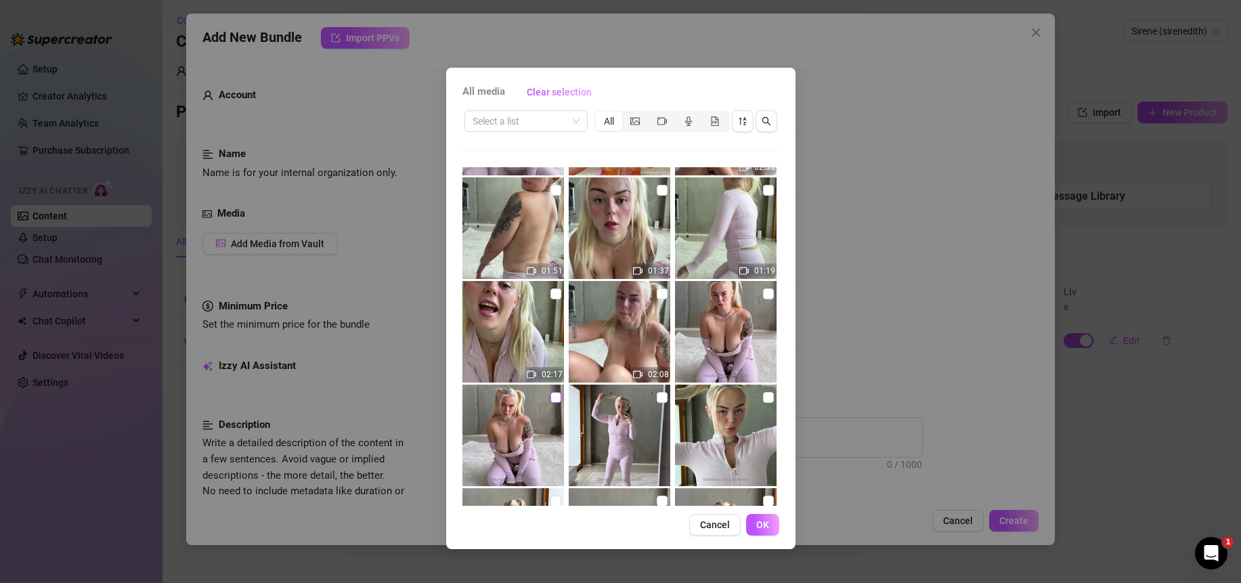
click at [551, 401] on input "checkbox" at bounding box center [556, 397] width 11 height 11
click at [500, 330] on img at bounding box center [514, 332] width 102 height 102
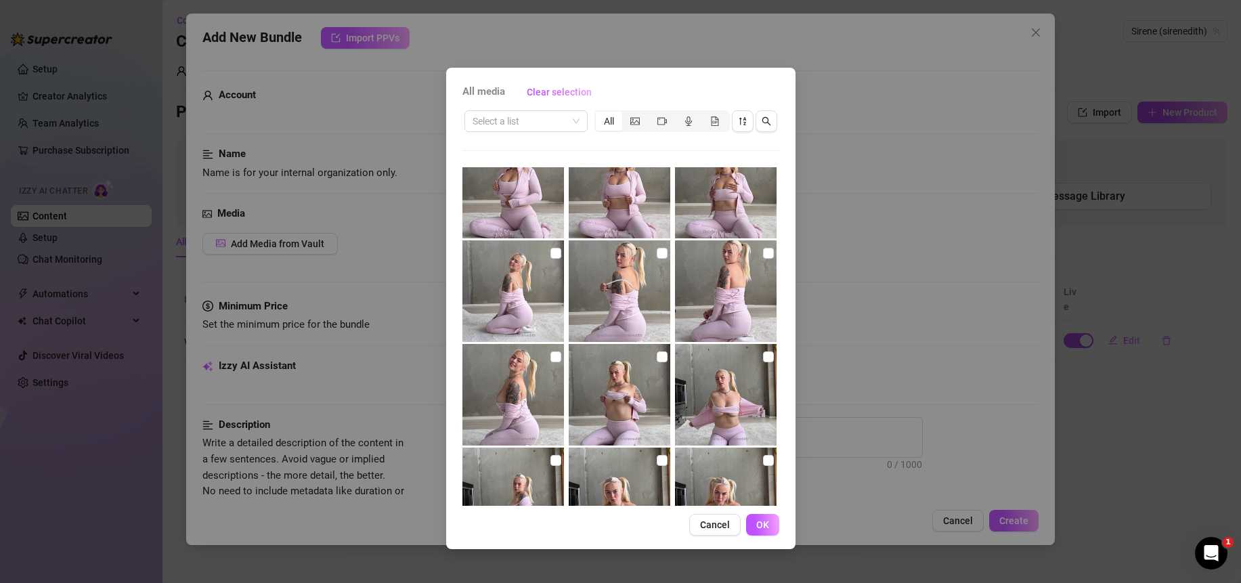
scroll to position [1340, 0]
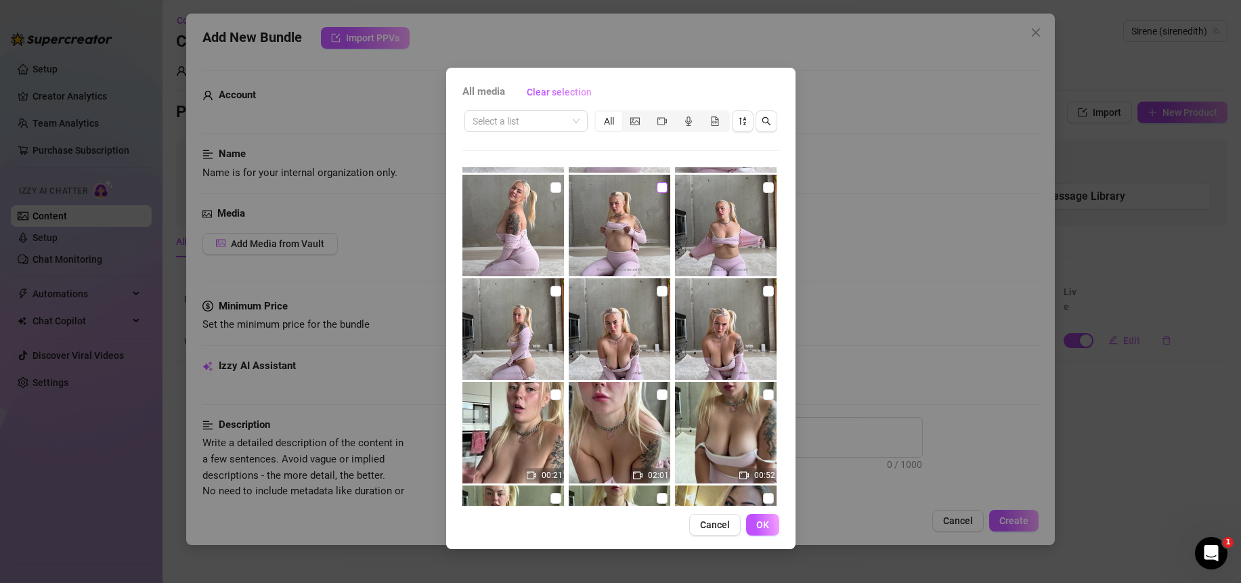
click at [658, 190] on input "checkbox" at bounding box center [662, 187] width 11 height 11
click at [657, 293] on input "checkbox" at bounding box center [662, 291] width 11 height 11
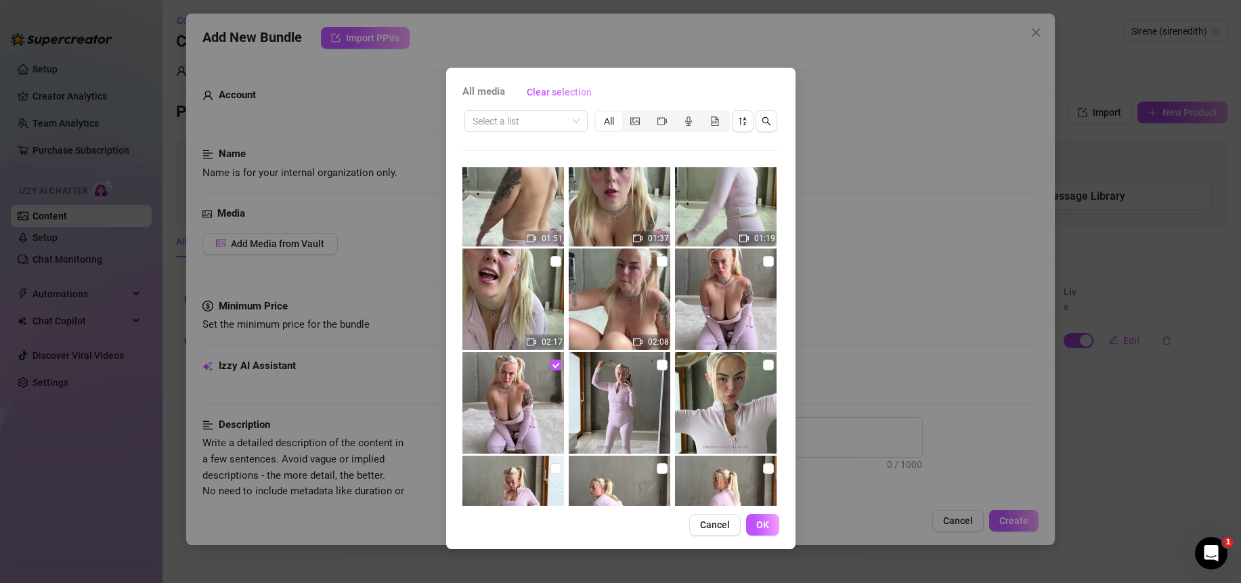
scroll to position [447, 0]
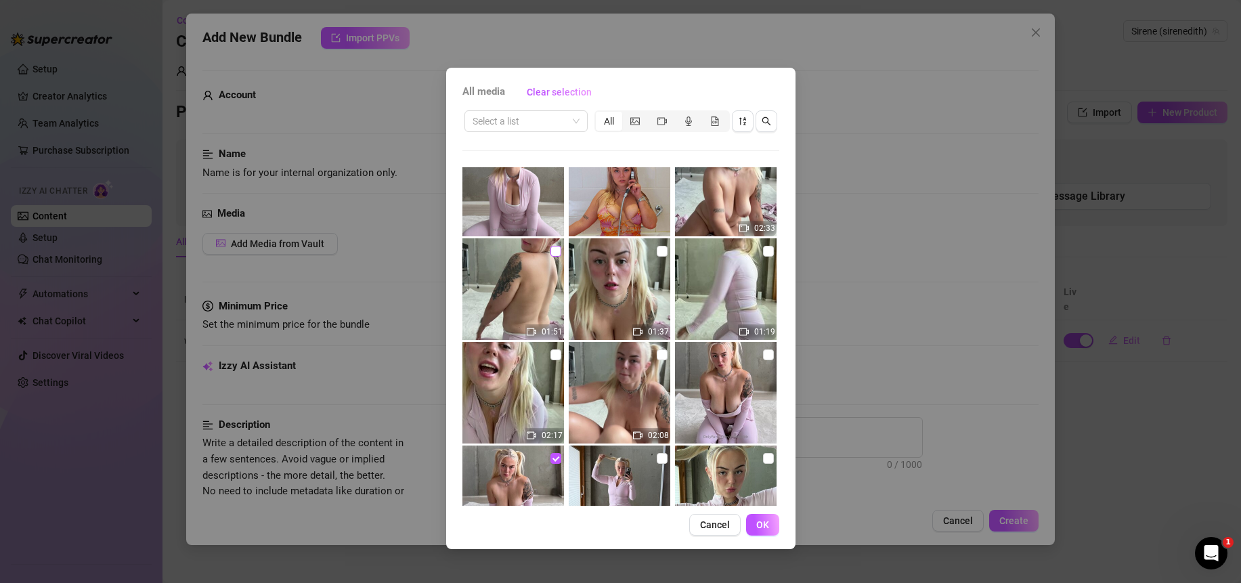
click at [552, 252] on input "checkbox" at bounding box center [556, 251] width 11 height 11
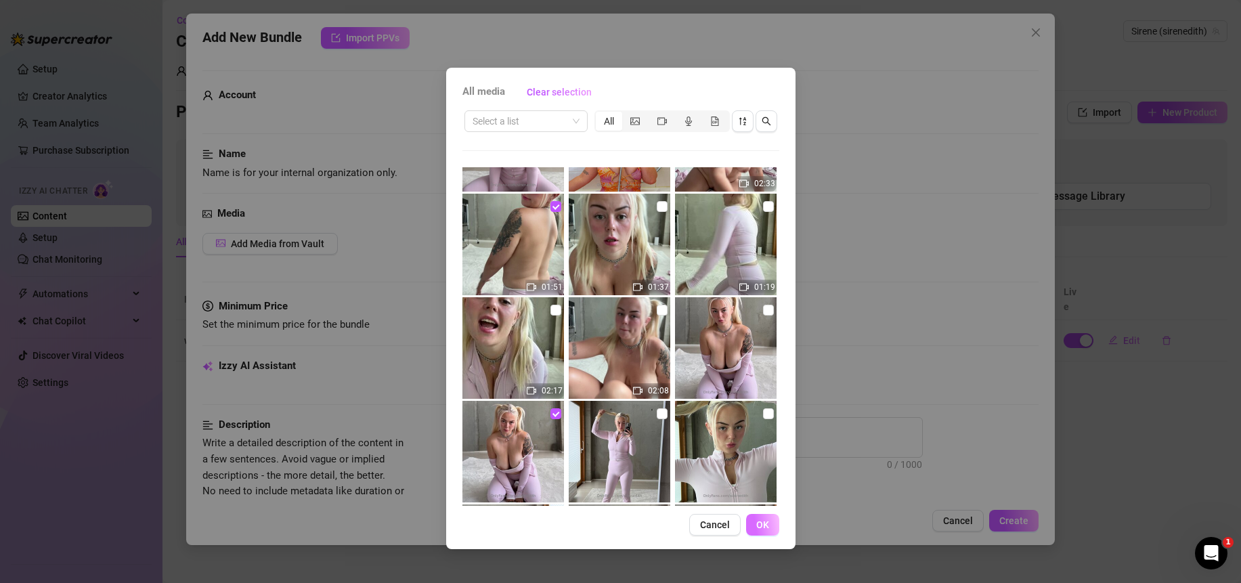
click at [775, 531] on button "OK" at bounding box center [762, 525] width 33 height 22
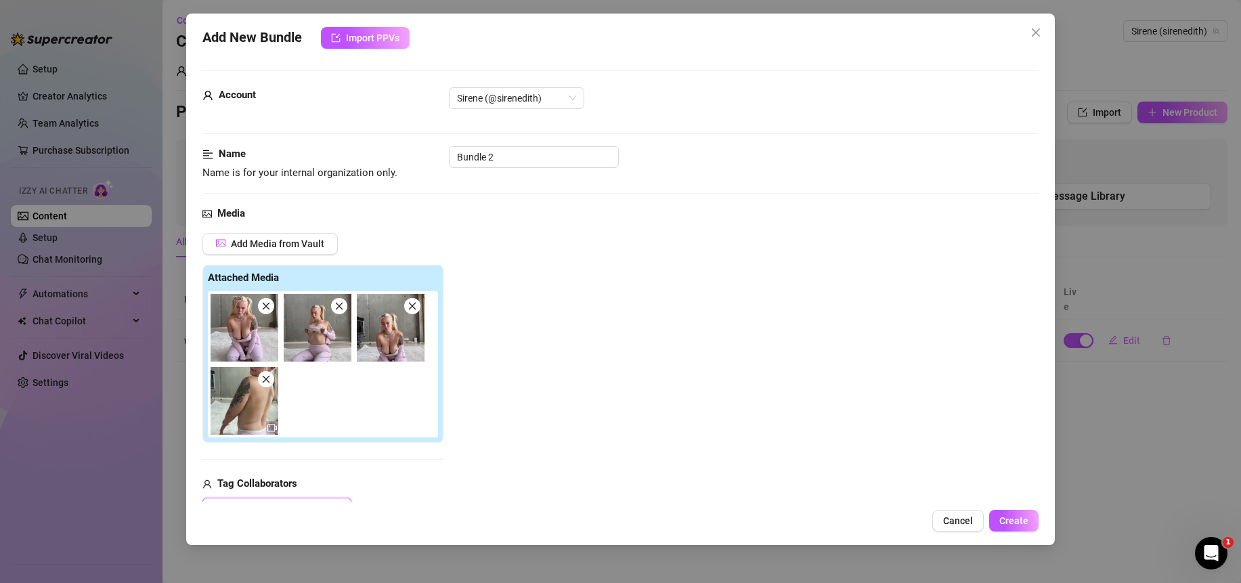
click at [238, 410] on img at bounding box center [245, 401] width 68 height 68
click at [272, 431] on icon "video-camera" at bounding box center [272, 427] width 9 height 9
click at [263, 383] on icon "close" at bounding box center [265, 379] width 9 height 9
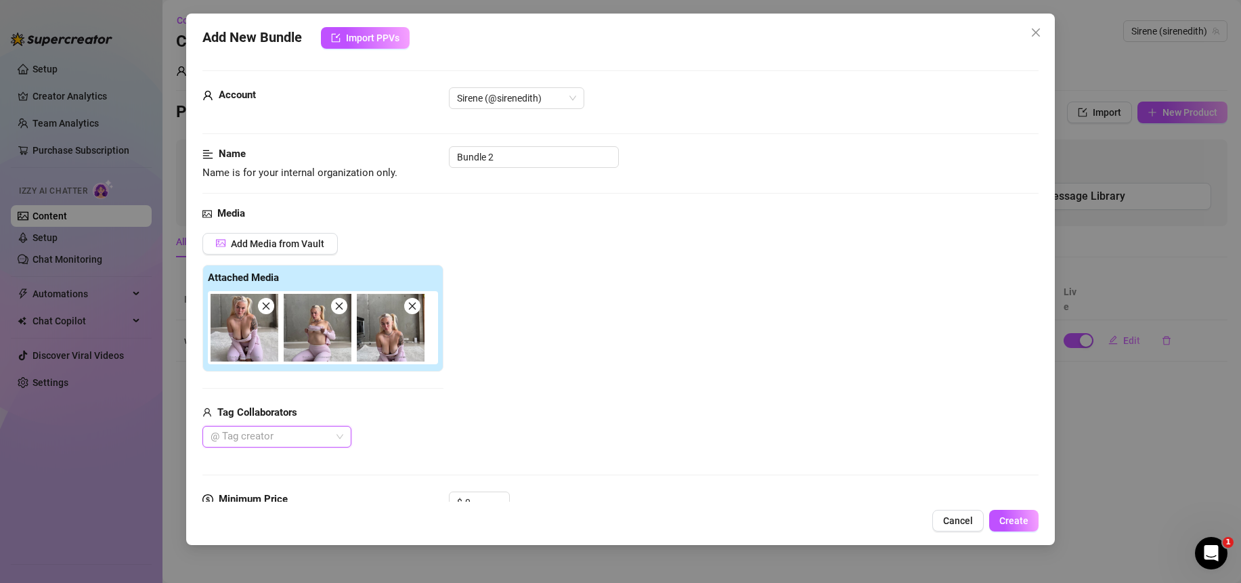
click at [267, 304] on icon "close" at bounding box center [265, 305] width 9 height 9
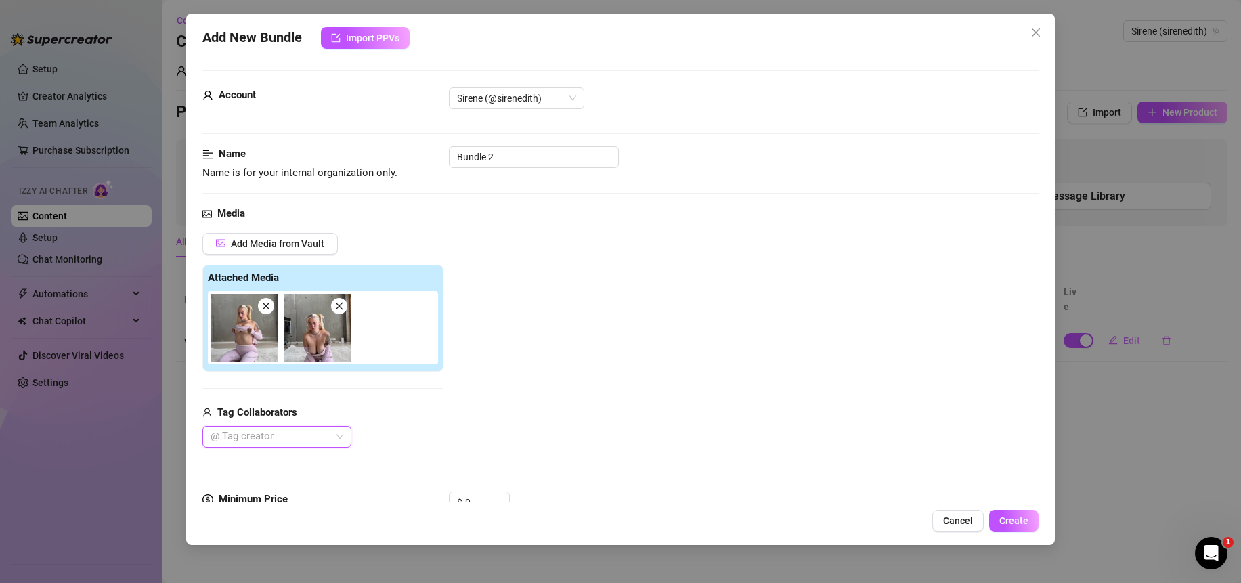
click at [337, 309] on icon "close" at bounding box center [339, 305] width 9 height 9
click at [271, 305] on span at bounding box center [266, 306] width 16 height 16
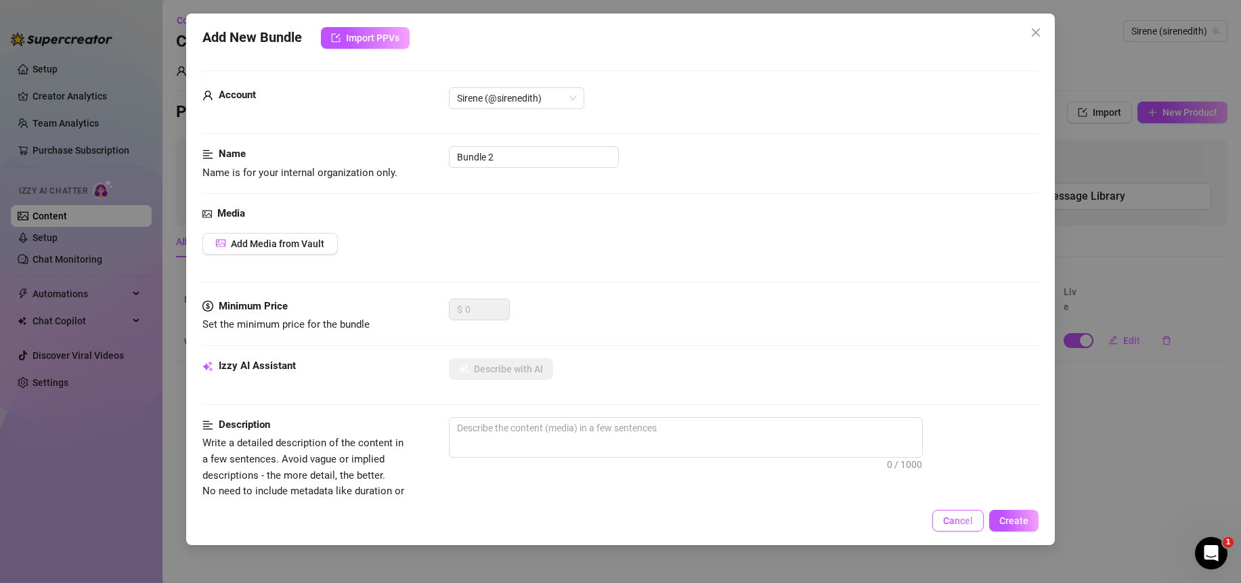
click at [947, 532] on div "Add New Bundle Import PPVs Account Sirene (@sirenedith) Name Name is for your i…" at bounding box center [620, 280] width 869 height 532
click at [949, 522] on span "Cancel" at bounding box center [958, 520] width 30 height 11
